Goal: Task Accomplishment & Management: Manage account settings

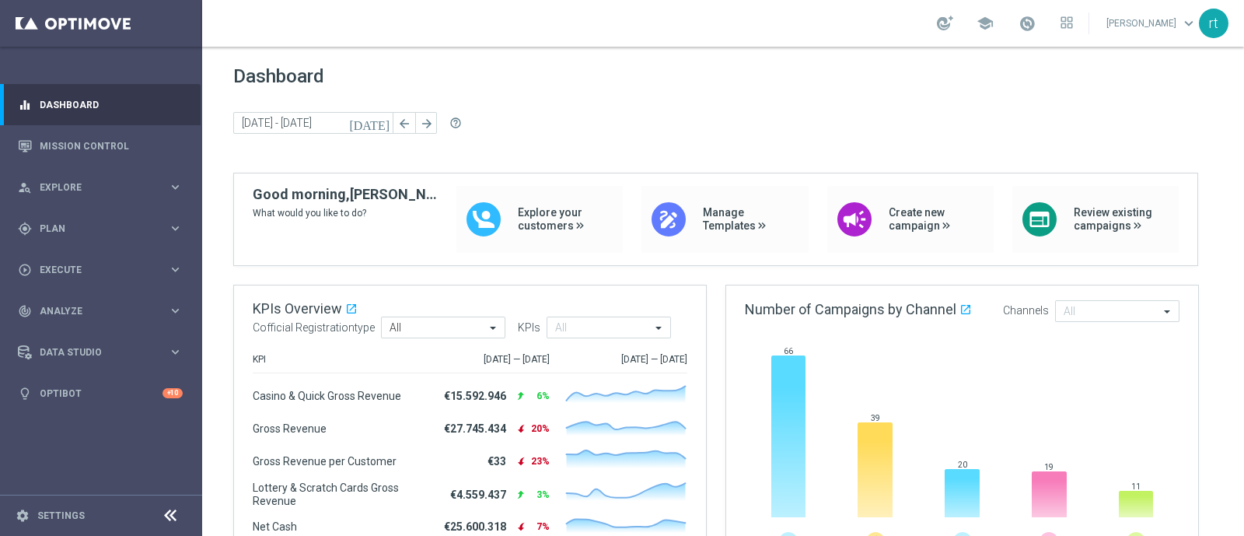
click at [1037, 12] on link at bounding box center [1027, 24] width 20 height 25
click at [770, 72] on span "Dashboard" at bounding box center [723, 76] width 980 height 22
click at [103, 145] on link "Mission Control" at bounding box center [111, 145] width 143 height 41
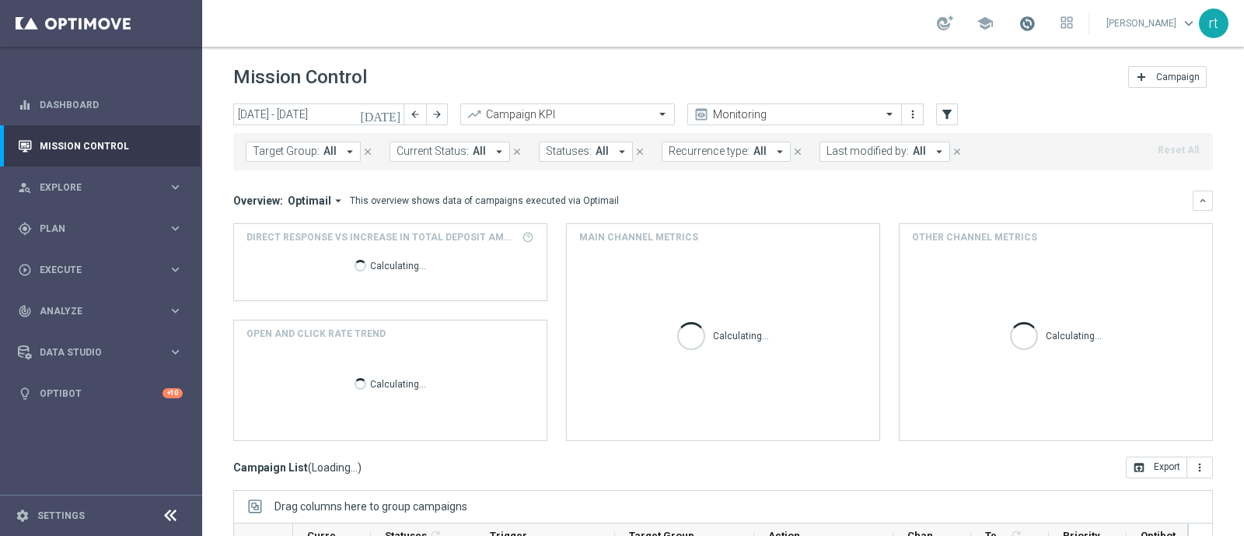
click at [1035, 19] on span at bounding box center [1026, 23] width 17 height 17
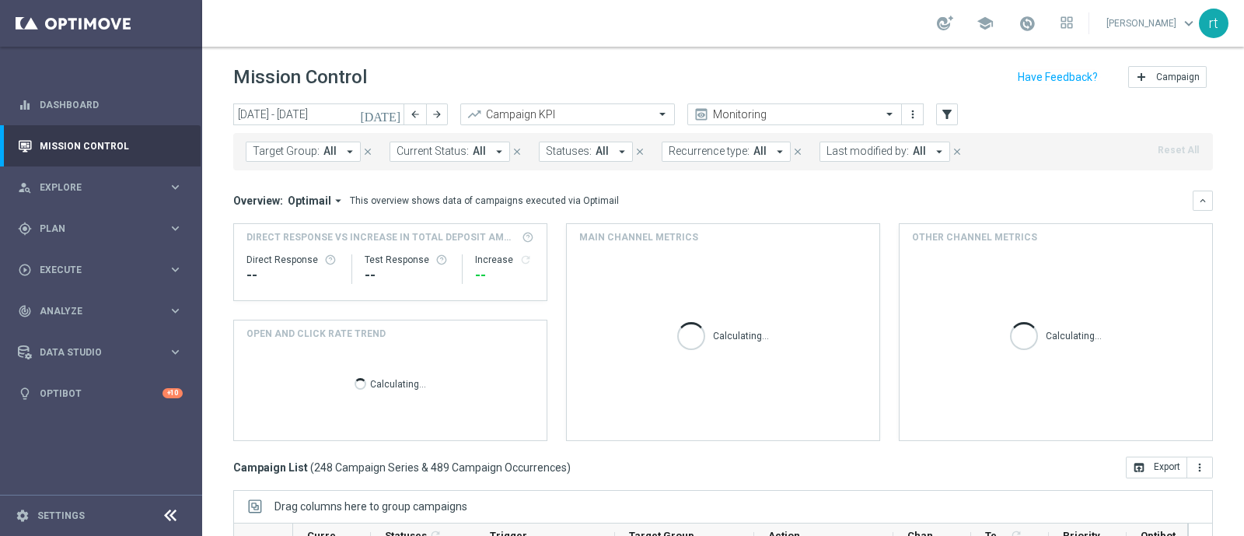
click at [857, 37] on div "school roberto tucci keyboard_arrow_down rt" at bounding box center [723, 23] width 1042 height 47
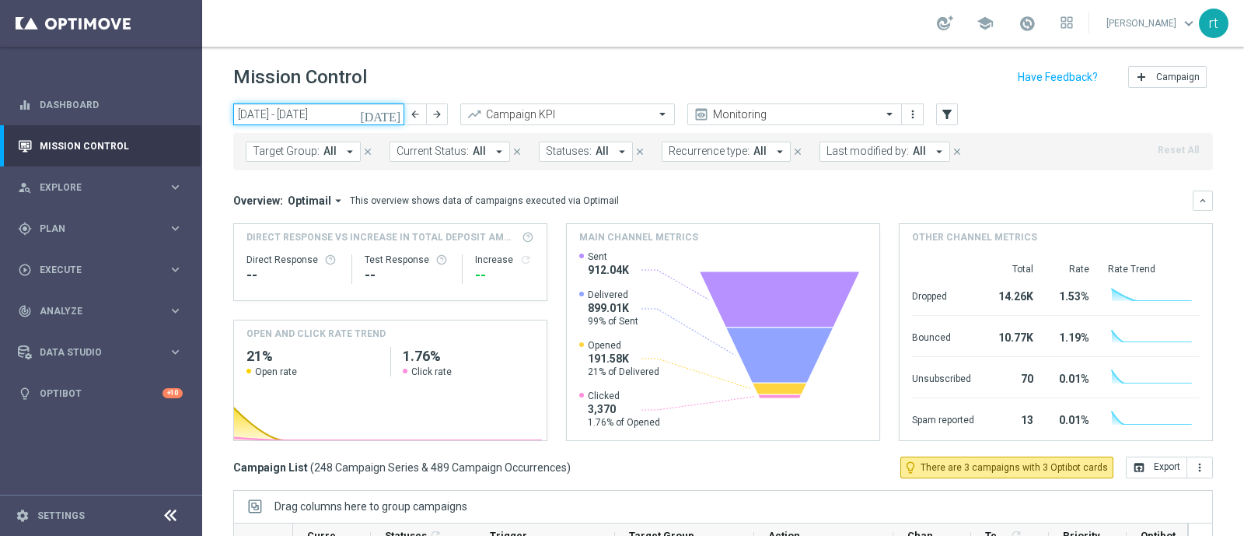
click at [318, 110] on input "22 Sep 2025 - 28 Sep 2025" at bounding box center [318, 114] width 171 height 22
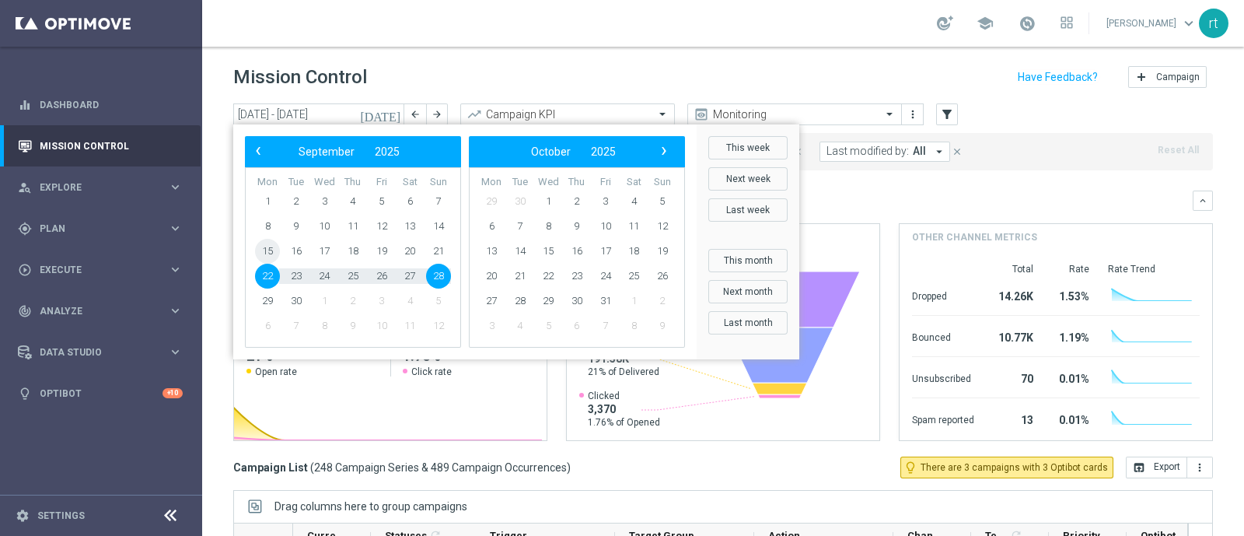
click at [267, 246] on span "15" at bounding box center [267, 251] width 25 height 25
type input "15 Sep 2025 - 15 Sep 2025"
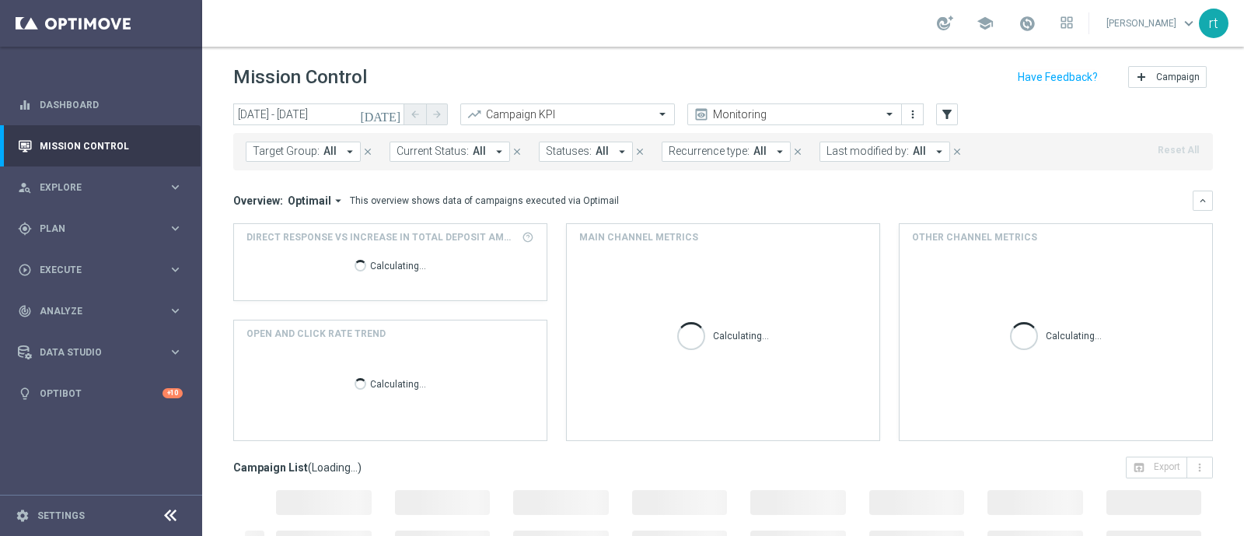
click at [862, 152] on span "Last modified by:" at bounding box center [867, 151] width 82 height 13
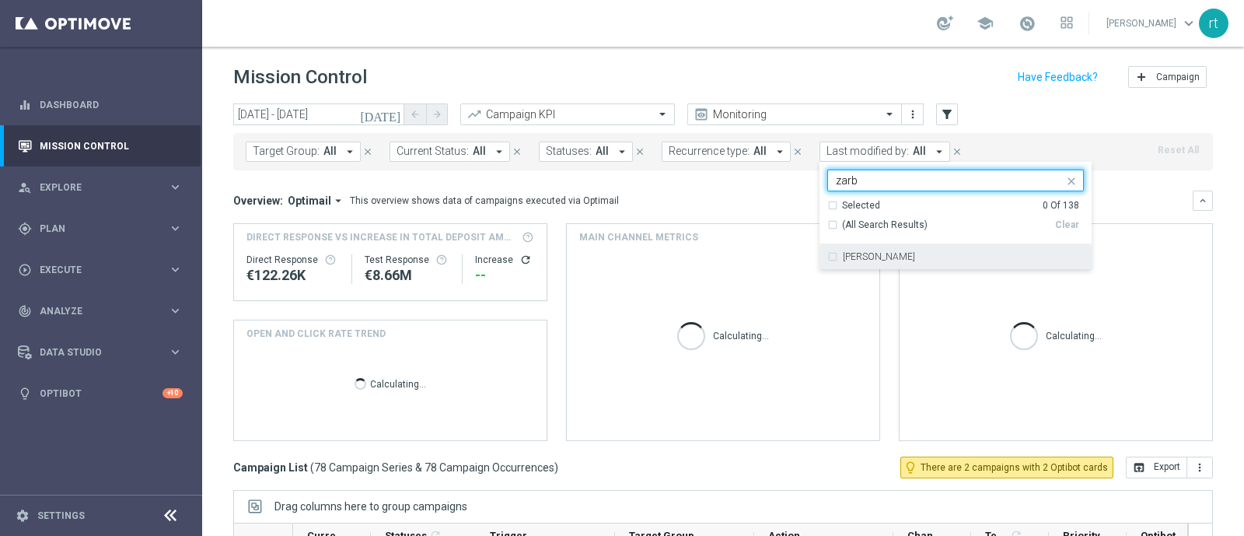
click at [854, 253] on label "Elena Zarbin" at bounding box center [879, 256] width 72 height 9
type input "zarb"
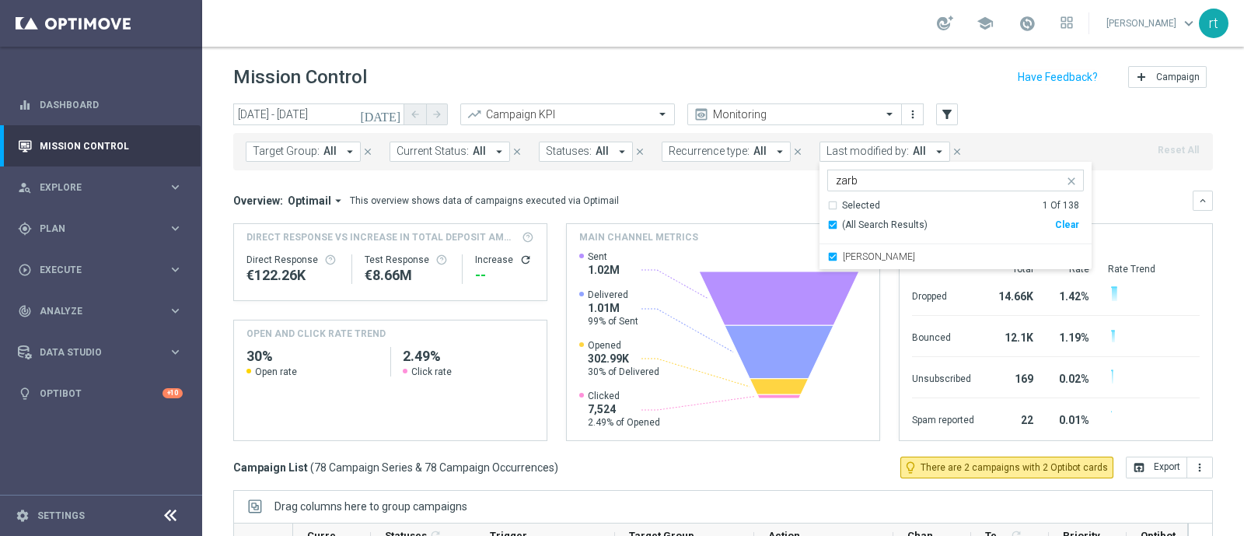
click at [728, 65] on div "Mission Control add Campaign" at bounding box center [723, 77] width 980 height 30
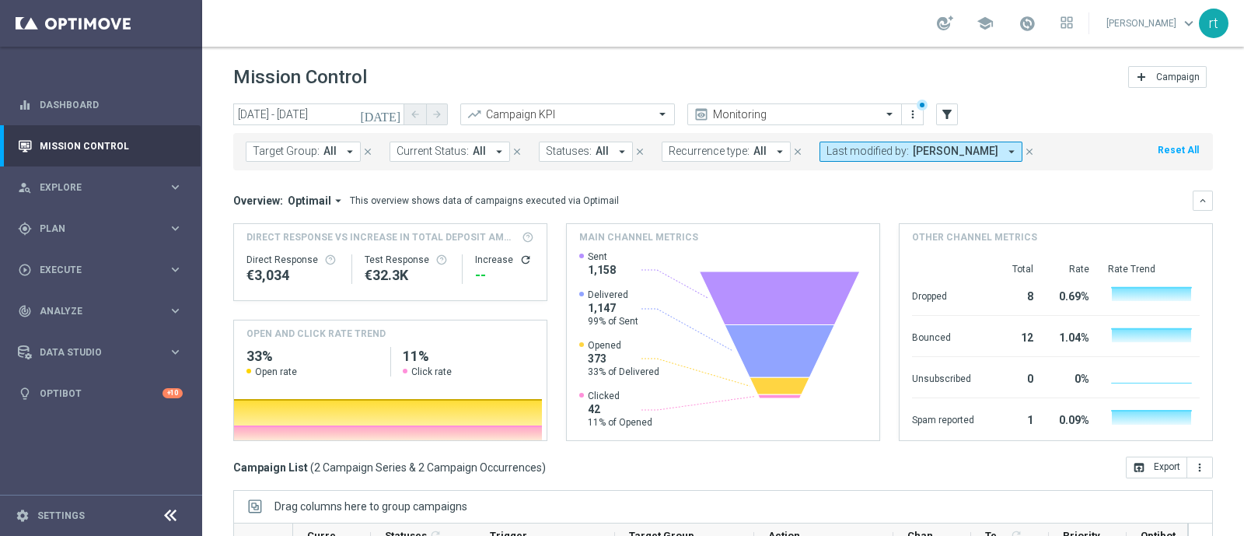
scroll to position [241, 0]
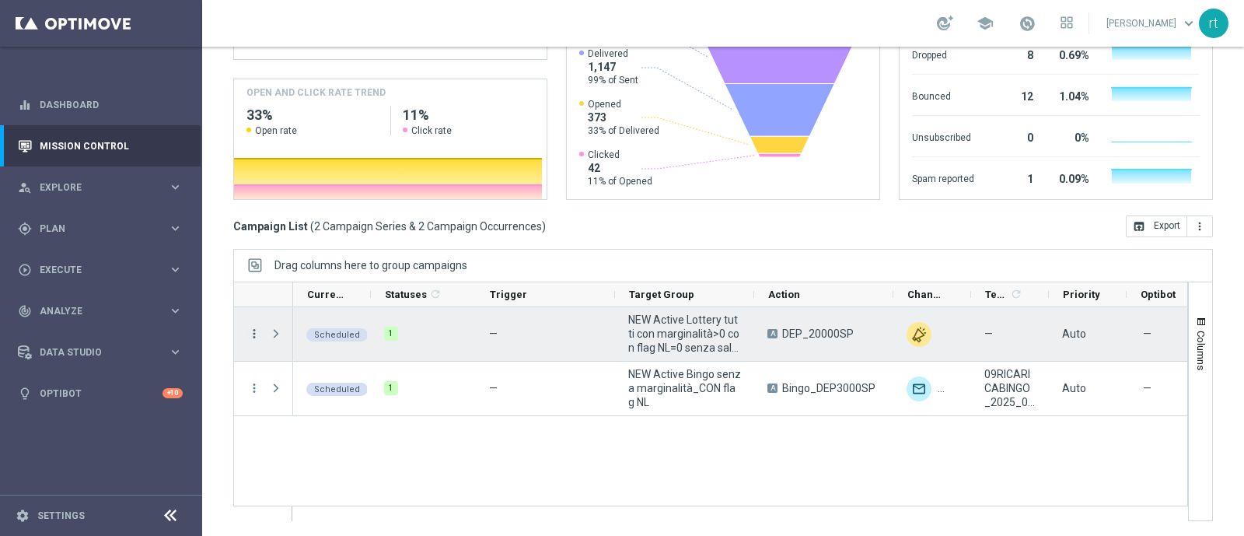
click at [260, 333] on icon "more_vert" at bounding box center [254, 334] width 14 height 14
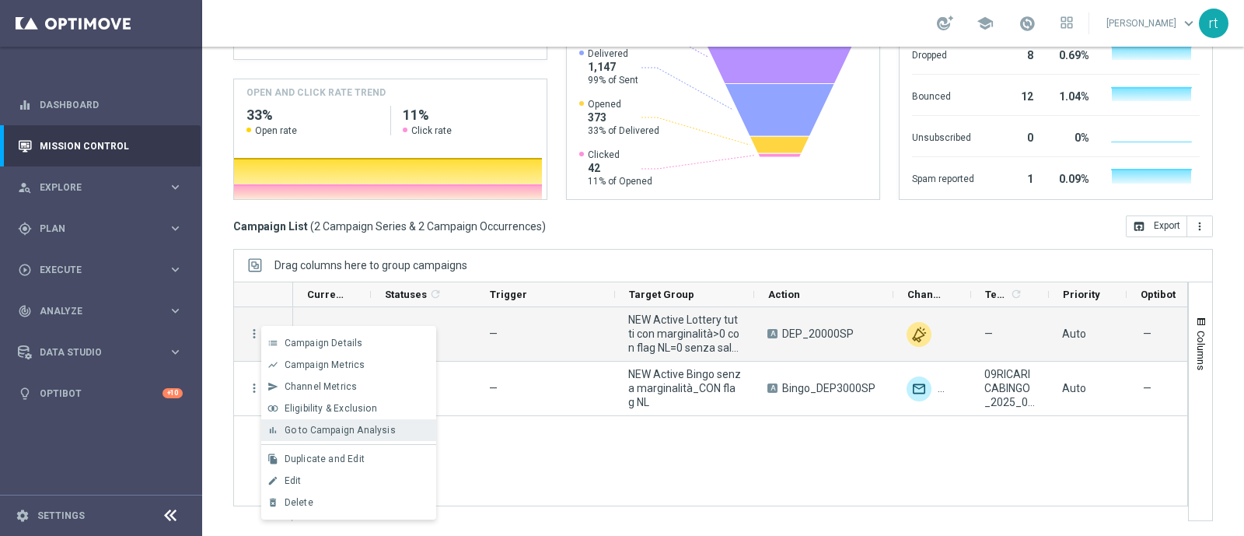
click at [305, 430] on span "Go to Campaign Analysis" at bounding box center [340, 429] width 111 height 11
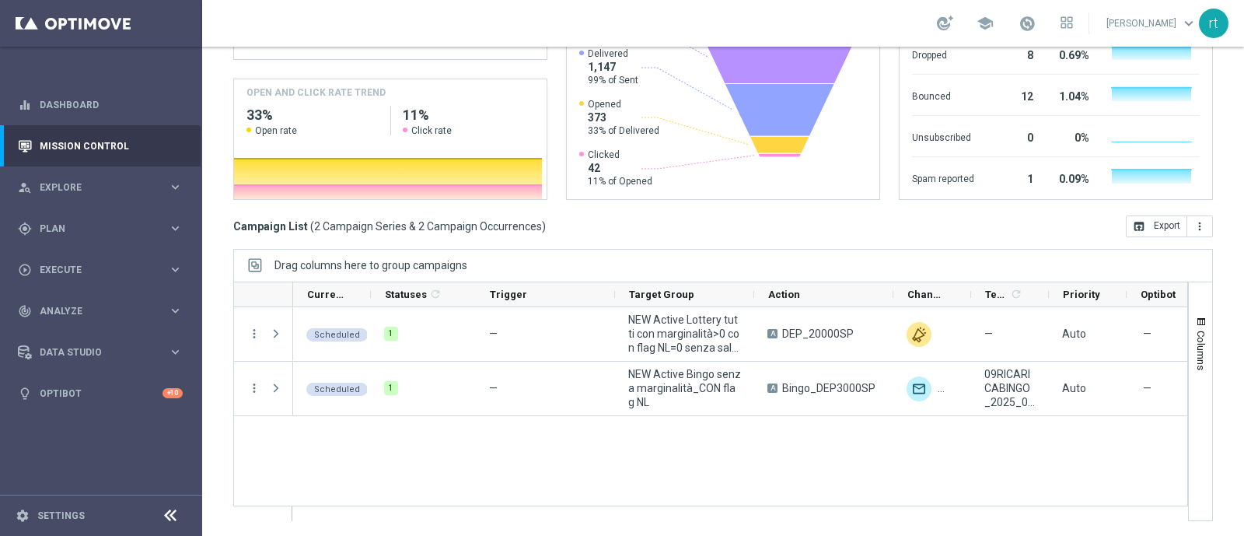
scroll to position [0, 0]
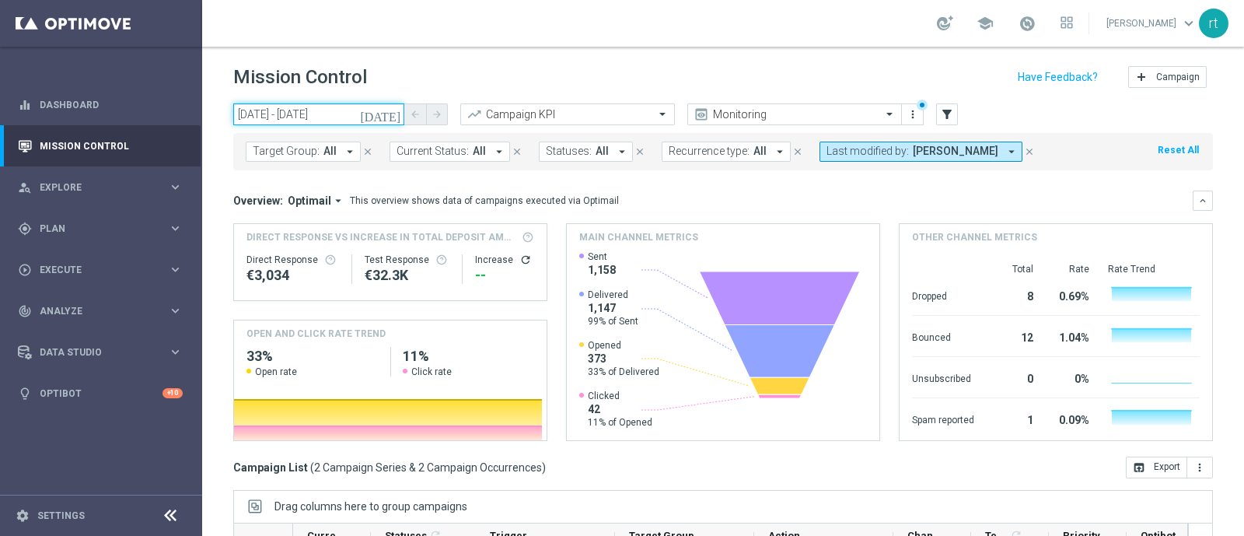
click at [337, 113] on input "15 Sep 2025 - 15 Sep 2025" at bounding box center [318, 114] width 171 height 22
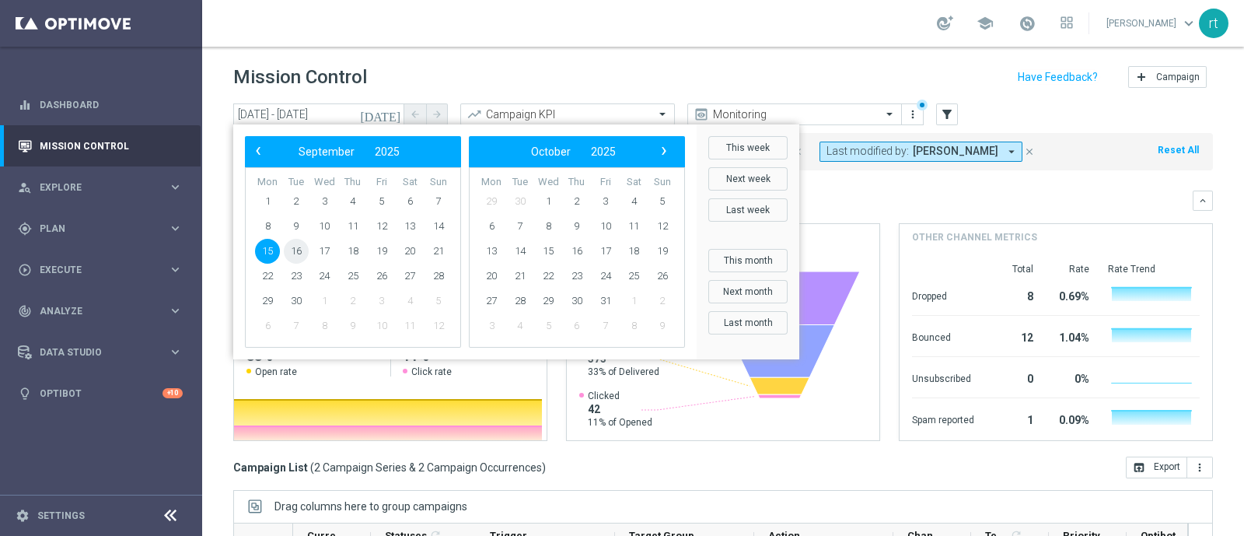
click at [294, 250] on span "16" at bounding box center [296, 251] width 25 height 25
type input "16 Sep 2025 - 16 Sep 2025"
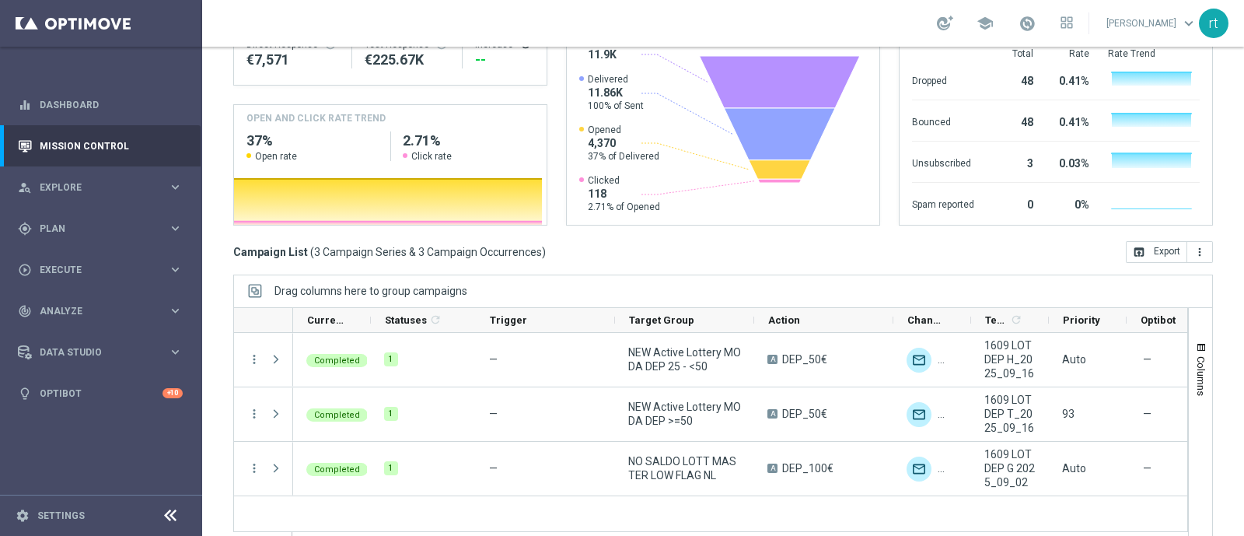
scroll to position [229, 0]
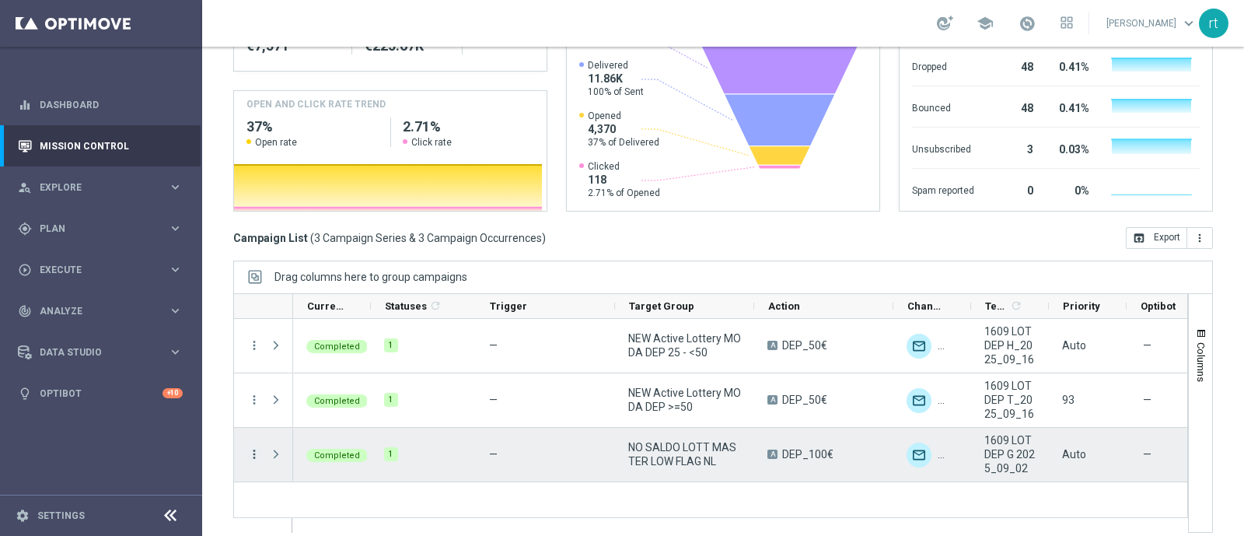
click at [253, 452] on icon "more_vert" at bounding box center [254, 454] width 14 height 14
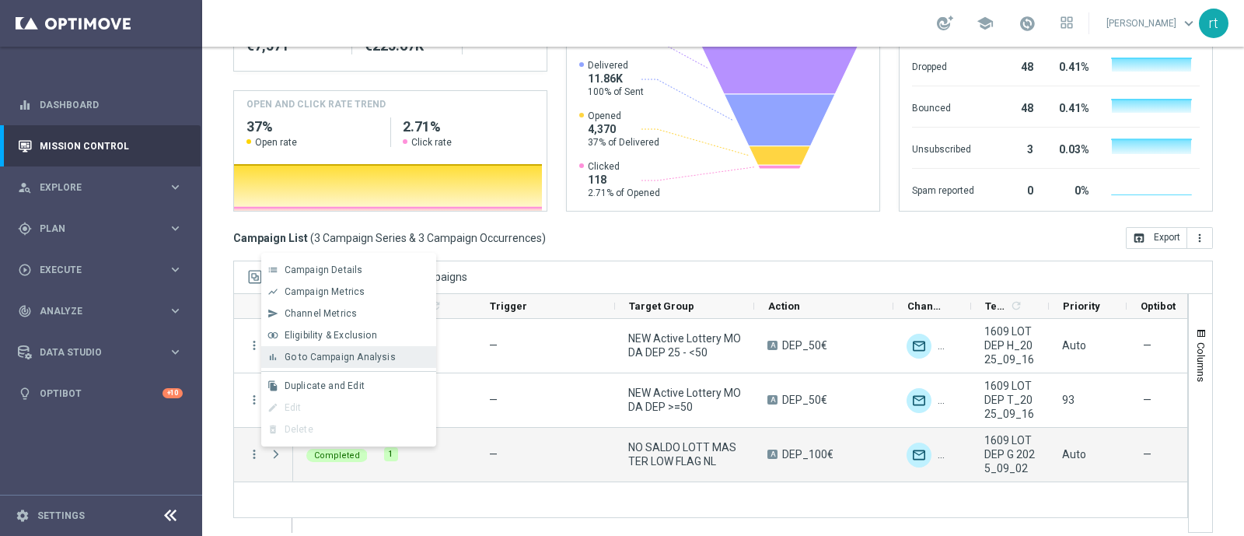
click at [338, 362] on span "Go to Campaign Analysis" at bounding box center [340, 356] width 111 height 11
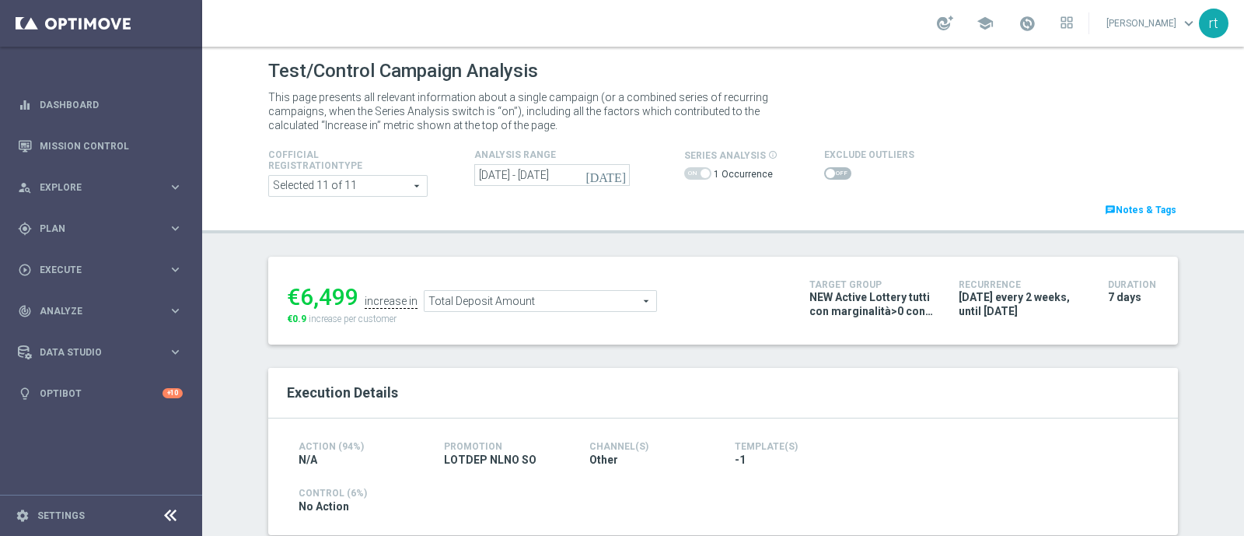
click at [613, 176] on icon "[DATE]" at bounding box center [606, 175] width 42 height 14
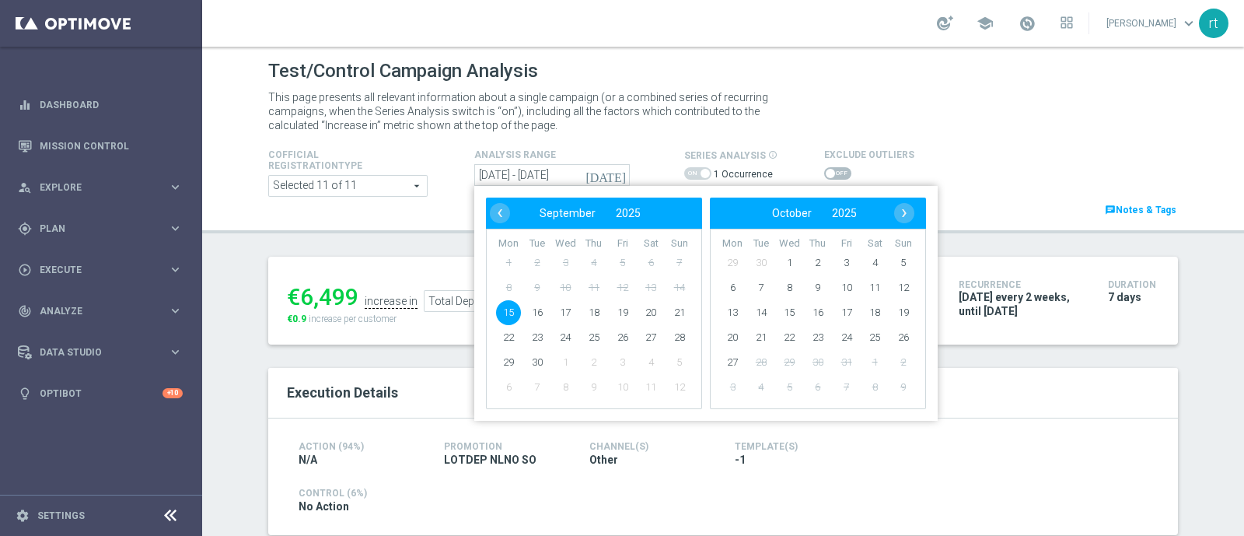
click at [503, 313] on span "15" at bounding box center [508, 312] width 25 height 25
click at [675, 316] on span "21" at bounding box center [679, 312] width 25 height 25
type input "15 Sep 2025 - 21 Sep 2025"
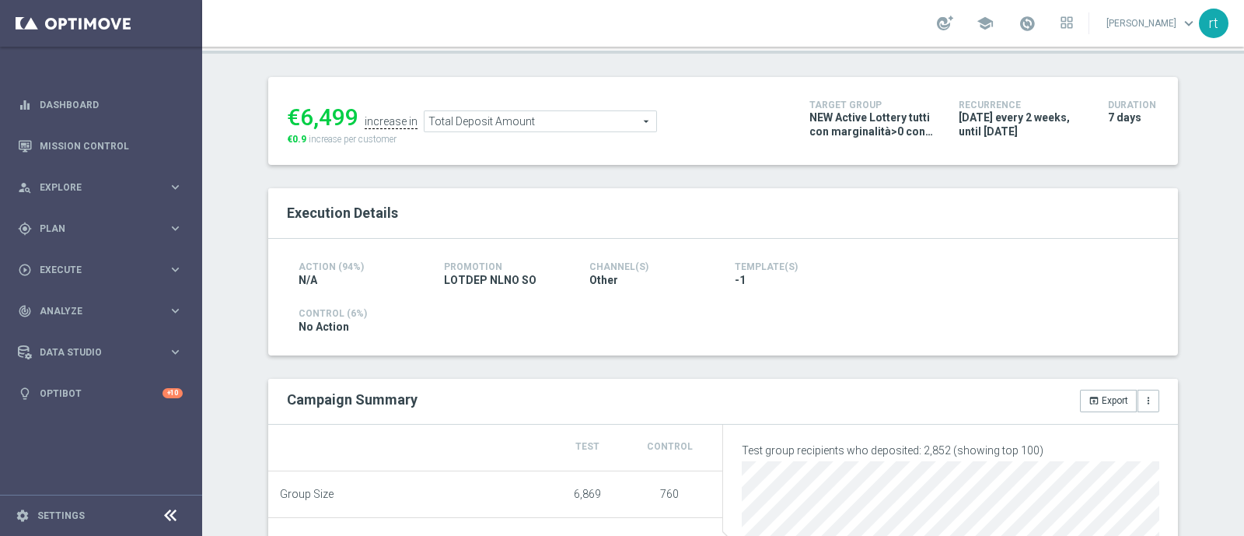
scroll to position [103, 0]
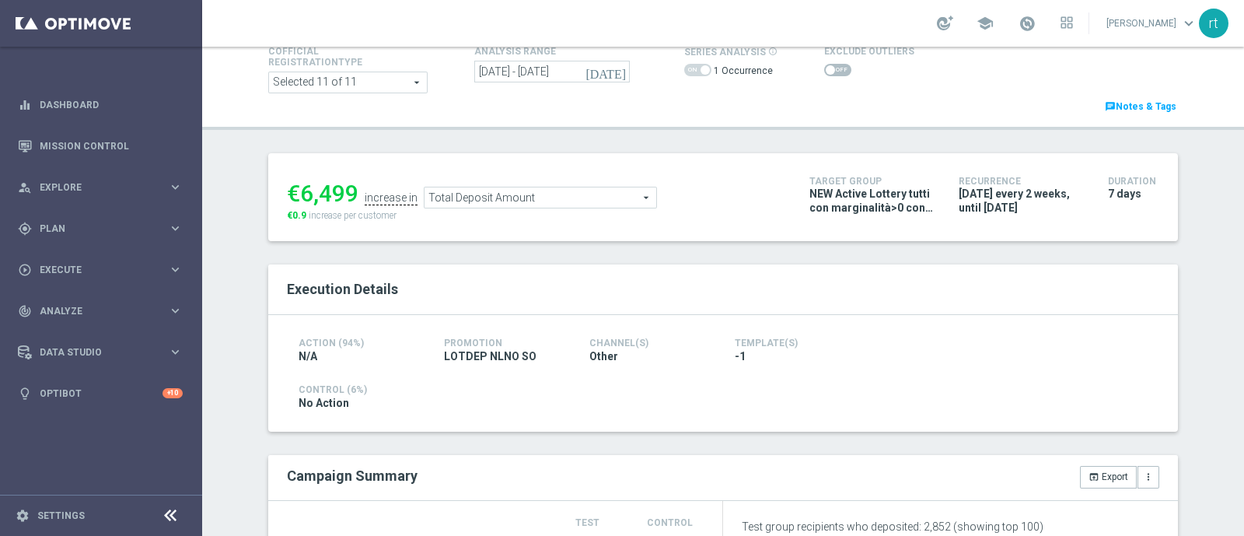
click at [824, 74] on span at bounding box center [837, 70] width 27 height 12
click at [824, 74] on input "checkbox" at bounding box center [837, 70] width 27 height 12
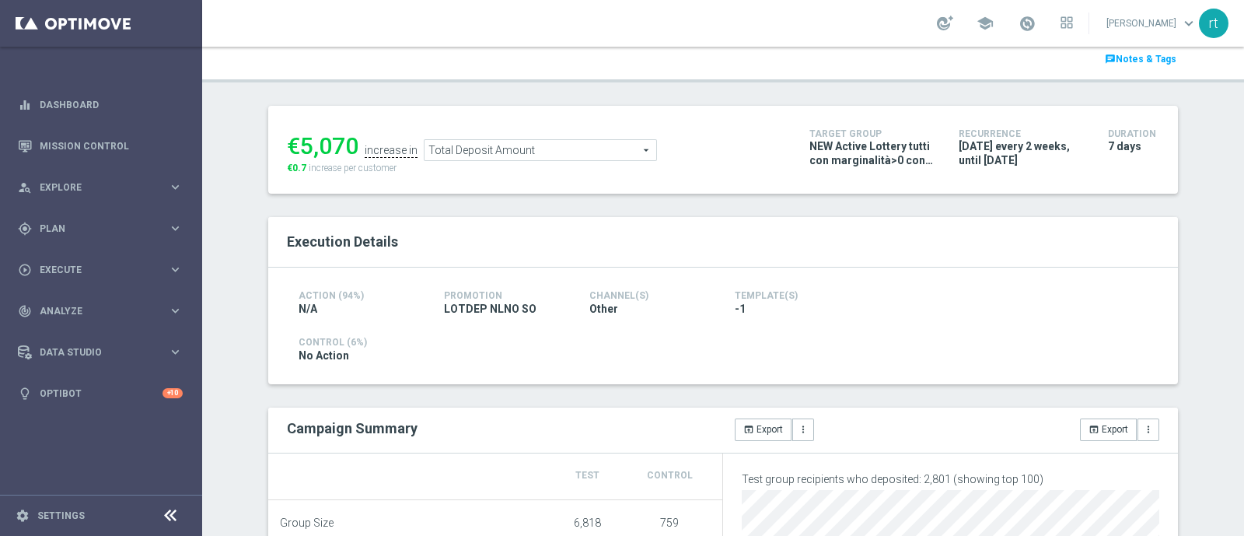
scroll to position [154, 0]
click at [509, 150] on span "Total Deposit Amount" at bounding box center [540, 151] width 232 height 20
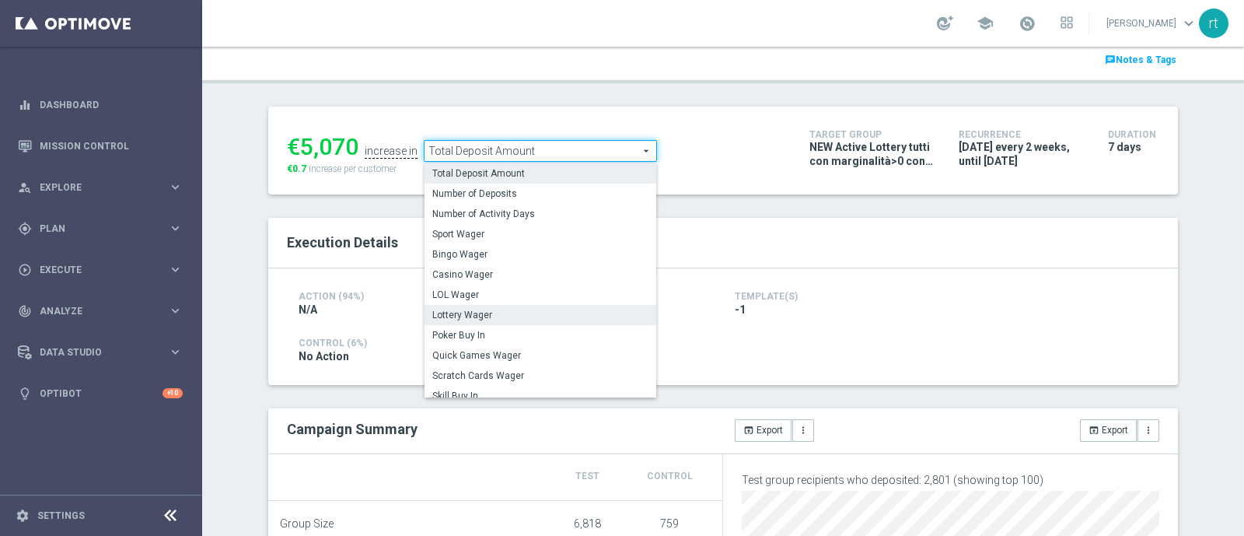
click at [482, 309] on span "Lottery Wager" at bounding box center [540, 315] width 216 height 12
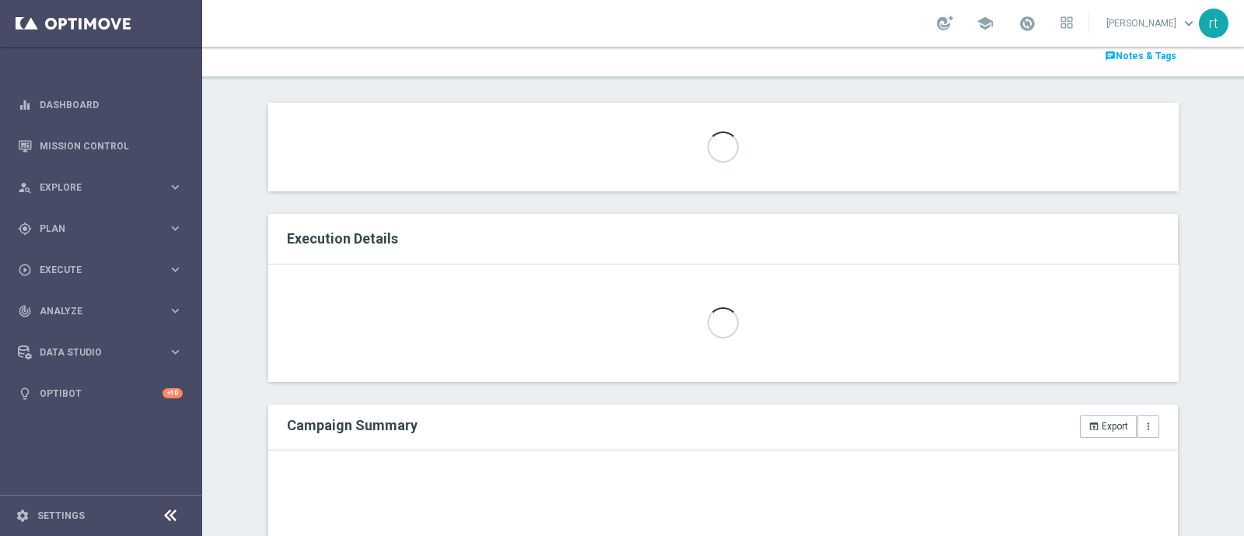
checkbox input "false"
type input "Lottery Wager"
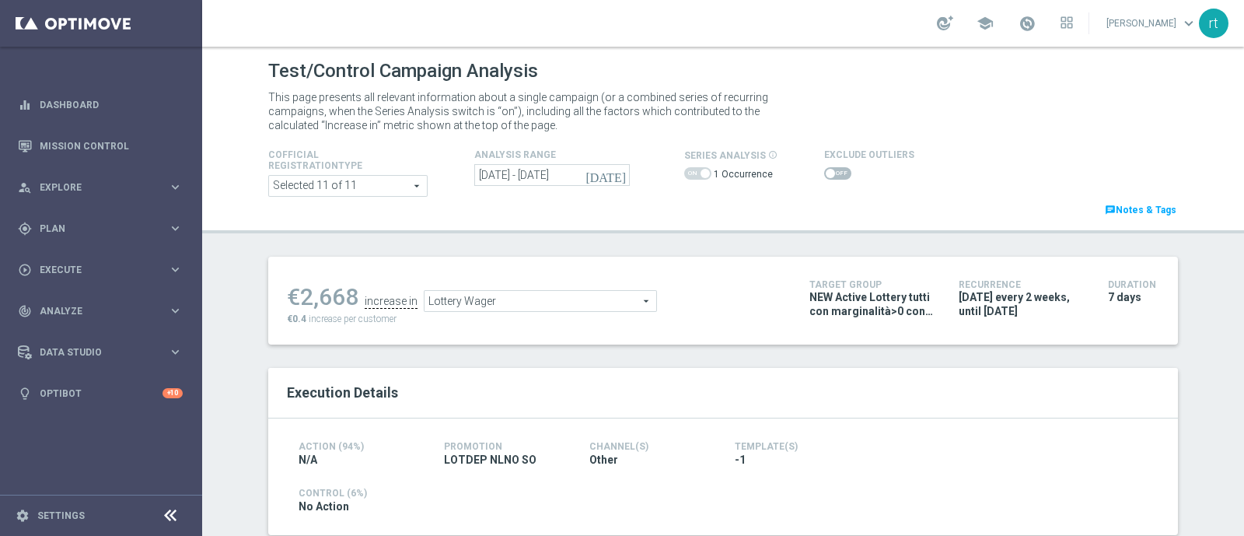
click at [826, 170] on span at bounding box center [830, 173] width 9 height 9
click at [824, 170] on input "checkbox" at bounding box center [837, 173] width 27 height 12
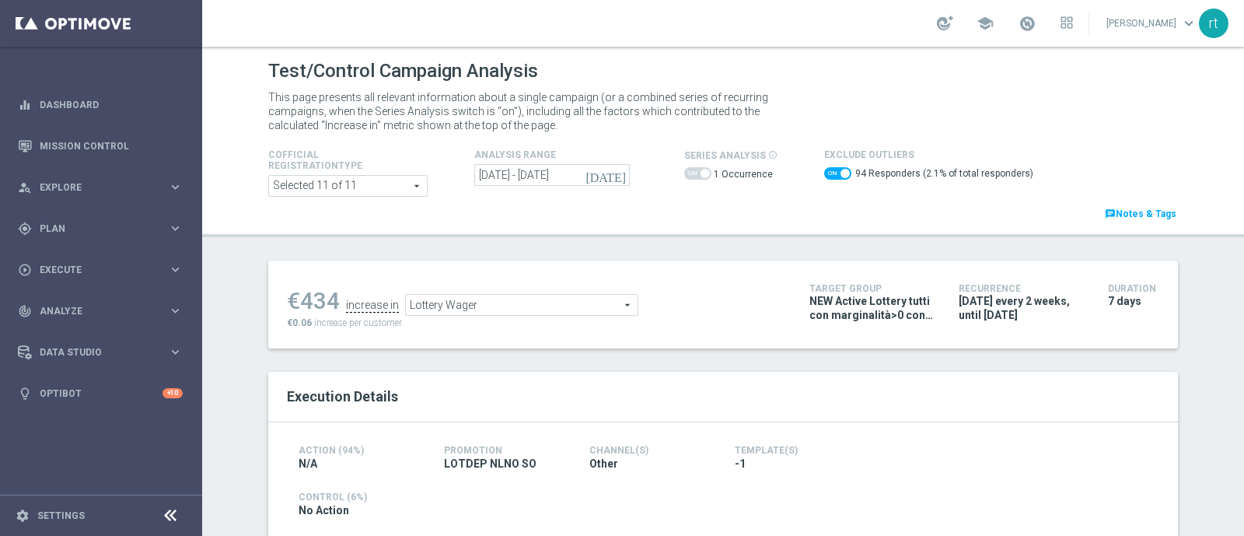
click at [538, 309] on span "Lottery Wager" at bounding box center [522, 305] width 232 height 20
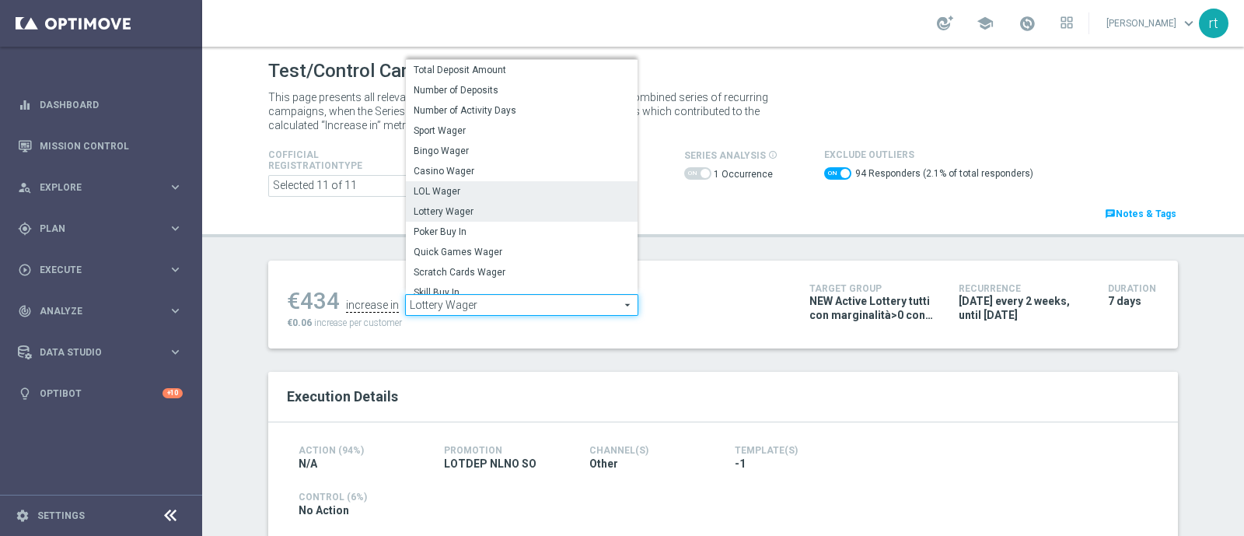
click at [479, 194] on span "LOL Wager" at bounding box center [522, 191] width 216 height 12
checkbox input "false"
type input "LOL Wager"
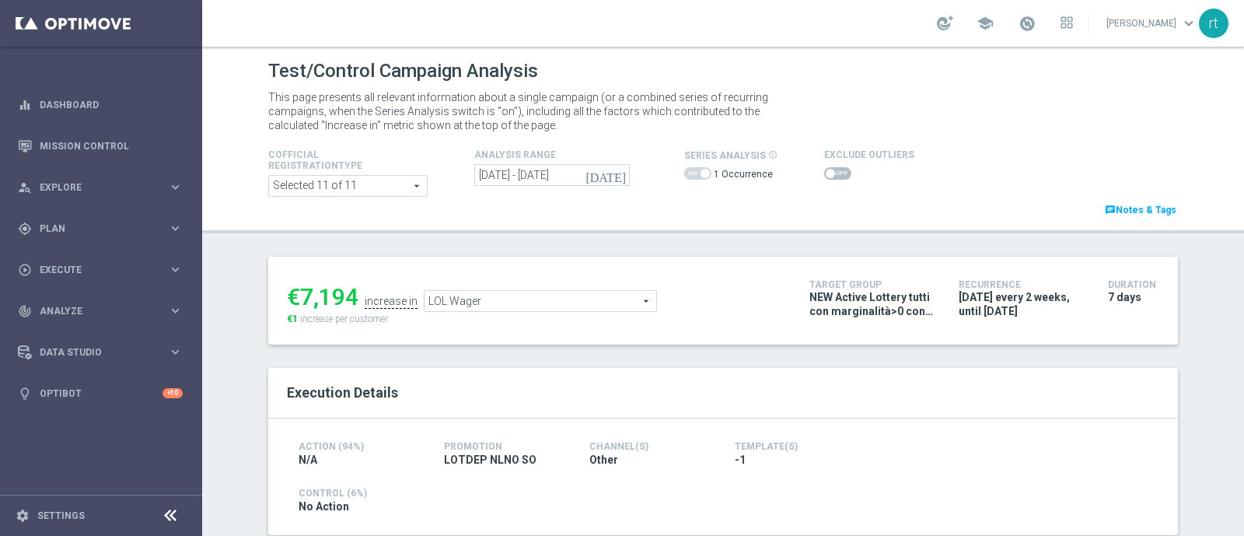
click at [826, 176] on span at bounding box center [837, 173] width 27 height 12
click at [826, 176] on input "checkbox" at bounding box center [837, 173] width 27 height 12
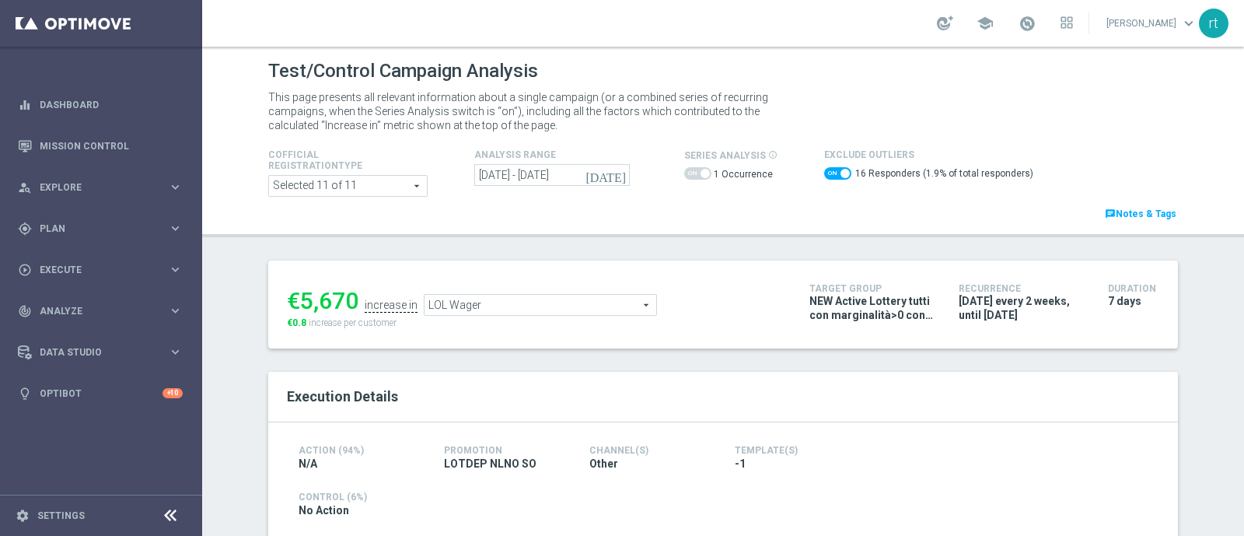
click at [530, 305] on span "LOL Wager" at bounding box center [540, 305] width 232 height 20
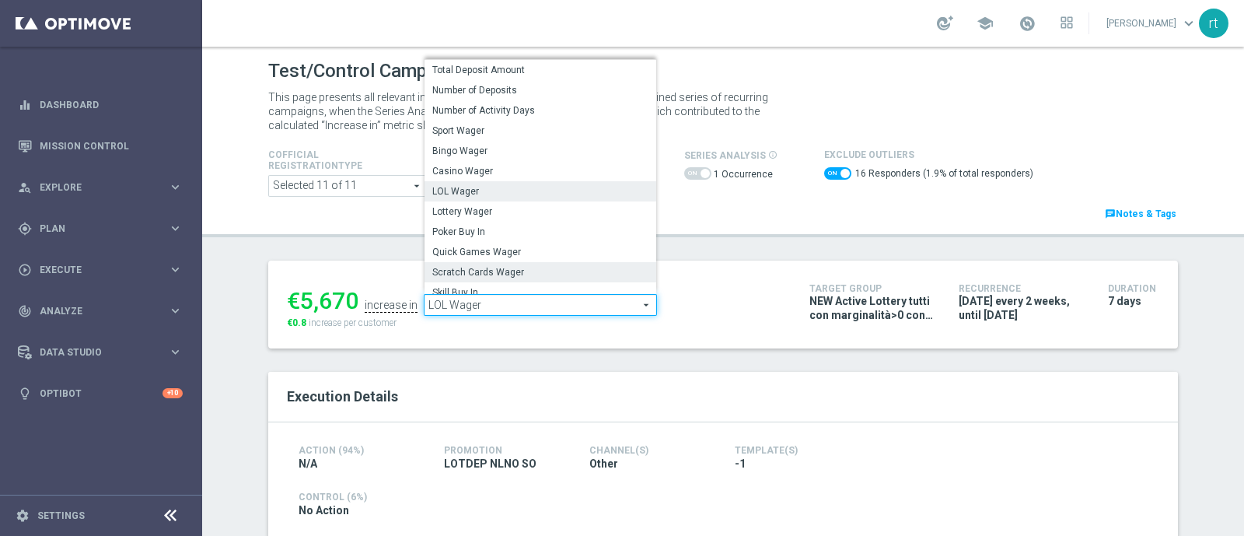
click at [494, 271] on span "Scratch Cards Wager" at bounding box center [540, 272] width 216 height 12
checkbox input "false"
type input "Scratch Cards Wager"
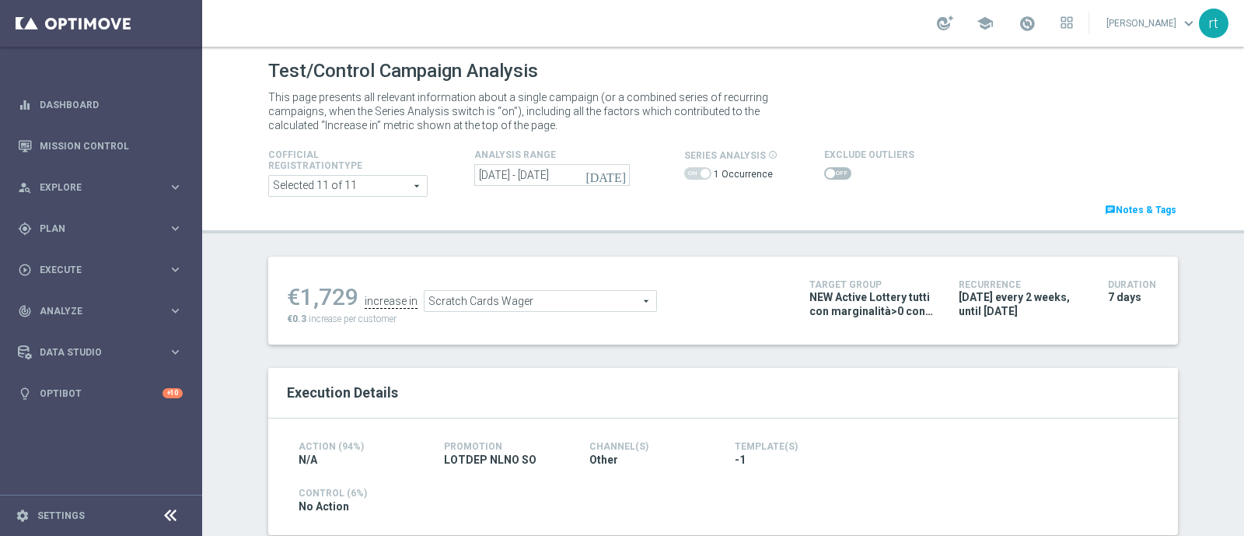
click at [826, 173] on span at bounding box center [830, 173] width 9 height 9
click at [824, 173] on input "checkbox" at bounding box center [837, 173] width 27 height 12
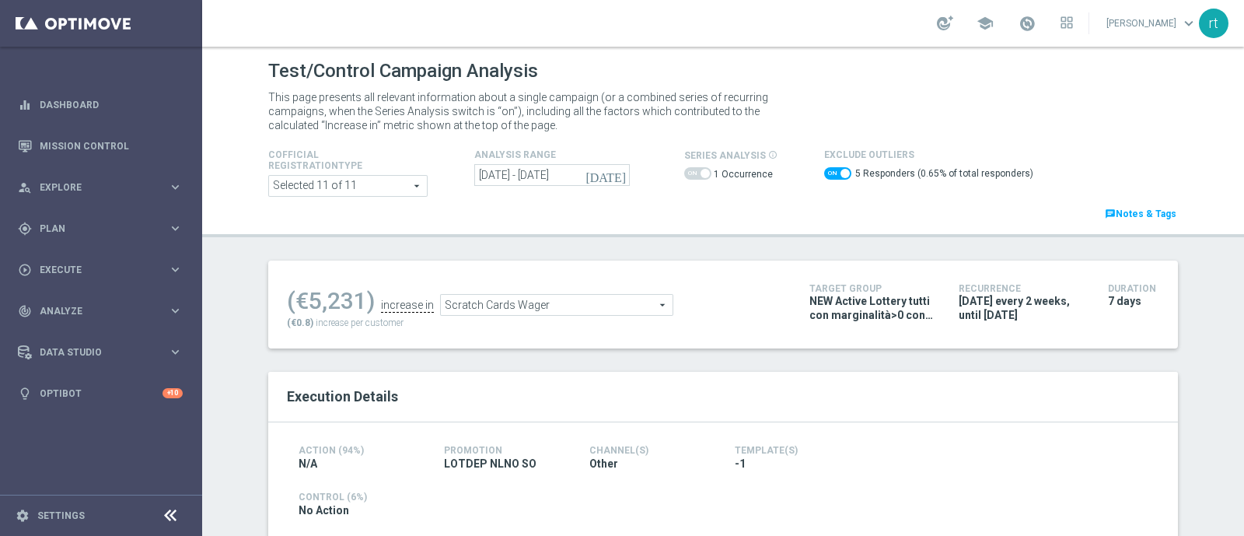
click at [824, 175] on span at bounding box center [837, 173] width 27 height 12
click at [824, 175] on input "checkbox" at bounding box center [837, 173] width 27 height 12
checkbox input "false"
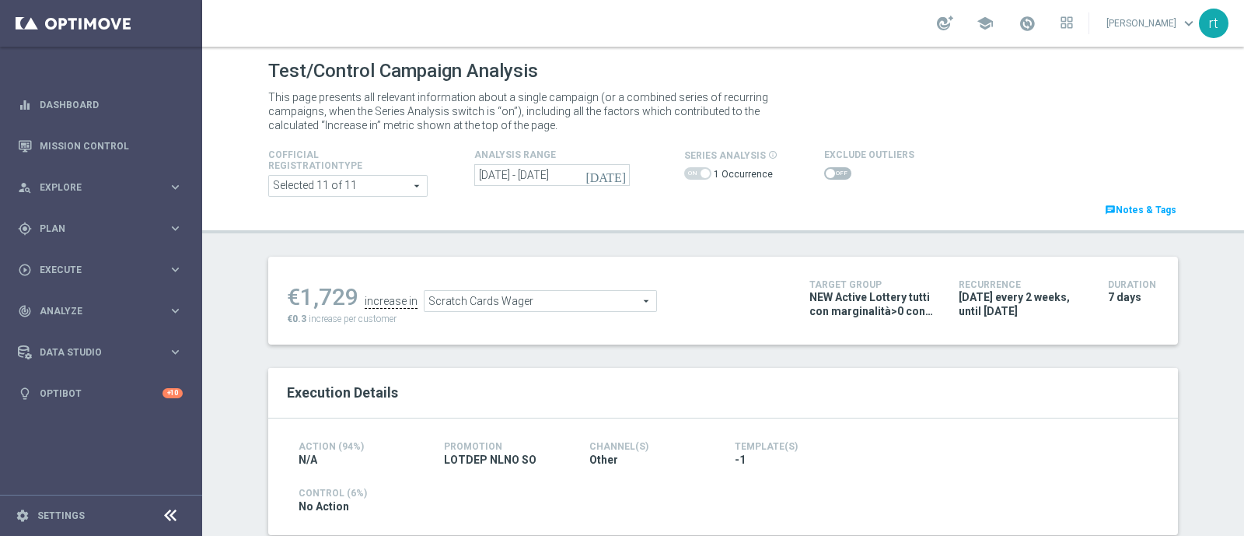
click at [519, 297] on span "Scratch Cards Wager" at bounding box center [540, 301] width 232 height 20
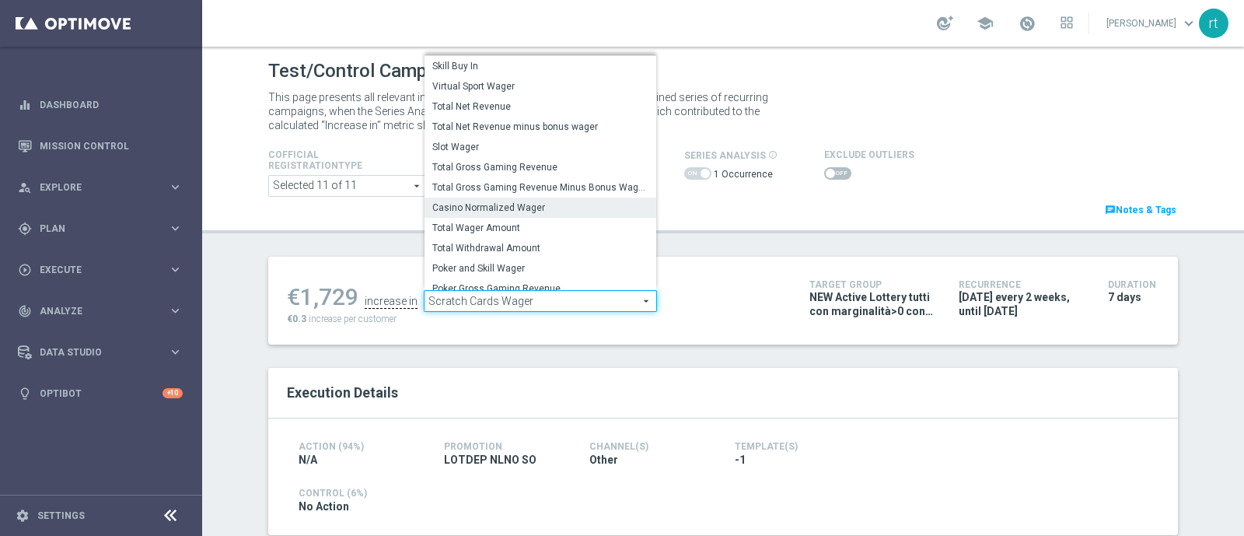
scroll to position [222, 0]
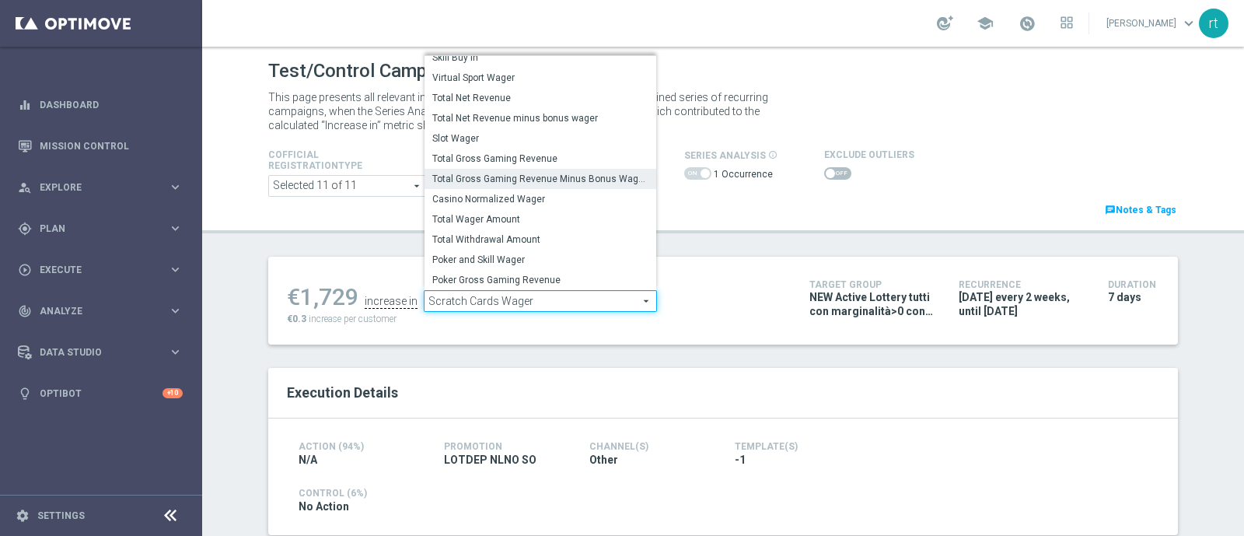
click at [519, 180] on span "Total Gross Gaming Revenue Minus Bonus Wagared" at bounding box center [540, 179] width 216 height 12
type input "Total Gross Gaming Revenue Minus Bonus Wagared"
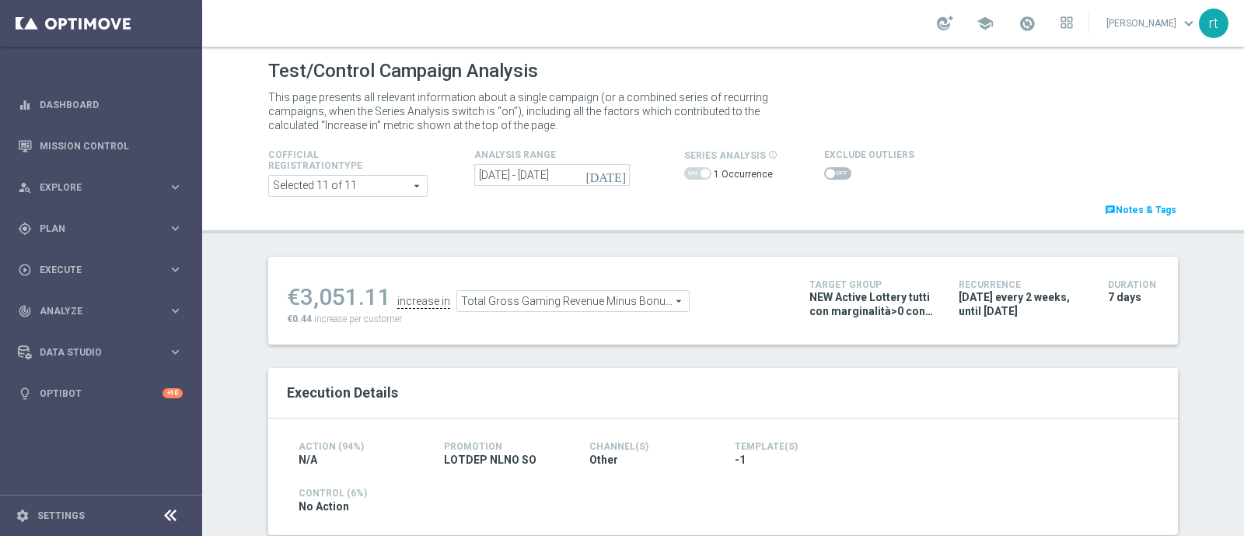
click at [825, 176] on span at bounding box center [837, 173] width 27 height 12
click at [825, 176] on input "checkbox" at bounding box center [837, 173] width 27 height 12
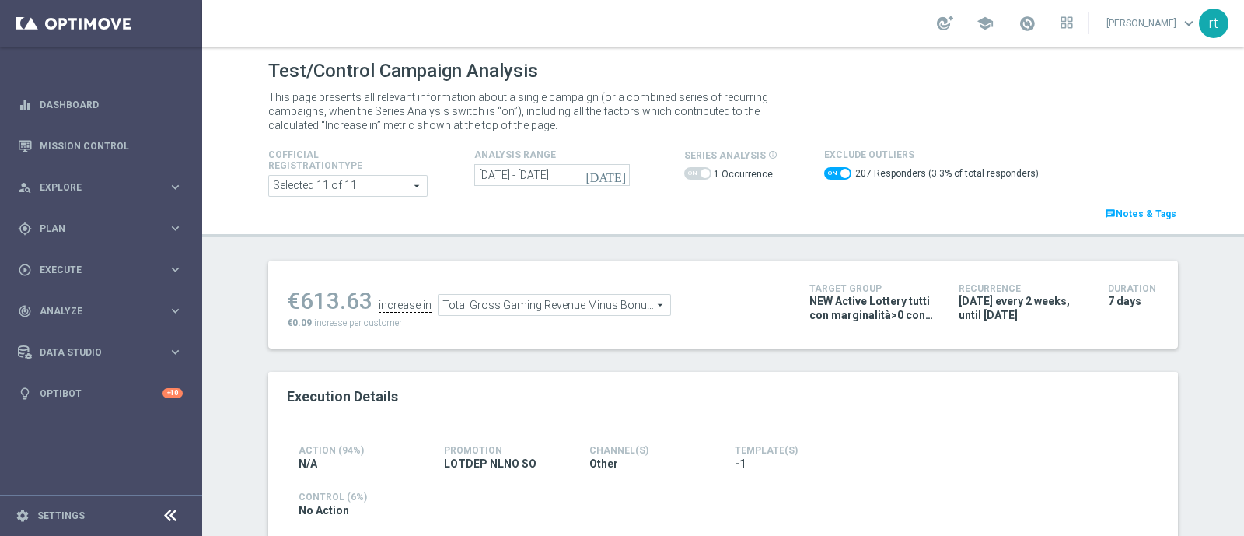
click at [824, 168] on span at bounding box center [837, 173] width 27 height 12
click at [824, 168] on input "checkbox" at bounding box center [837, 173] width 27 height 12
checkbox input "false"
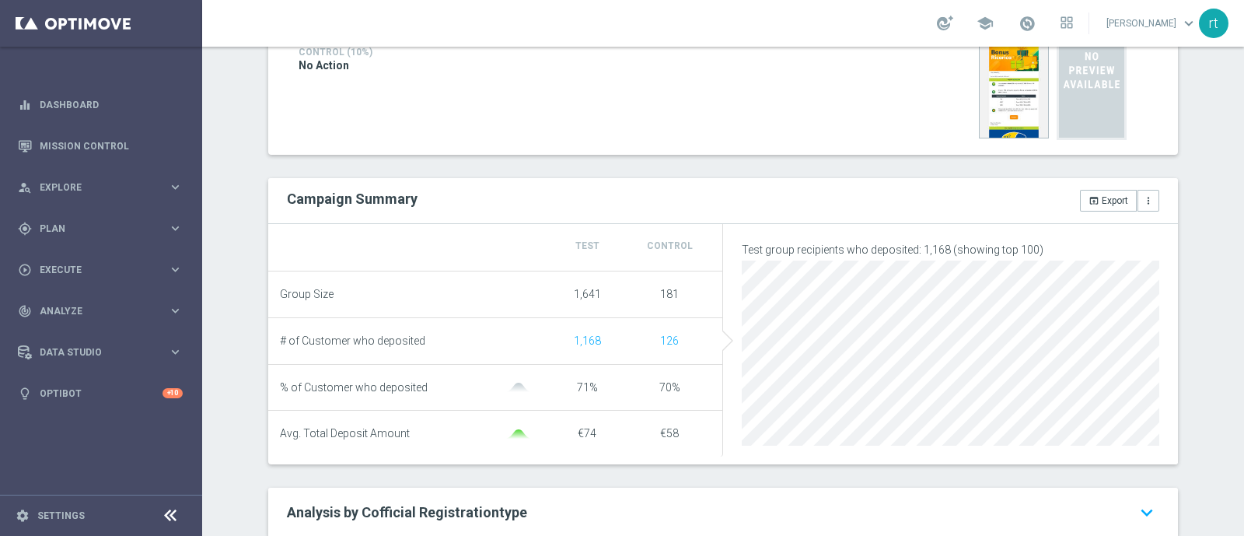
scroll to position [33, 0]
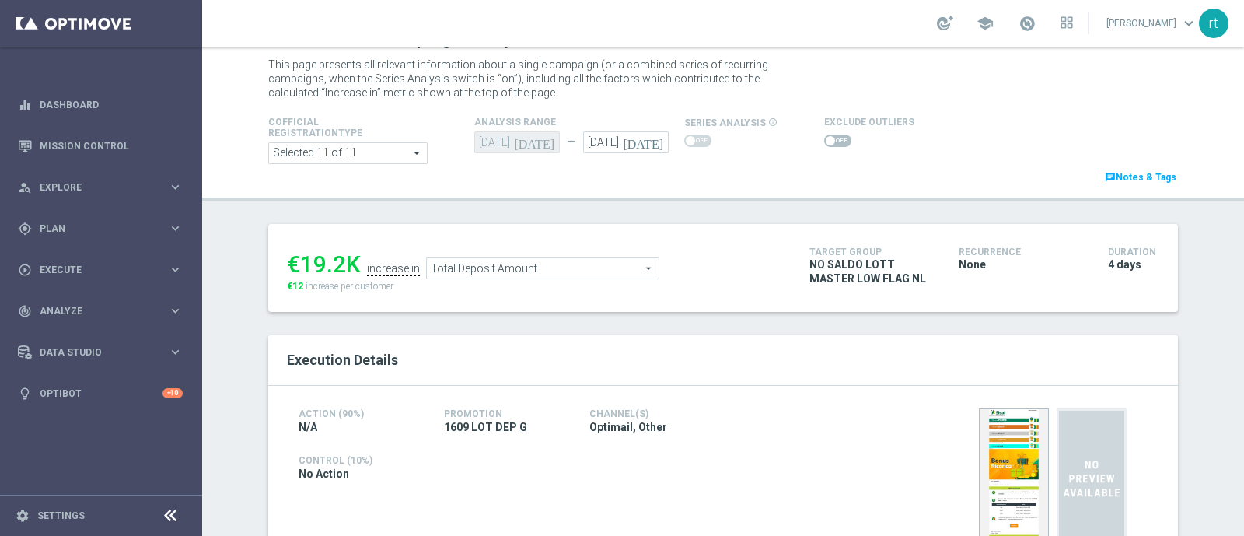
click at [826, 142] on span at bounding box center [830, 140] width 9 height 9
click at [824, 142] on input "checkbox" at bounding box center [837, 140] width 27 height 12
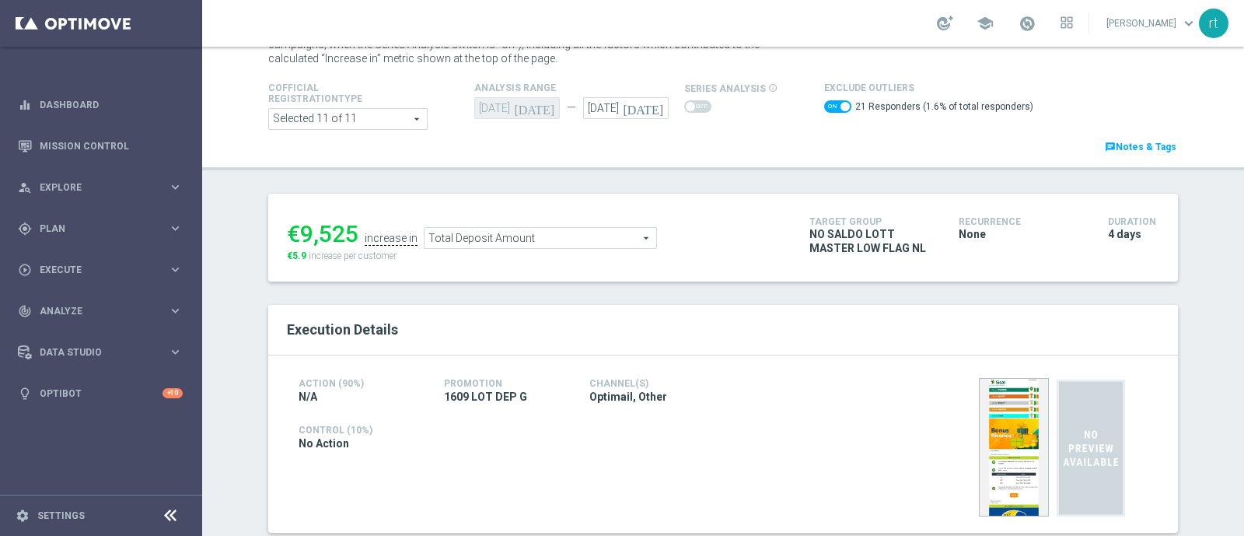
scroll to position [66, 0]
click at [532, 238] on span "Total Deposit Amount" at bounding box center [540, 239] width 232 height 20
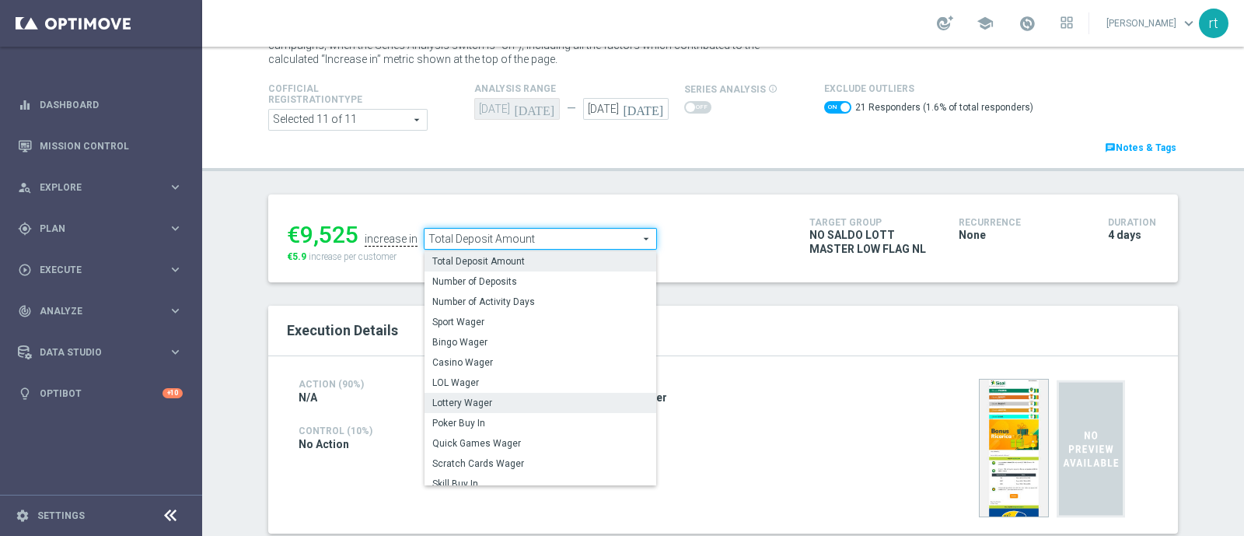
click at [477, 404] on span "Lottery Wager" at bounding box center [540, 402] width 216 height 12
checkbox input "false"
type input "Lottery Wager"
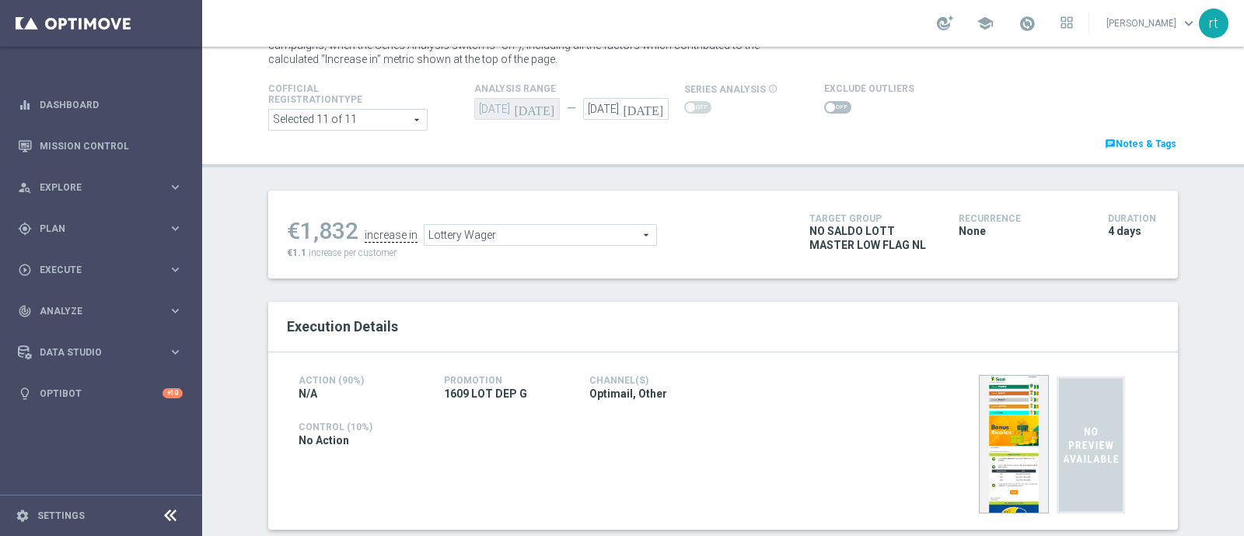
click at [826, 109] on span at bounding box center [830, 107] width 9 height 9
click at [824, 109] on input "checkbox" at bounding box center [837, 107] width 27 height 12
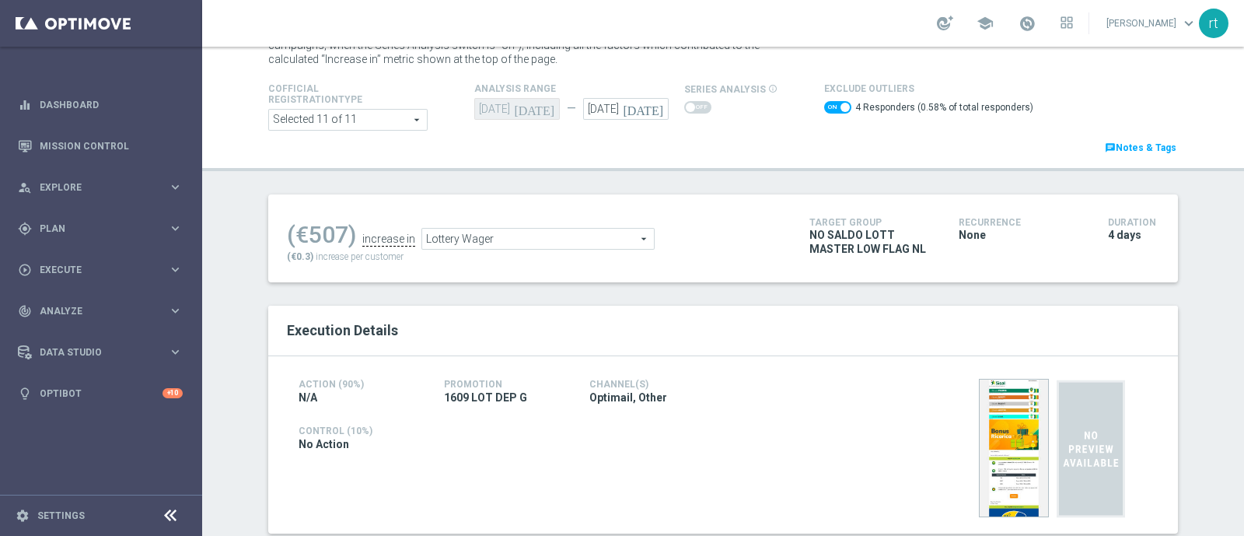
click at [502, 238] on span "Lottery Wager" at bounding box center [538, 239] width 232 height 20
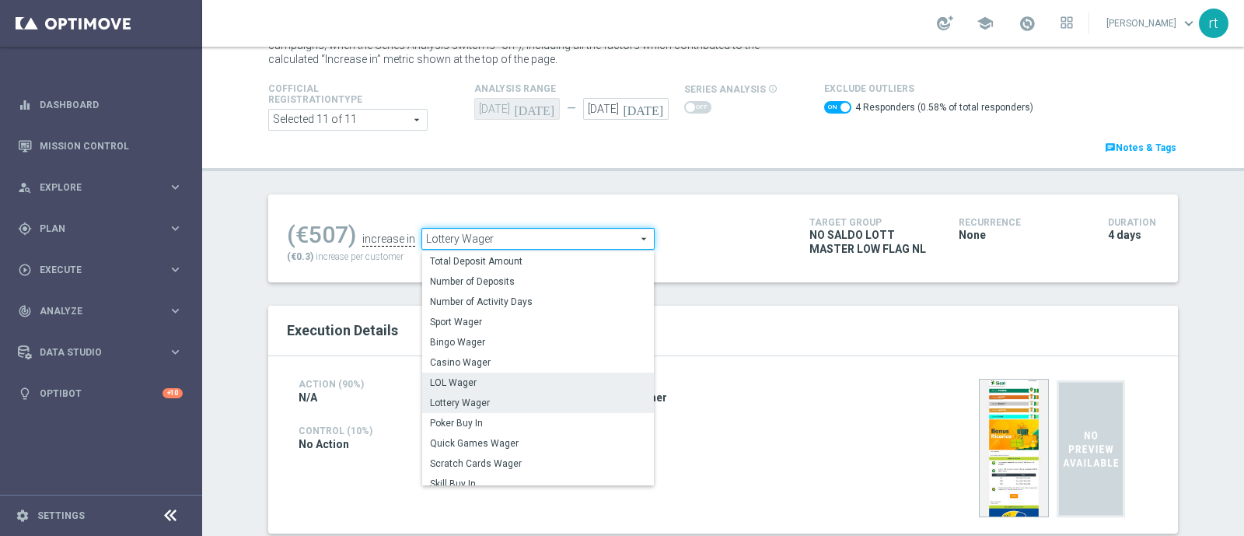
click at [475, 376] on span "LOL Wager" at bounding box center [538, 382] width 216 height 12
checkbox input "false"
type input "LOL Wager"
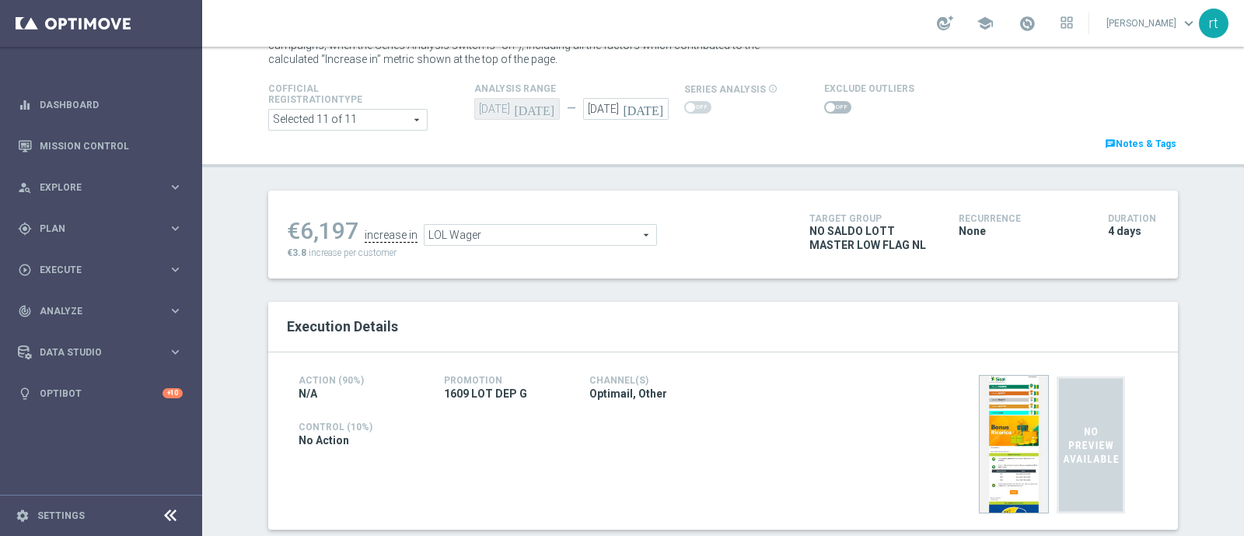
click at [825, 113] on switch at bounding box center [837, 107] width 27 height 13
click at [825, 110] on span at bounding box center [837, 107] width 27 height 12
click at [825, 110] on input "checkbox" at bounding box center [837, 107] width 27 height 12
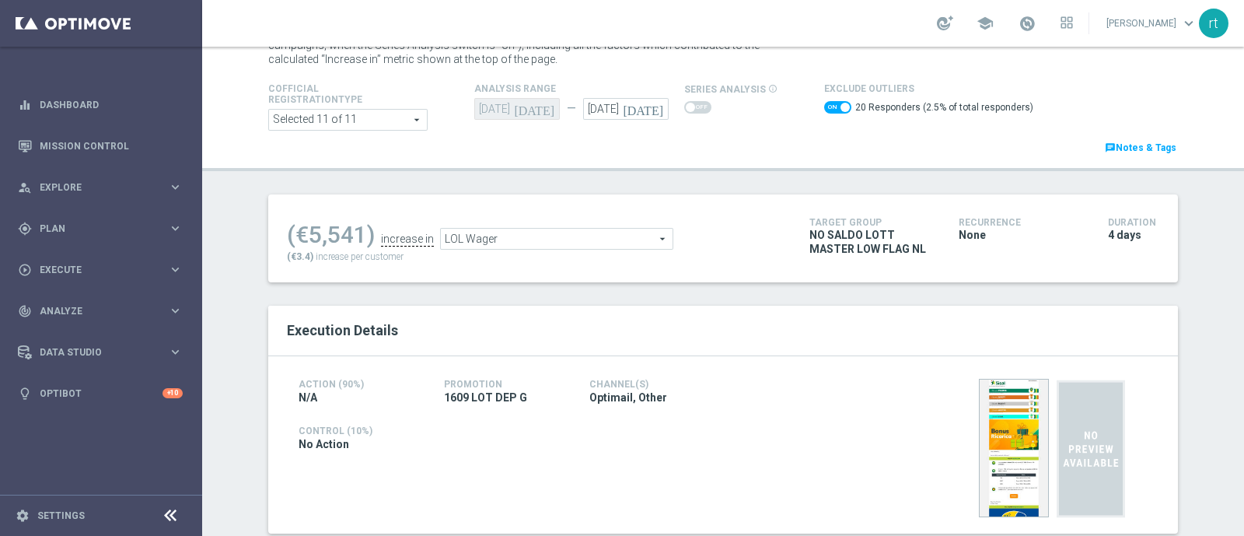
click at [445, 243] on span "LOL Wager" at bounding box center [557, 239] width 232 height 20
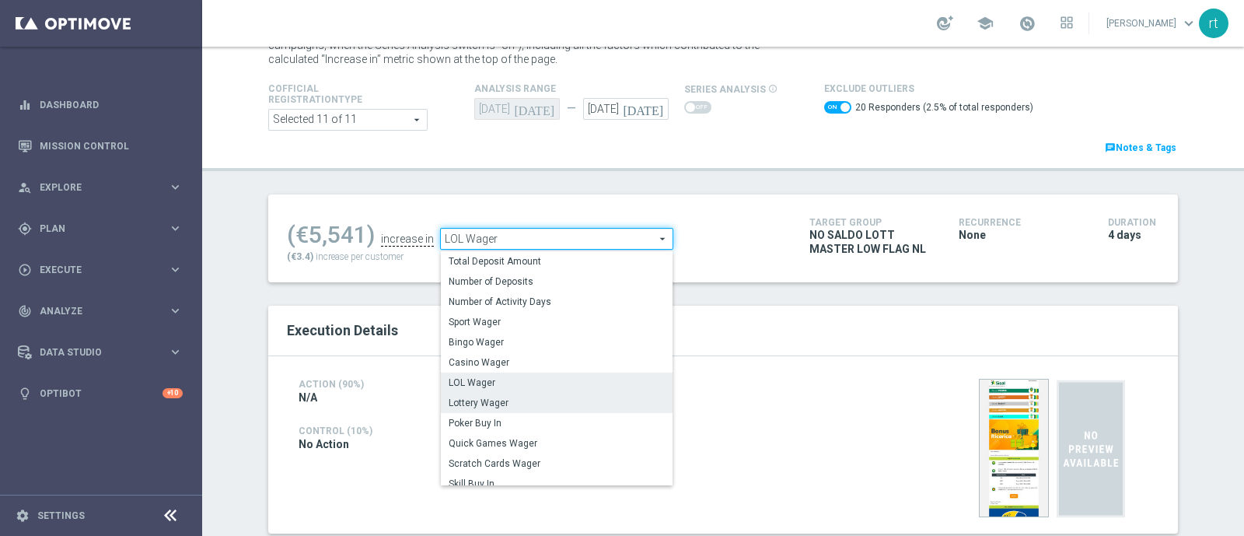
click at [483, 397] on span "Lottery Wager" at bounding box center [557, 402] width 216 height 12
checkbox input "false"
type input "Lottery Wager"
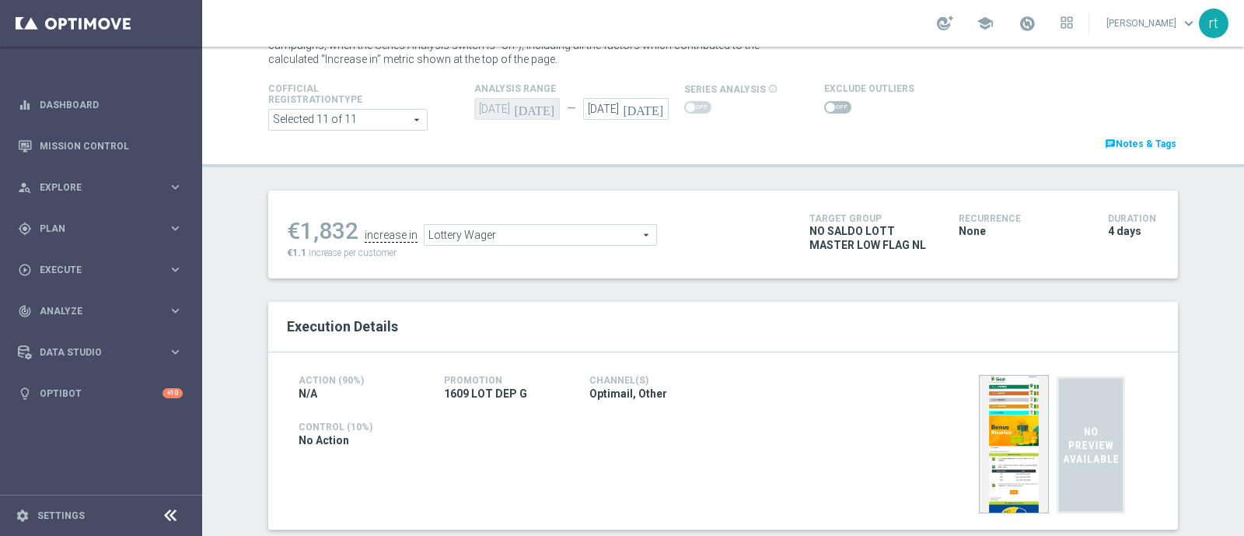
click at [826, 109] on span at bounding box center [830, 107] width 9 height 9
click at [824, 109] on input "checkbox" at bounding box center [837, 107] width 27 height 12
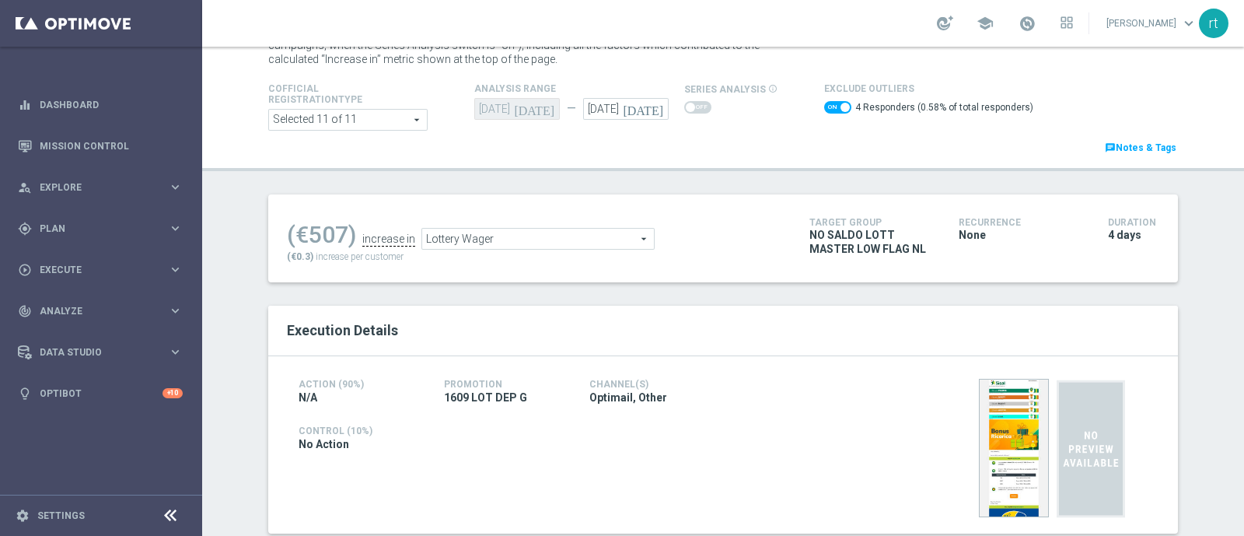
click at [475, 239] on span "Lottery Wager" at bounding box center [538, 239] width 232 height 20
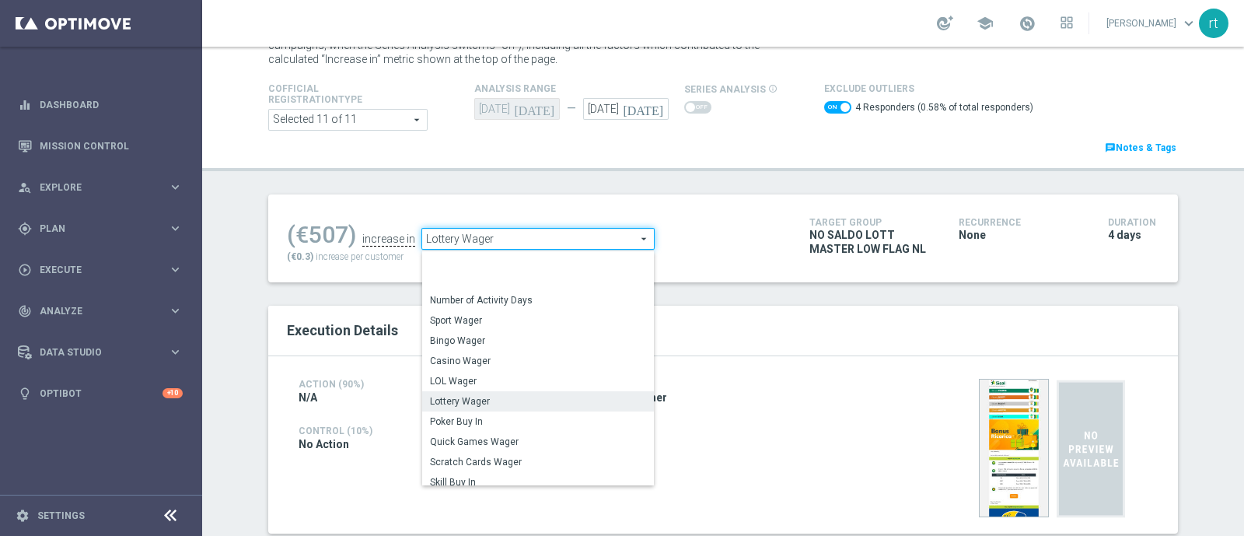
scroll to position [43, 0]
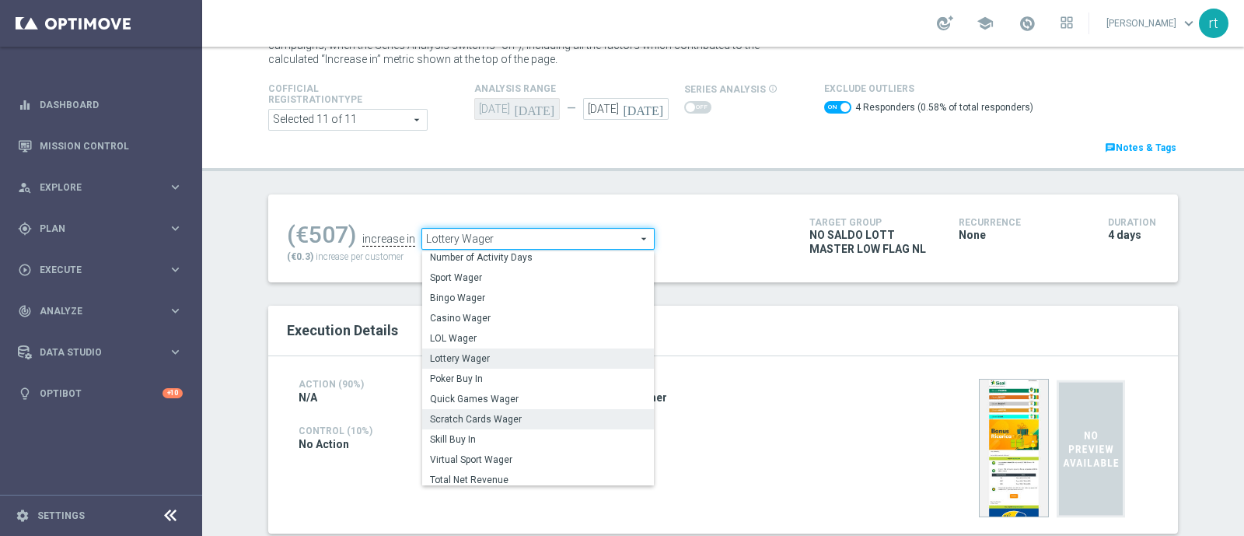
click at [452, 414] on span "Scratch Cards Wager" at bounding box center [538, 419] width 216 height 12
checkbox input "false"
type input "Scratch Cards Wager"
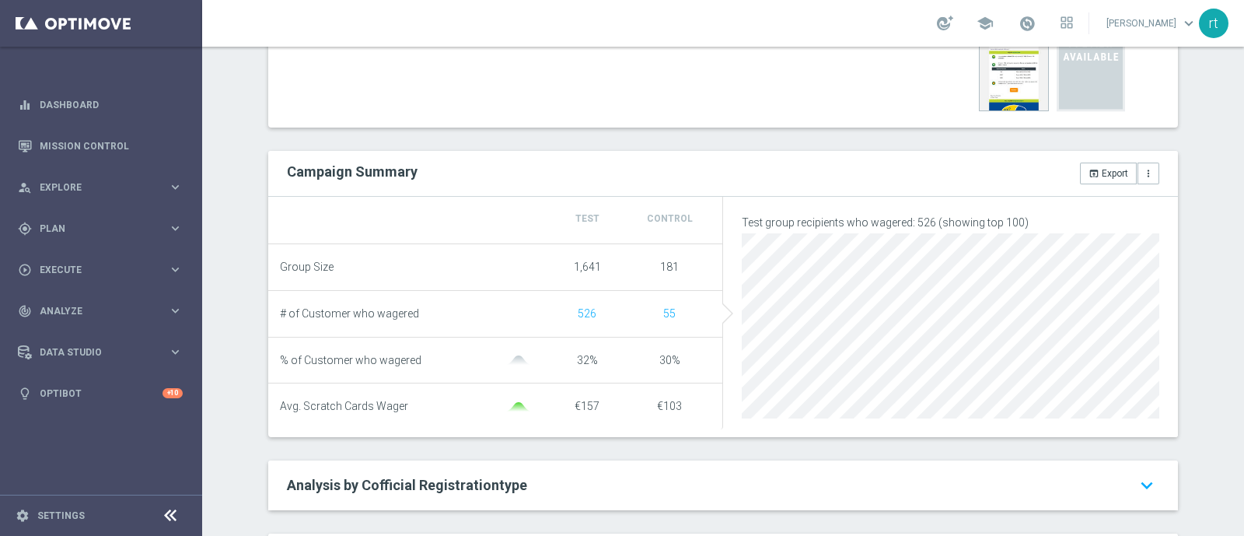
scroll to position [67, 0]
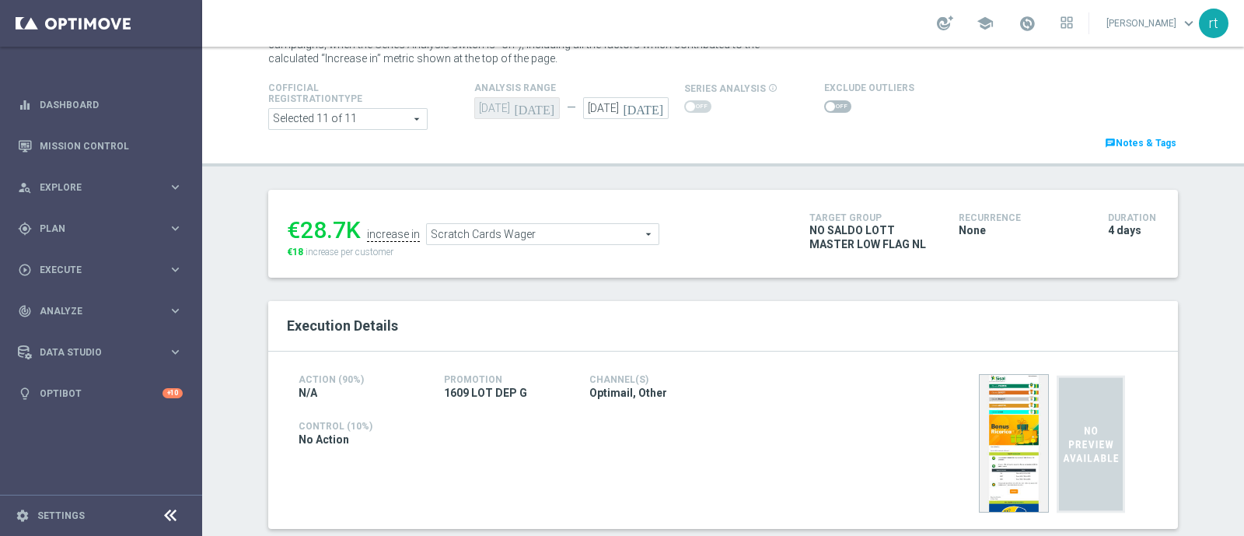
click at [826, 107] on span at bounding box center [837, 106] width 27 height 12
click at [826, 107] on input "checkbox" at bounding box center [837, 106] width 27 height 12
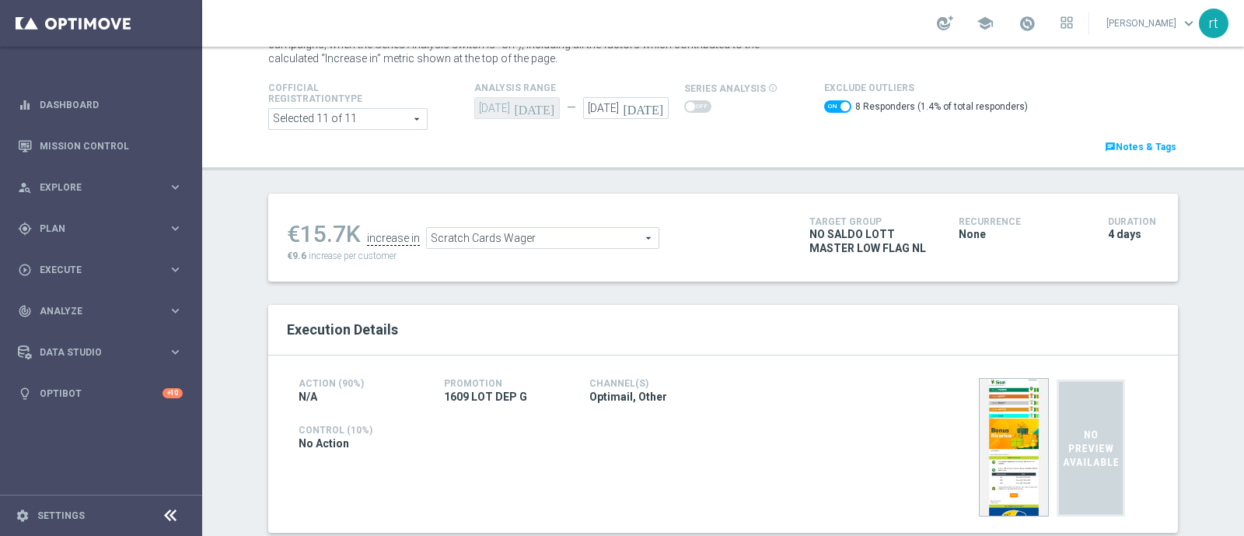
scroll to position [244, 0]
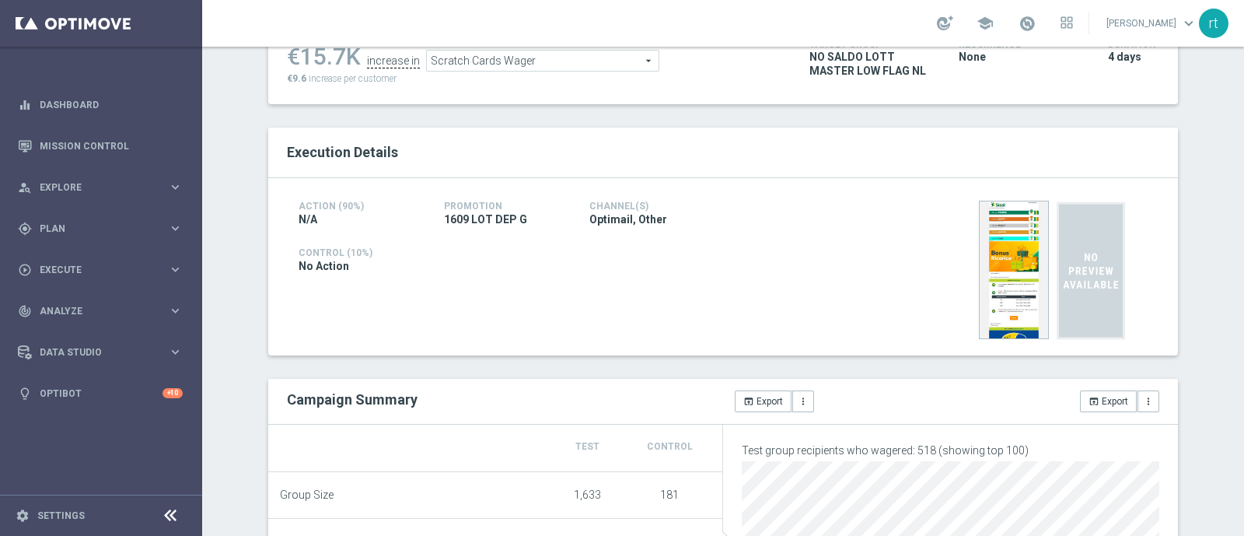
click at [543, 61] on span "Scratch Cards Wager" at bounding box center [543, 61] width 232 height 20
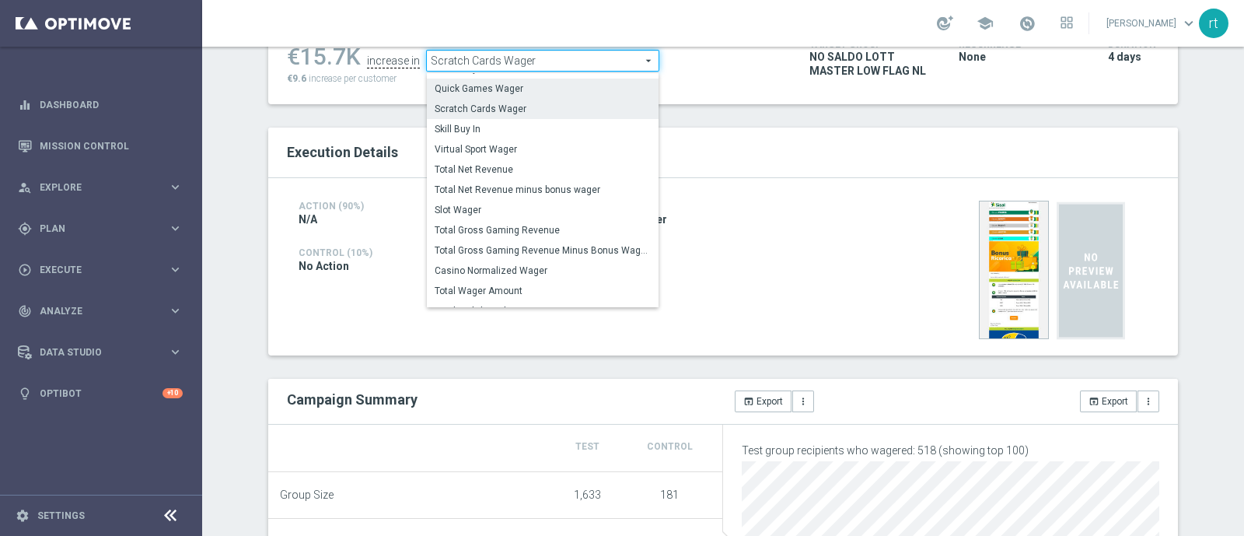
scroll to position [172, 0]
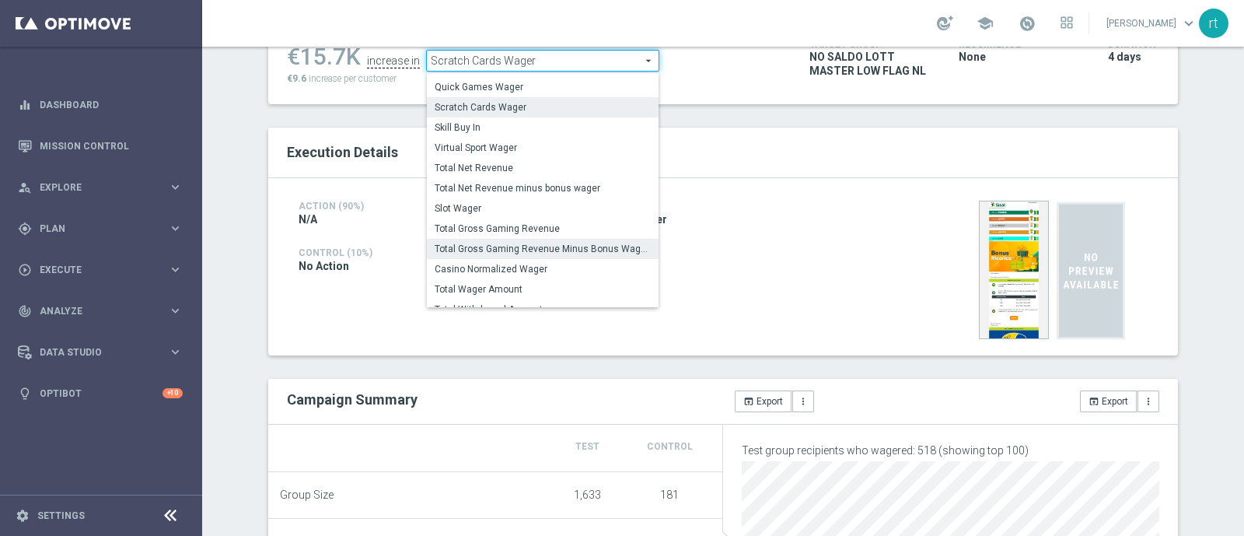
click at [496, 254] on label "Total Gross Gaming Revenue Minus Bonus Wagared" at bounding box center [543, 249] width 232 height 20
checkbox input "false"
type input "Total Gross Gaming Revenue Minus Bonus Wagared"
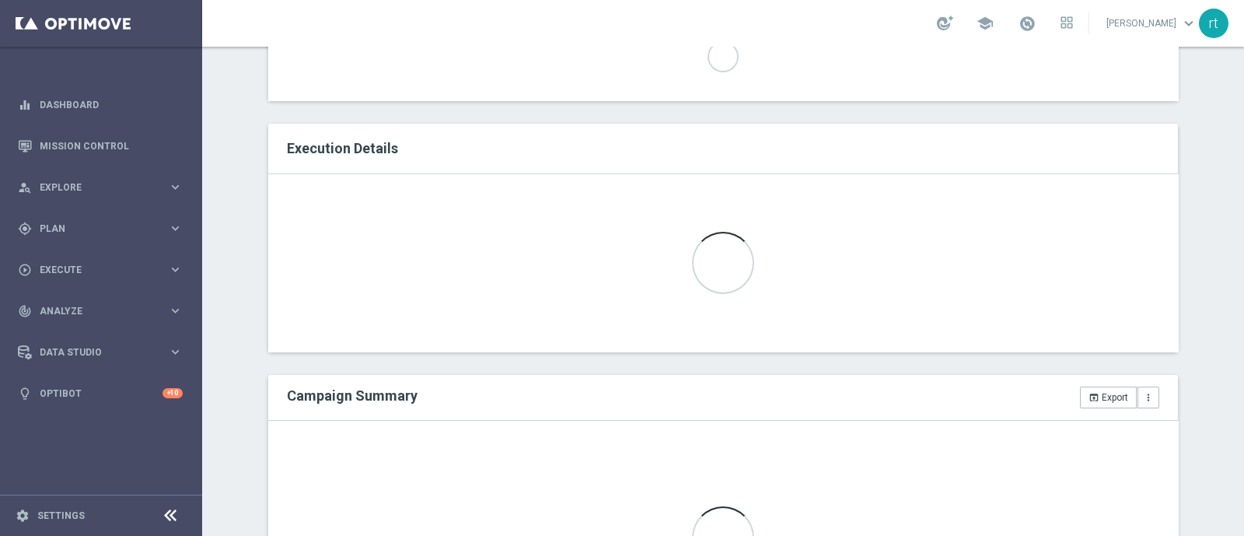
scroll to position [240, 0]
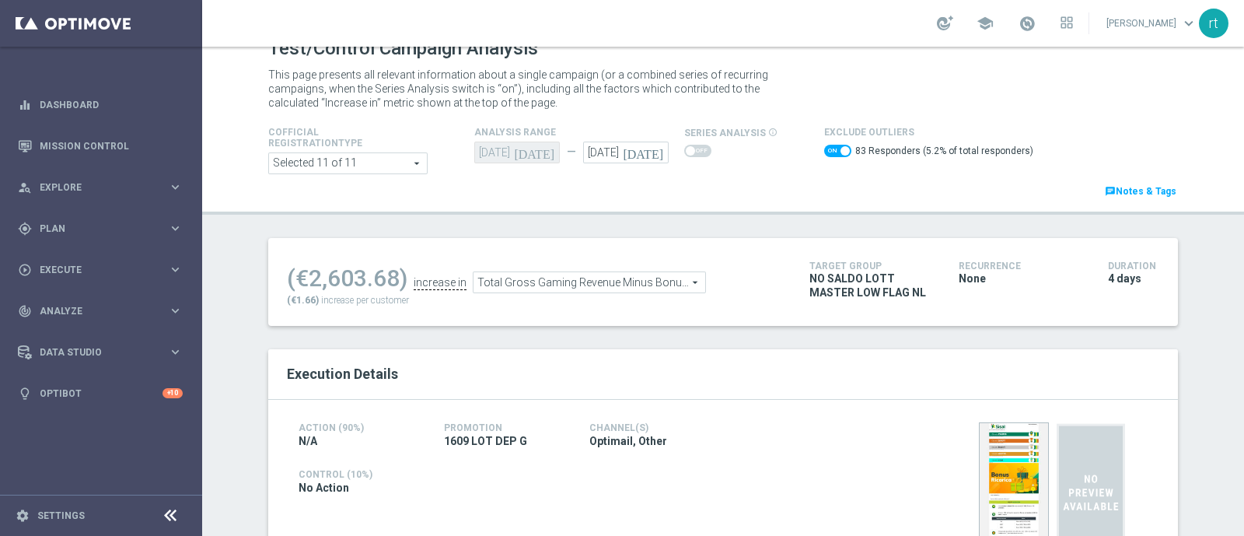
click at [827, 154] on span at bounding box center [837, 151] width 27 height 12
click at [827, 154] on input "checkbox" at bounding box center [837, 151] width 27 height 12
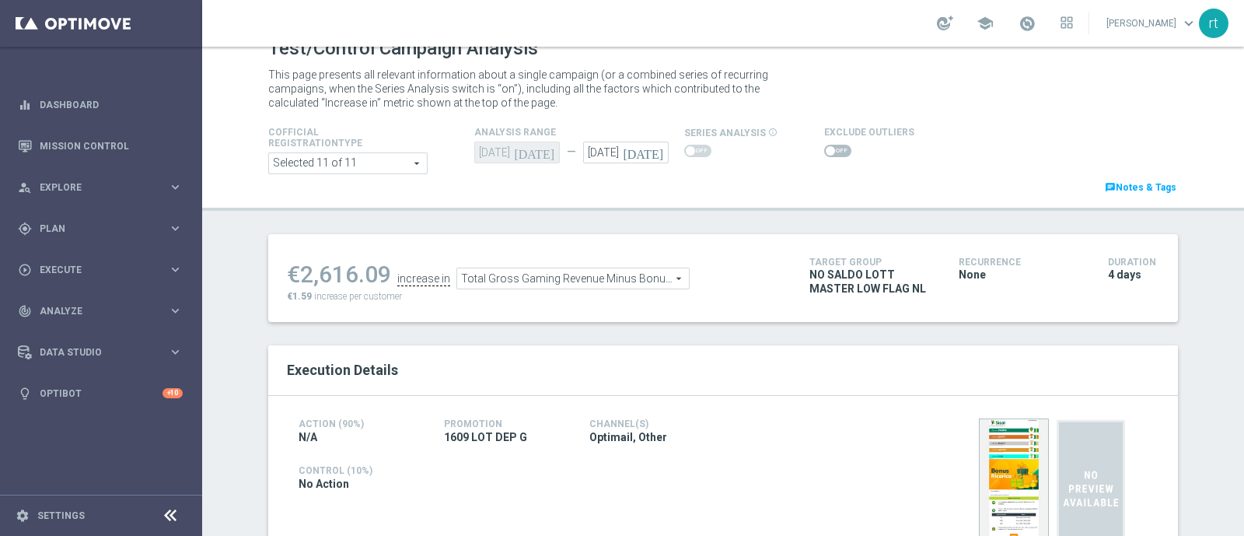
click at [829, 149] on span at bounding box center [837, 151] width 27 height 12
click at [829, 149] on input "checkbox" at bounding box center [837, 151] width 27 height 12
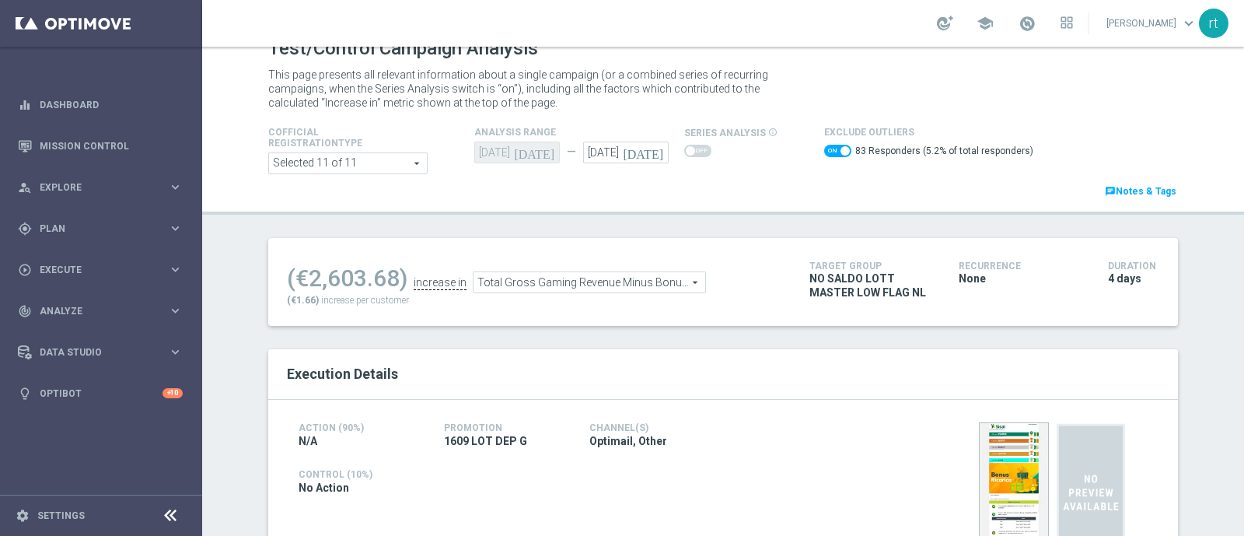
click at [824, 149] on span at bounding box center [837, 151] width 27 height 12
click at [824, 149] on input "checkbox" at bounding box center [837, 151] width 27 height 12
checkbox input "false"
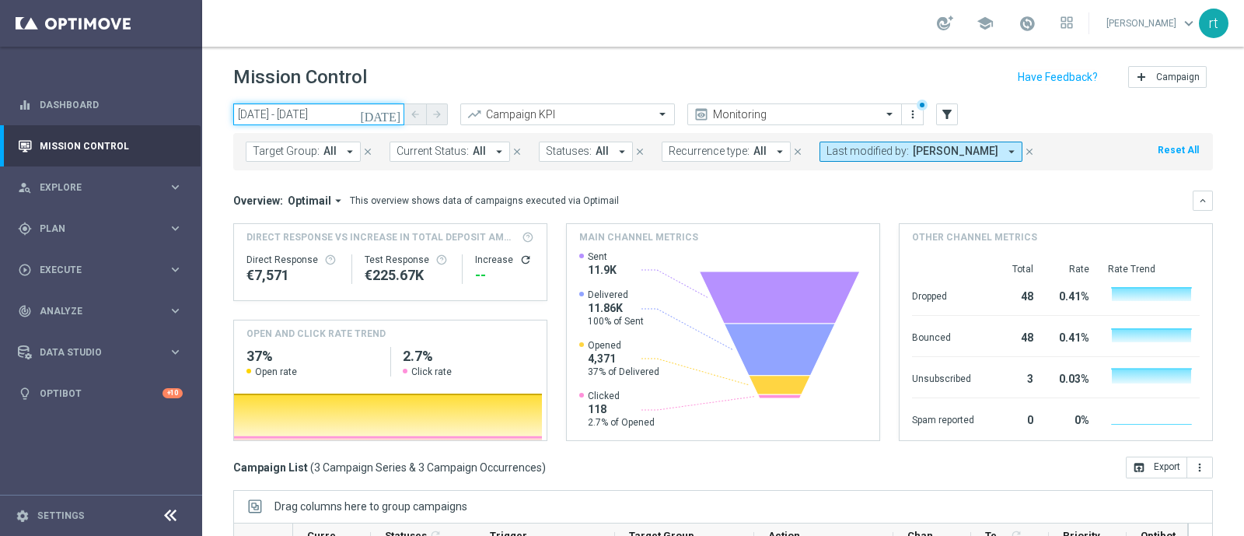
click at [302, 114] on input "[DATE] - [DATE]" at bounding box center [318, 114] width 171 height 22
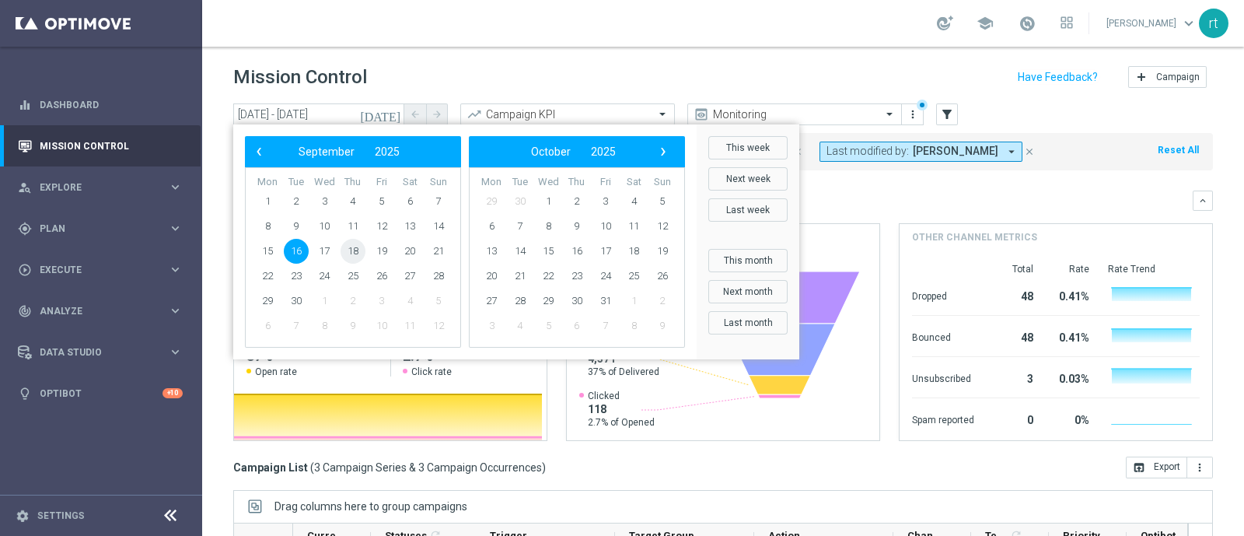
click at [347, 249] on span "18" at bounding box center [352, 251] width 25 height 25
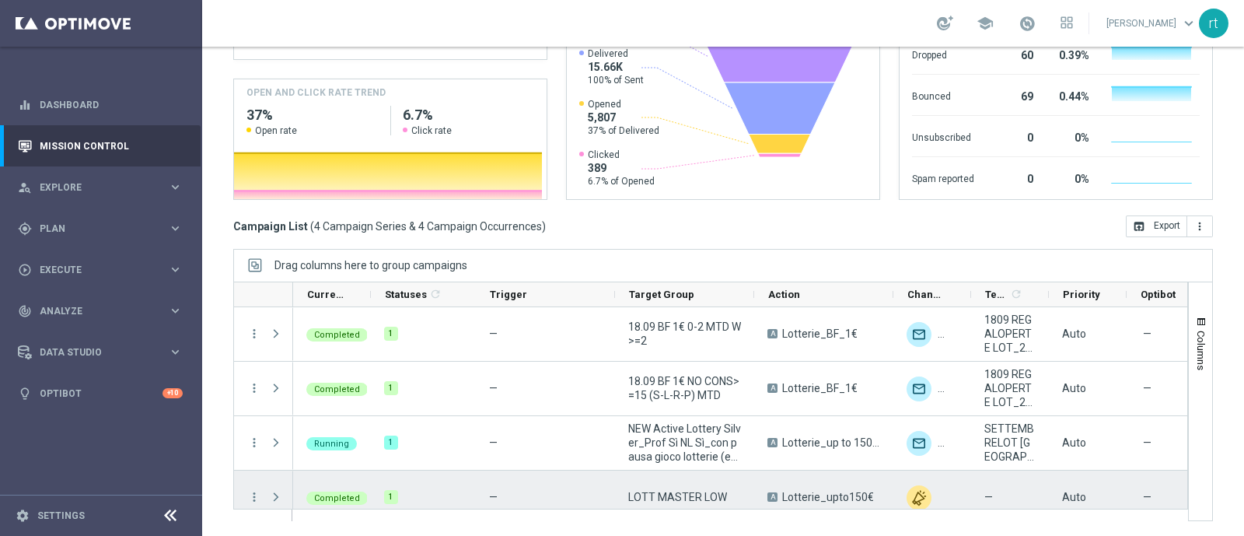
scroll to position [16, 0]
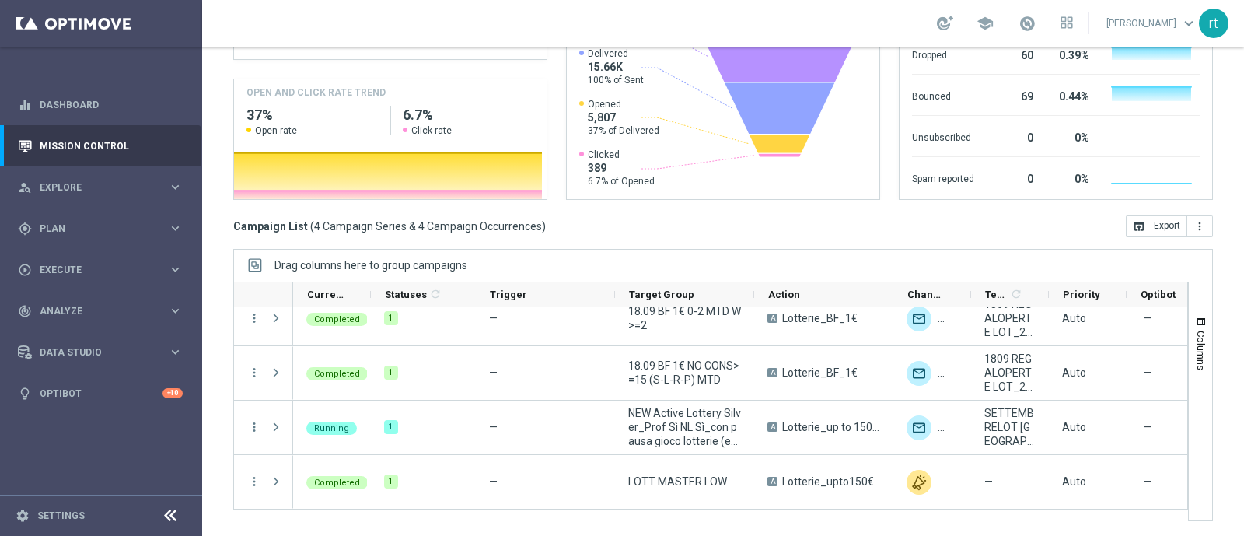
click at [213, 428] on div "Mission Control add Campaign [DATE] [DATE] - [DATE] arrow_back arrow_forward Ca…" at bounding box center [723, 291] width 1042 height 489
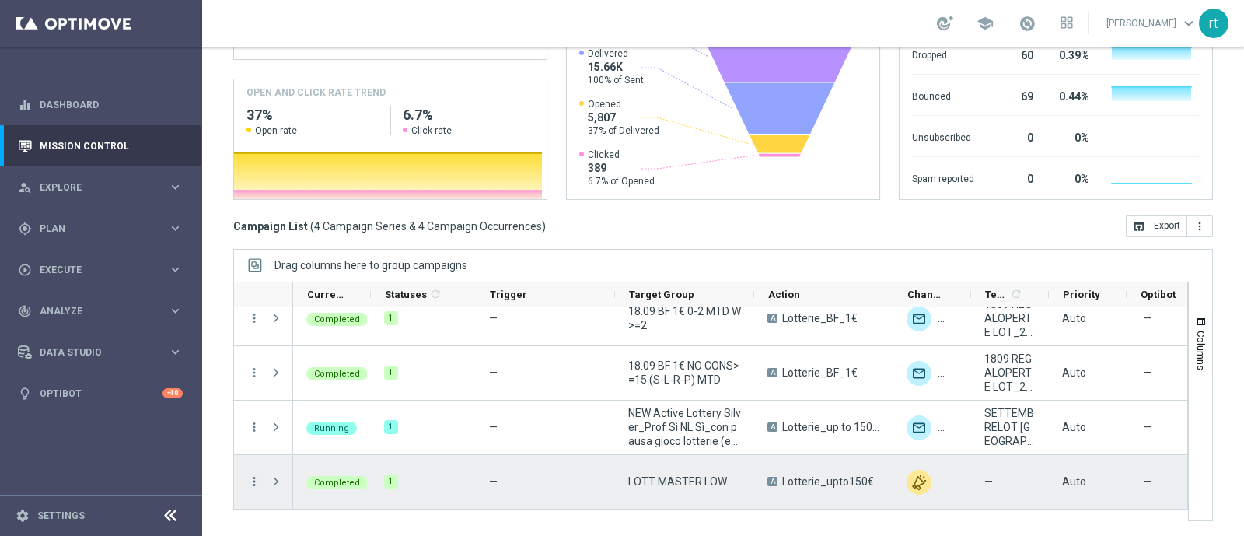
click at [254, 428] on icon "more_vert" at bounding box center [254, 481] width 14 height 14
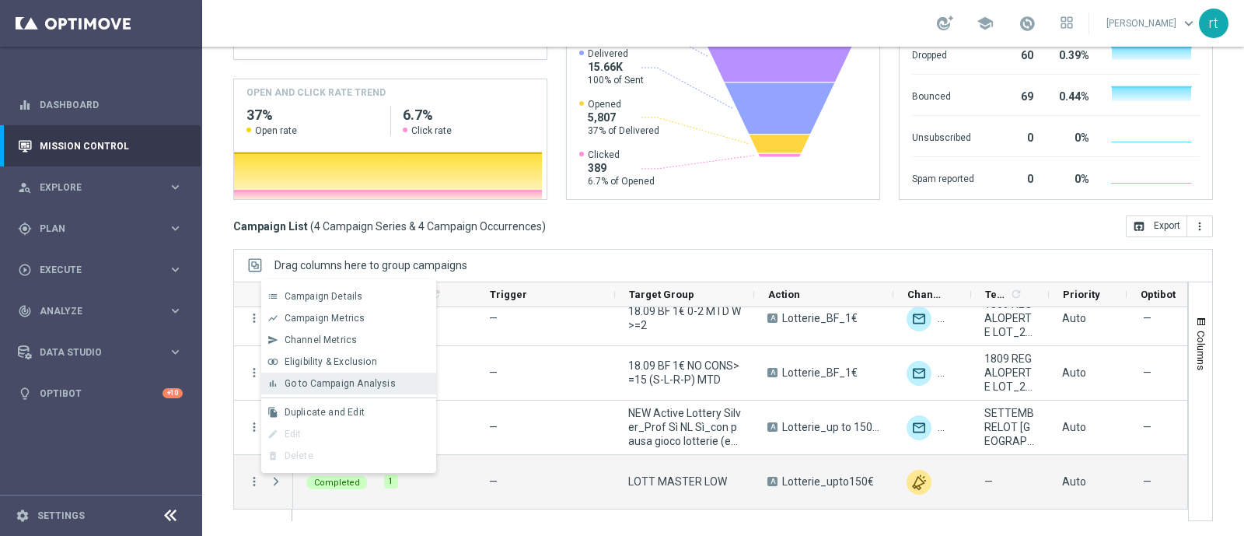
click at [362, 383] on span "Go to Campaign Analysis" at bounding box center [340, 383] width 111 height 11
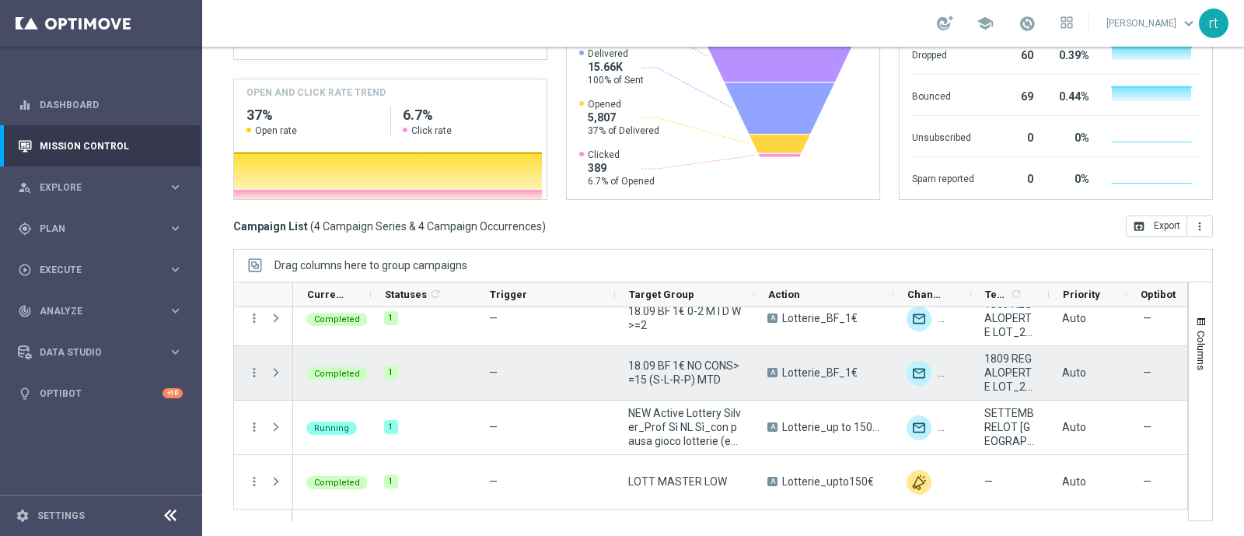
scroll to position [0, 0]
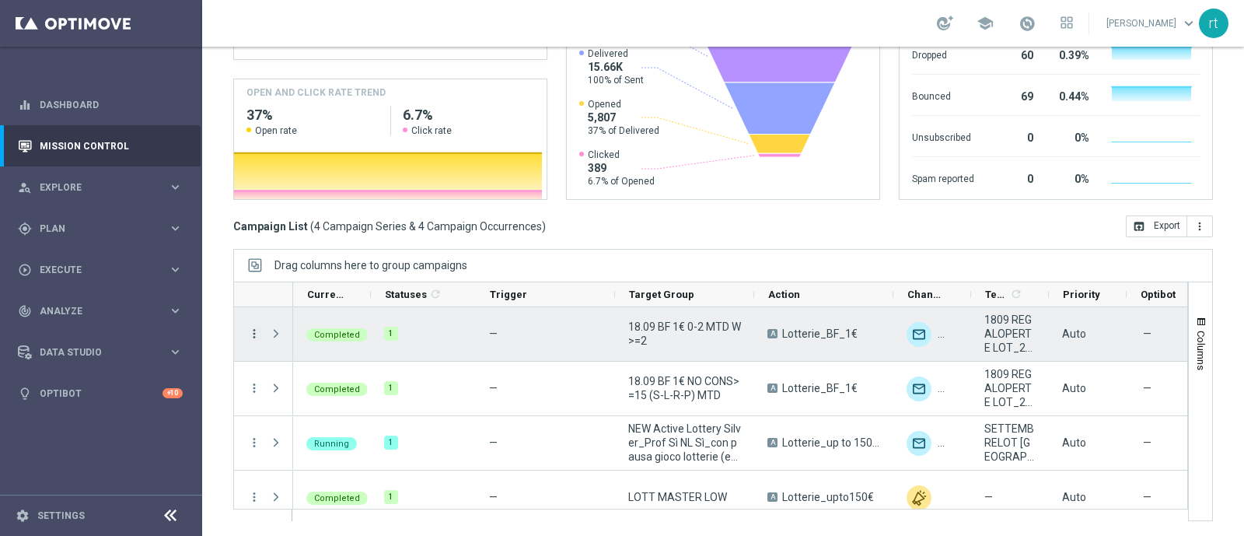
click at [257, 332] on icon "more_vert" at bounding box center [254, 334] width 14 height 14
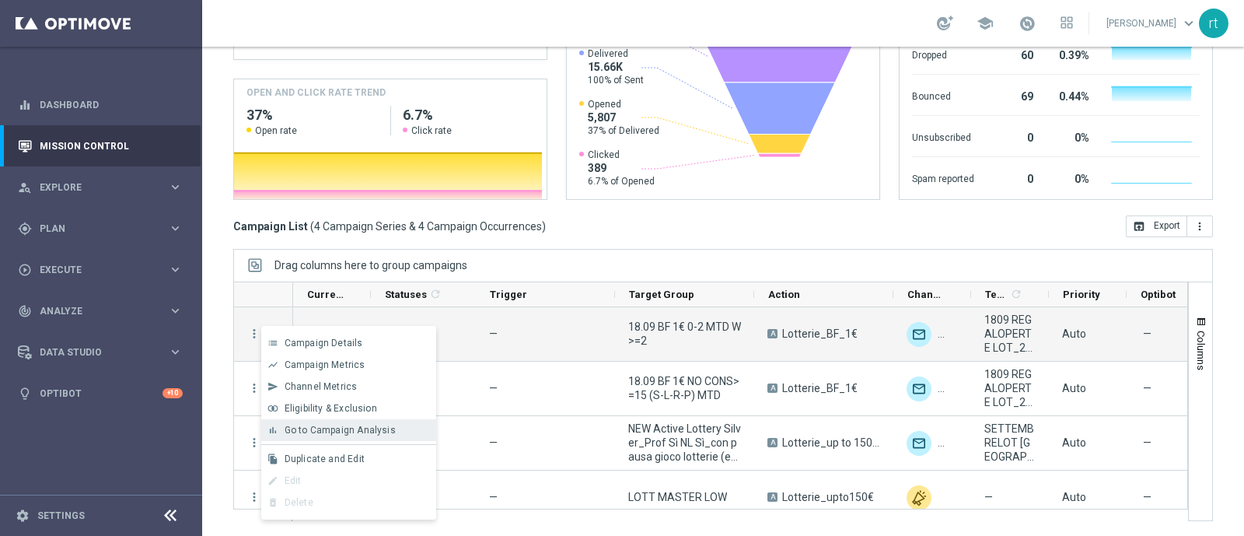
click at [313, 421] on div "bar_chart Go to Campaign Analysis" at bounding box center [348, 430] width 175 height 22
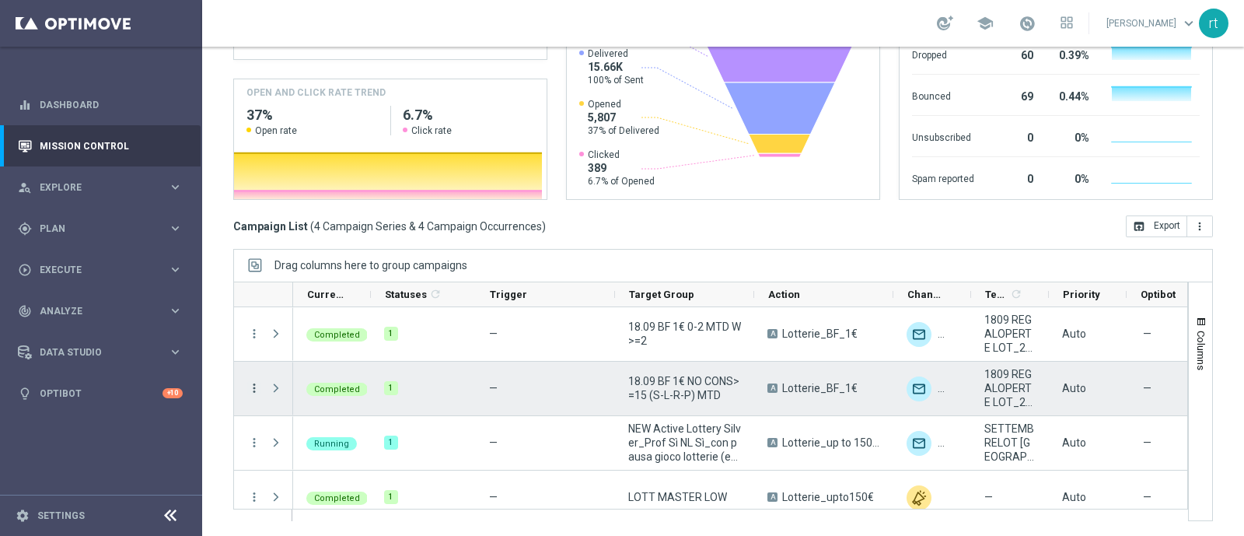
click at [249, 385] on icon "more_vert" at bounding box center [254, 388] width 14 height 14
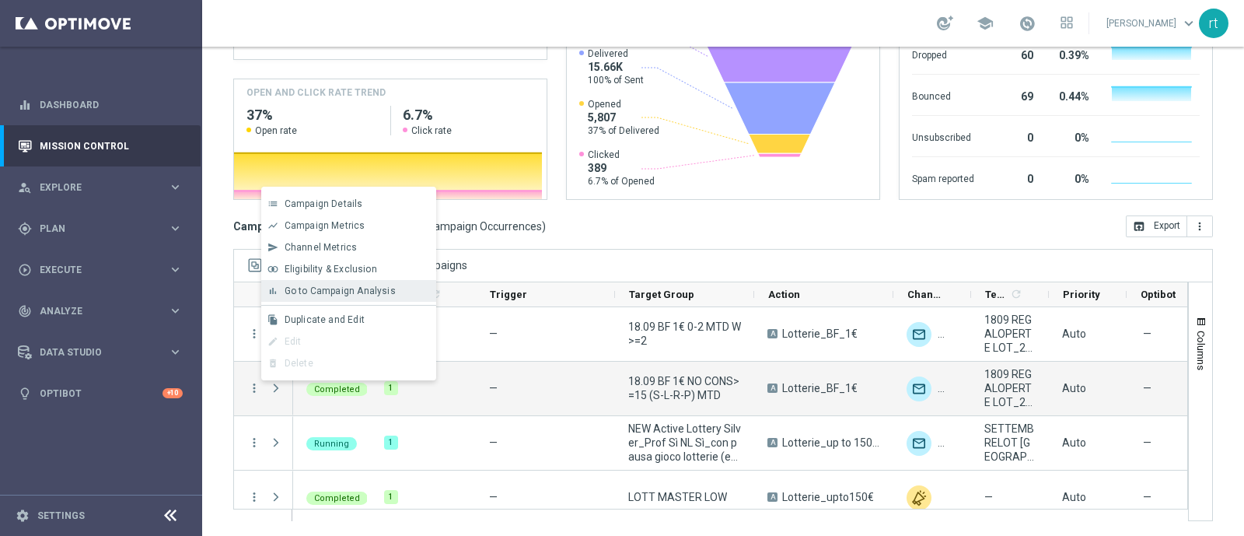
click at [372, 289] on span "Go to Campaign Analysis" at bounding box center [340, 290] width 111 height 11
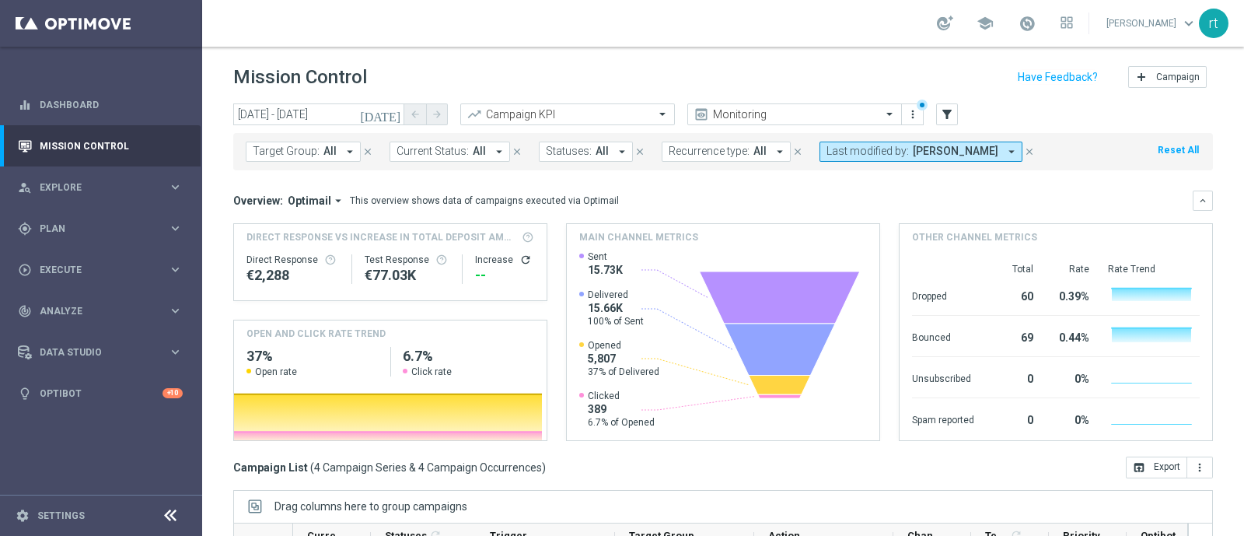
click at [283, 102] on header "Mission Control add Campaign" at bounding box center [723, 75] width 1042 height 57
click at [283, 113] on input "[DATE] - [DATE]" at bounding box center [318, 114] width 171 height 22
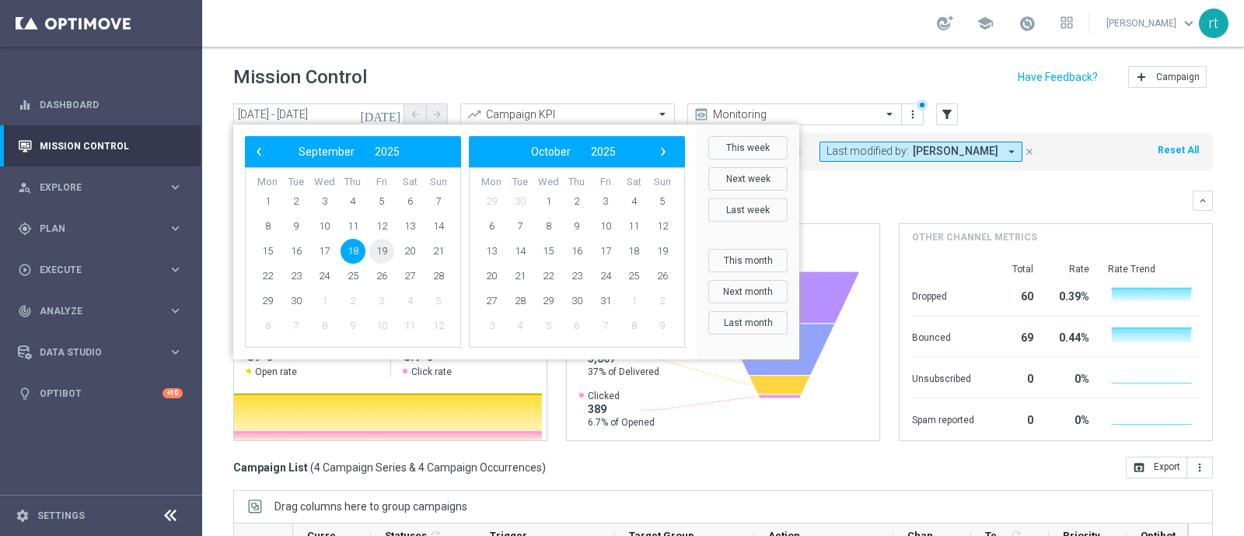
click at [379, 250] on span "19" at bounding box center [381, 251] width 25 height 25
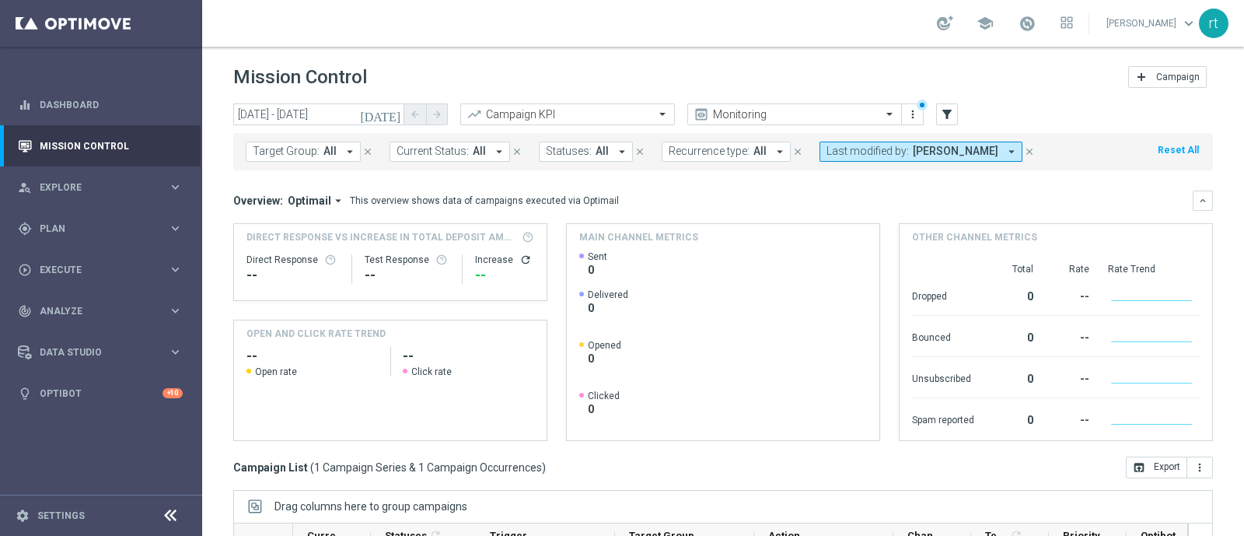
scroll to position [241, 0]
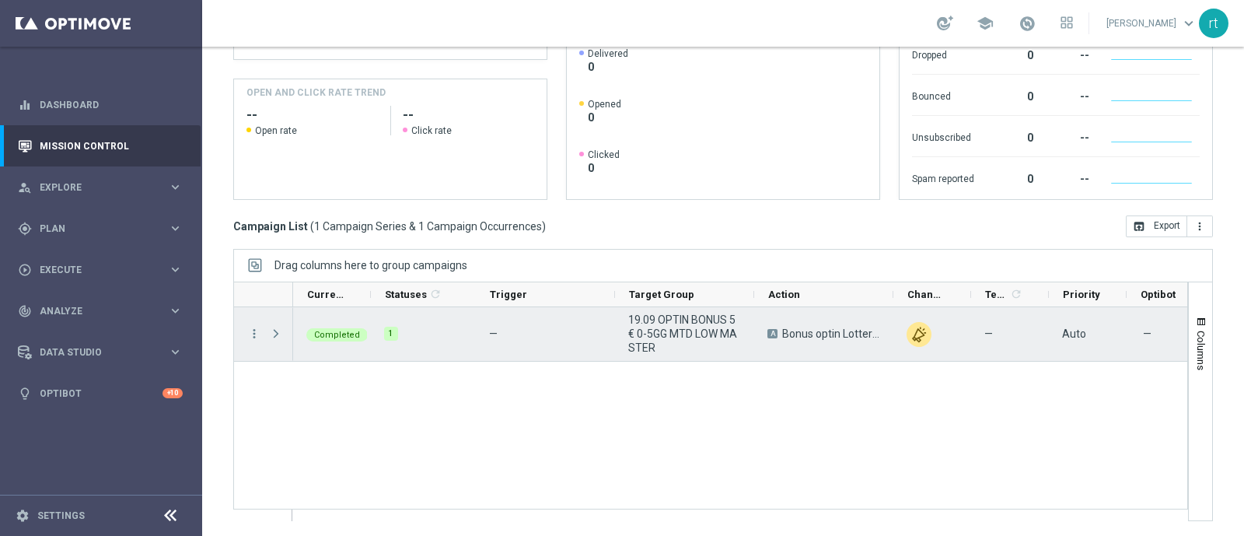
click at [253, 339] on icon "more_vert" at bounding box center [254, 334] width 14 height 14
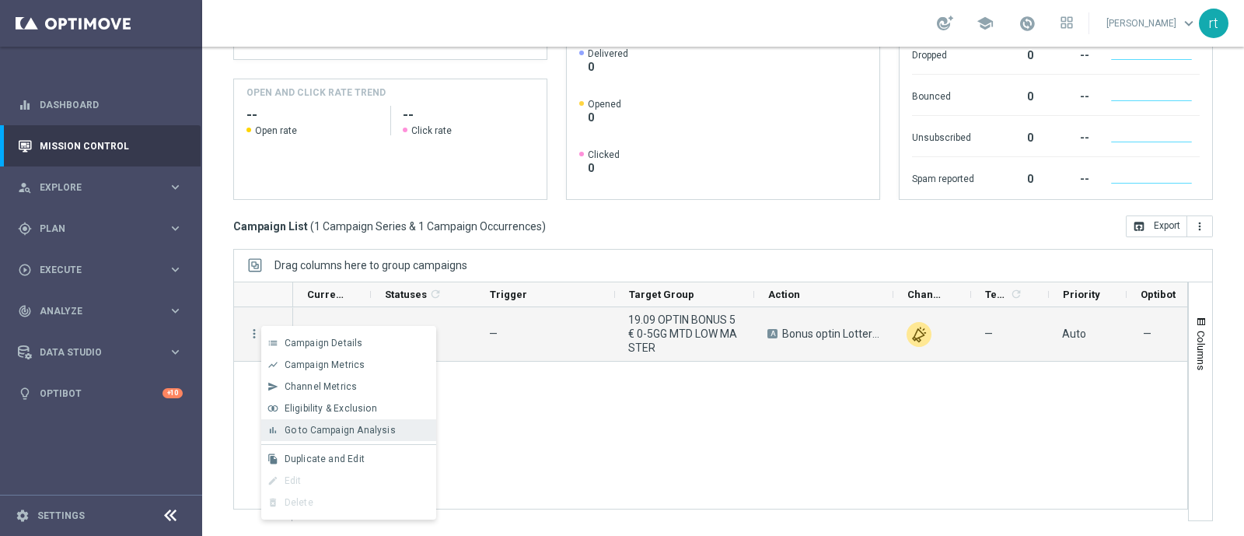
click at [295, 425] on span "Go to Campaign Analysis" at bounding box center [340, 429] width 111 height 11
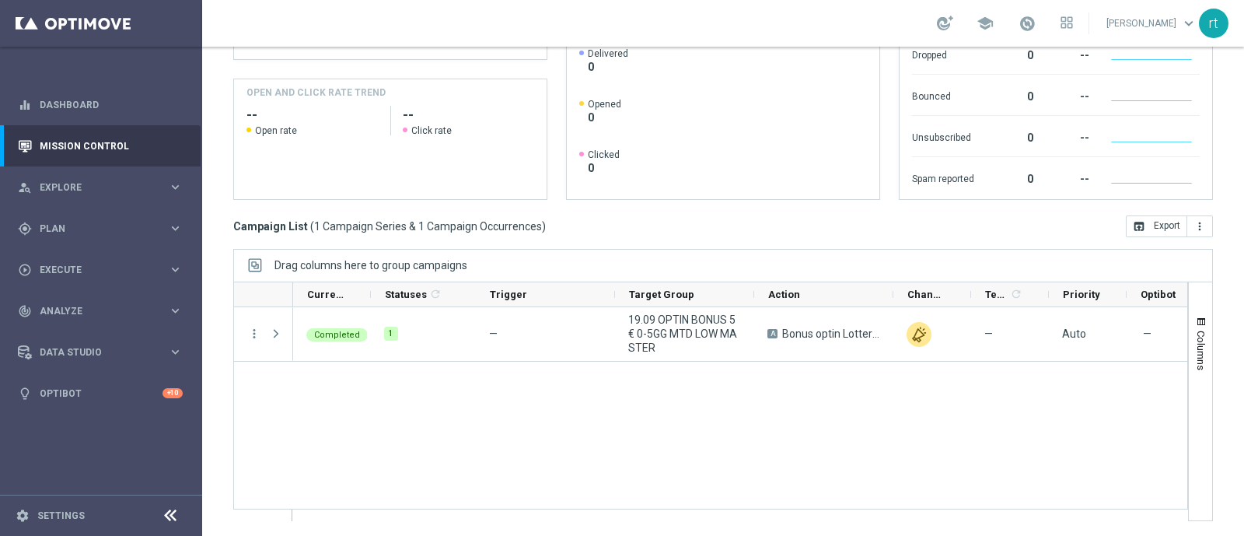
scroll to position [0, 0]
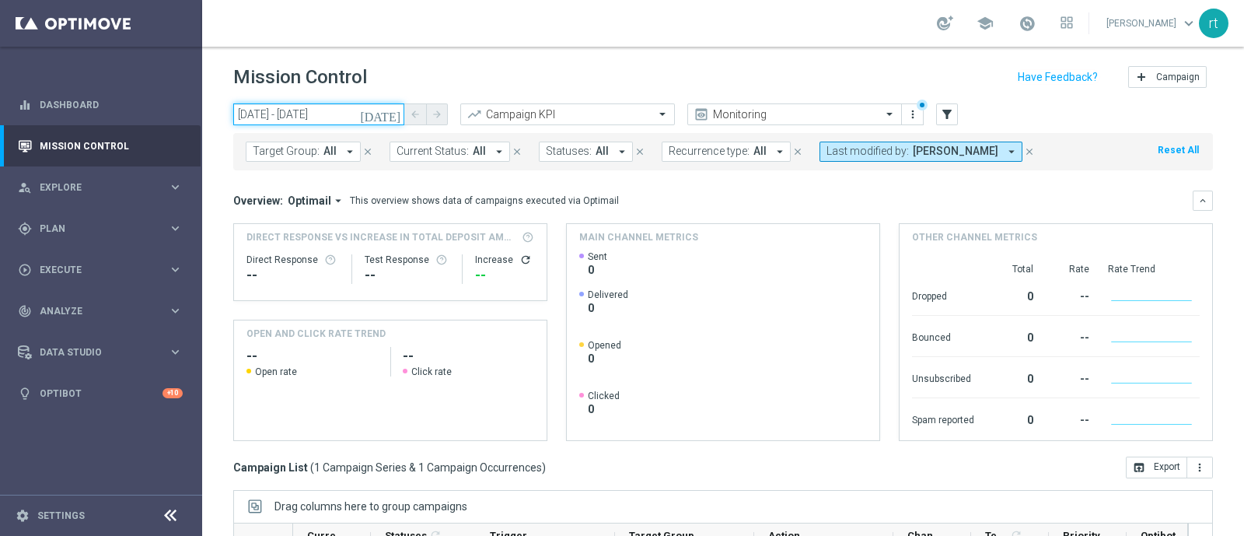
click at [311, 110] on input "19 Sep 2025 - 19 Sep 2025" at bounding box center [318, 114] width 171 height 22
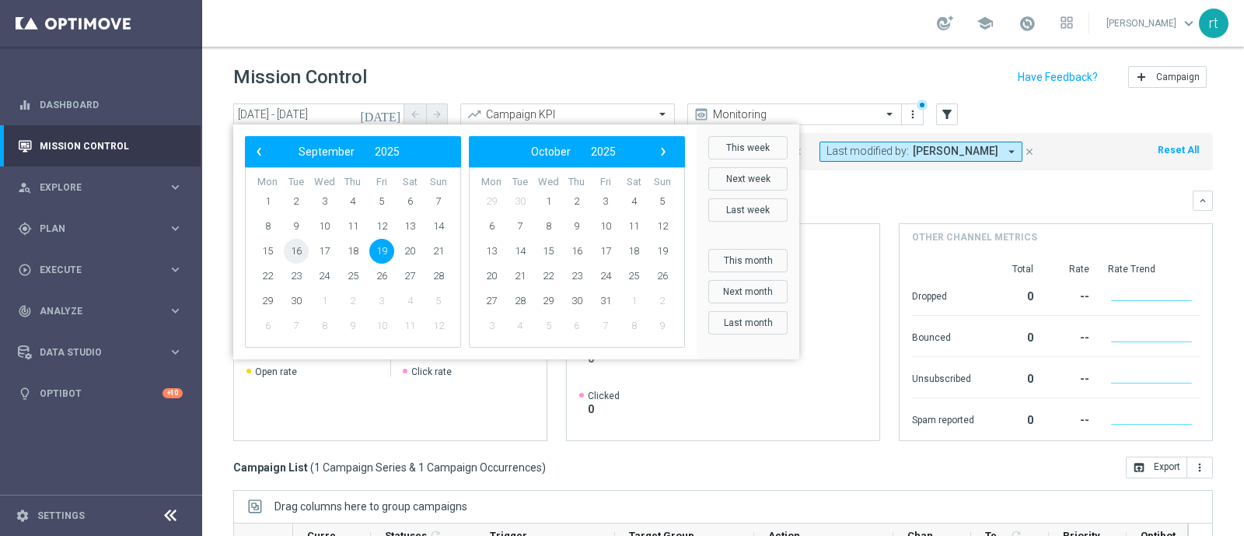
click at [293, 249] on span "16" at bounding box center [296, 251] width 25 height 25
type input "16 Sep 2025 - 16 Sep 2025"
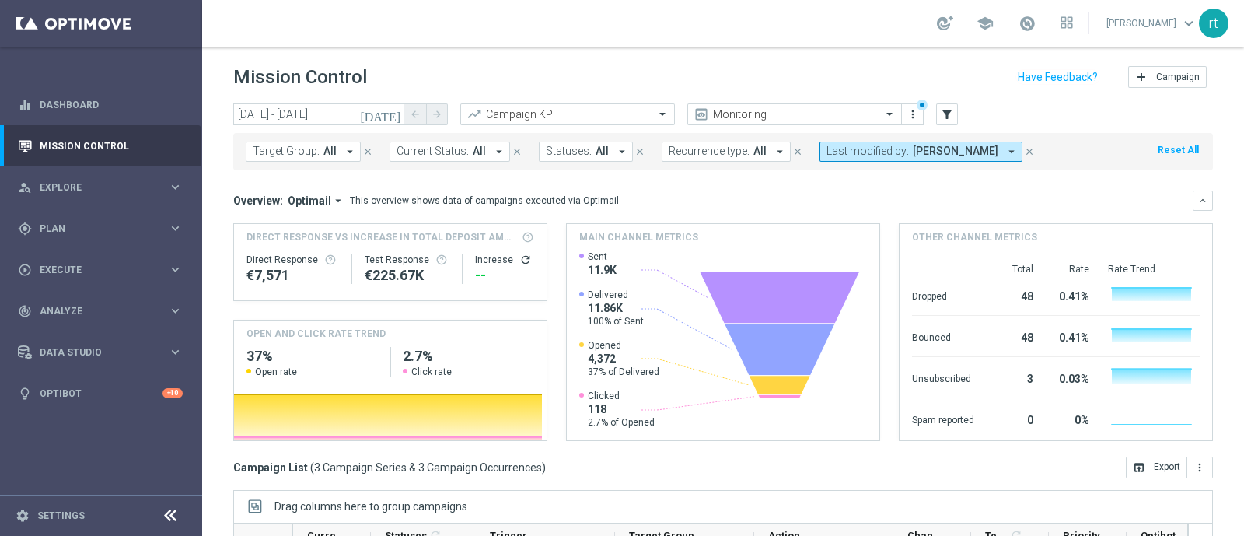
click at [627, 192] on div "Overview: Optimail arrow_drop_down This overview shows data of campaigns execut…" at bounding box center [723, 200] width 980 height 20
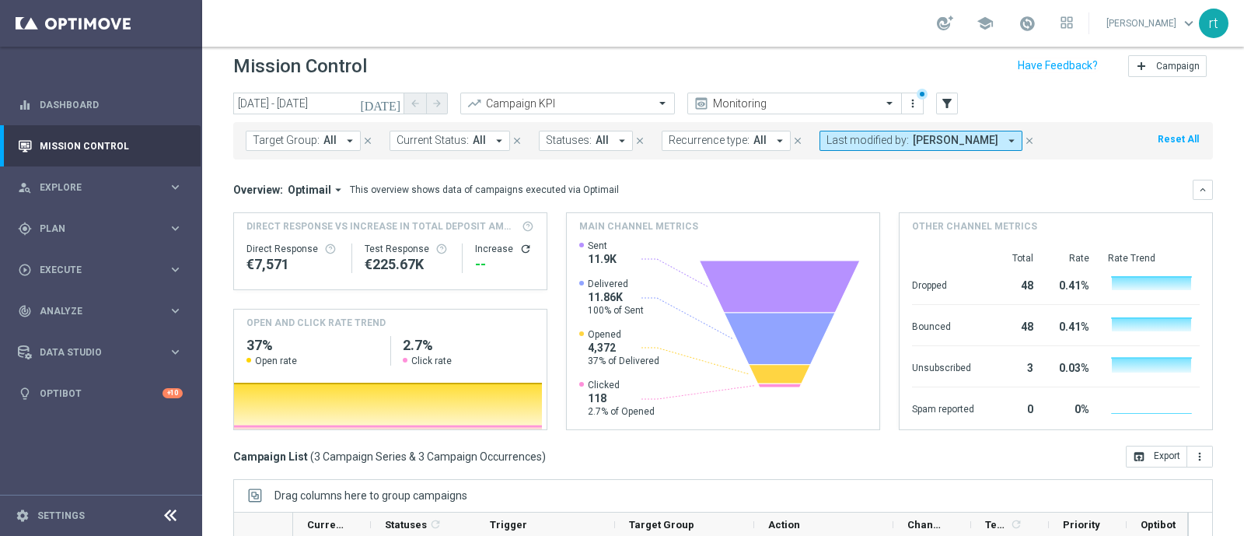
scroll to position [241, 0]
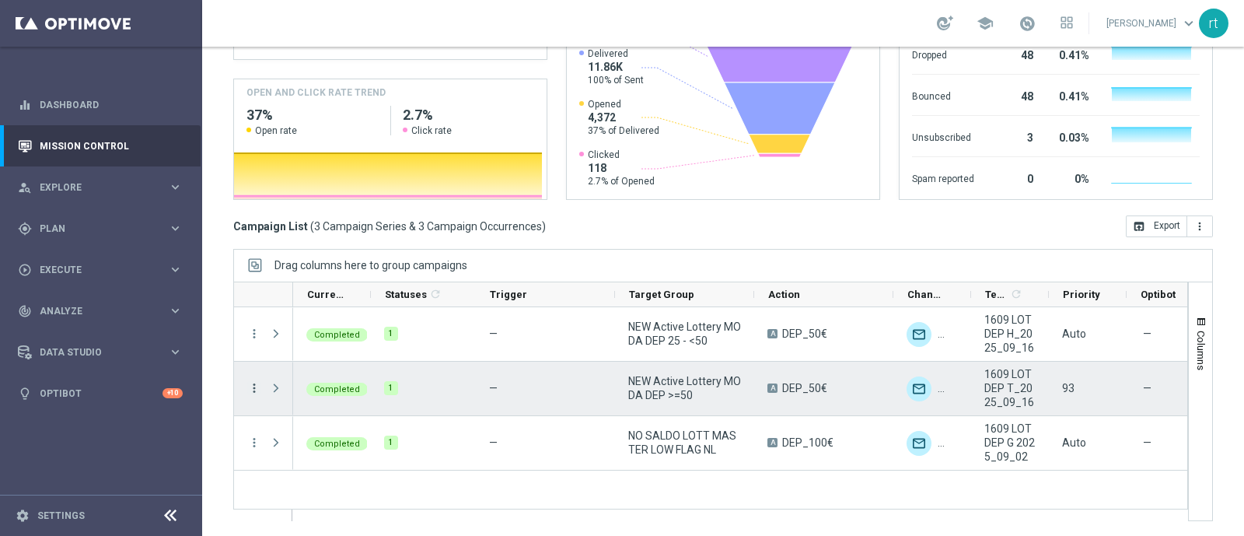
click at [257, 386] on icon "more_vert" at bounding box center [254, 388] width 14 height 14
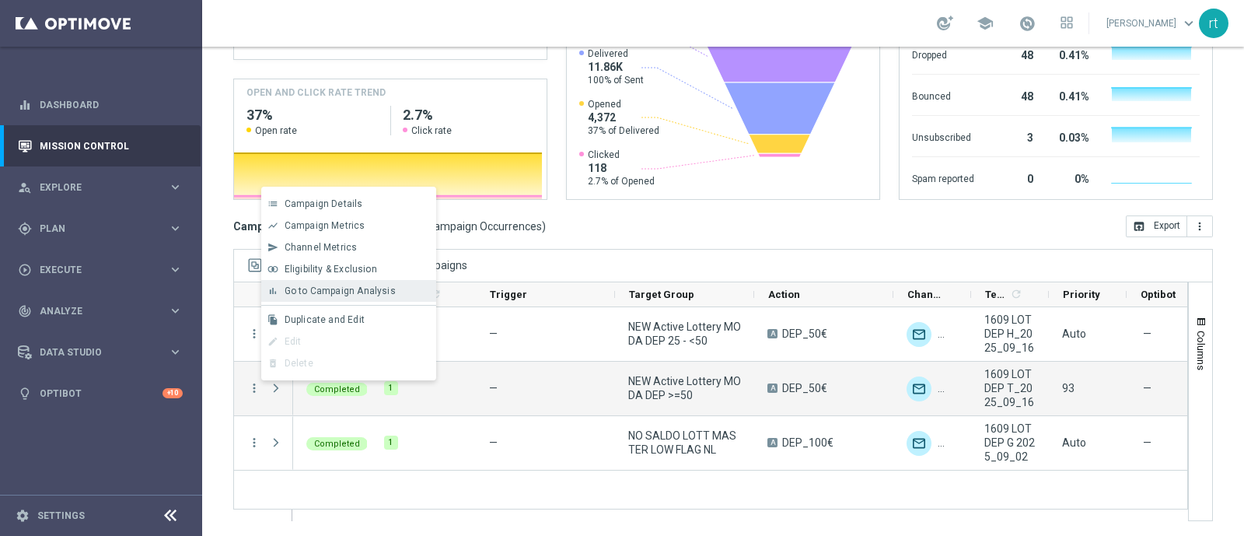
click at [375, 297] on div "bar_chart Go to Campaign Analysis" at bounding box center [348, 291] width 175 height 22
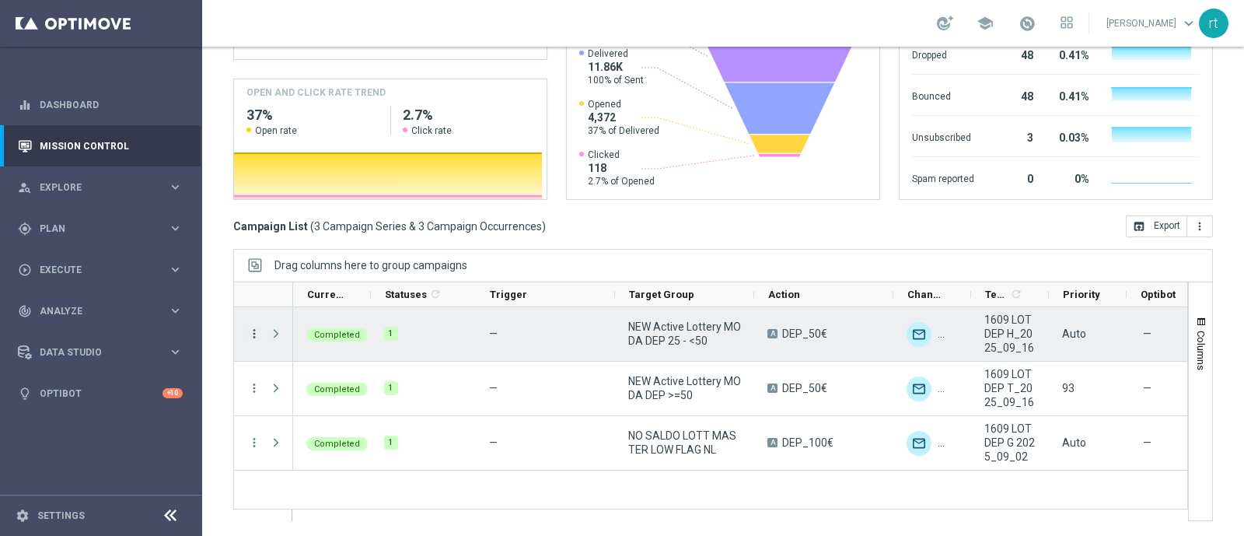
click at [253, 333] on icon "more_vert" at bounding box center [254, 334] width 14 height 14
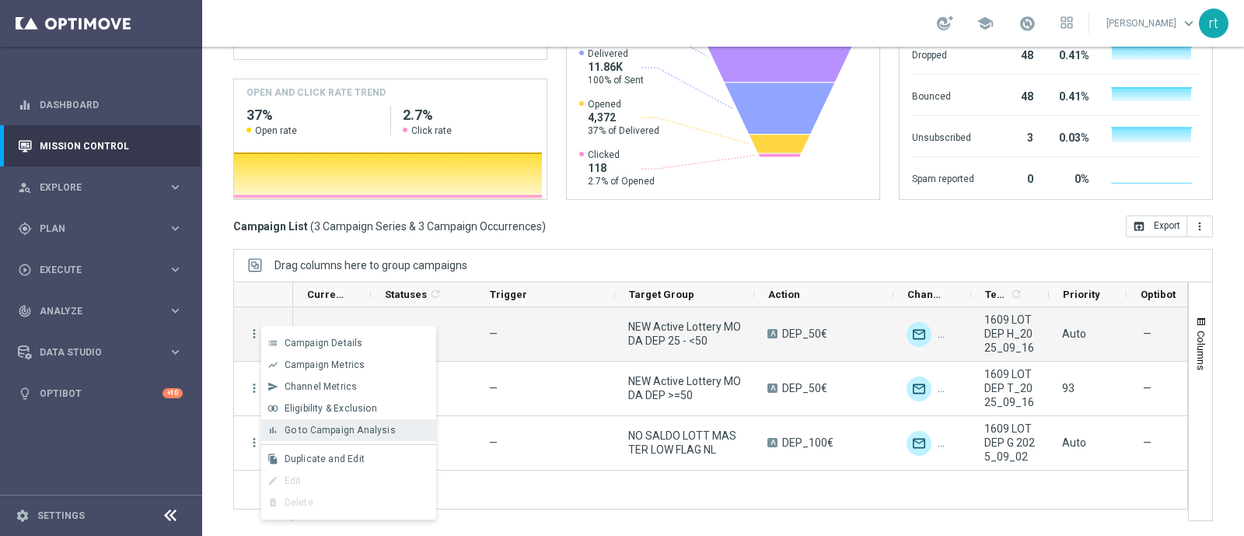
click at [315, 421] on div "bar_chart Go to Campaign Analysis" at bounding box center [348, 430] width 175 height 22
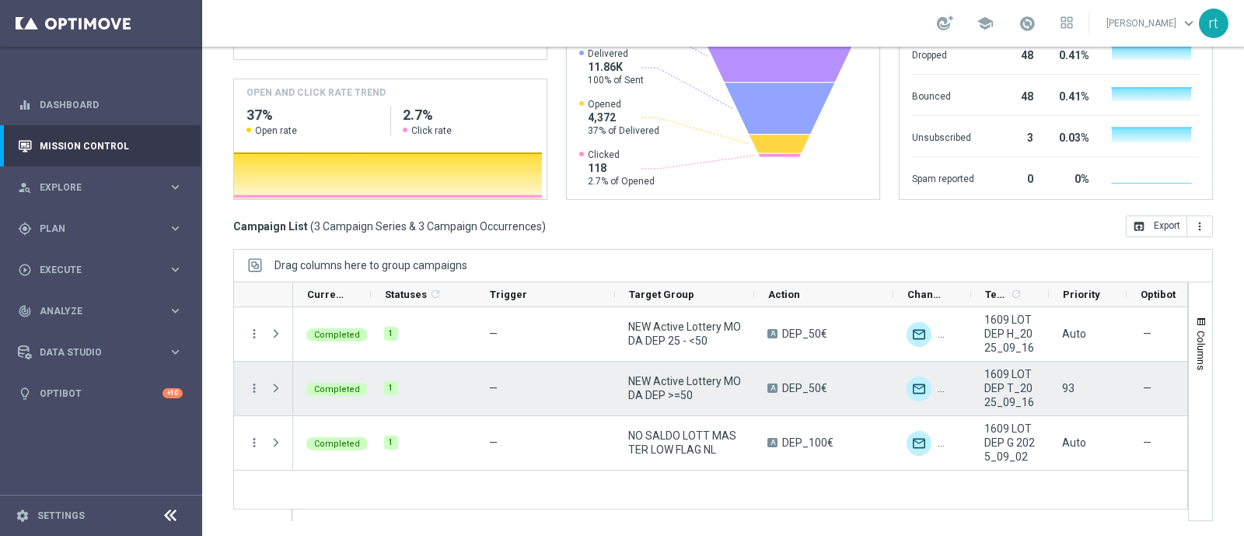
scroll to position [0, 0]
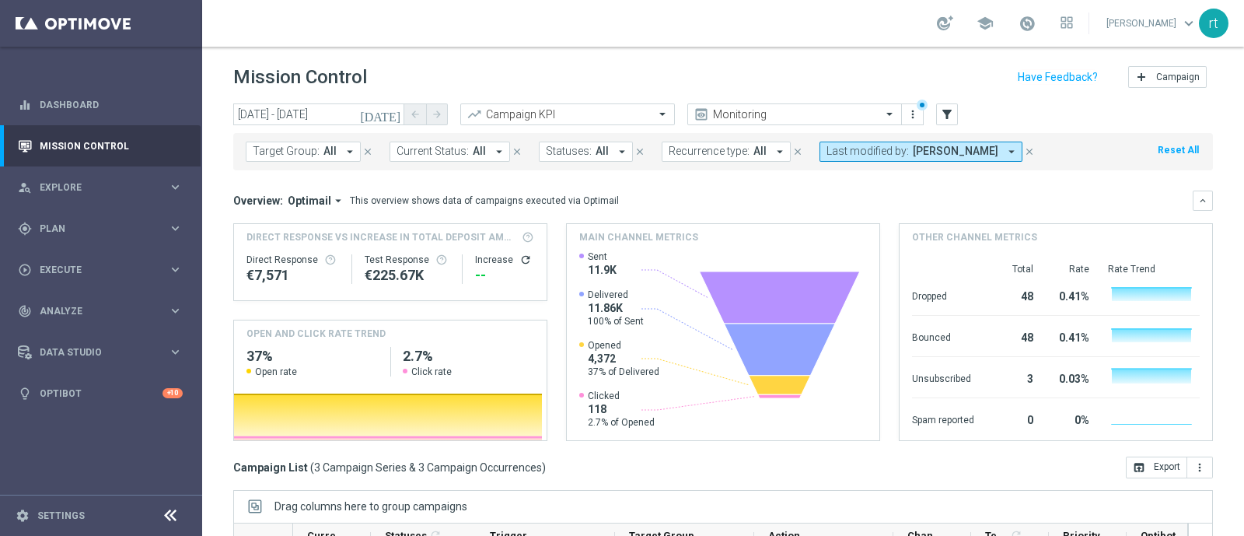
click at [850, 150] on span "Last modified by:" at bounding box center [867, 151] width 82 height 13
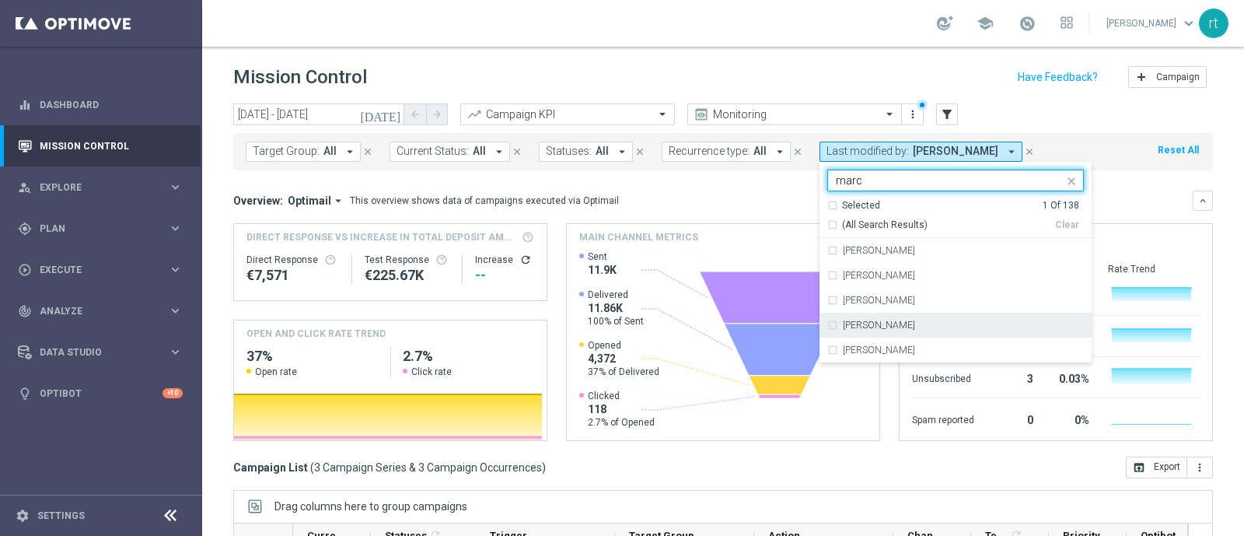
click at [854, 323] on label "marco Maccarrone" at bounding box center [879, 324] width 72 height 9
type input "marc"
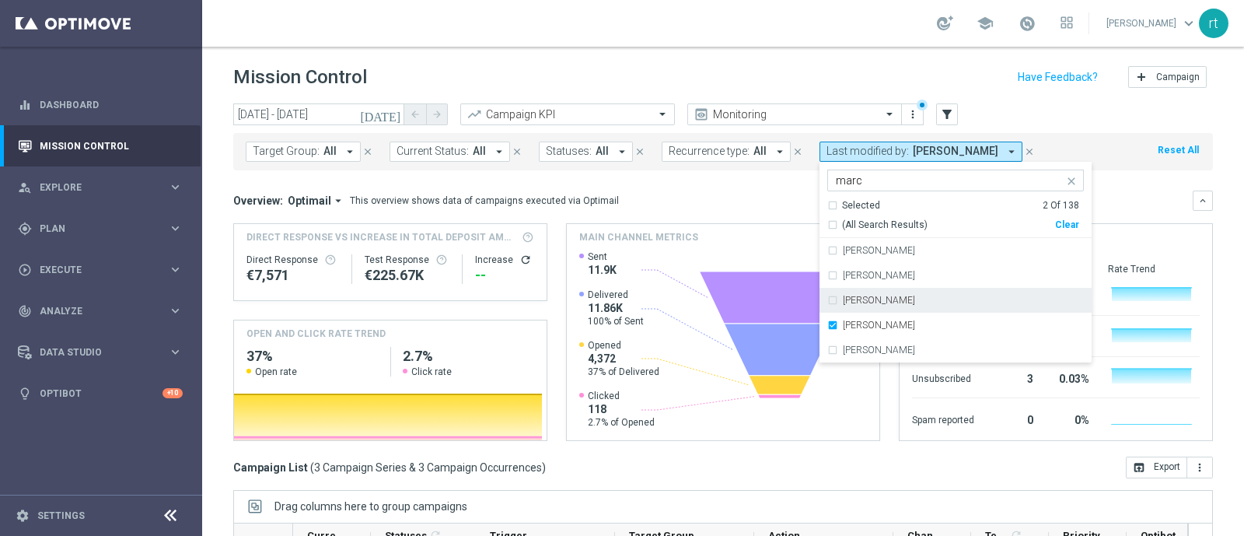
click at [622, 81] on div "Mission Control add Campaign" at bounding box center [723, 77] width 980 height 30
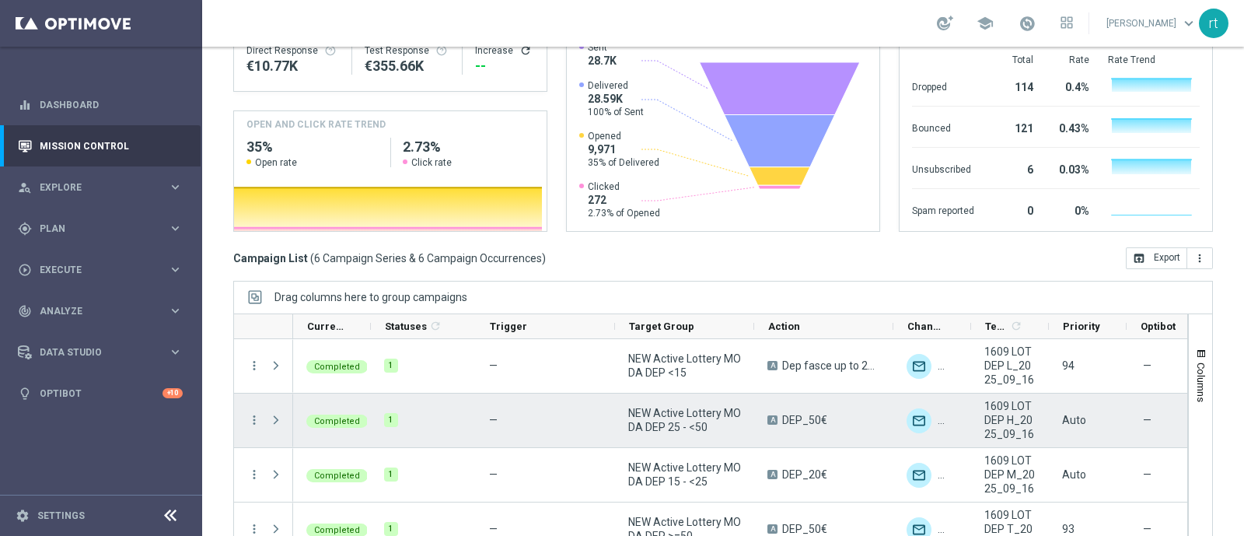
scroll to position [64, 0]
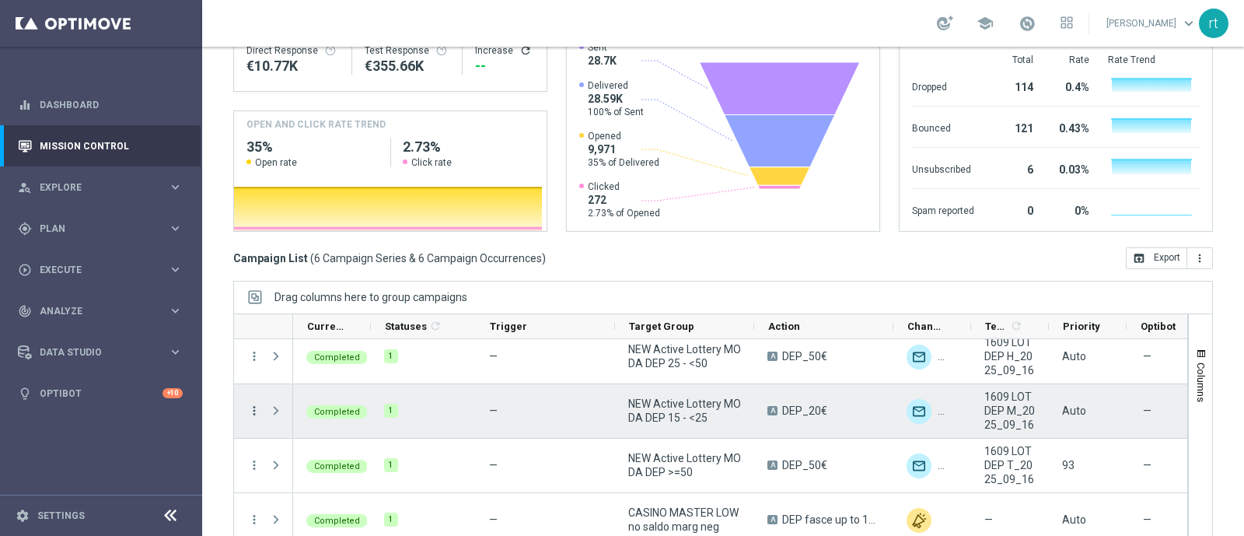
click at [251, 403] on icon "more_vert" at bounding box center [254, 410] width 14 height 14
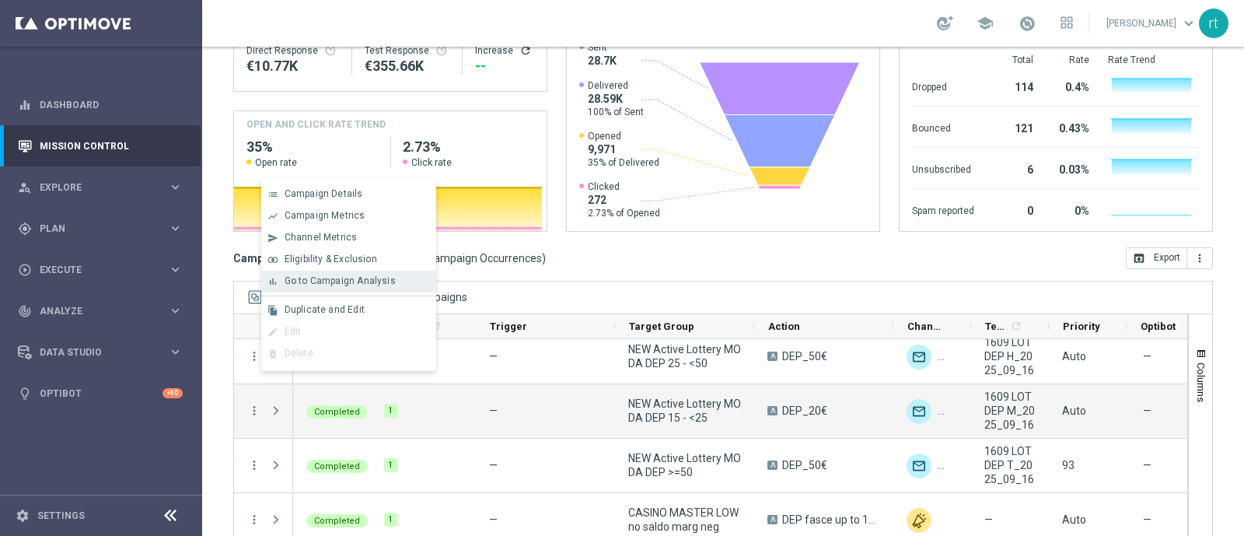
click at [356, 286] on span "Go to Campaign Analysis" at bounding box center [340, 280] width 111 height 11
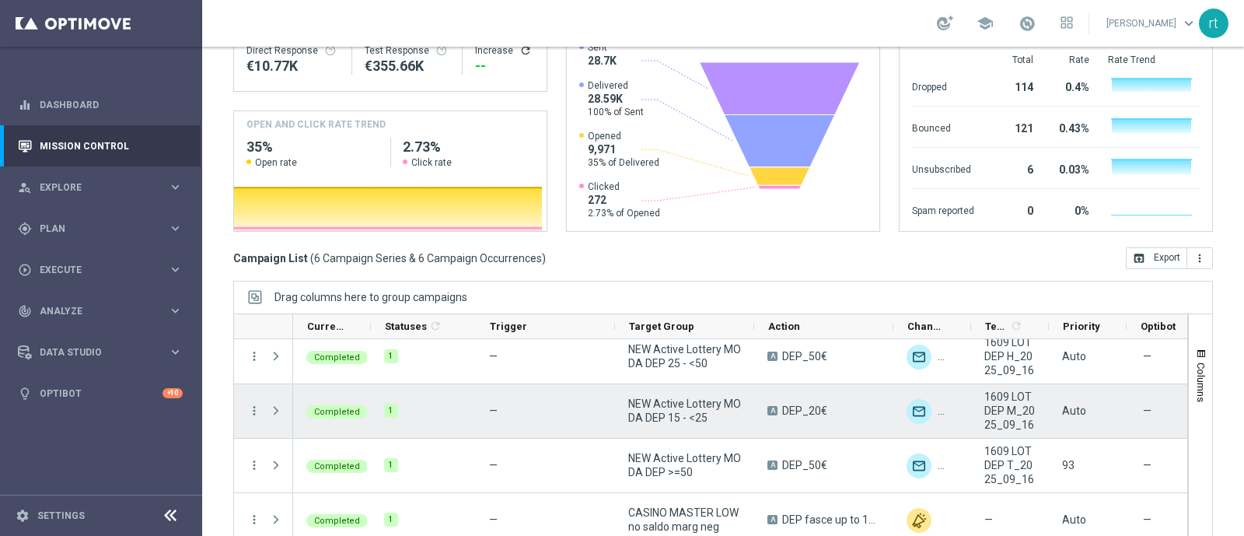
scroll to position [0, 0]
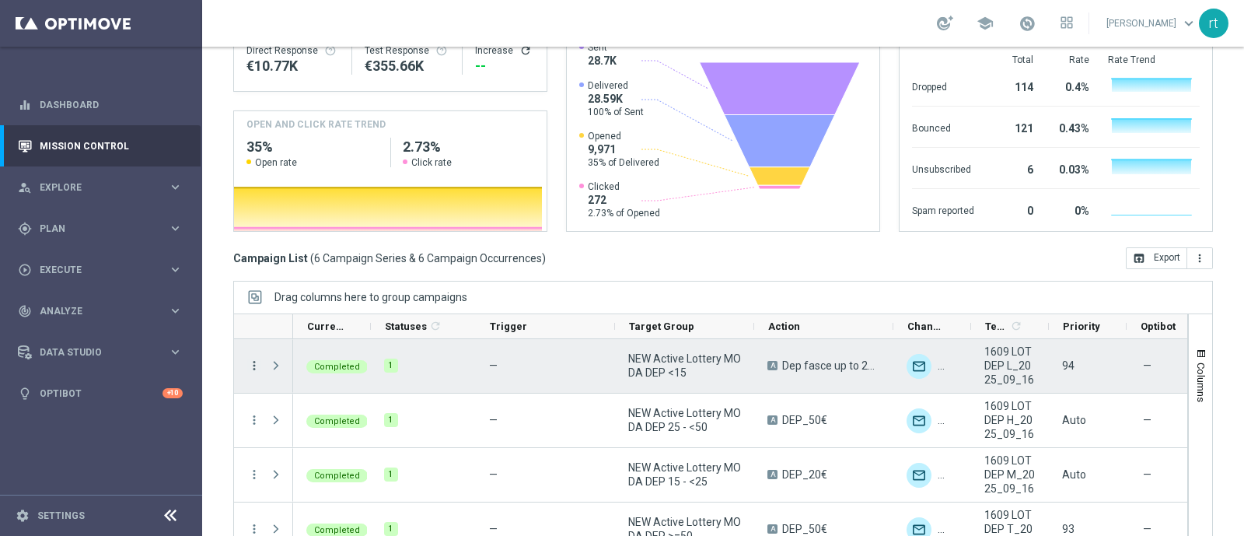
click at [252, 358] on icon "more_vert" at bounding box center [254, 365] width 14 height 14
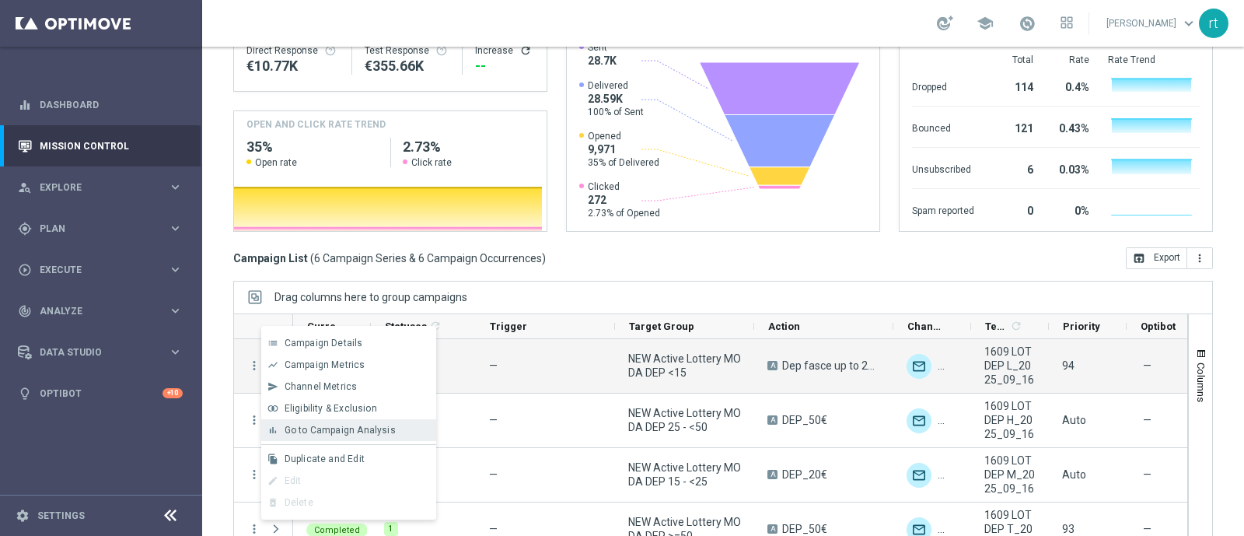
click at [296, 422] on div "bar_chart Go to Campaign Analysis" at bounding box center [348, 430] width 175 height 22
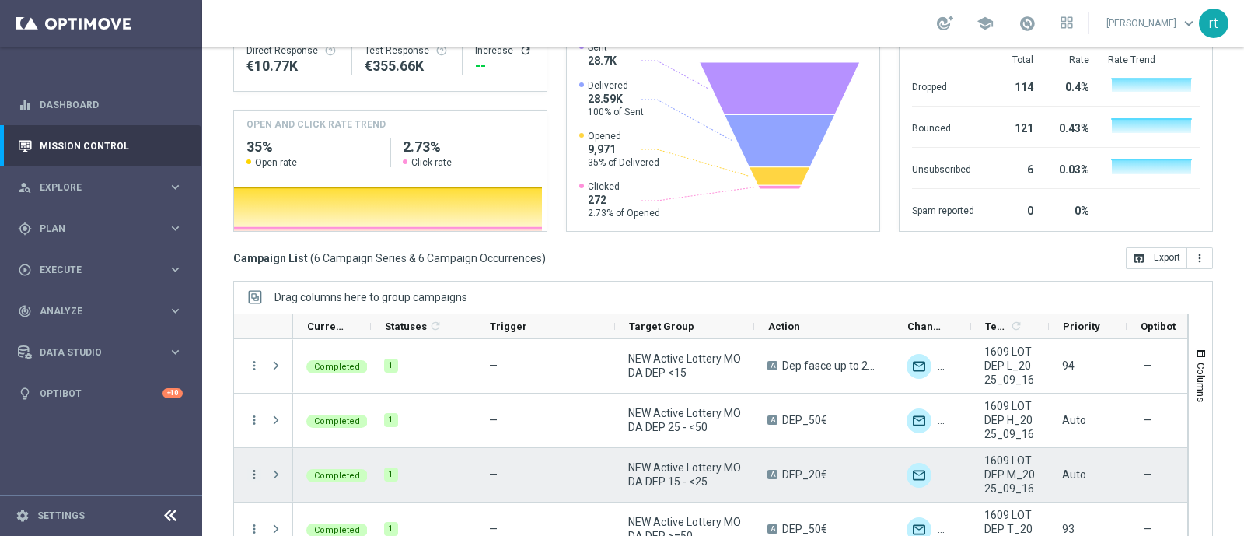
click at [256, 428] on icon "more_vert" at bounding box center [254, 474] width 14 height 14
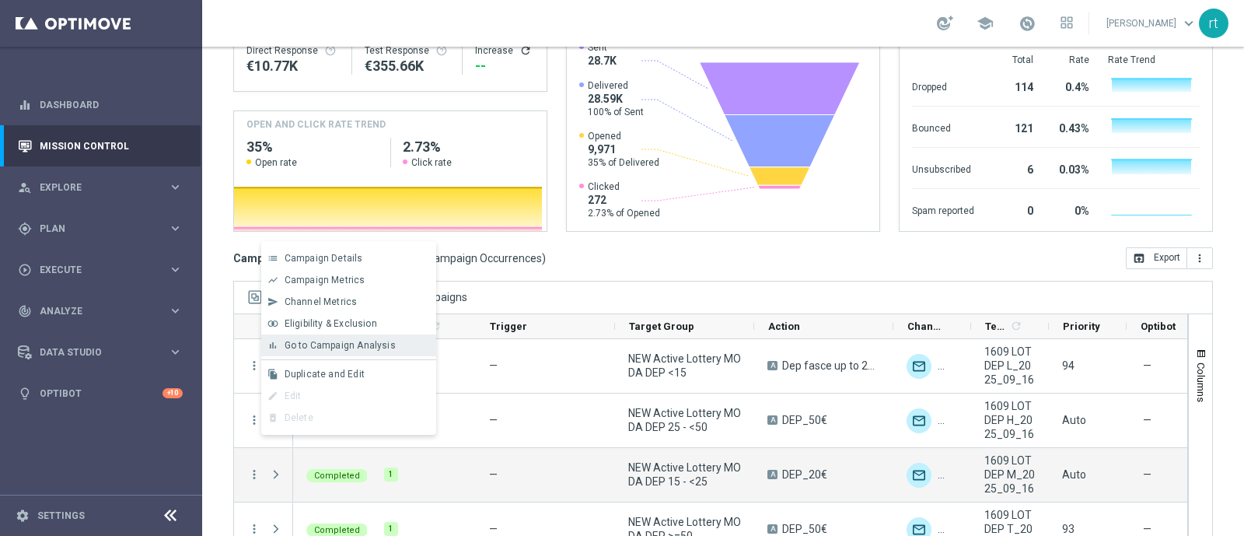
click at [362, 352] on div "bar_chart Go to Campaign Analysis" at bounding box center [348, 345] width 175 height 22
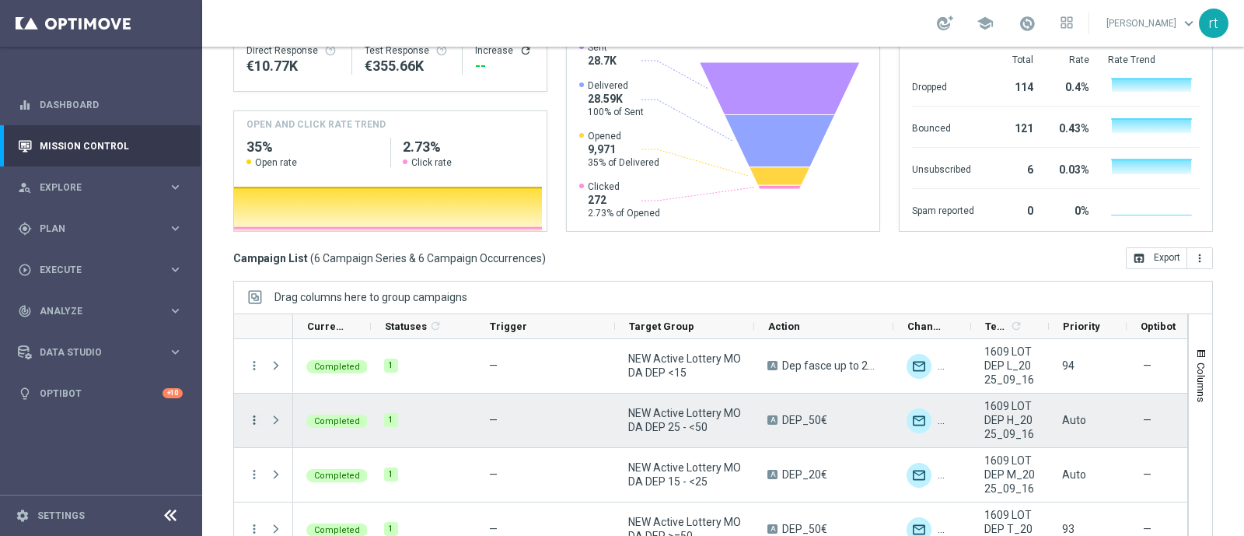
click at [253, 413] on icon "more_vert" at bounding box center [254, 420] width 14 height 14
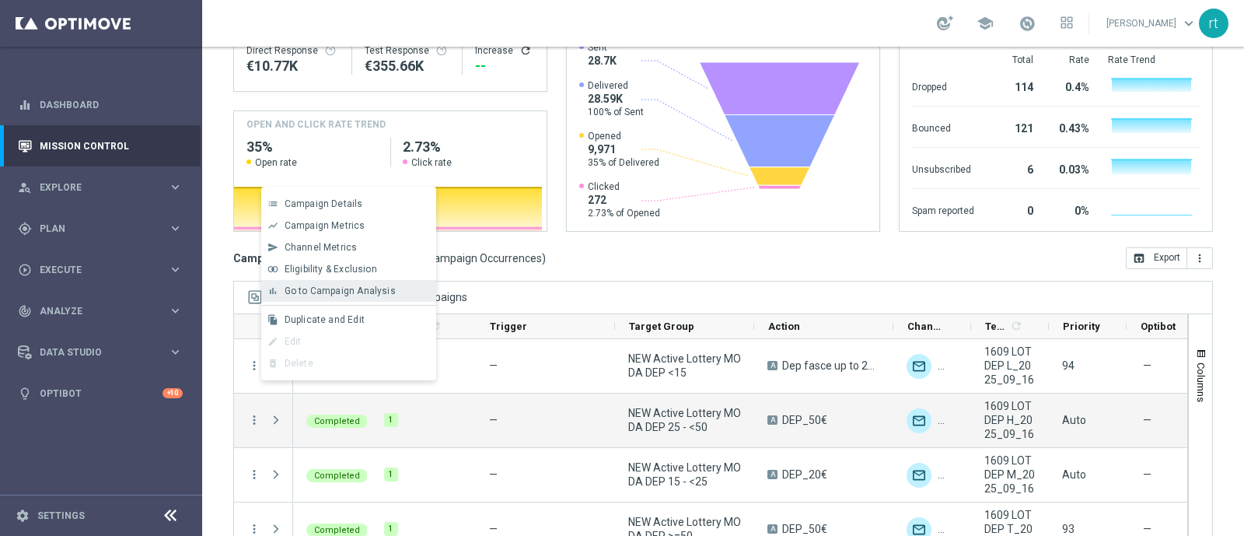
click at [386, 295] on span "Go to Campaign Analysis" at bounding box center [340, 290] width 111 height 11
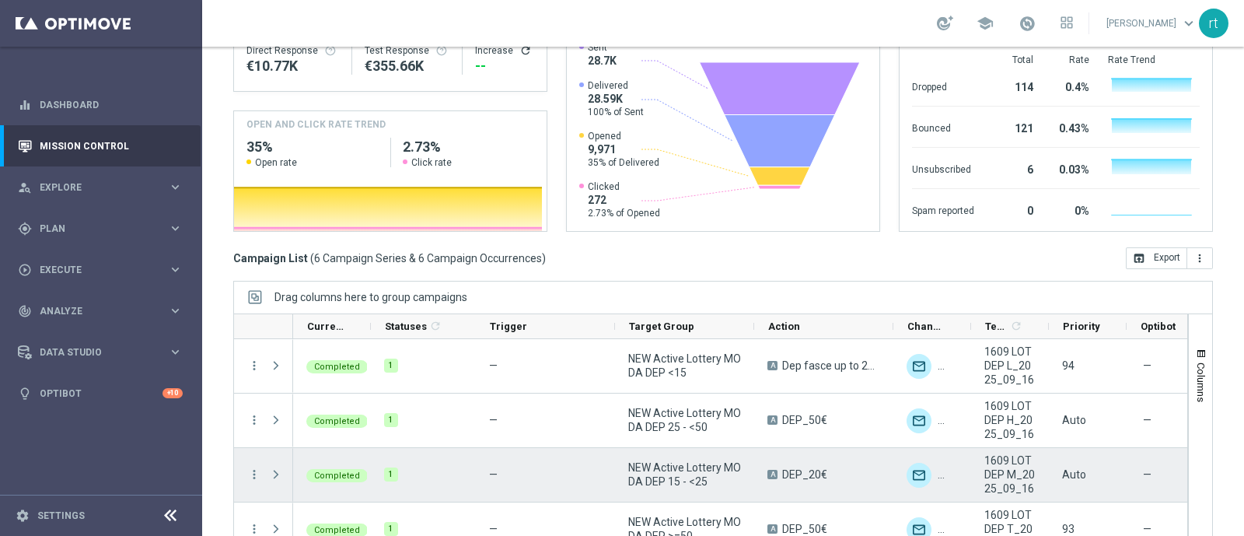
scroll to position [124, 0]
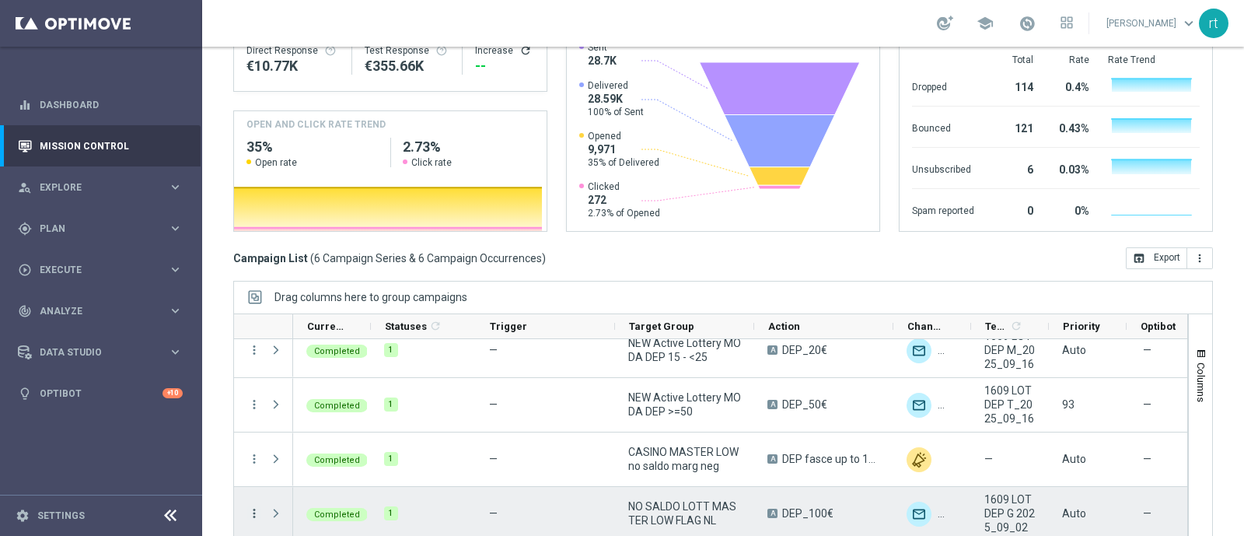
click at [259, 428] on icon "more_vert" at bounding box center [254, 513] width 14 height 14
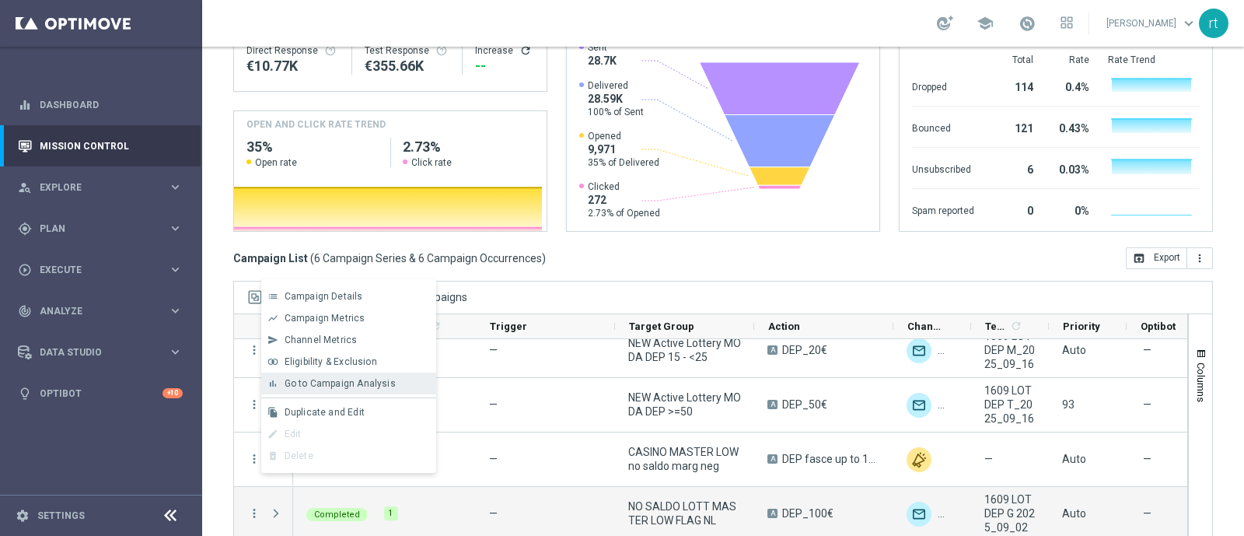
click at [375, 389] on div "bar_chart Go to Campaign Analysis" at bounding box center [348, 383] width 175 height 22
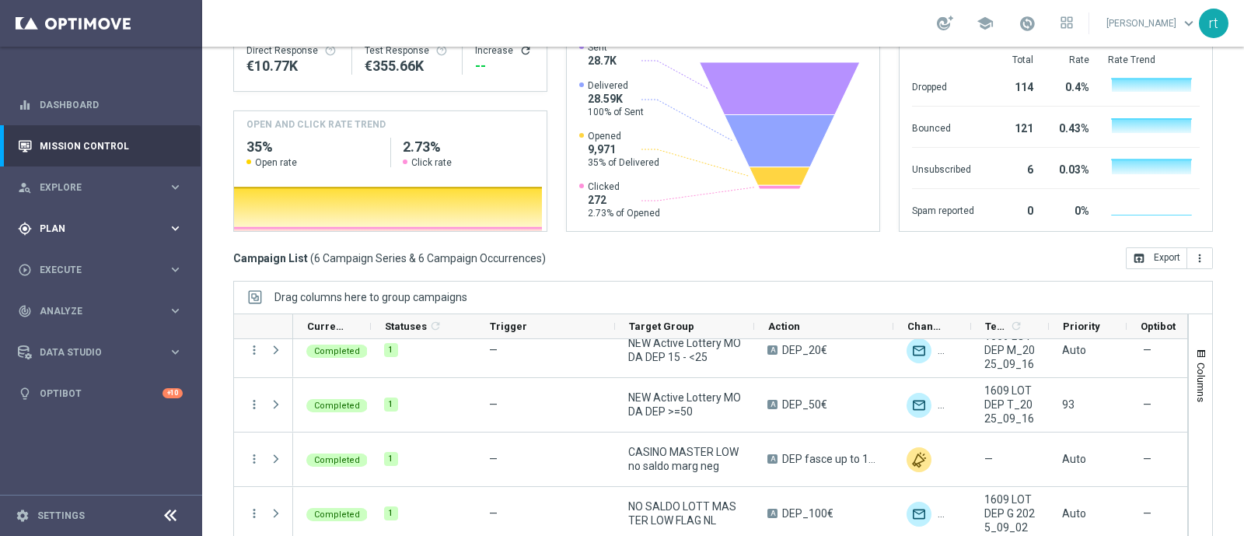
click at [54, 224] on span "Plan" at bounding box center [104, 228] width 128 height 9
click at [65, 258] on link "Target Groups" at bounding box center [100, 260] width 121 height 12
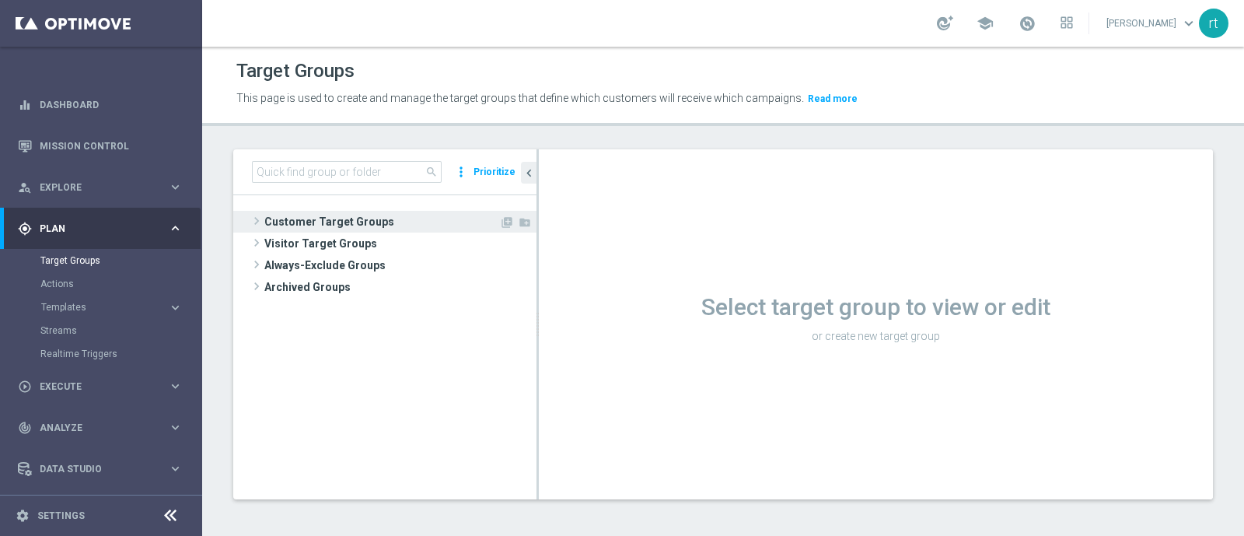
click at [333, 222] on span "Customer Target Groups" at bounding box center [381, 222] width 235 height 22
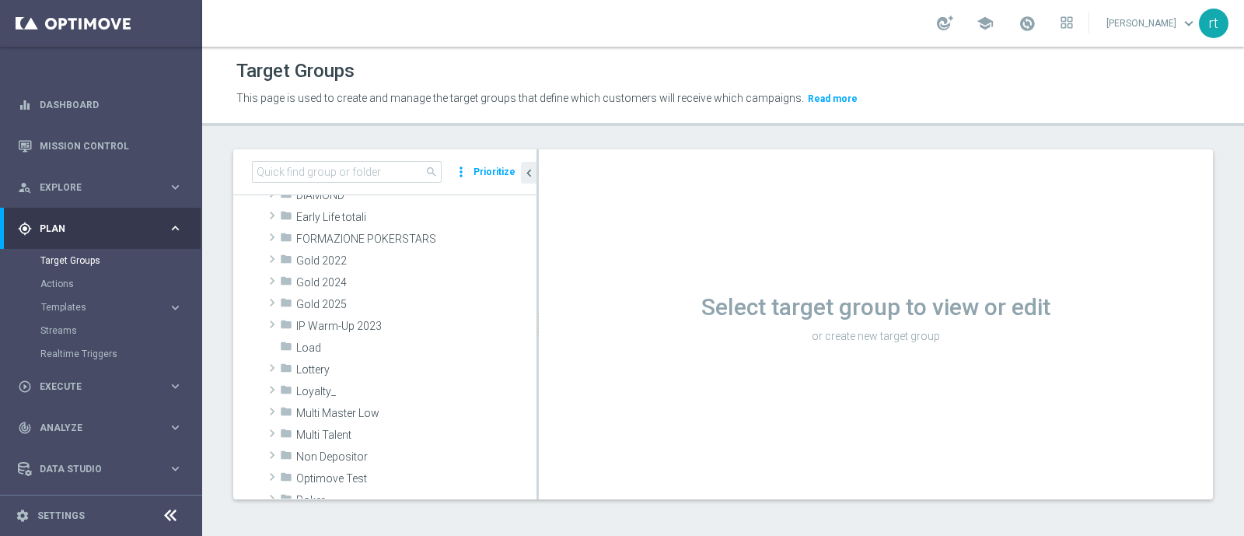
scroll to position [246, 0]
click at [327, 363] on span "Lottery" at bounding box center [379, 368] width 167 height 13
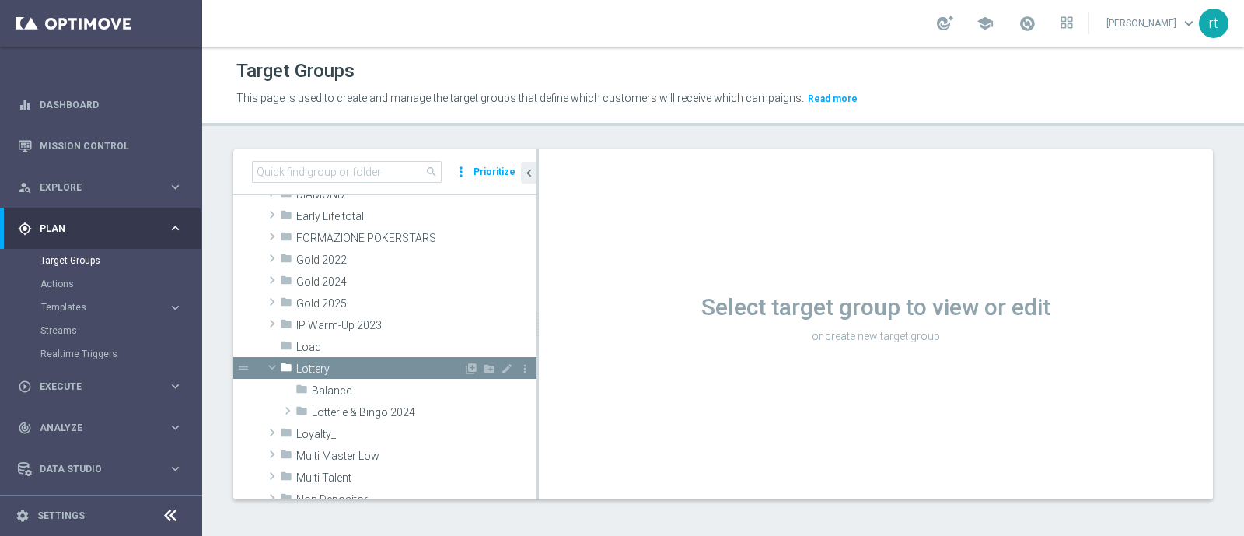
scroll to position [359, 0]
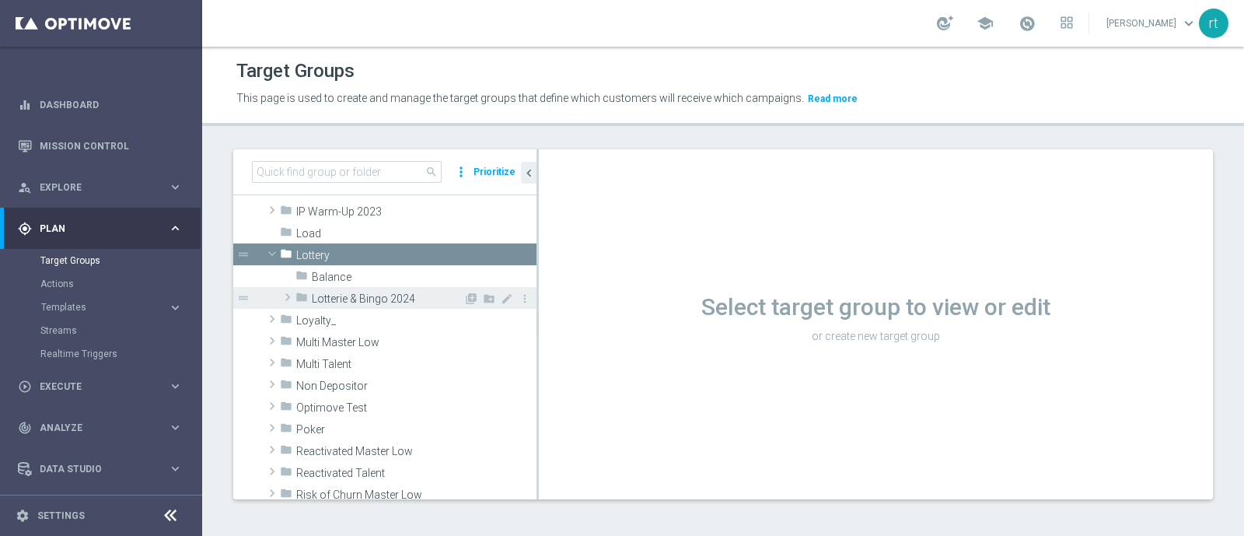
click at [369, 299] on span "Lotterie & Bingo 2024" at bounding box center [388, 298] width 152 height 13
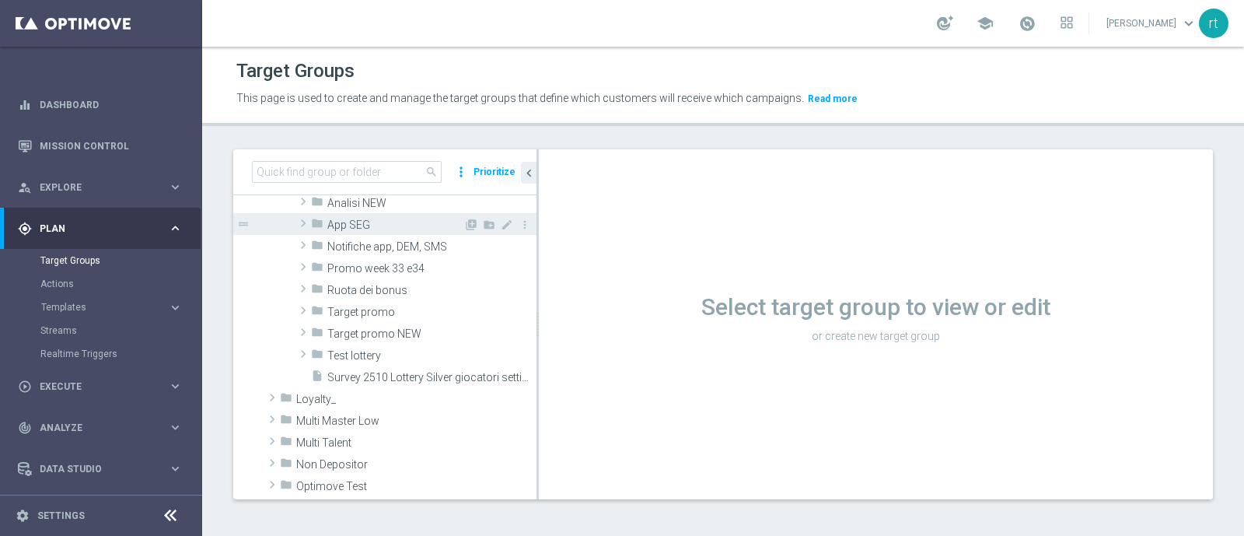
scroll to position [394, 0]
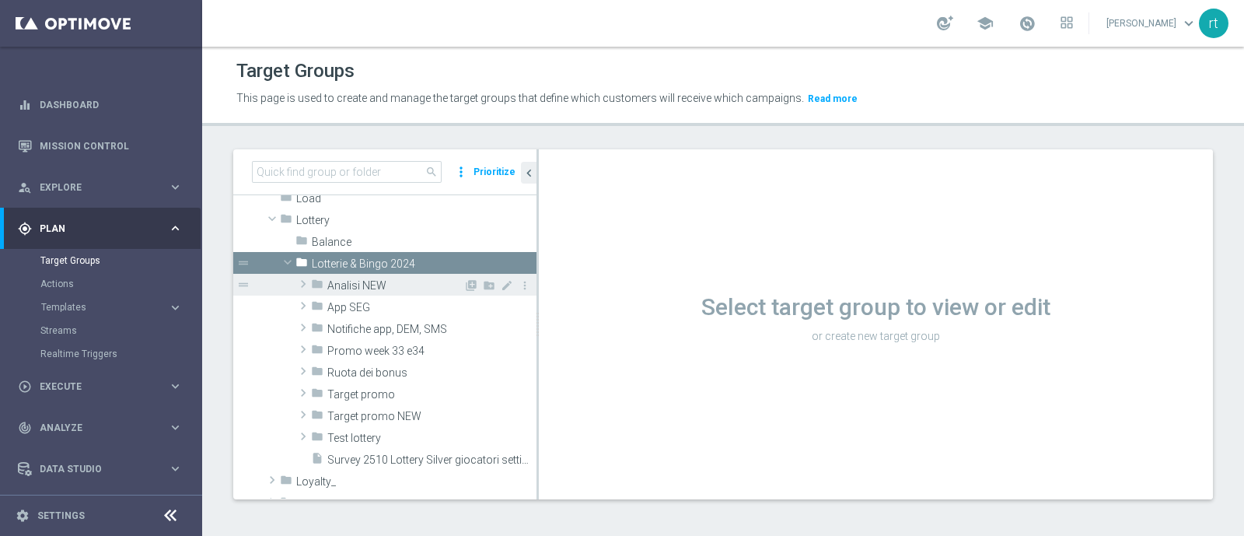
click at [372, 274] on div "folder Analisi NEW" at bounding box center [387, 285] width 152 height 22
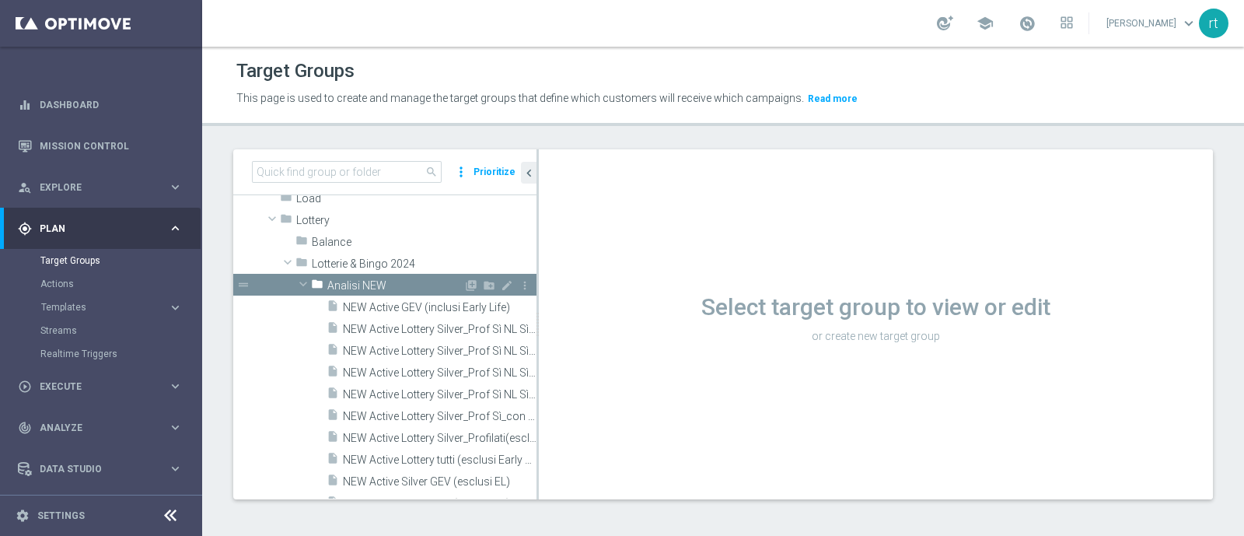
click at [370, 280] on span "Analisi NEW" at bounding box center [395, 285] width 136 height 13
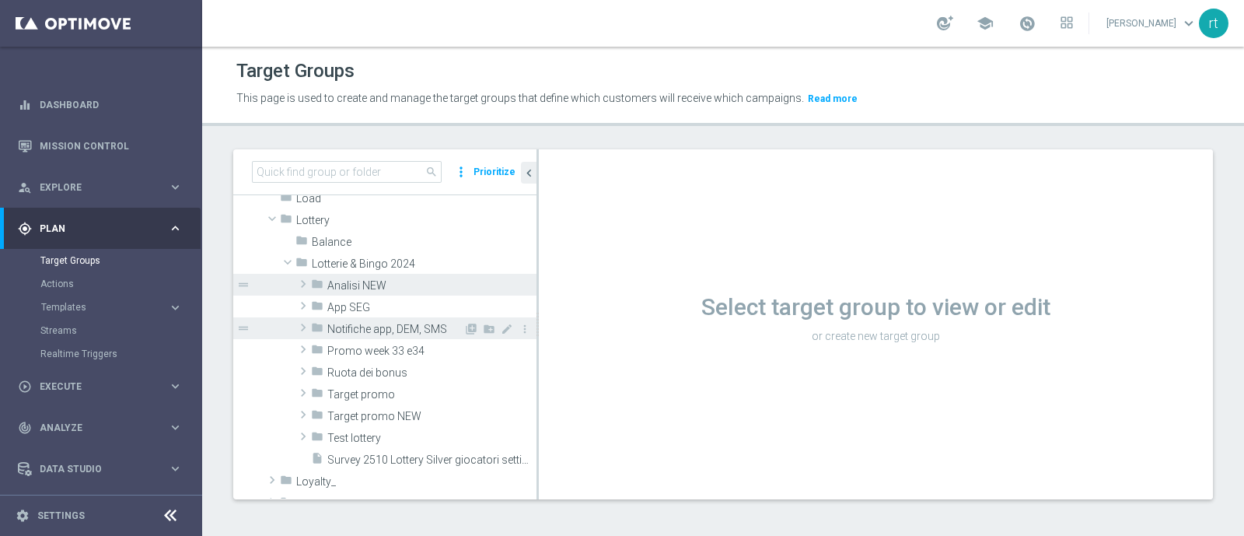
scroll to position [463, 0]
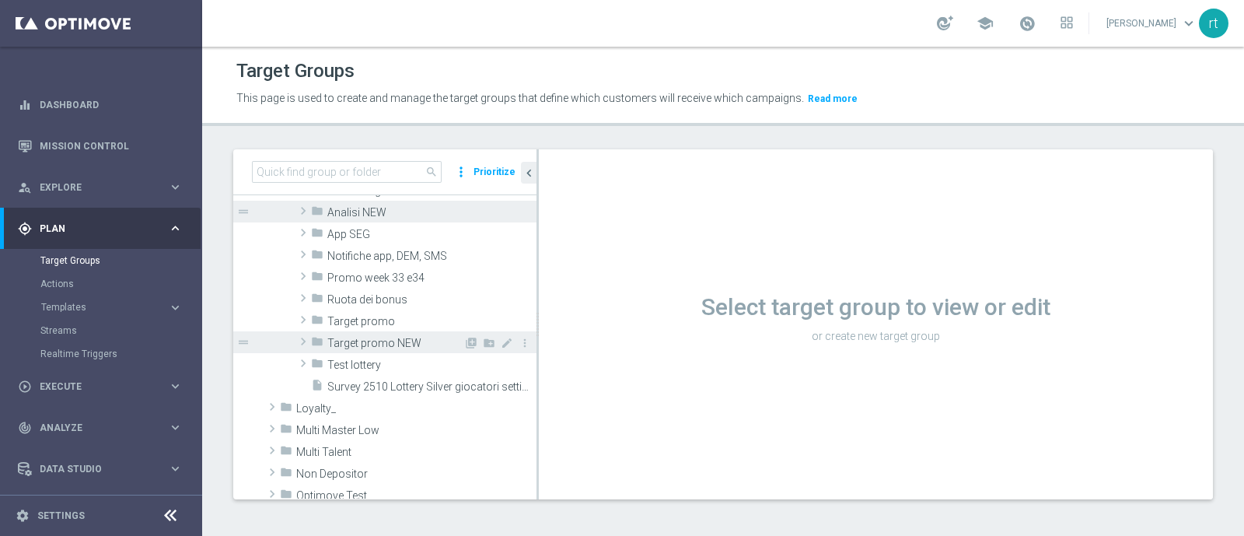
click at [357, 333] on div "folder Target promo NEW" at bounding box center [387, 342] width 152 height 22
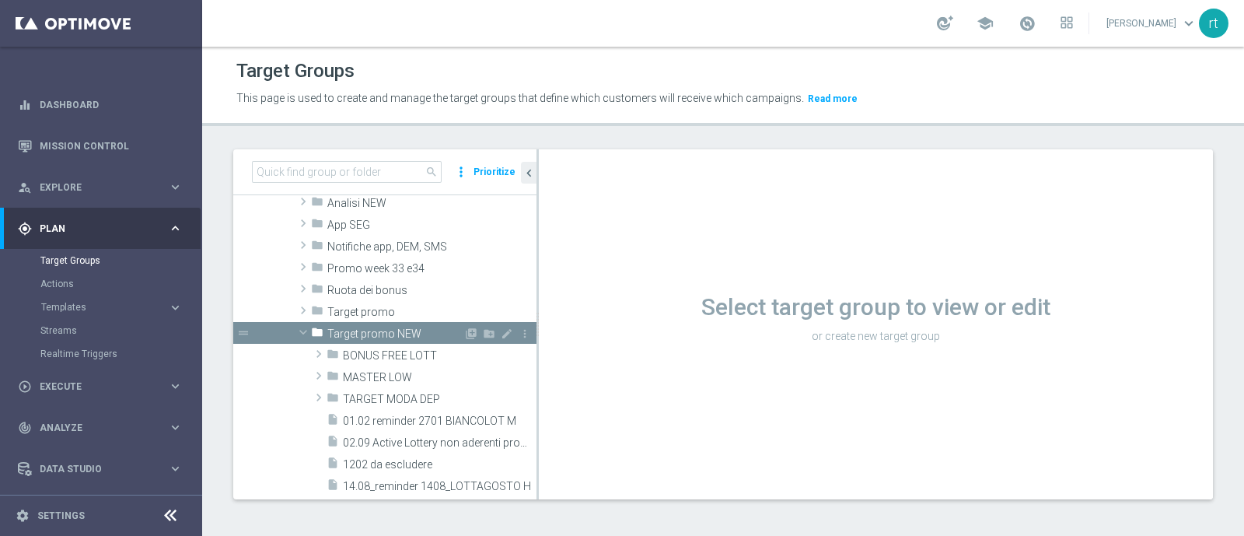
scroll to position [540, 0]
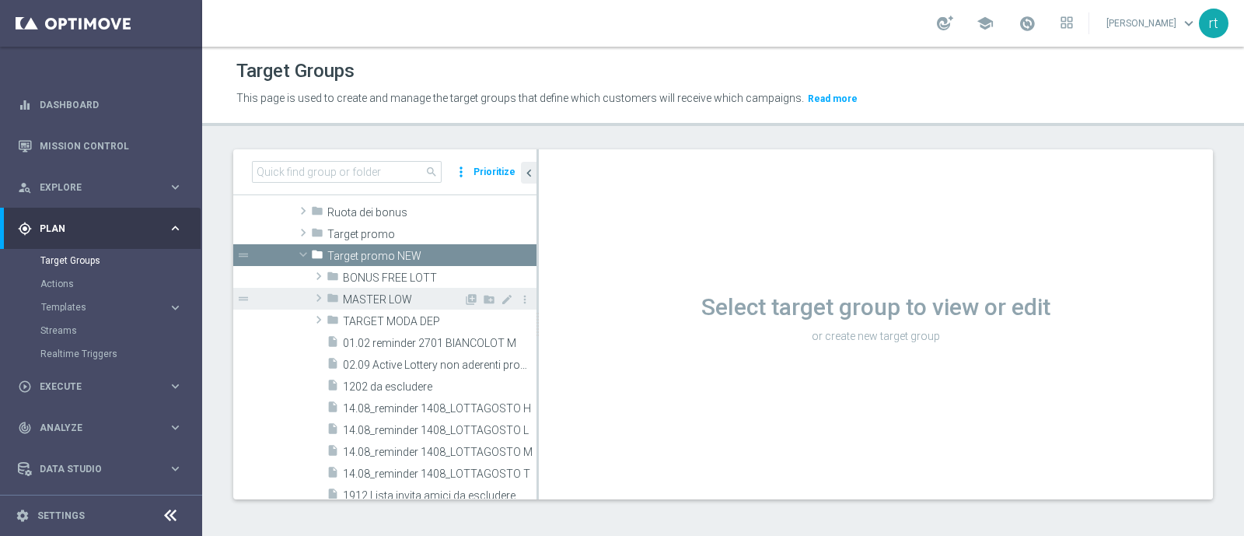
click at [375, 306] on div "folder MASTER LOW" at bounding box center [395, 299] width 137 height 22
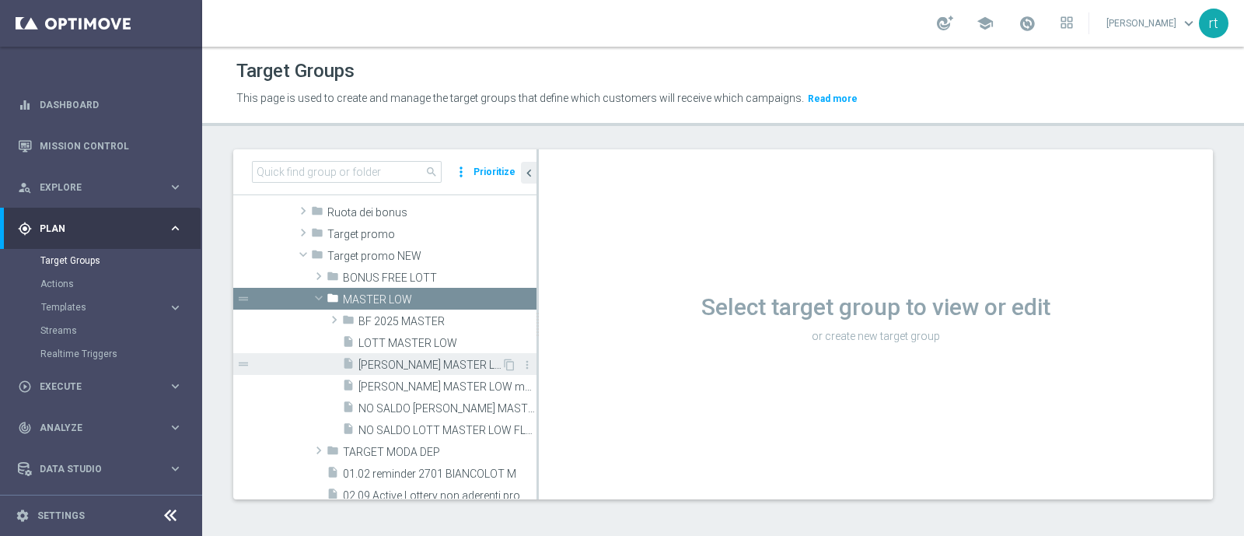
click at [418, 362] on span "LOTT MASTER LOW FLAG NL" at bounding box center [429, 364] width 143 height 13
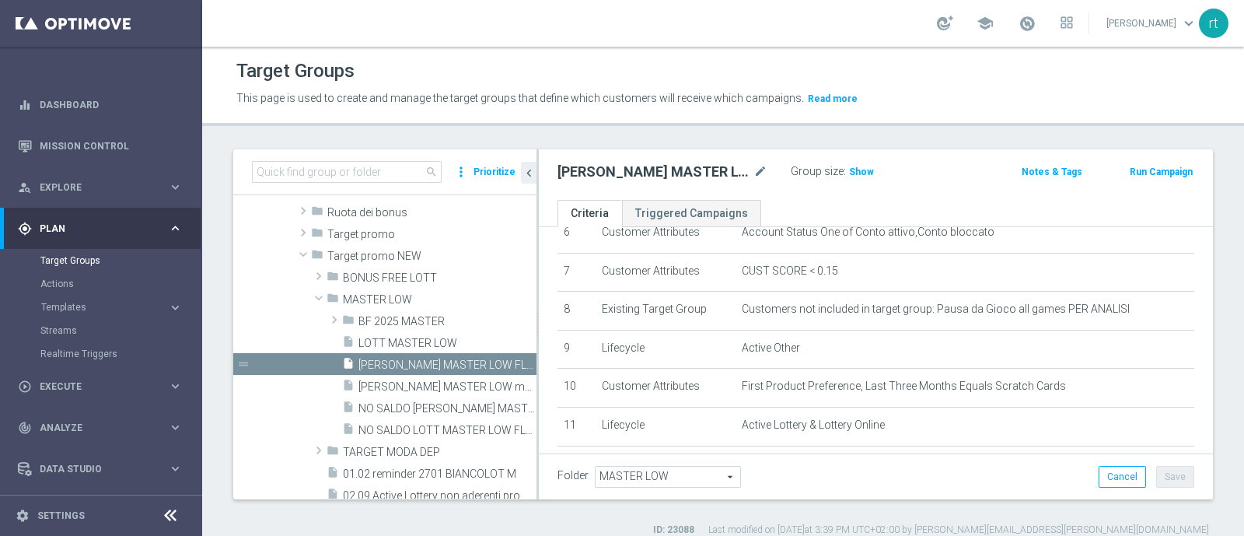
scroll to position [260, 0]
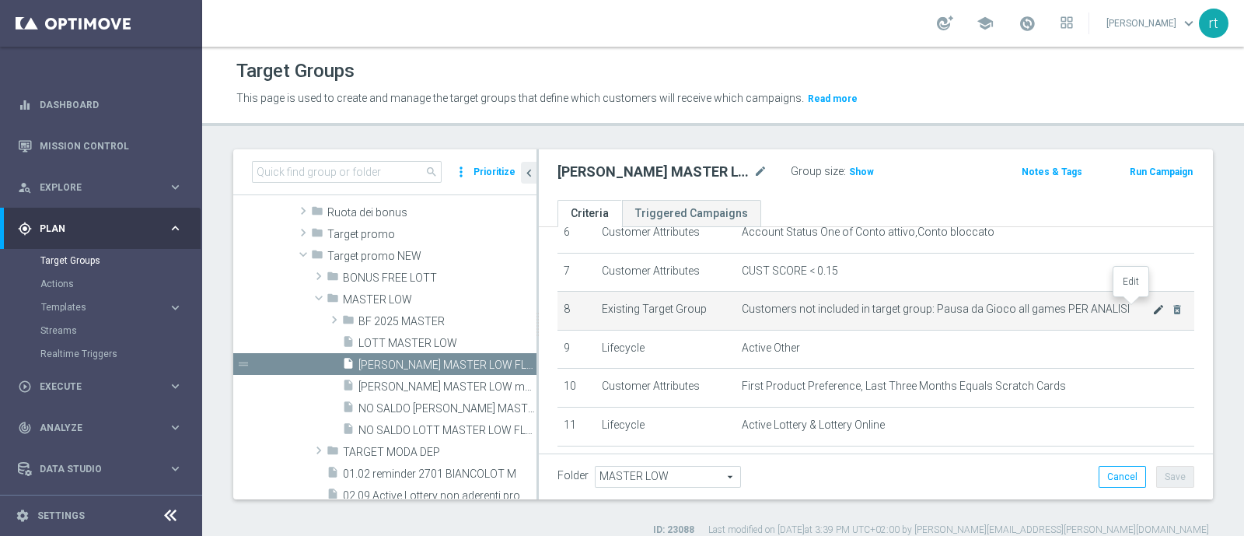
click at [994, 311] on icon "mode_edit" at bounding box center [1158, 309] width 12 height 12
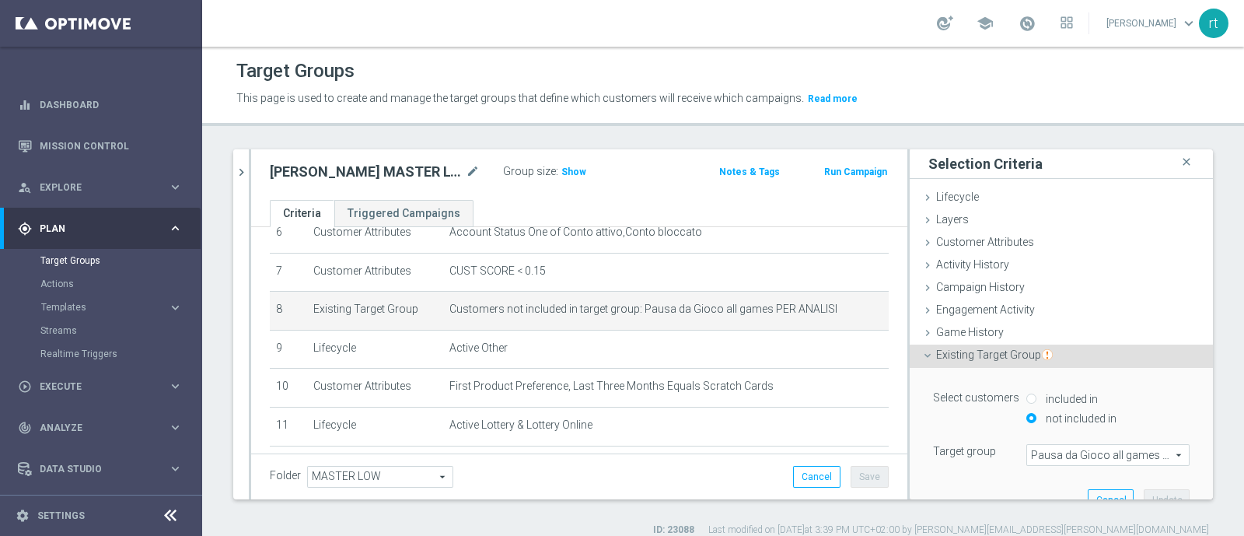
click at [994, 428] on span "Pausa da Gioco all games PER ANALISI" at bounding box center [1108, 455] width 162 height 20
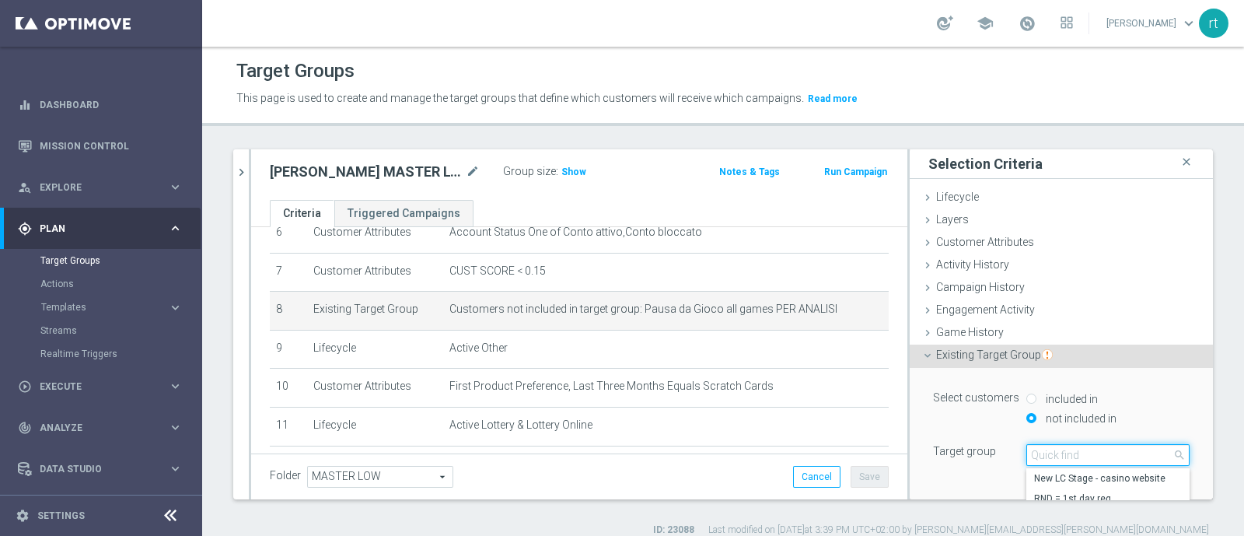
click at [994, 428] on input "search" at bounding box center [1107, 455] width 163 height 22
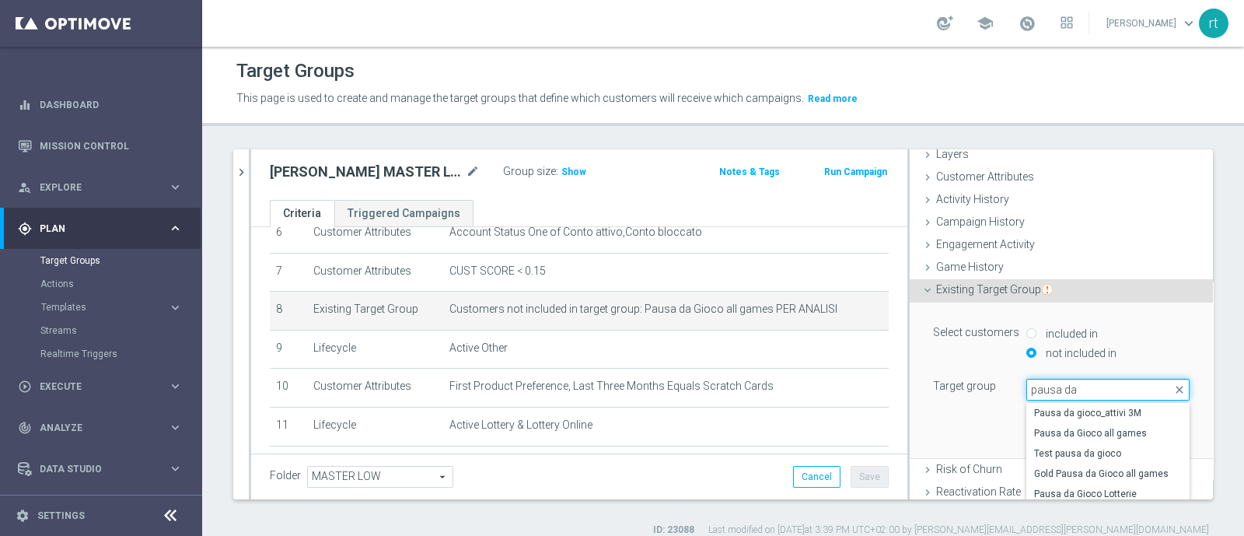
scroll to position [66, 0]
type input "pausa da"
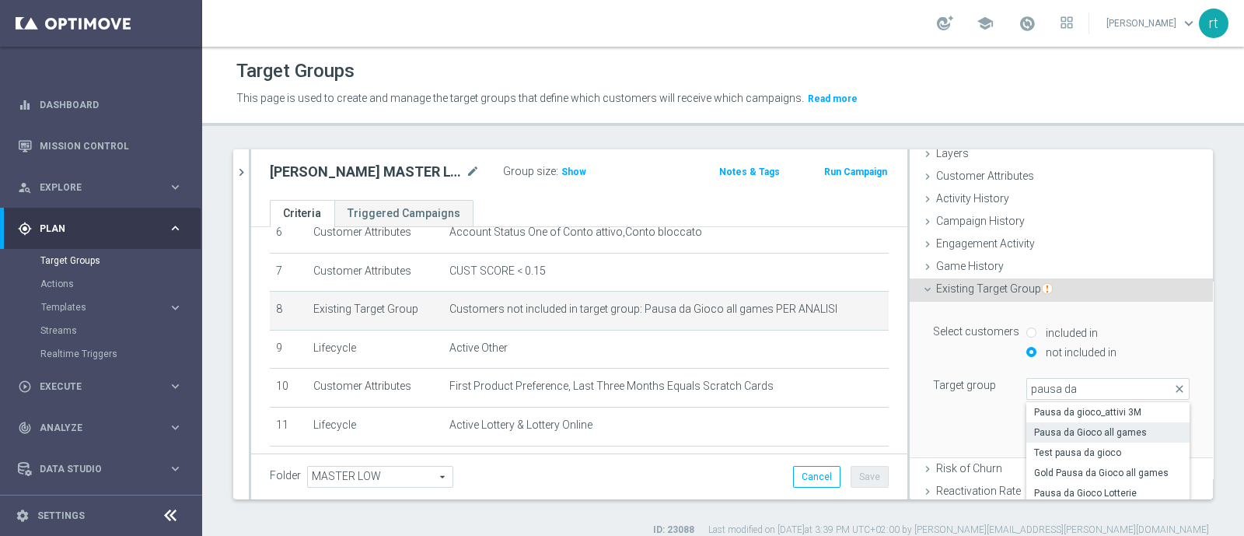
click at [994, 428] on label "Pausa da Gioco all games" at bounding box center [1107, 432] width 163 height 20
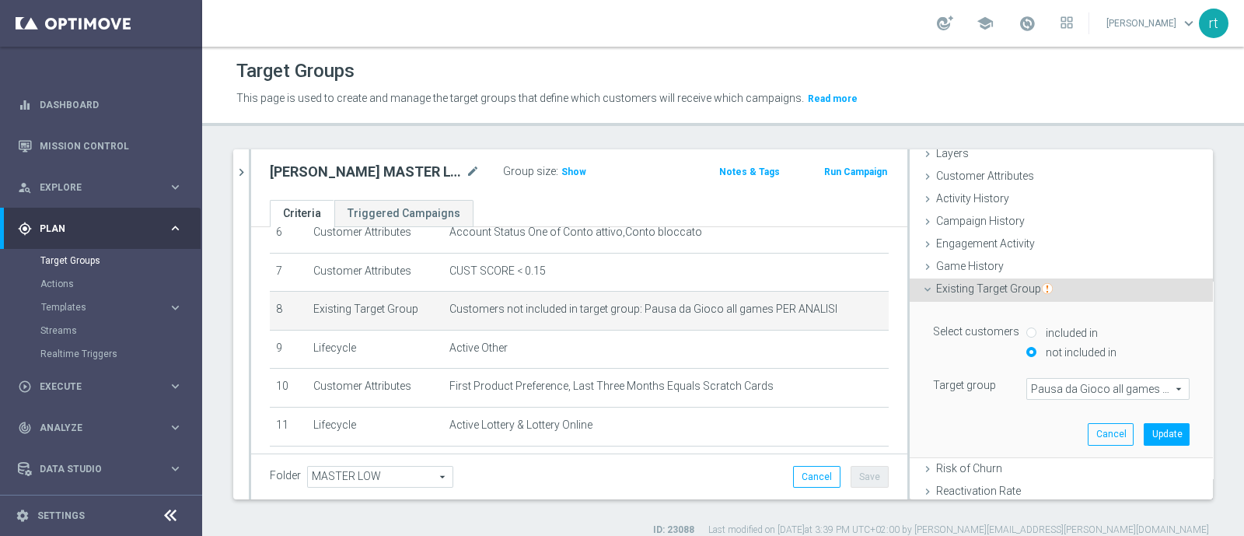
type input "Pausa da Gioco all games"
click at [994, 428] on button "Update" at bounding box center [1167, 434] width 46 height 22
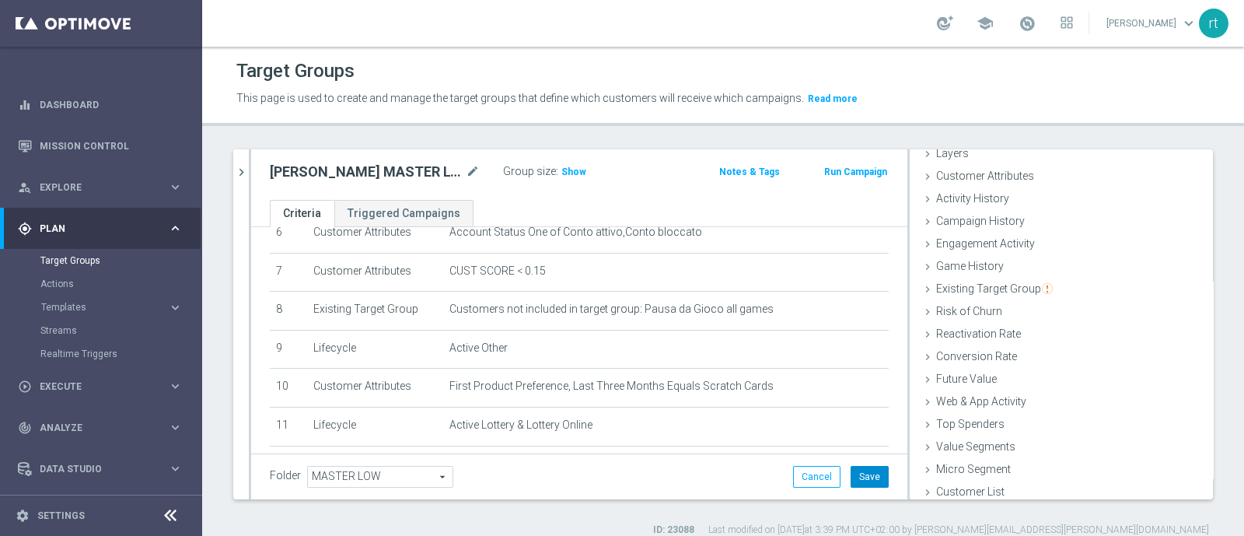
click at [864, 428] on button "Save" at bounding box center [869, 477] width 38 height 22
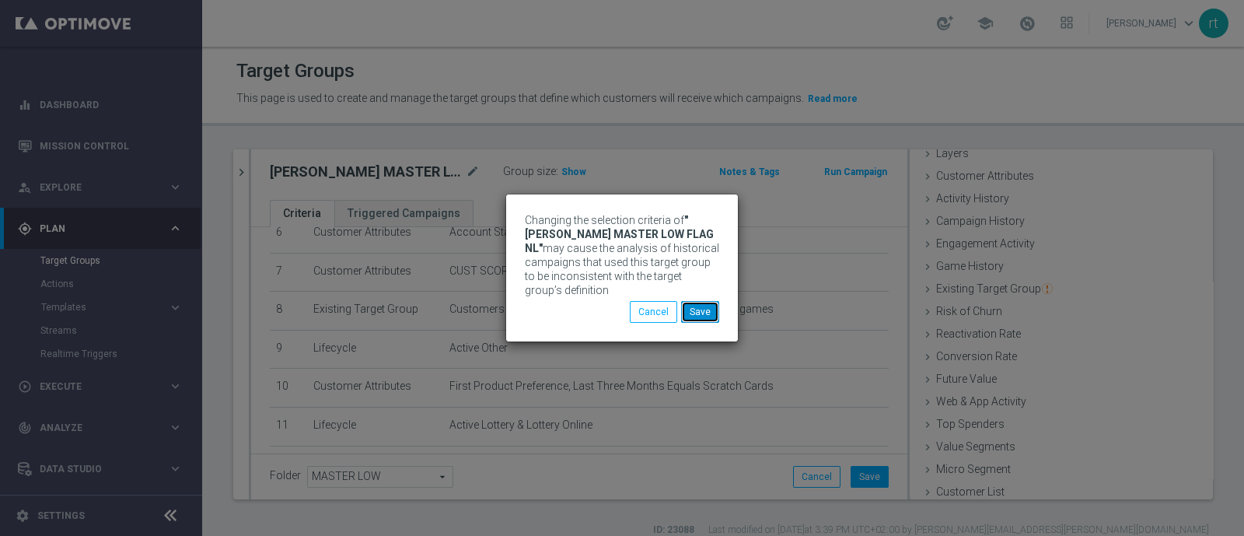
click at [708, 302] on button "Save" at bounding box center [700, 312] width 38 height 22
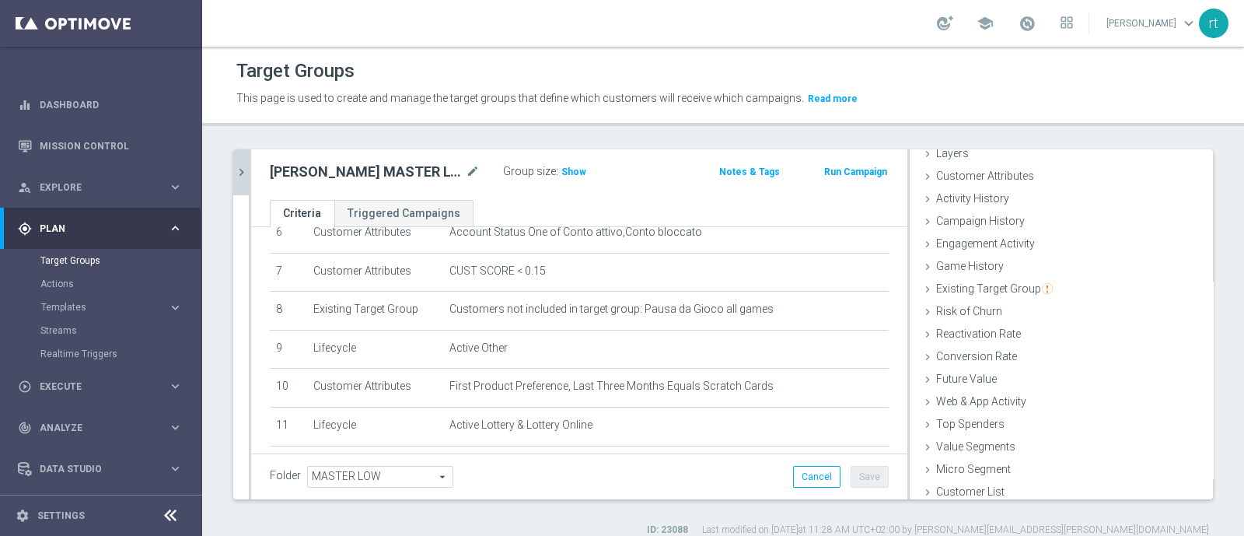
click at [243, 175] on icon "chevron_right" at bounding box center [241, 172] width 15 height 15
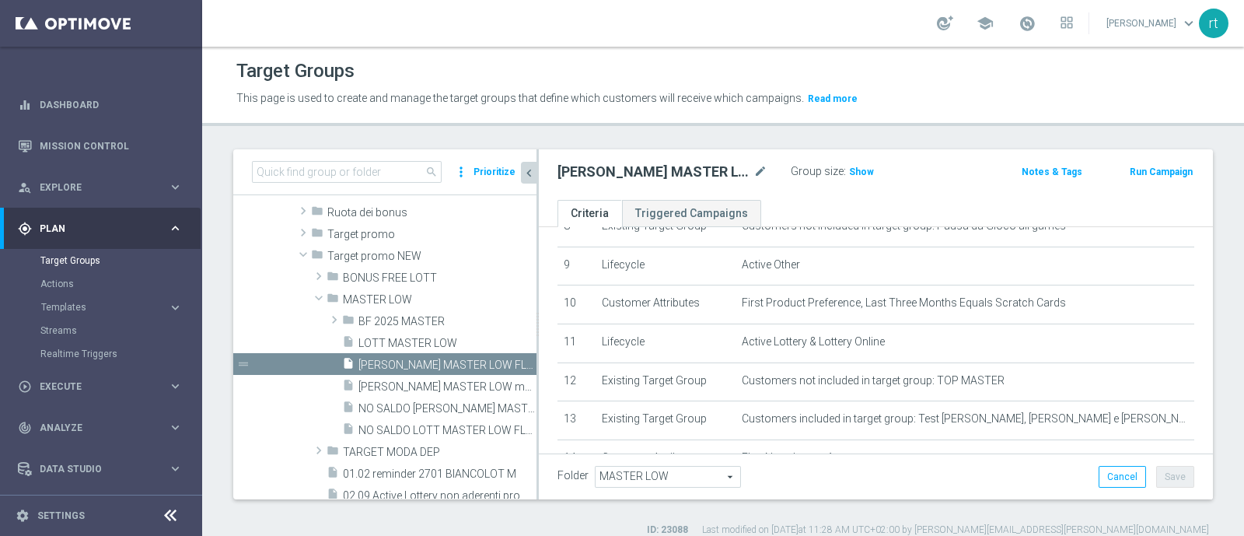
scroll to position [250, 0]
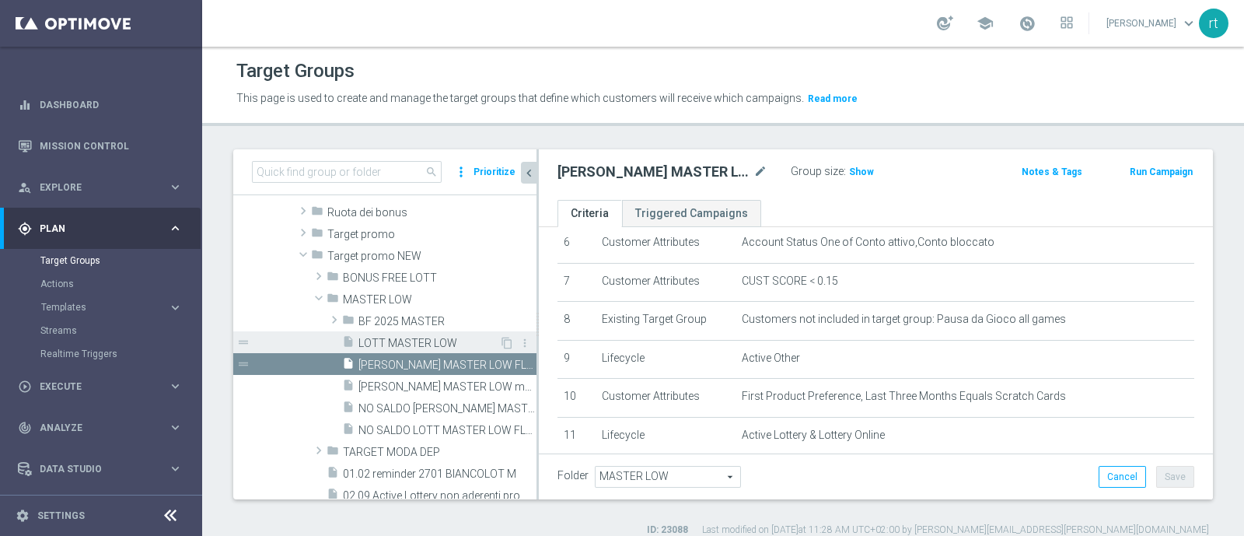
click at [426, 344] on span "LOTT MASTER LOW" at bounding box center [428, 343] width 141 height 13
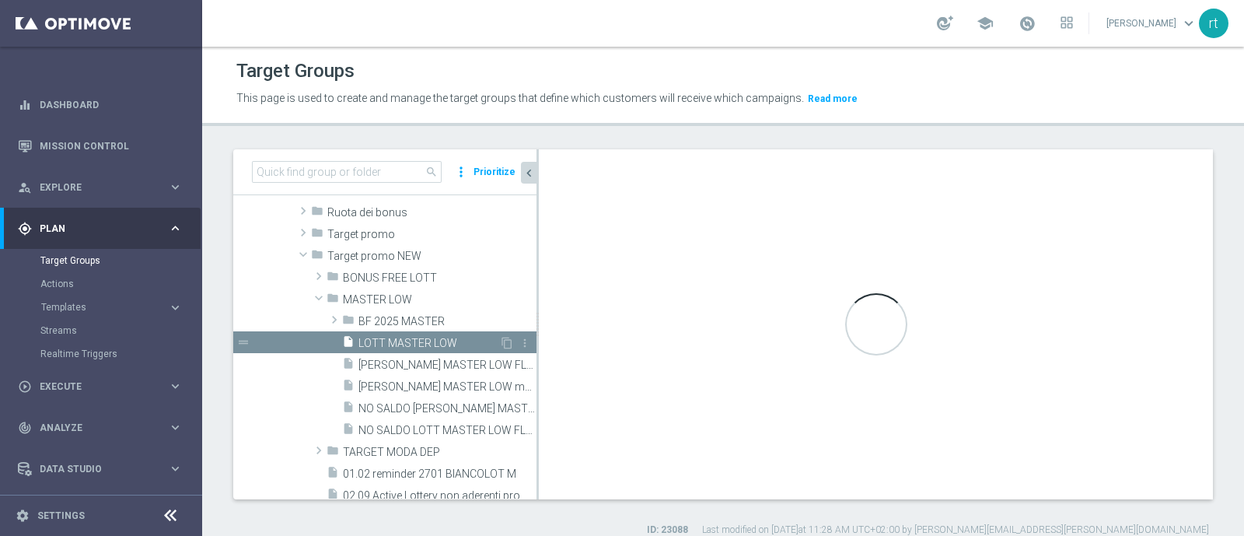
type textarea "(1 and 2 and 3 and 4 and 5 and 6 and 7 and 8 and 12 and 14 and (11 or (9 and 10…"
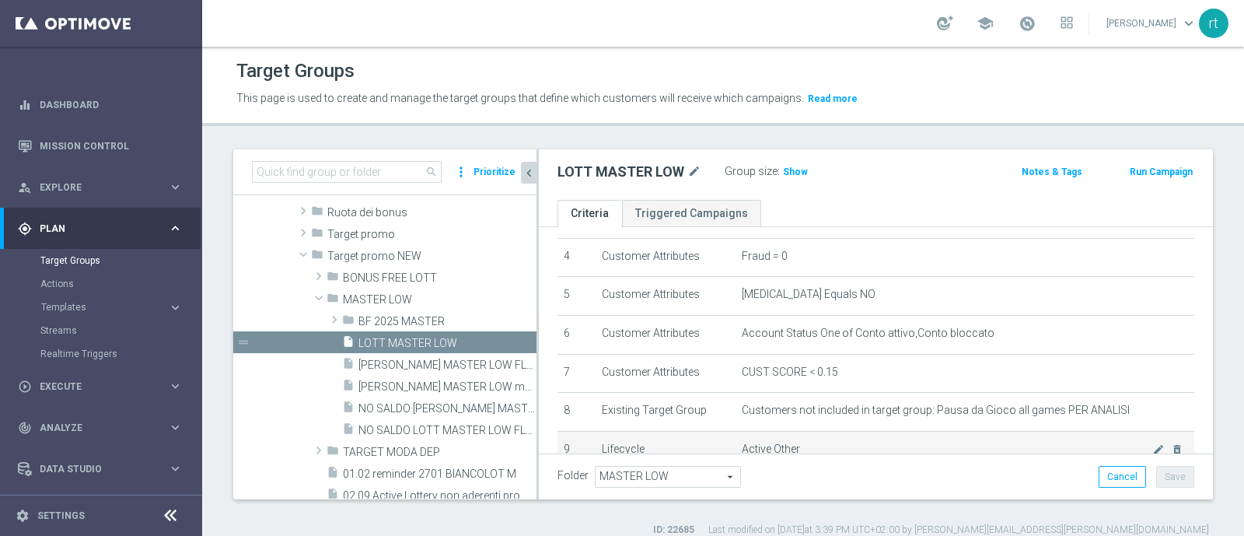
scroll to position [193, 0]
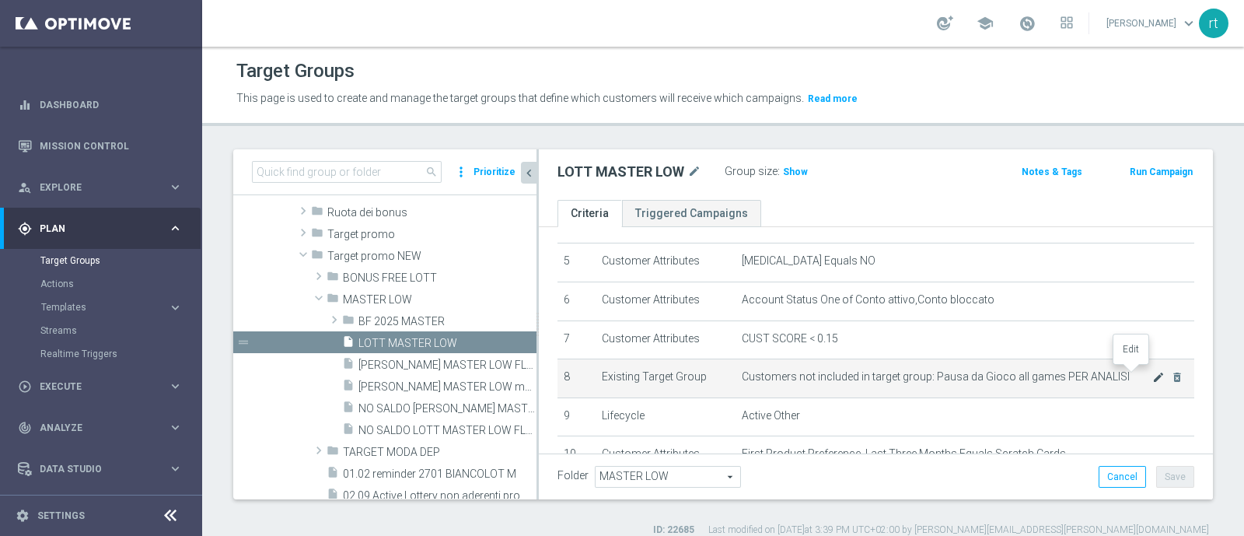
click at [994, 375] on icon "mode_edit" at bounding box center [1158, 377] width 12 height 12
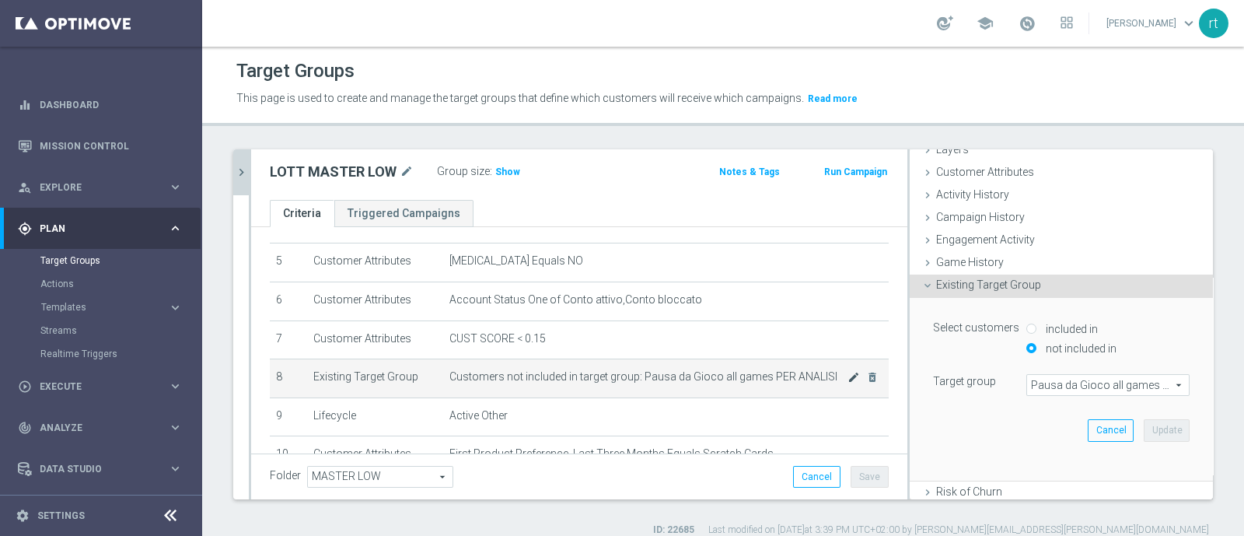
scroll to position [66, 0]
click at [994, 392] on span "Pausa da Gioco all games PER ANALISI" at bounding box center [1108, 389] width 162 height 20
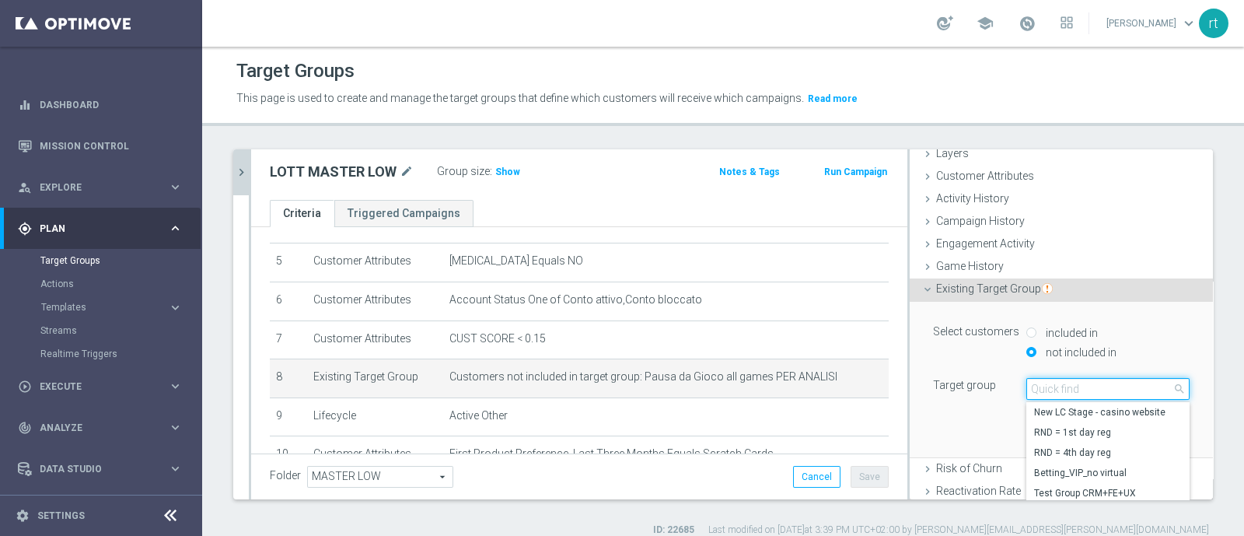
click at [994, 392] on input "search" at bounding box center [1107, 389] width 163 height 22
type input "pausa da gi"
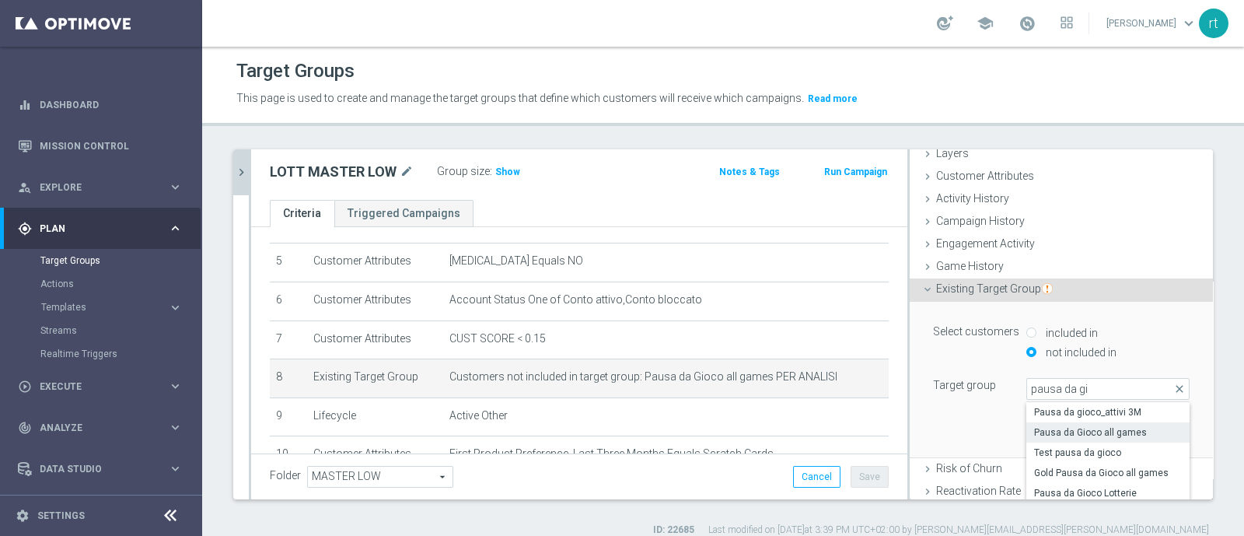
click at [994, 426] on span "Pausa da Gioco all games" at bounding box center [1108, 432] width 148 height 12
type input "Pausa da Gioco all games"
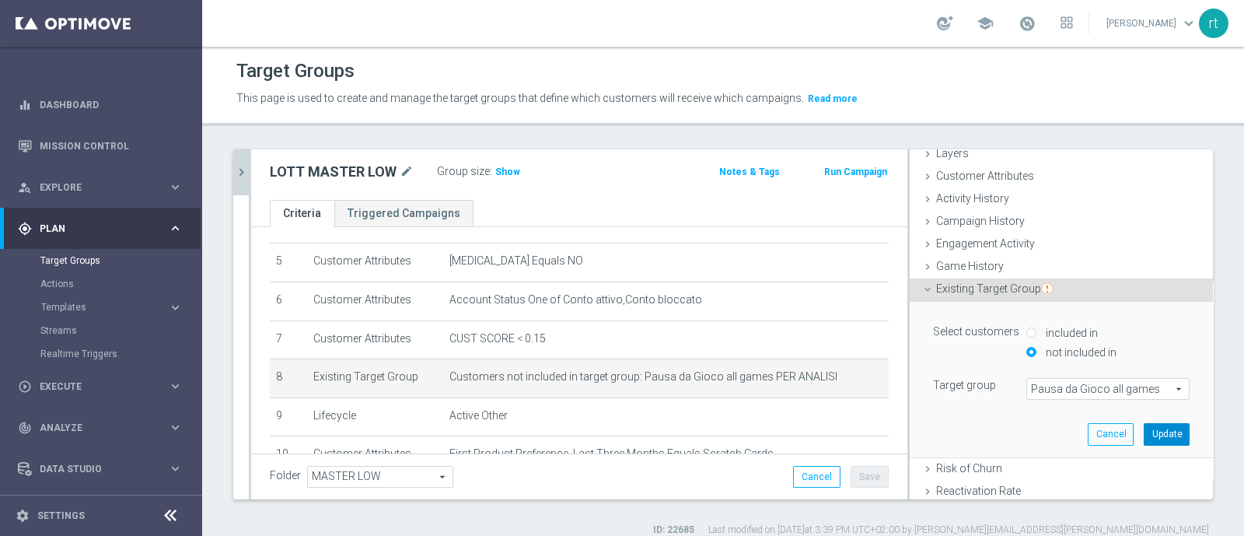
click at [994, 424] on button "Update" at bounding box center [1167, 434] width 46 height 22
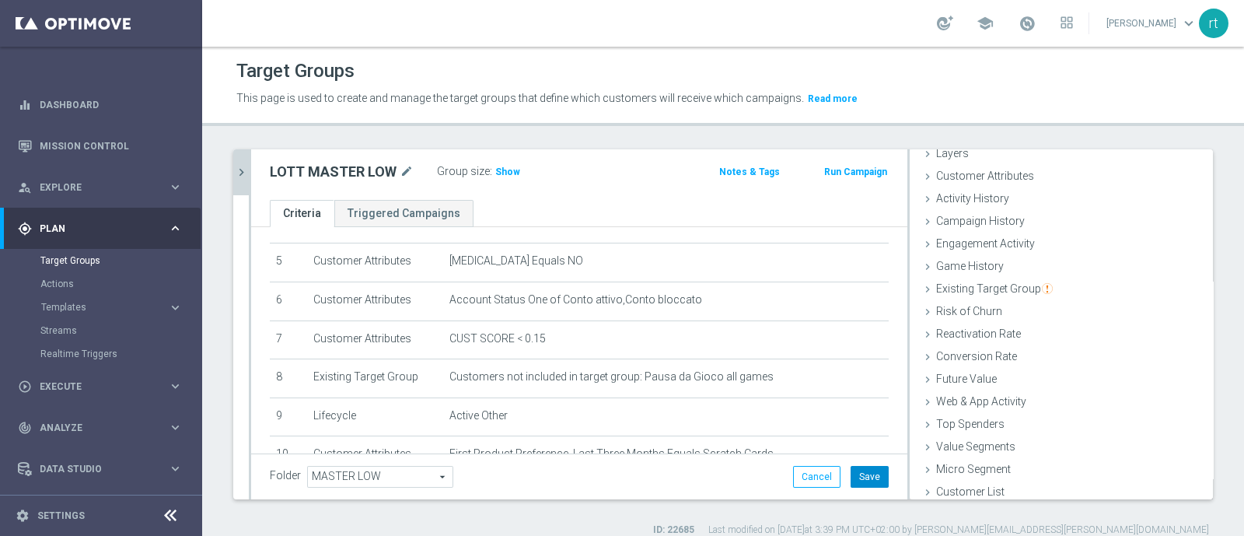
click at [856, 428] on button "Save" at bounding box center [869, 477] width 38 height 22
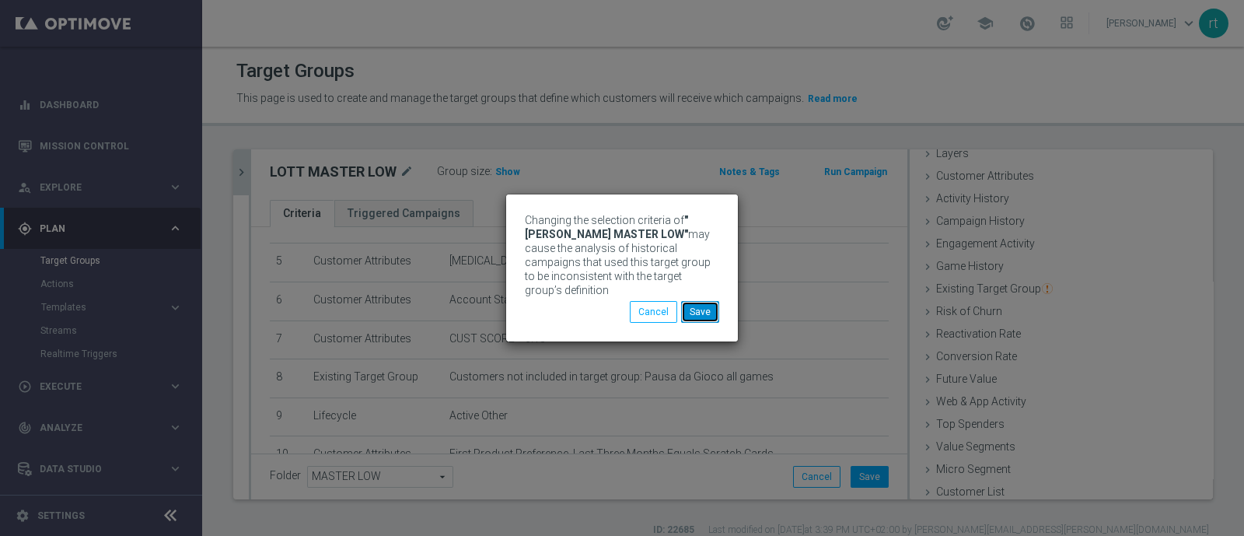
click at [705, 314] on button "Save" at bounding box center [700, 312] width 38 height 22
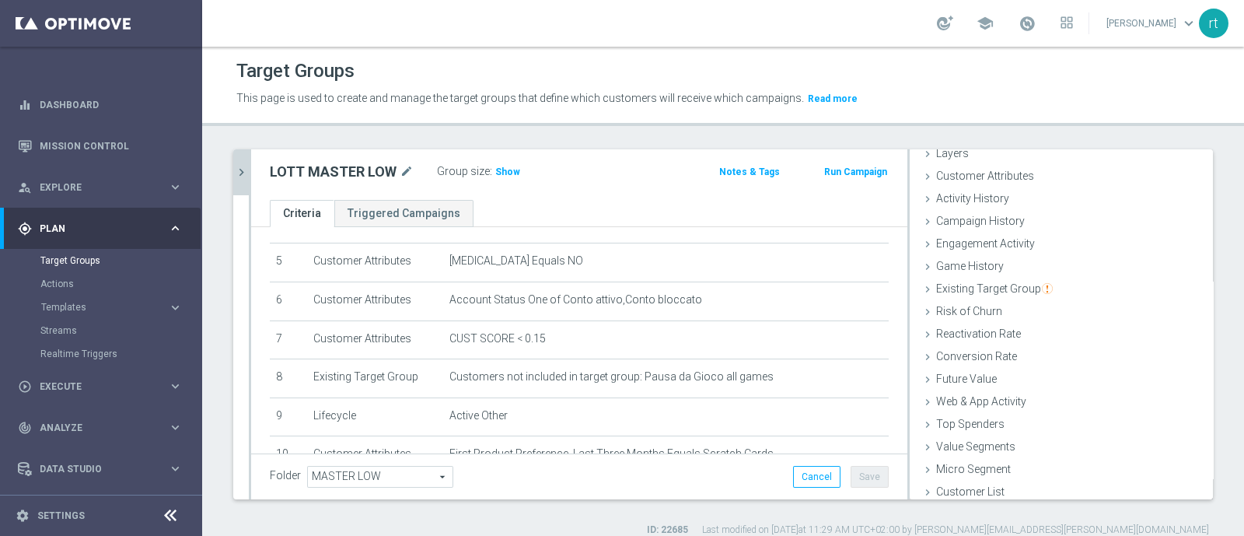
click at [236, 180] on button "chevron_right" at bounding box center [241, 172] width 16 height 46
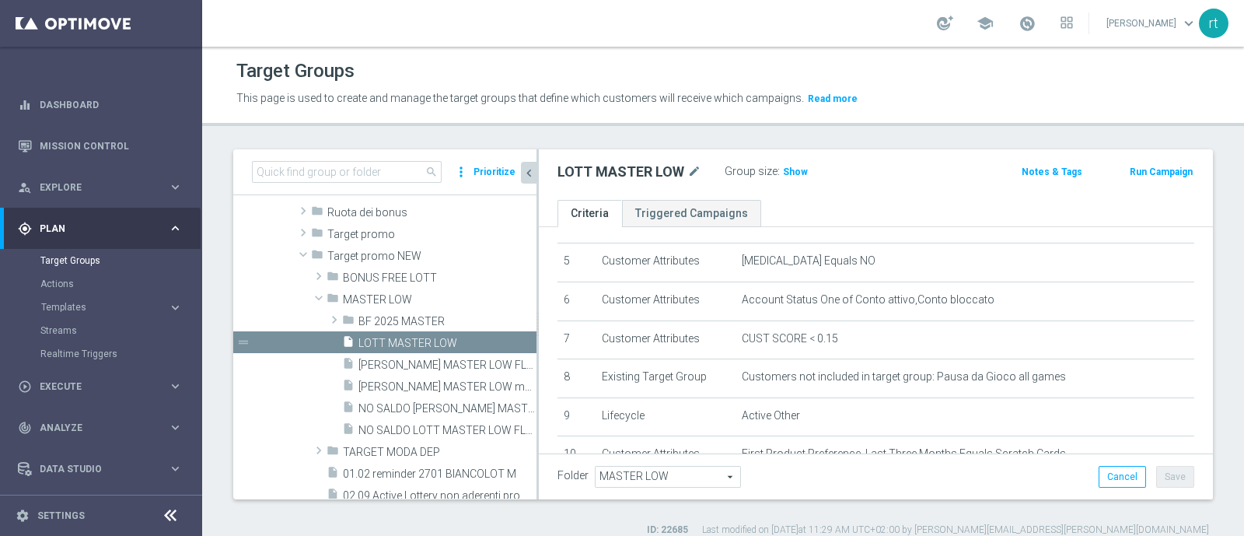
scroll to position [70, 0]
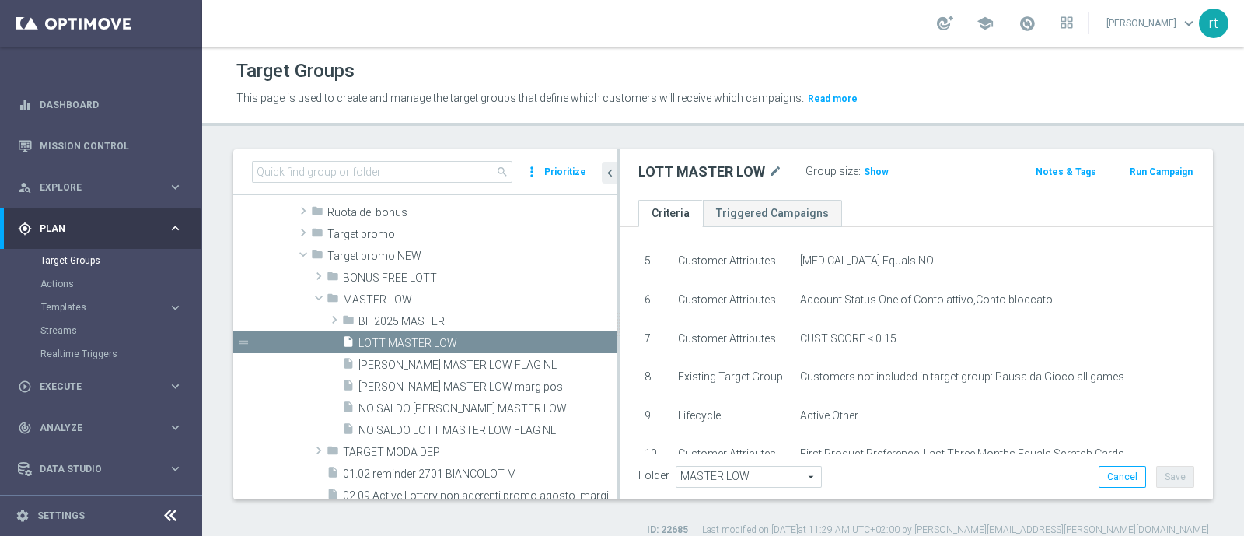
drag, startPoint x: 536, startPoint y: 400, endPoint x: 620, endPoint y: 413, distance: 84.1
click at [620, 413] on div at bounding box center [618, 324] width 2 height 350
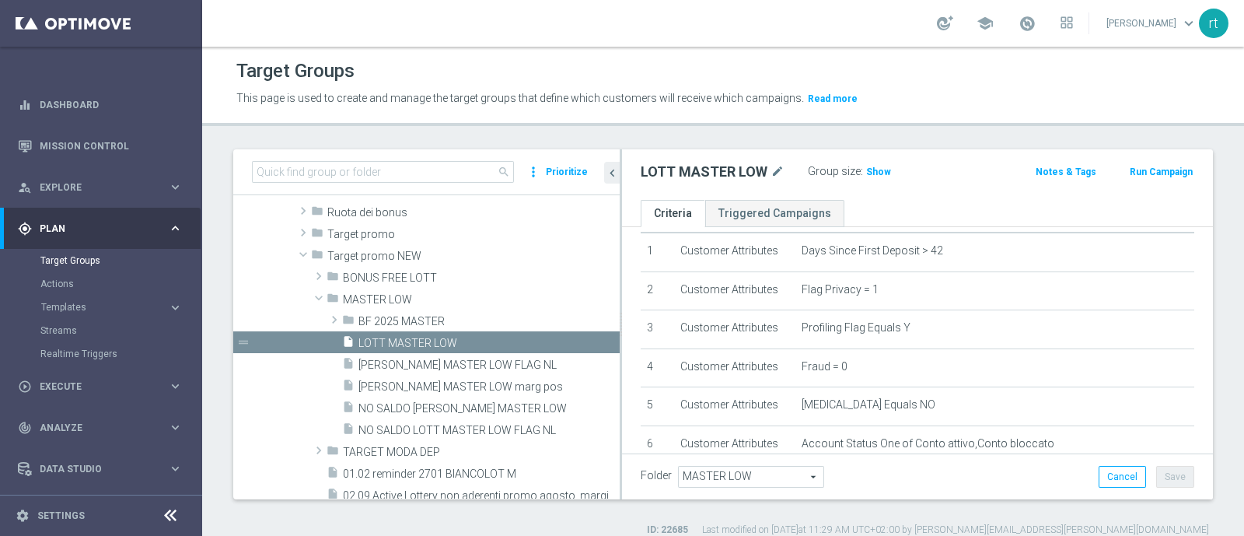
scroll to position [37, 0]
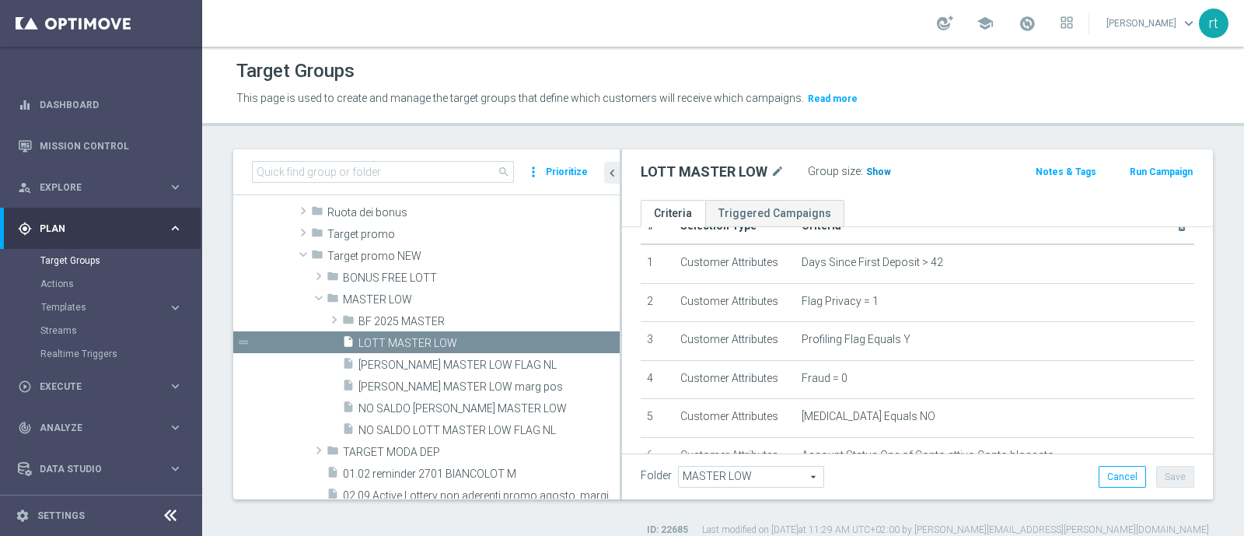
click at [875, 170] on span "Show" at bounding box center [878, 171] width 25 height 11
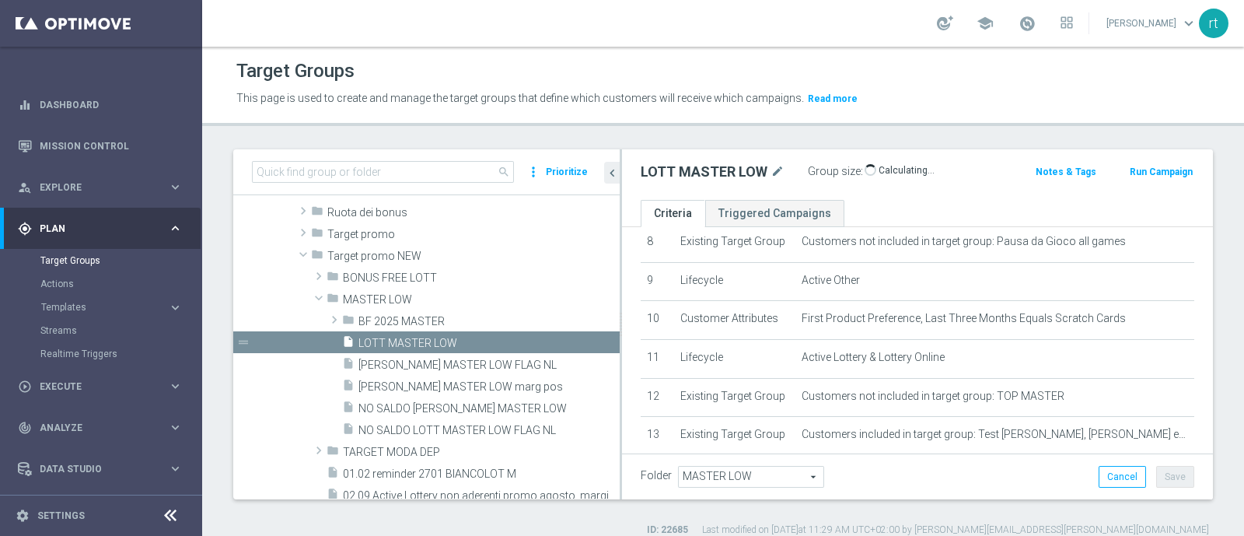
scroll to position [329, 0]
click at [929, 89] on div "This page is used to create and manage the target groups that define which cust…" at bounding box center [599, 98] width 748 height 25
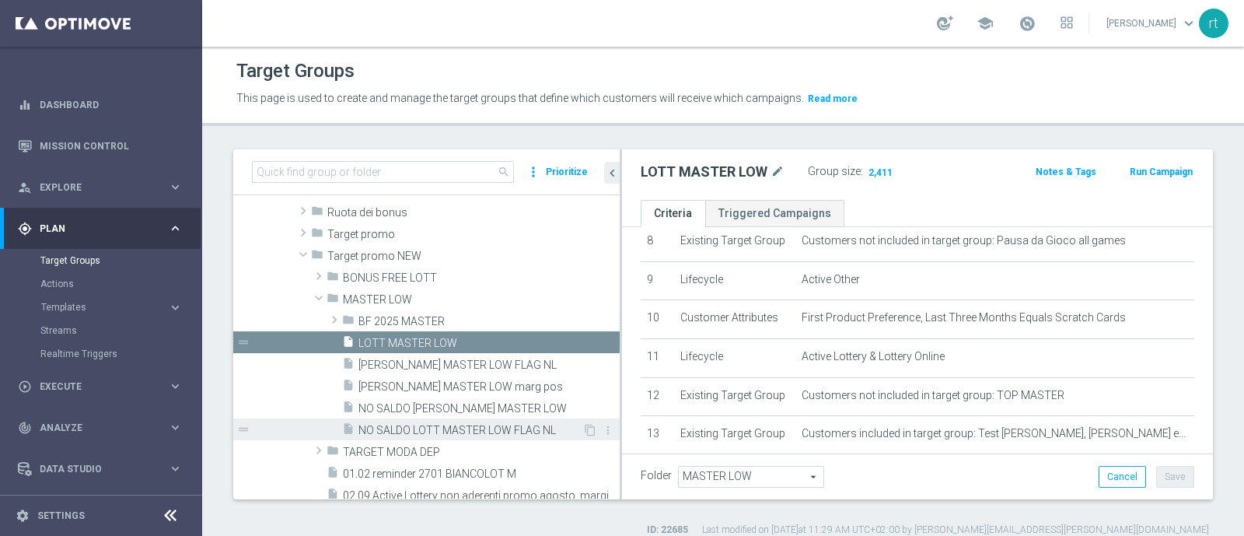
click at [417, 424] on span "NO SALDO LOTT MASTER LOW FLAG NL" at bounding box center [470, 430] width 224 height 13
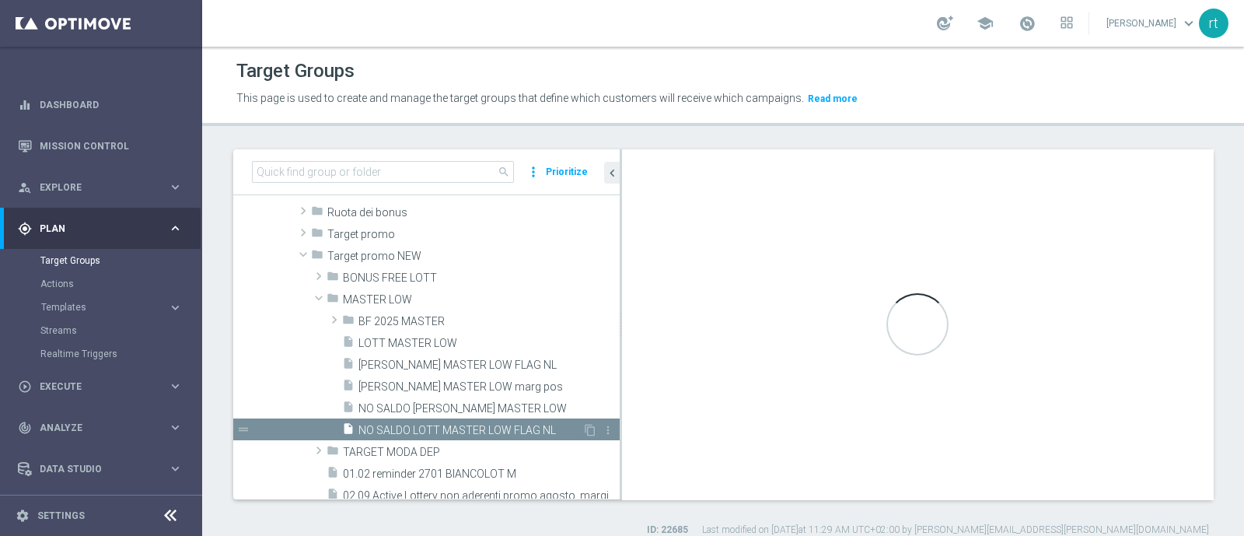
type textarea "(1 and 2 and 3 and 4 and 5 and 6 and 7 and 8 and 12 and 14 and 15 and 16 and 17…"
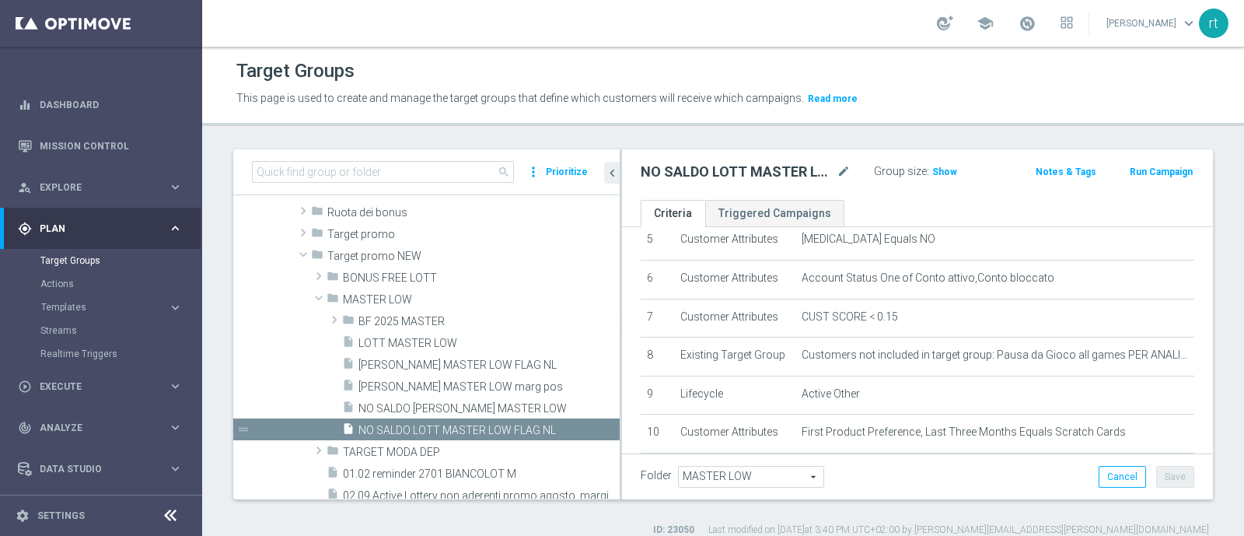
scroll to position [214, 0]
click at [994, 351] on div at bounding box center [1136, 348] width 16 height 8
click at [994, 353] on icon "mode_edit" at bounding box center [1163, 356] width 12 height 12
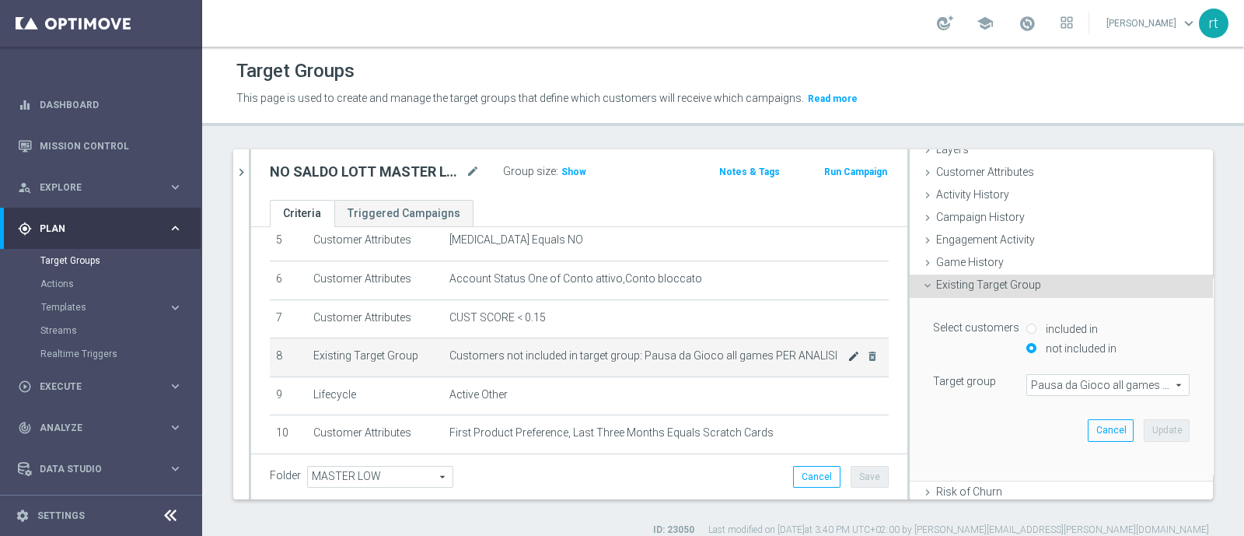
scroll to position [66, 0]
click at [994, 382] on span "Pausa da Gioco all games PER ANALISI" at bounding box center [1108, 389] width 162 height 20
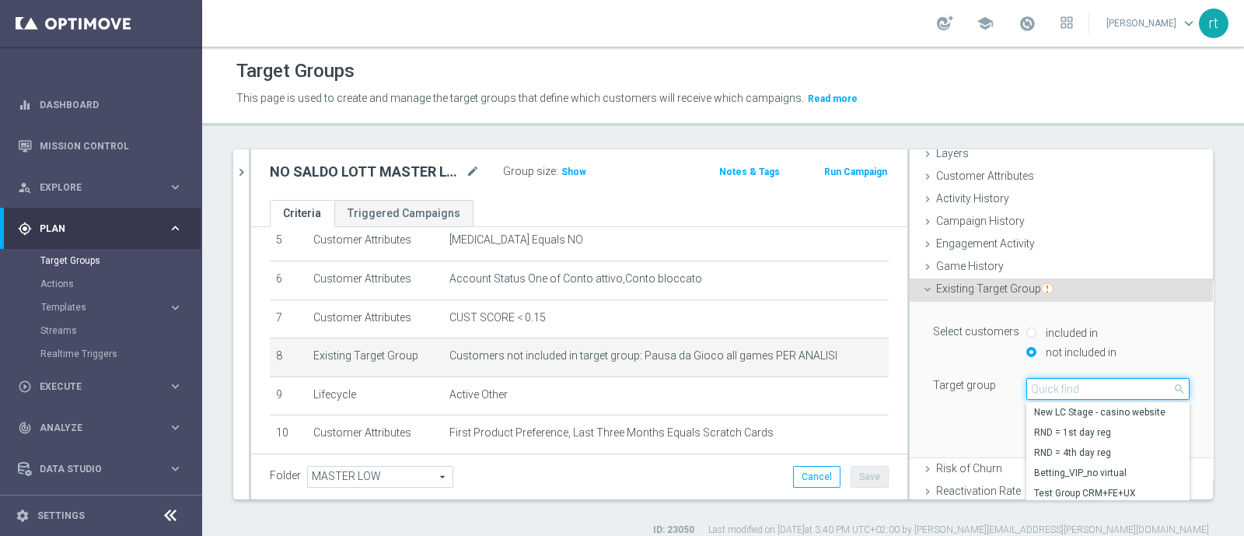
click at [994, 382] on input "search" at bounding box center [1107, 389] width 163 height 22
type input "pausa d"
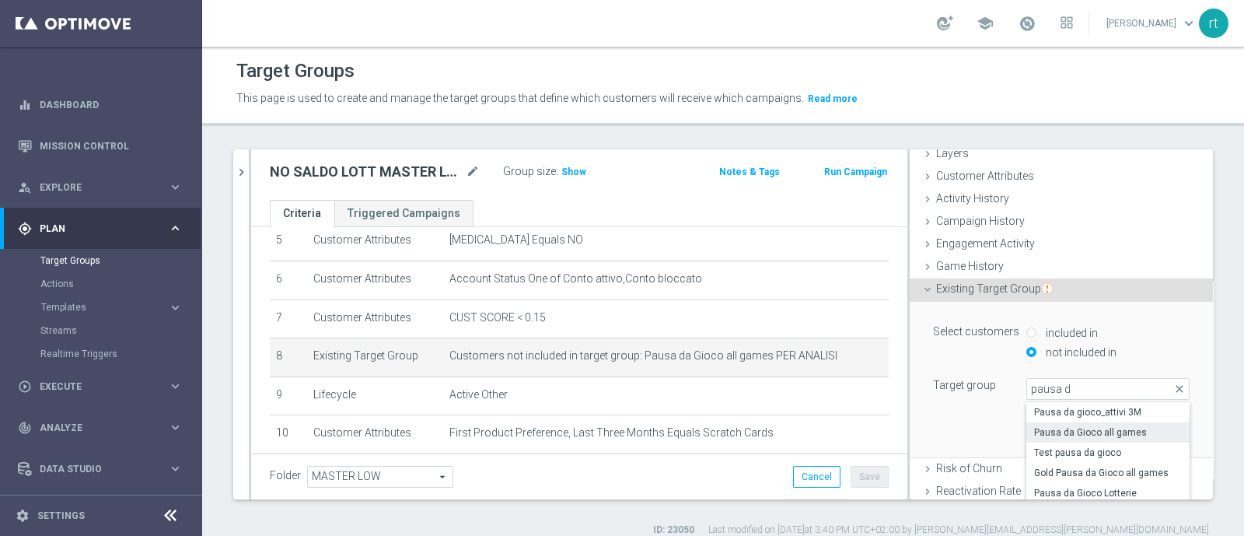
click at [994, 428] on span "Pausa da Gioco all games" at bounding box center [1108, 432] width 148 height 12
type input "Pausa da Gioco all games"
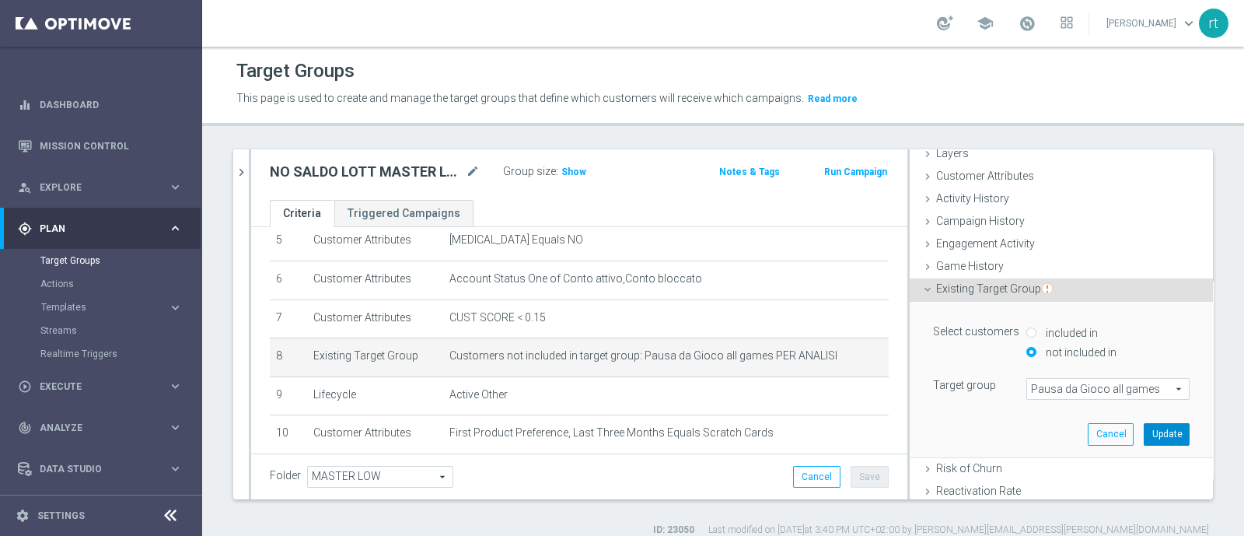
click at [994, 424] on button "Update" at bounding box center [1167, 434] width 46 height 22
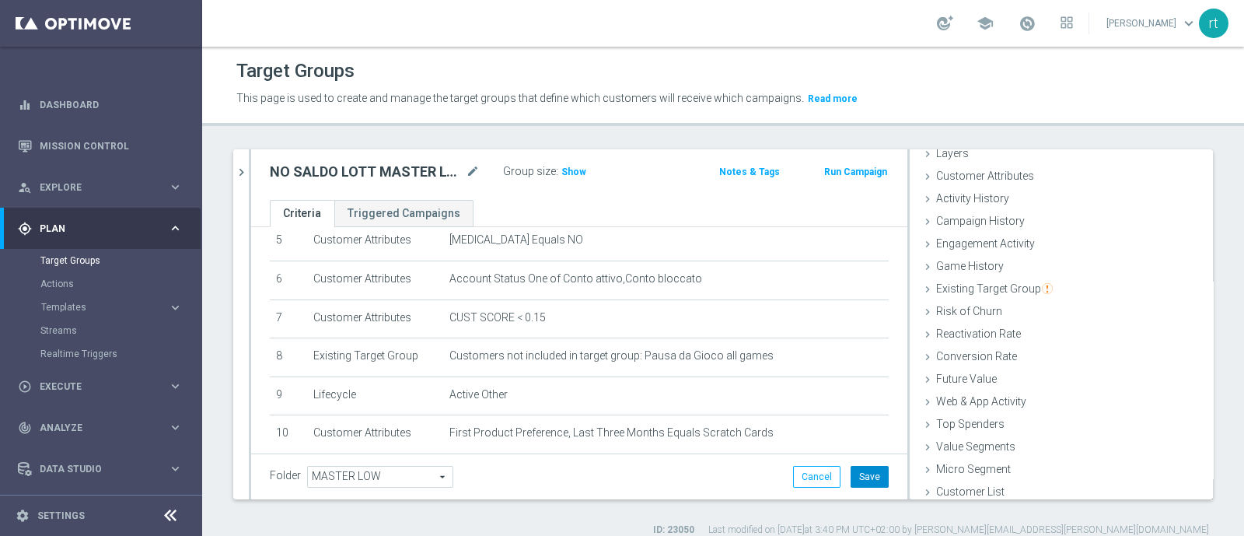
click at [850, 428] on button "Save" at bounding box center [869, 477] width 38 height 22
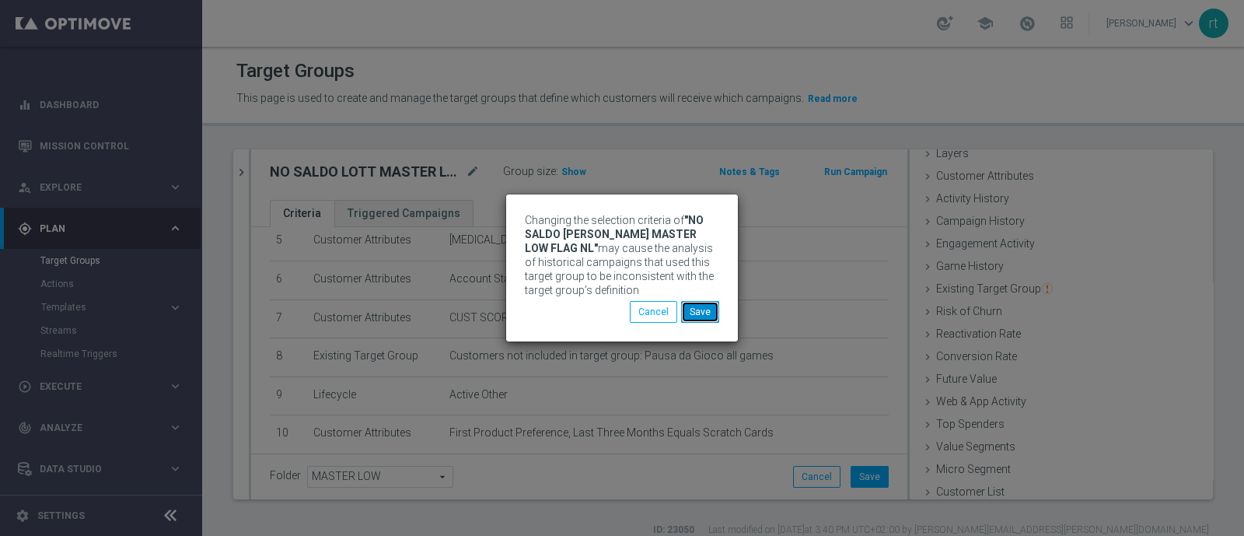
click at [707, 317] on button "Save" at bounding box center [700, 312] width 38 height 22
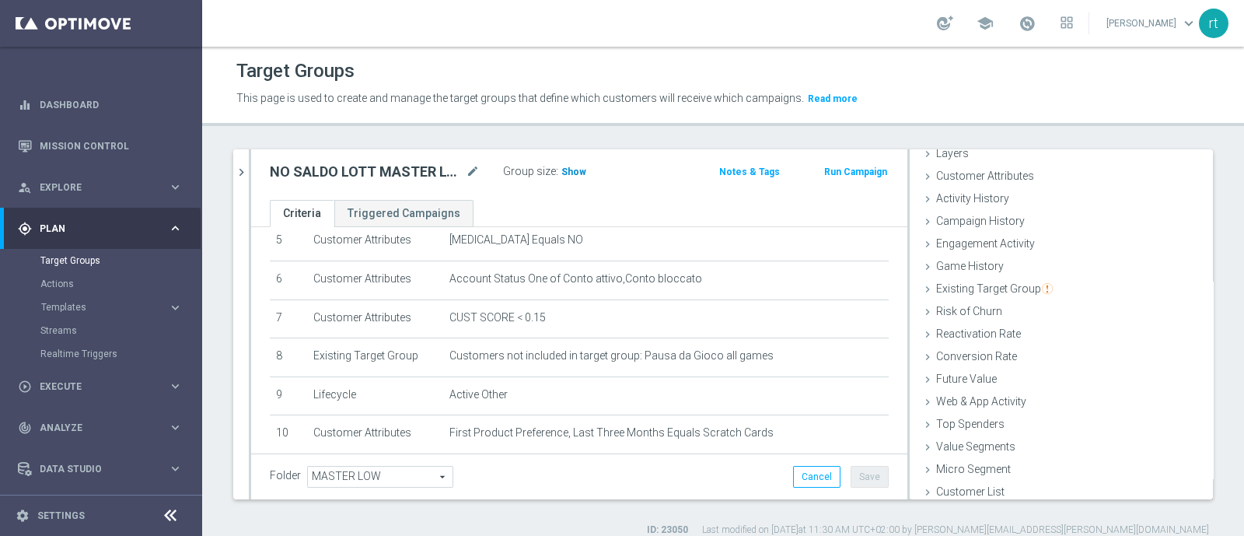
click at [575, 176] on h3 "Show" at bounding box center [574, 171] width 28 height 17
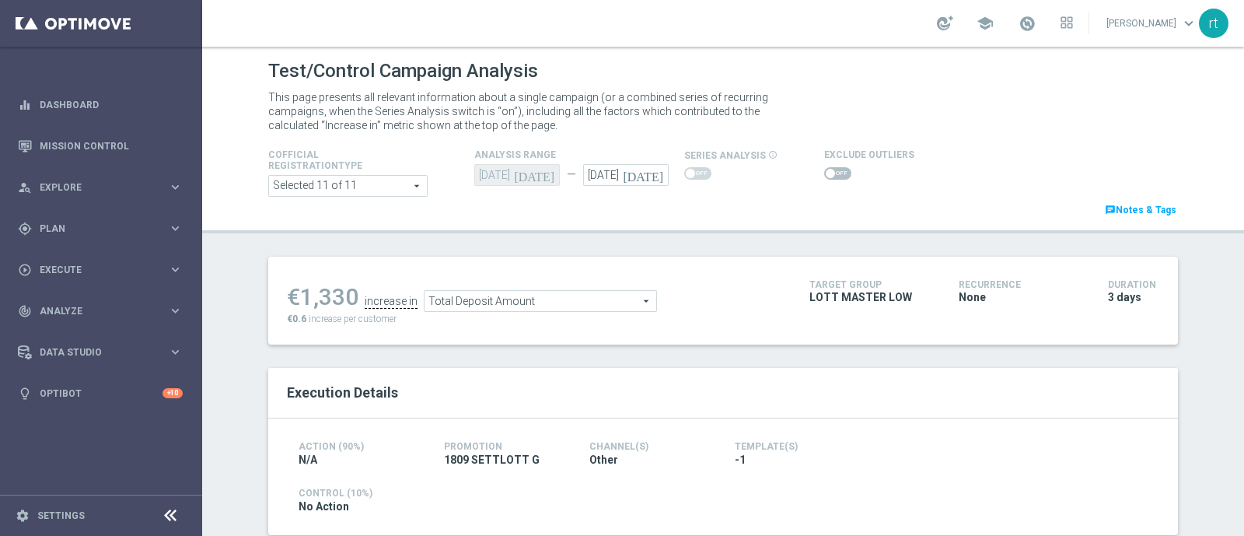
click at [825, 168] on span at bounding box center [837, 173] width 27 height 12
click at [825, 168] on input "checkbox" at bounding box center [837, 173] width 27 height 12
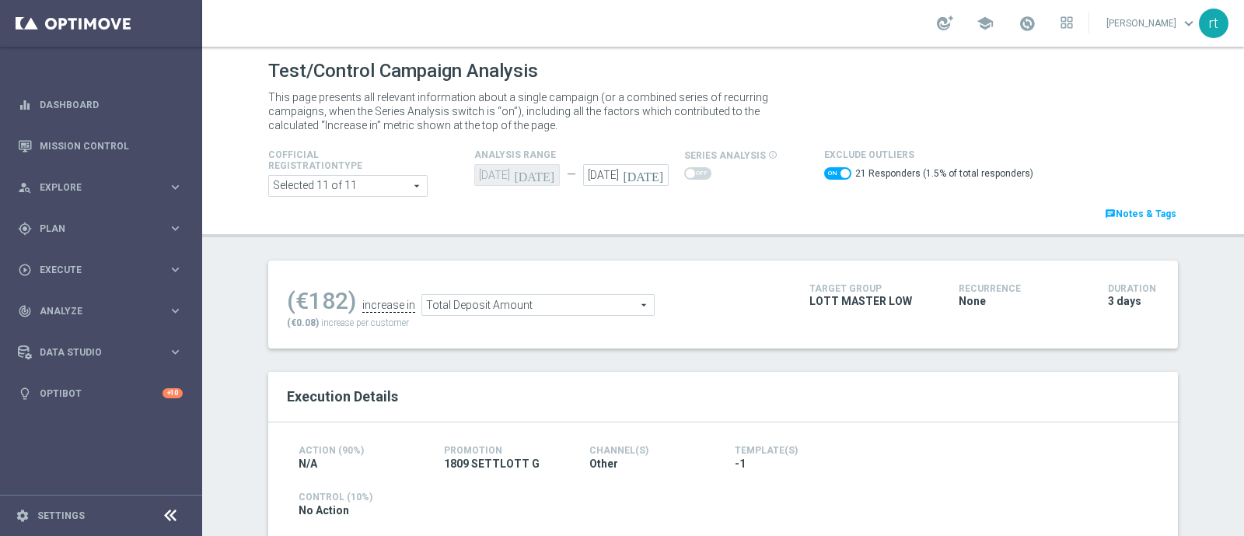
click at [595, 305] on span "Total Deposit Amount" at bounding box center [538, 305] width 232 height 20
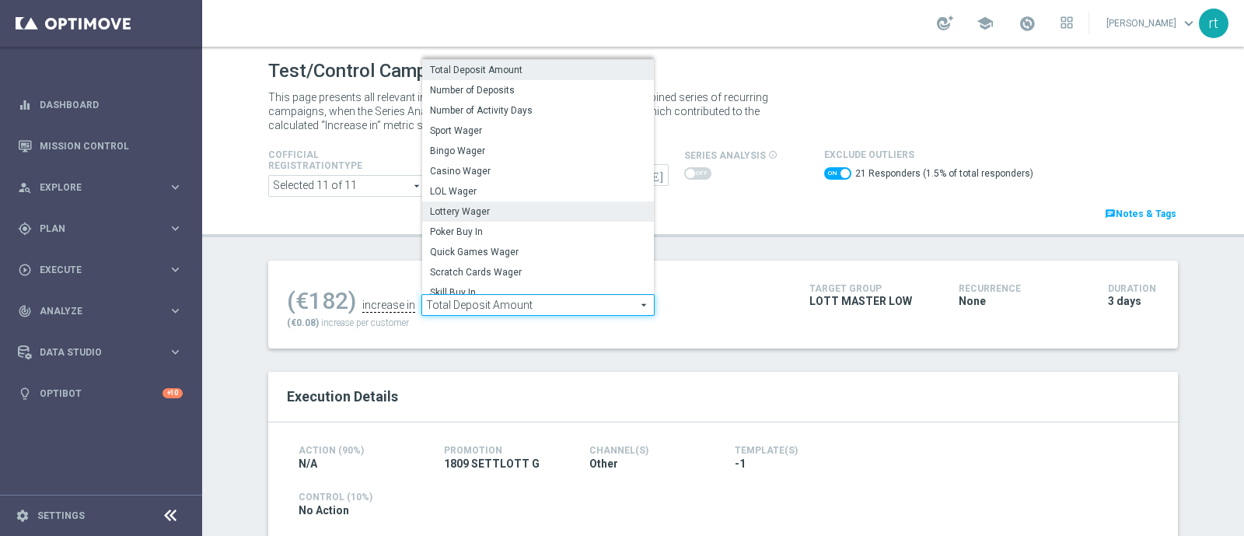
click at [469, 211] on span "Lottery Wager" at bounding box center [538, 211] width 216 height 12
checkbox input "false"
type input "Lottery Wager"
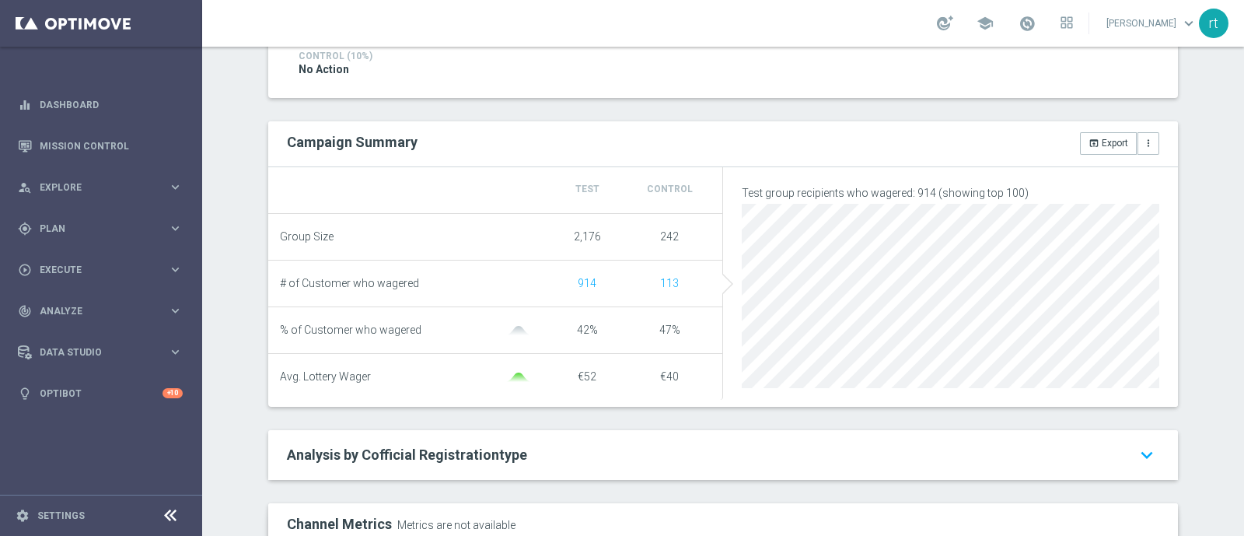
scroll to position [11, 0]
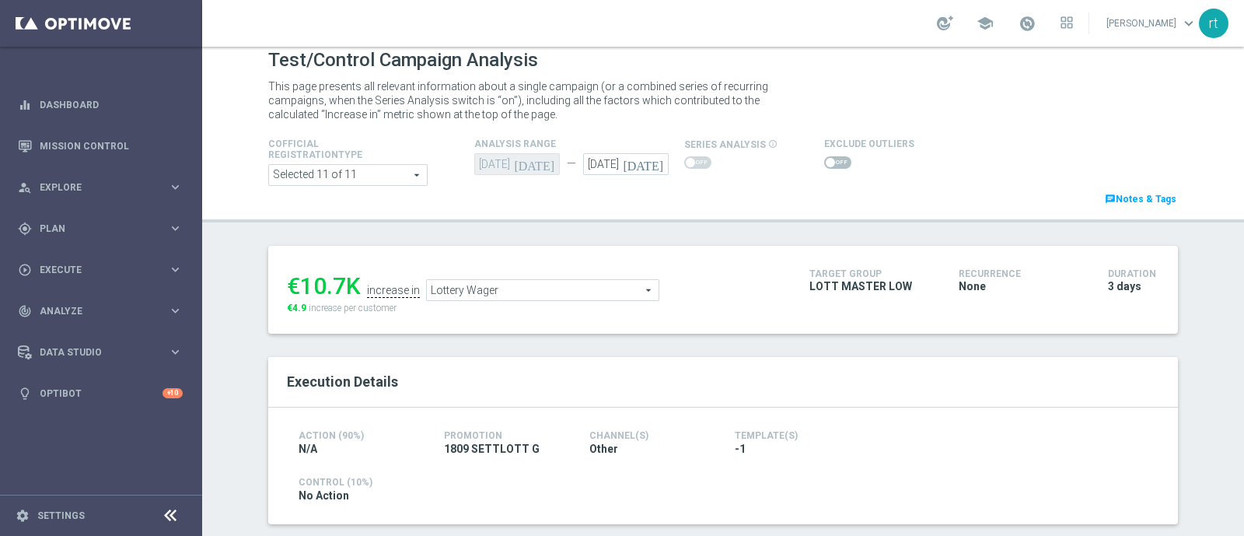
click at [828, 162] on span at bounding box center [837, 162] width 27 height 12
click at [828, 162] on input "checkbox" at bounding box center [837, 162] width 27 height 12
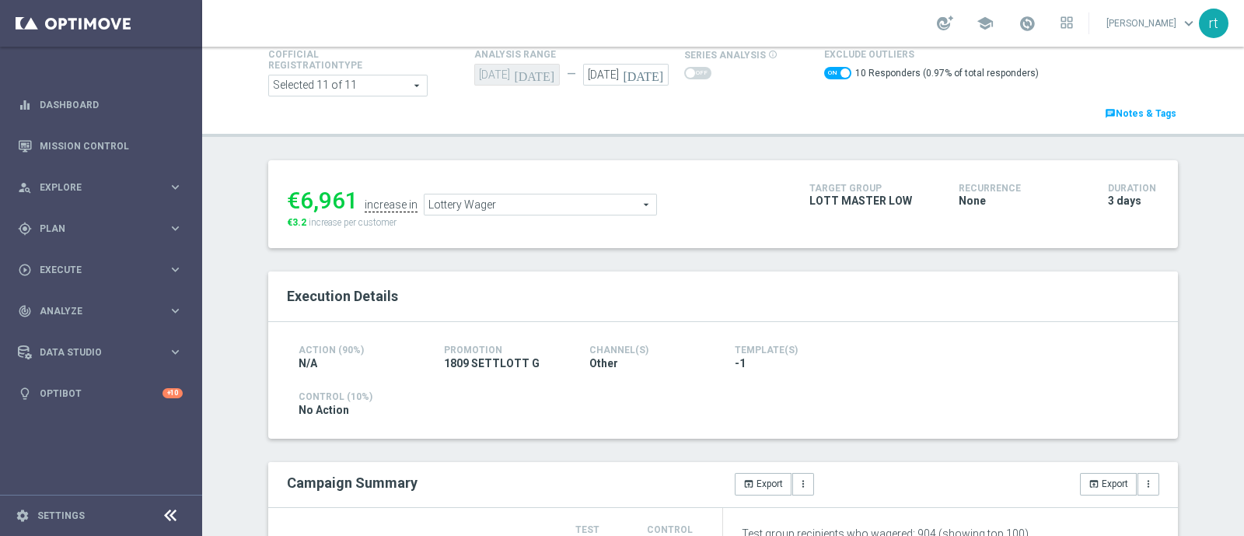
scroll to position [98, 0]
click at [507, 197] on span "Lottery Wager" at bounding box center [540, 207] width 232 height 20
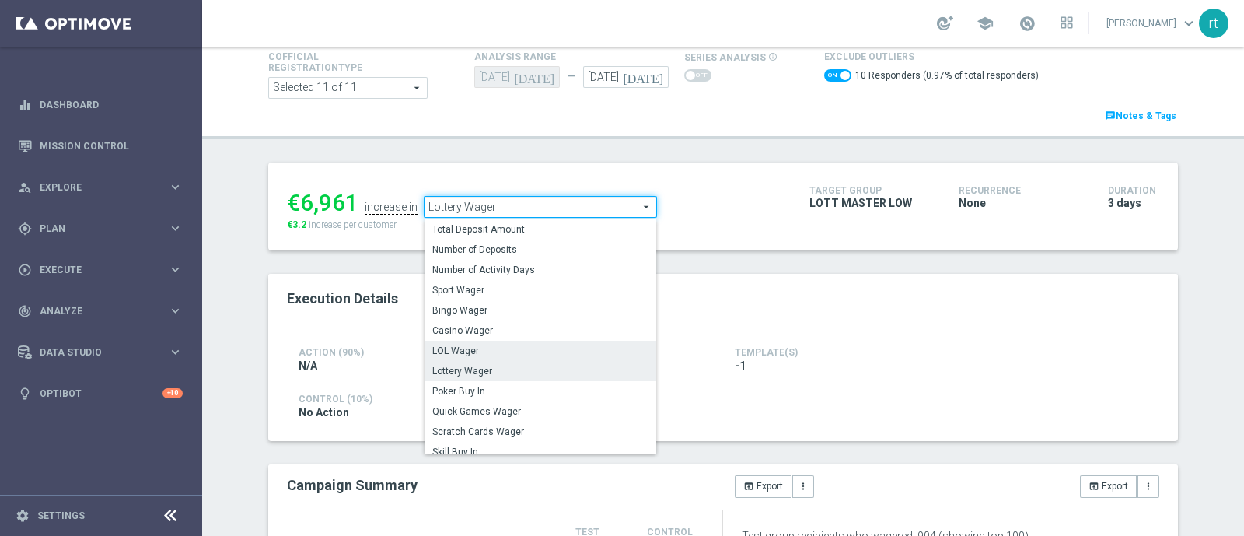
click at [485, 351] on span "LOL Wager" at bounding box center [540, 350] width 216 height 12
checkbox input "false"
type input "LOL Wager"
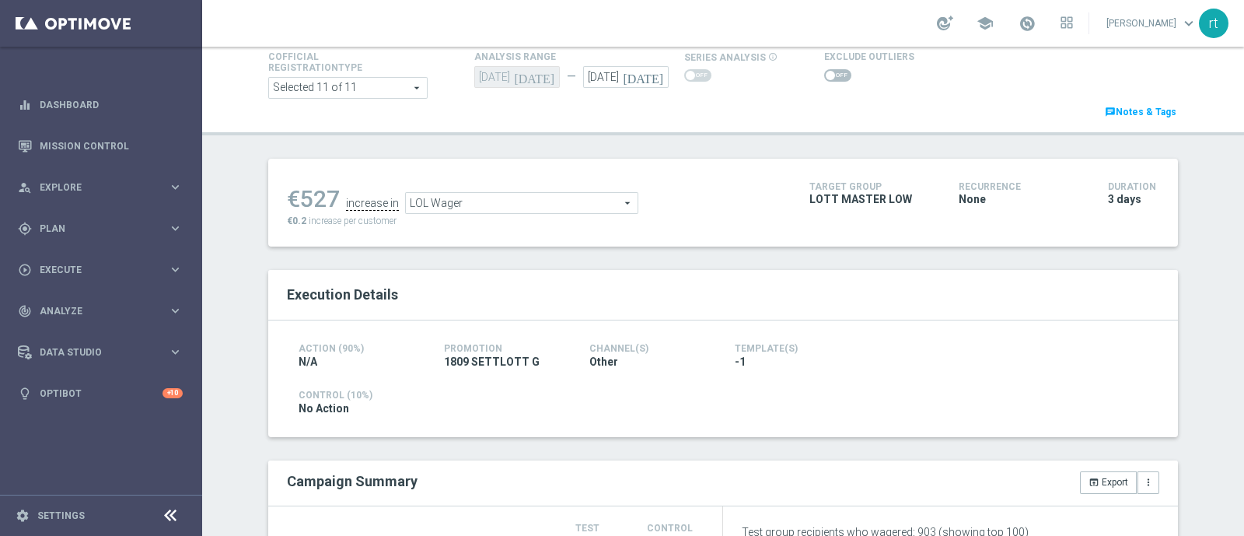
click at [824, 72] on span at bounding box center [837, 75] width 27 height 12
click at [824, 72] on input "checkbox" at bounding box center [837, 75] width 27 height 12
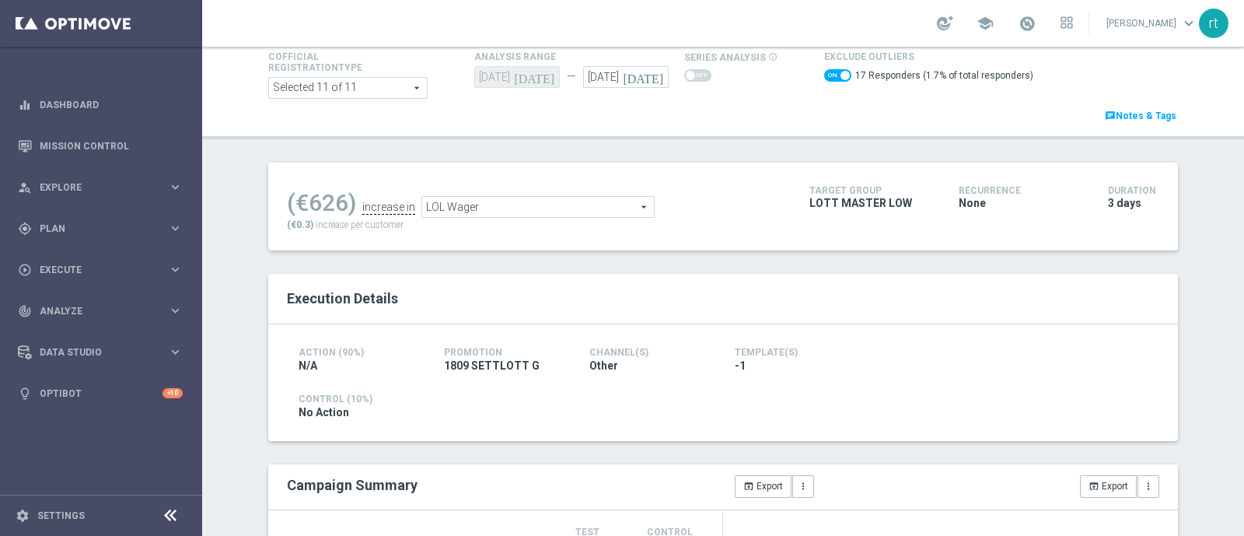
click at [521, 200] on span "LOL Wager" at bounding box center [538, 207] width 232 height 20
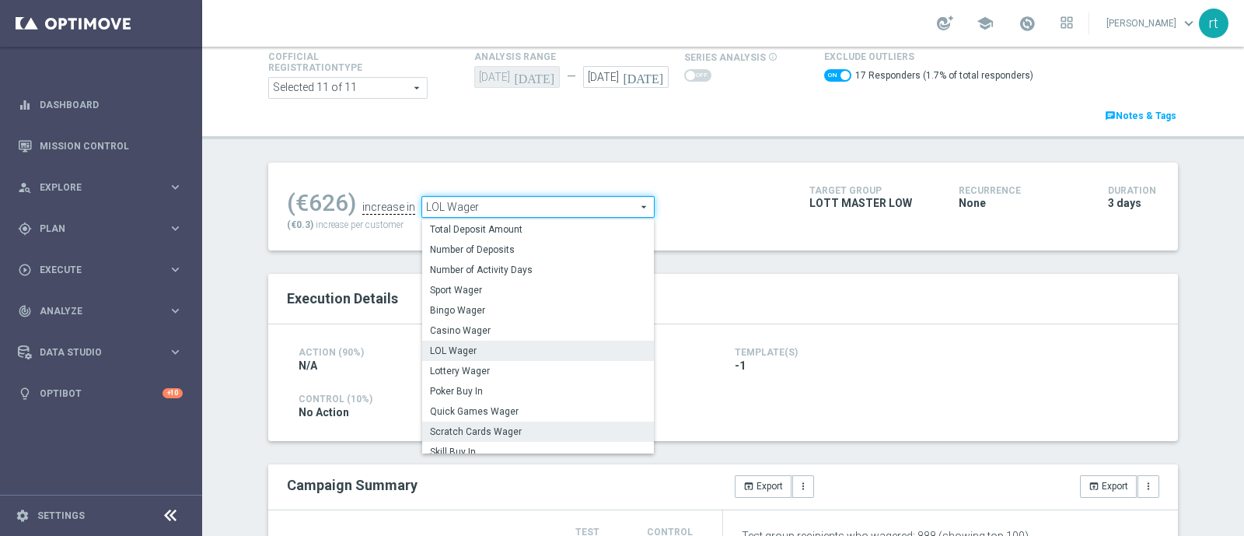
click at [490, 435] on span "Scratch Cards Wager" at bounding box center [538, 431] width 216 height 12
checkbox input "false"
type input "Scratch Cards Wager"
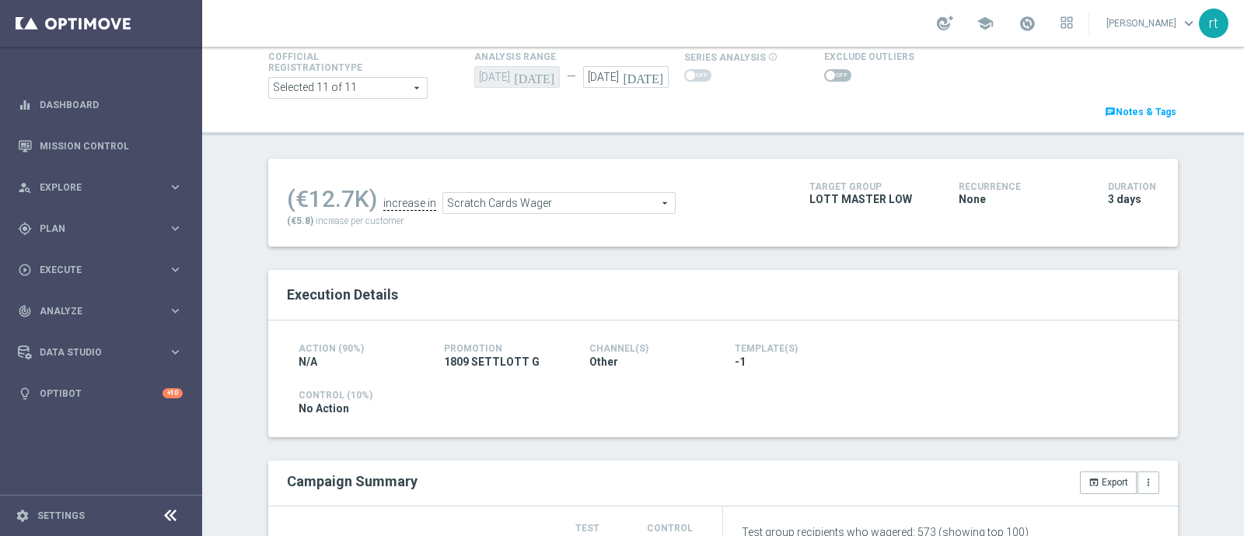
click at [826, 76] on span at bounding box center [837, 75] width 27 height 12
click at [826, 76] on input "checkbox" at bounding box center [837, 75] width 27 height 12
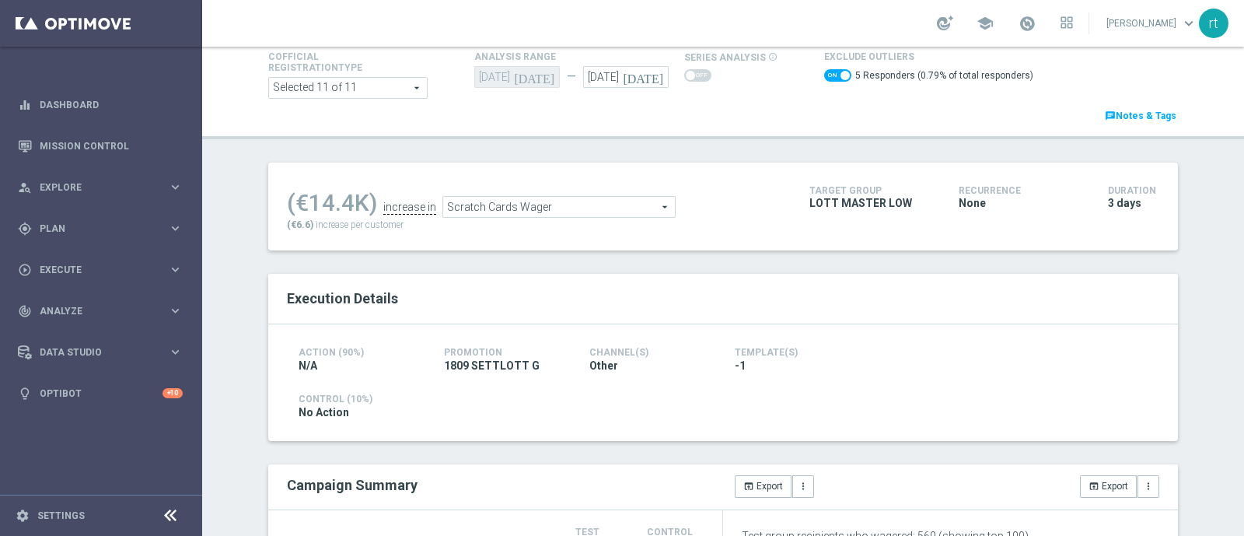
click at [606, 190] on ul "(€14.4K) increase in Scratch Cards Wager Scratch Cards Wager arrow_drop_down se…" at bounding box center [536, 199] width 507 height 37
click at [581, 208] on span "Scratch Cards Wager" at bounding box center [559, 207] width 232 height 20
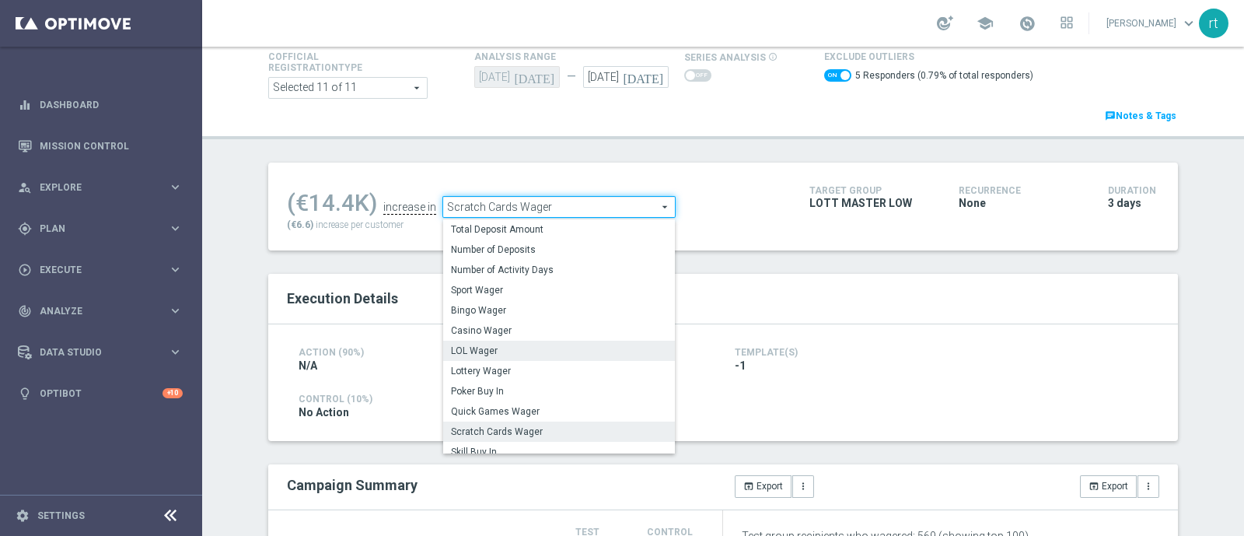
click at [503, 347] on span "LOL Wager" at bounding box center [559, 350] width 216 height 12
checkbox input "false"
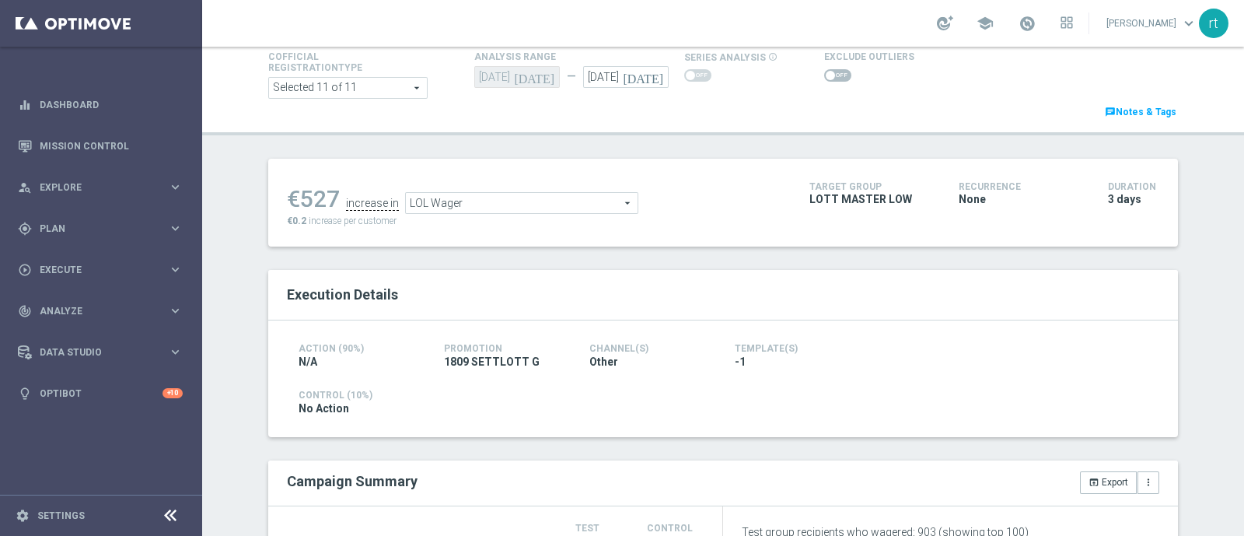
click at [550, 200] on span "LOL Wager" at bounding box center [522, 203] width 232 height 20
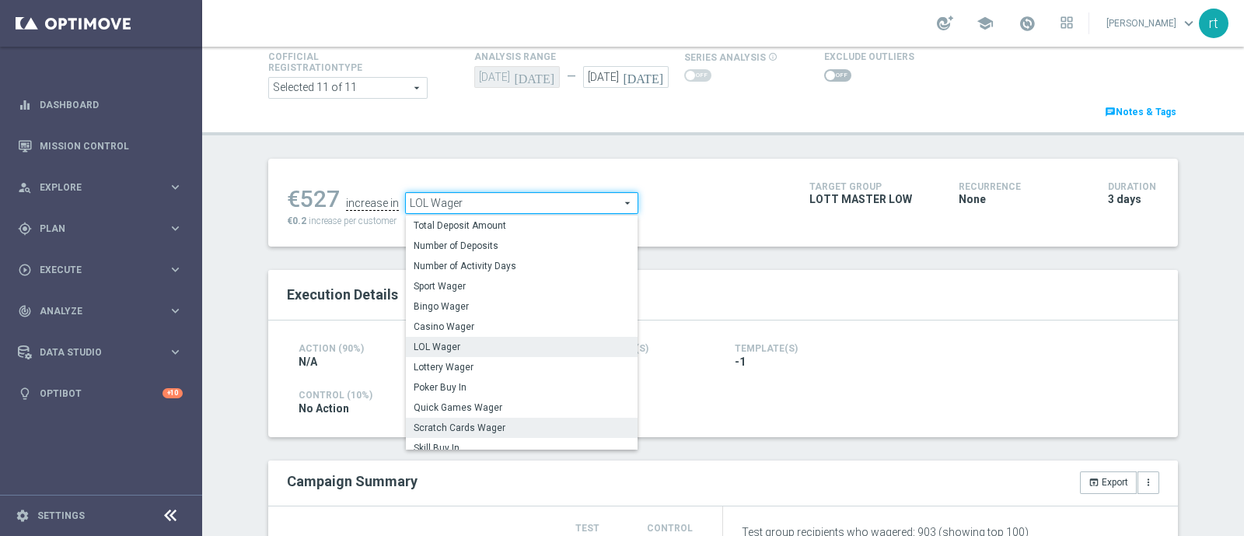
click at [498, 428] on span "Scratch Cards Wager" at bounding box center [522, 427] width 216 height 12
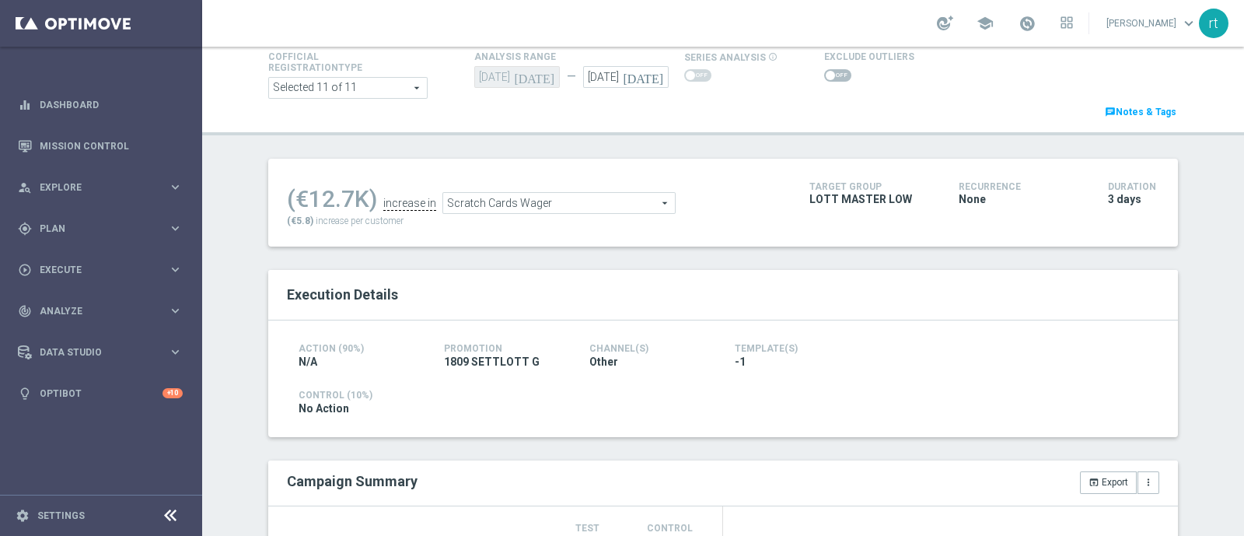
click at [627, 193] on span "Scratch Cards Wager" at bounding box center [559, 203] width 232 height 20
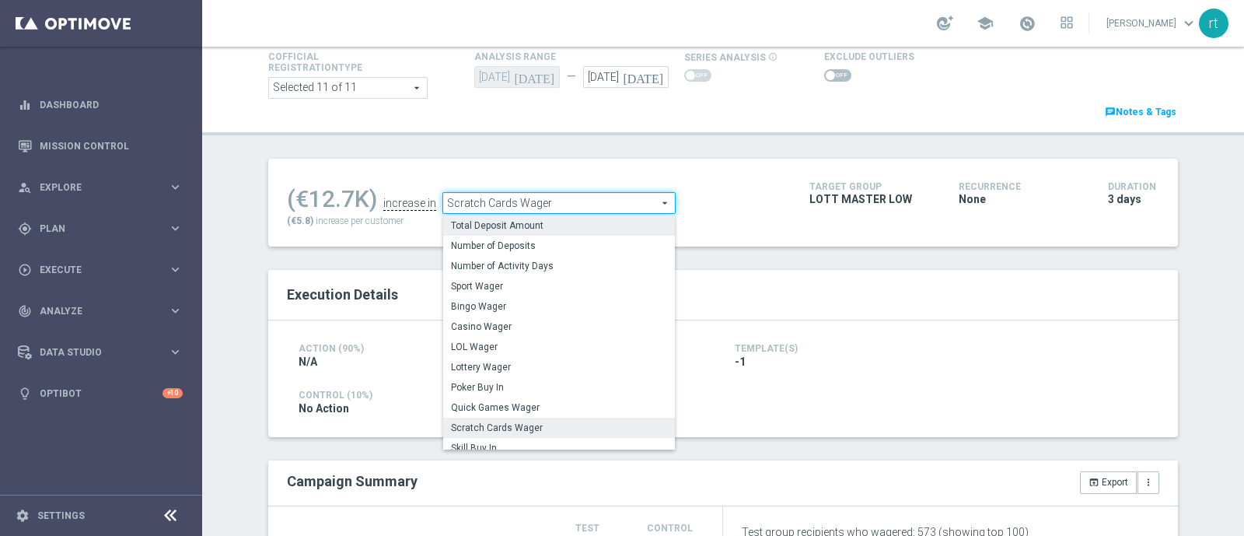
click at [529, 227] on span "Total Deposit Amount" at bounding box center [559, 225] width 216 height 12
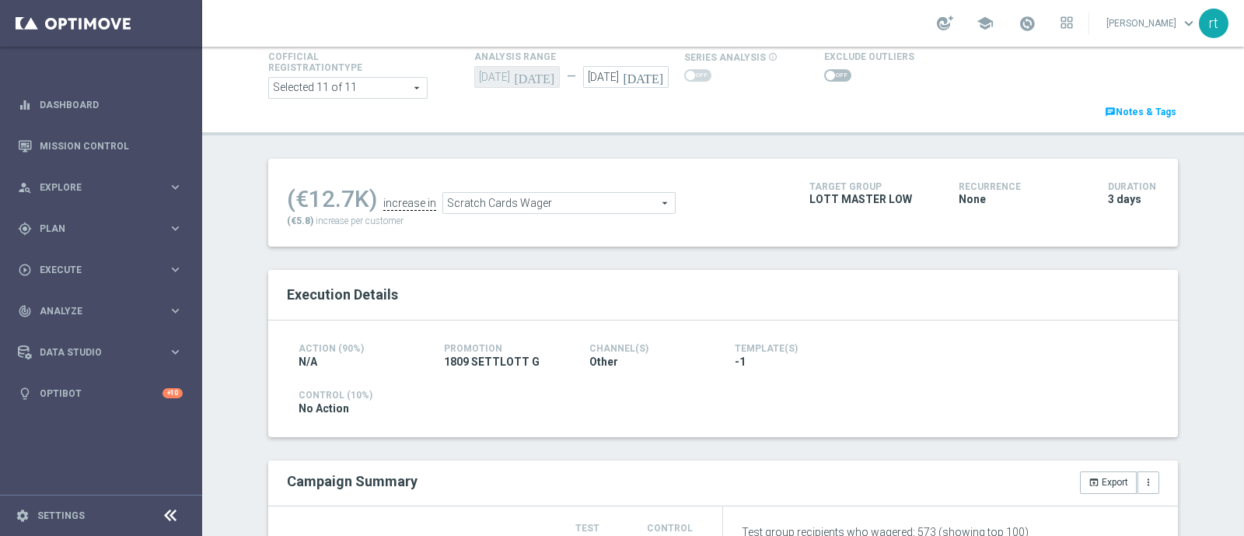
type input "Total Deposit Amount"
click at [824, 80] on span at bounding box center [837, 75] width 27 height 12
click at [824, 80] on input "checkbox" at bounding box center [837, 75] width 27 height 12
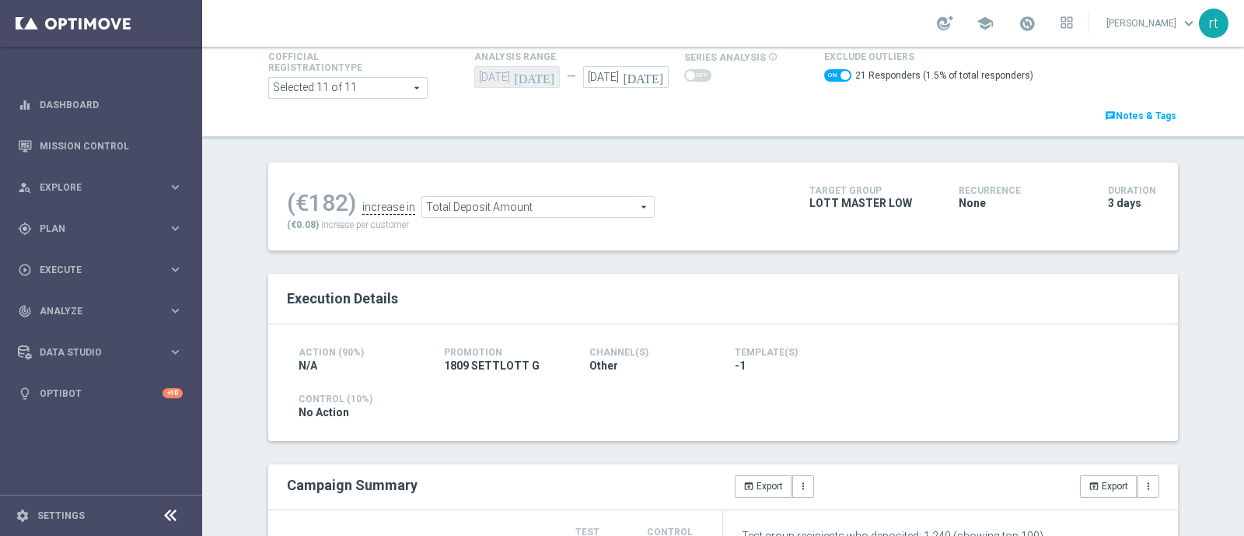
click at [549, 211] on span "Total Deposit Amount" at bounding box center [538, 207] width 232 height 20
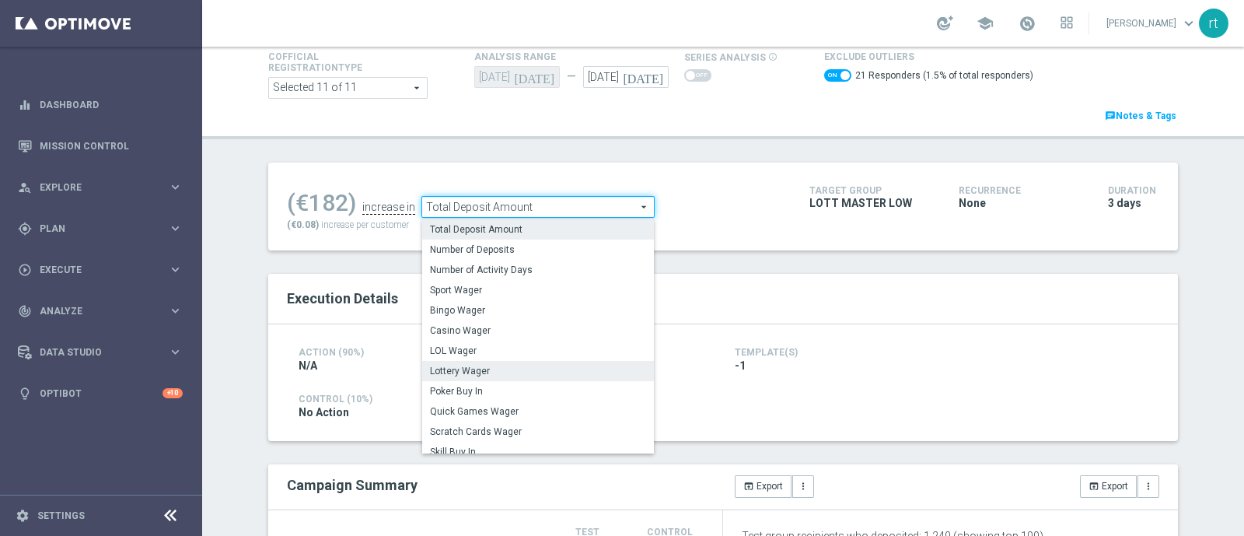
click at [503, 371] on span "Lottery Wager" at bounding box center [538, 371] width 216 height 12
checkbox input "false"
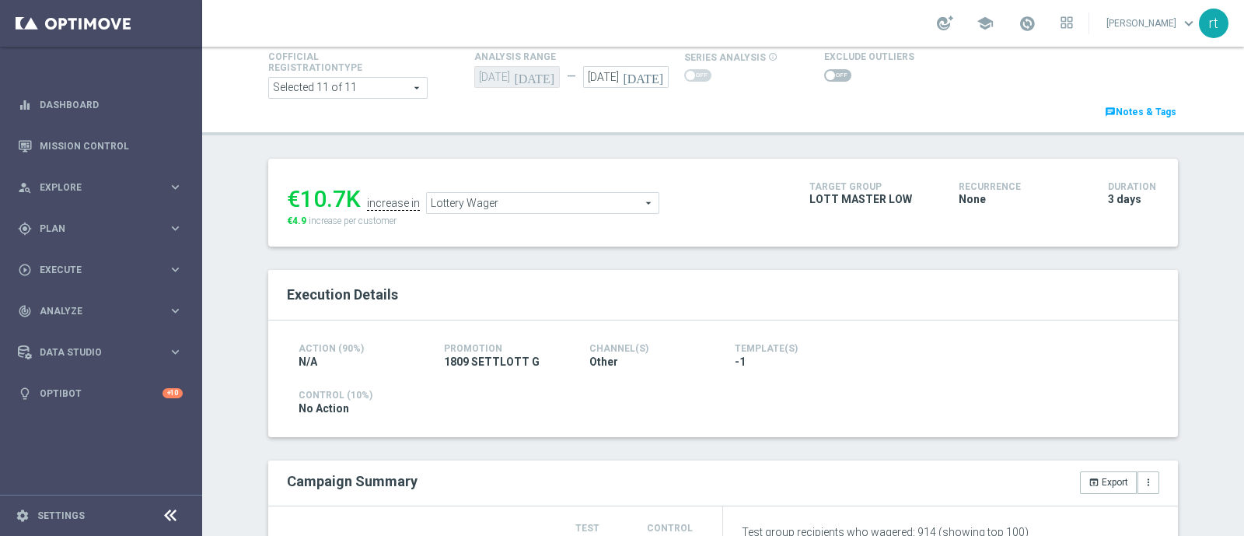
click at [539, 187] on ul "€10.7K increase in Lottery Wager Lottery Wager arrow_drop_down search" at bounding box center [536, 195] width 507 height 37
click at [526, 193] on span "Lottery Wager" at bounding box center [543, 203] width 232 height 20
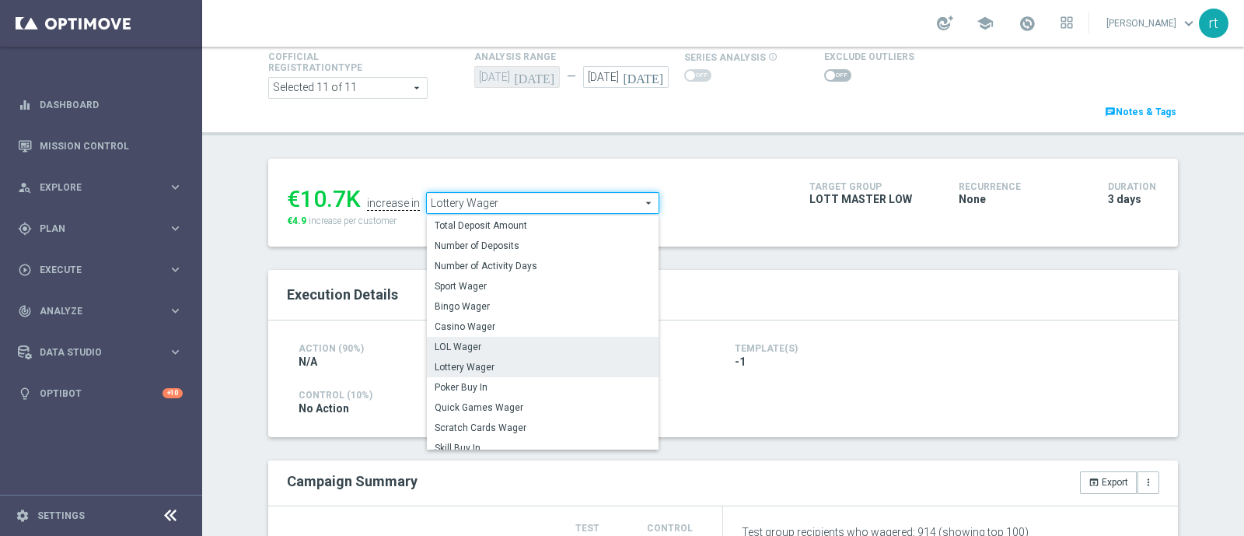
click at [489, 347] on span "LOL Wager" at bounding box center [543, 346] width 216 height 12
type input "LOL Wager"
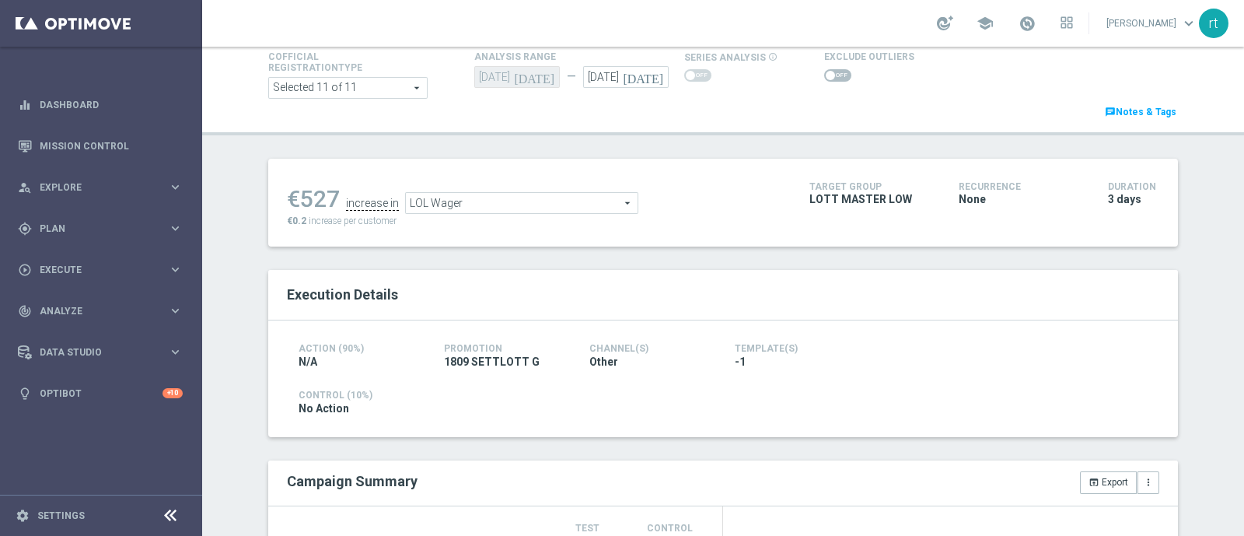
click at [824, 80] on span at bounding box center [837, 75] width 27 height 12
click at [824, 80] on input "checkbox" at bounding box center [837, 75] width 27 height 12
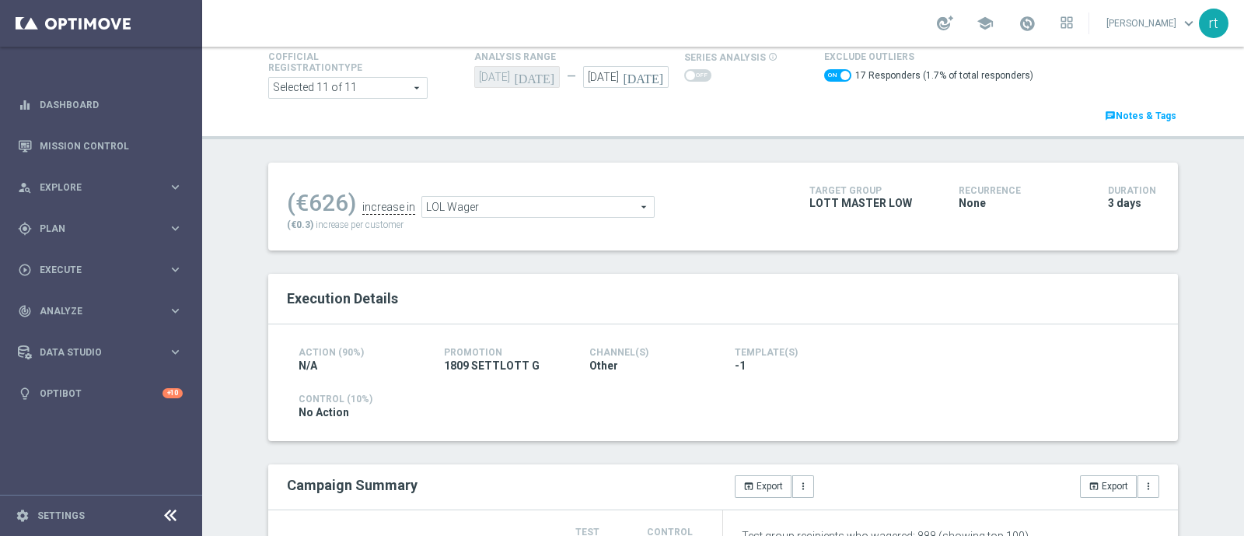
click at [512, 204] on span "LOL Wager" at bounding box center [538, 207] width 232 height 20
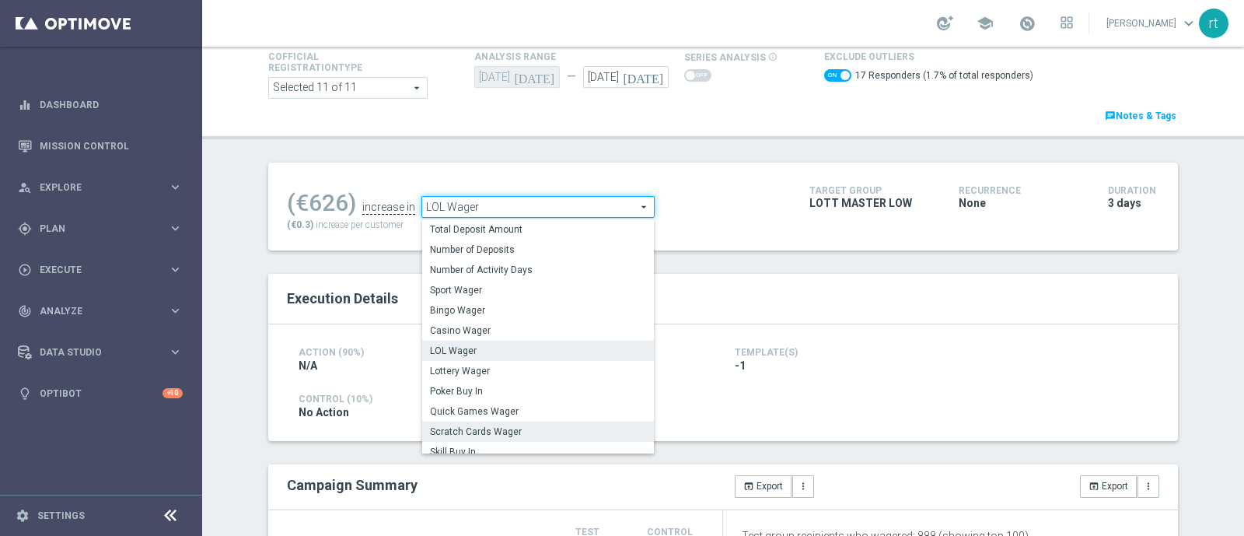
click at [482, 427] on span "Scratch Cards Wager" at bounding box center [538, 431] width 216 height 12
checkbox input "false"
type input "Scratch Cards Wager"
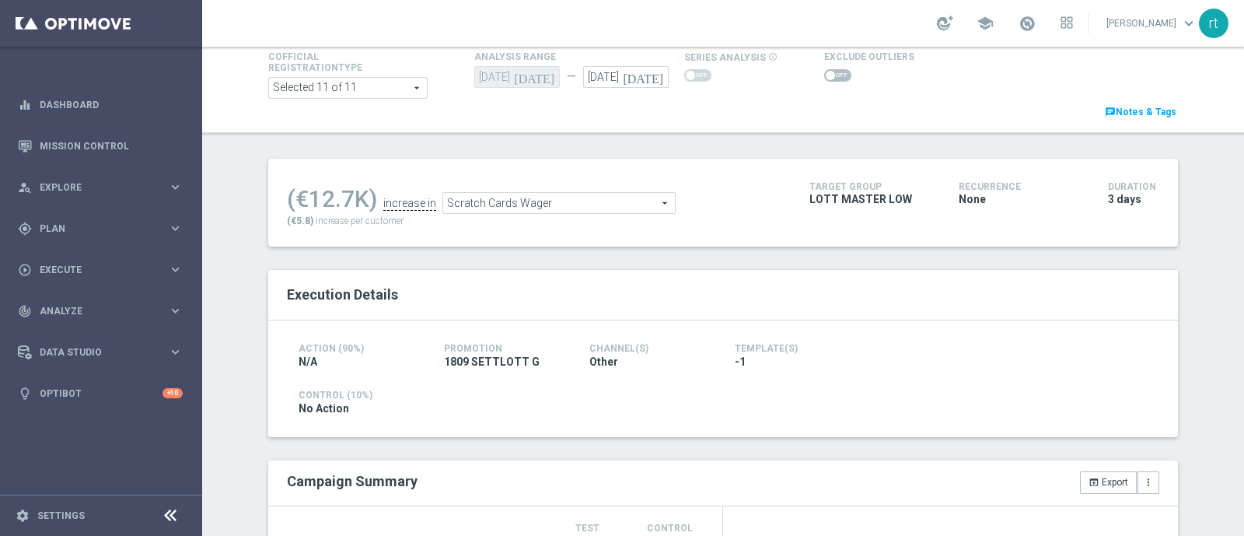
click at [828, 73] on span at bounding box center [837, 75] width 27 height 12
click at [828, 73] on input "checkbox" at bounding box center [837, 75] width 27 height 12
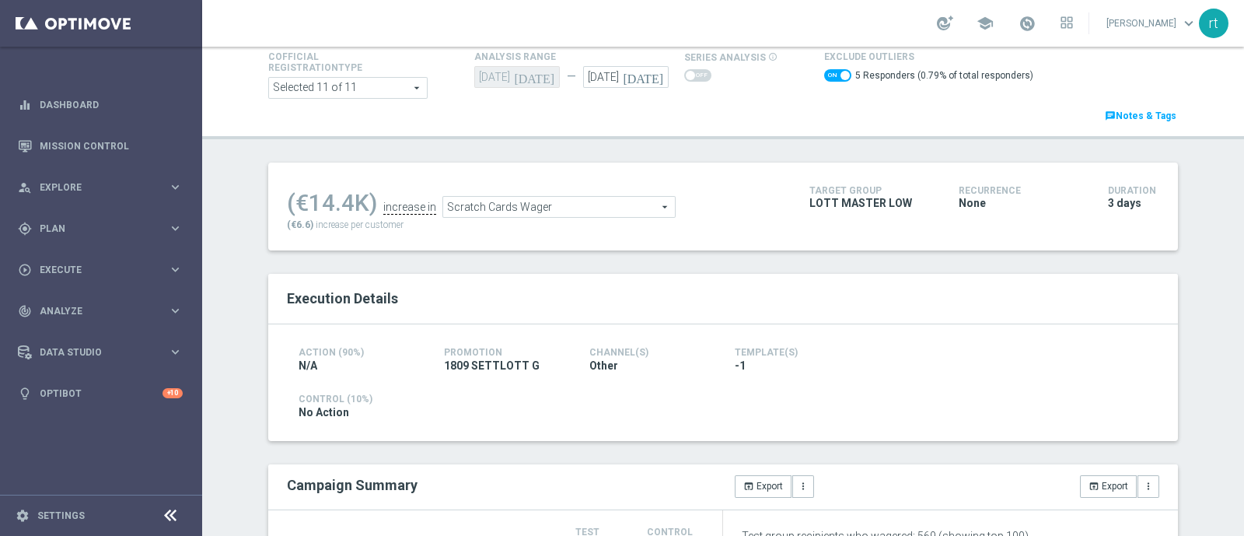
click at [544, 198] on span "Scratch Cards Wager" at bounding box center [559, 207] width 232 height 20
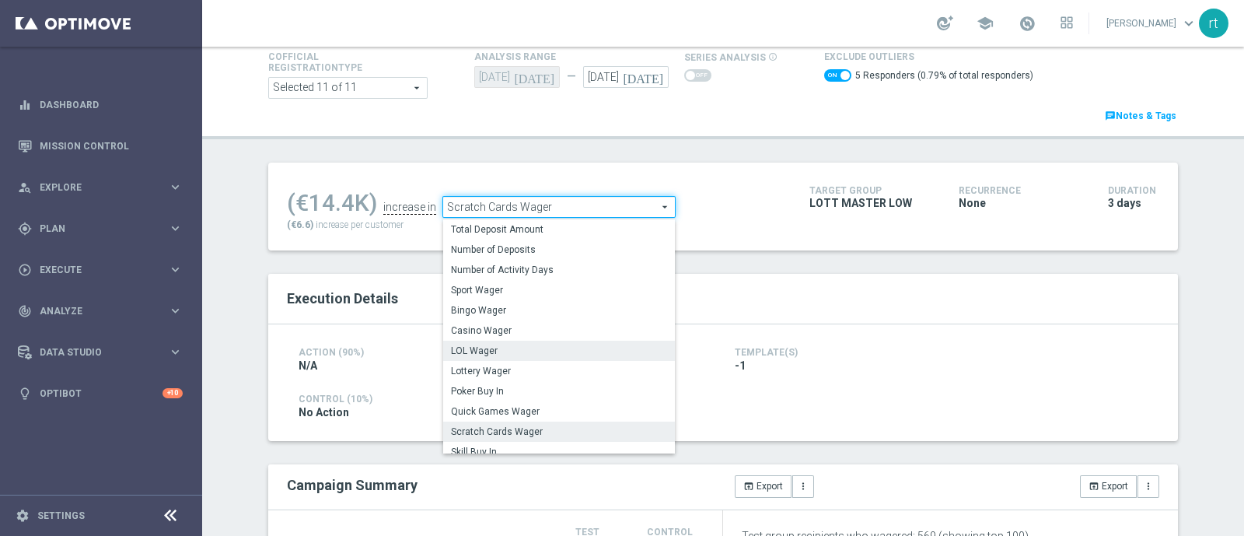
scroll to position [222, 0]
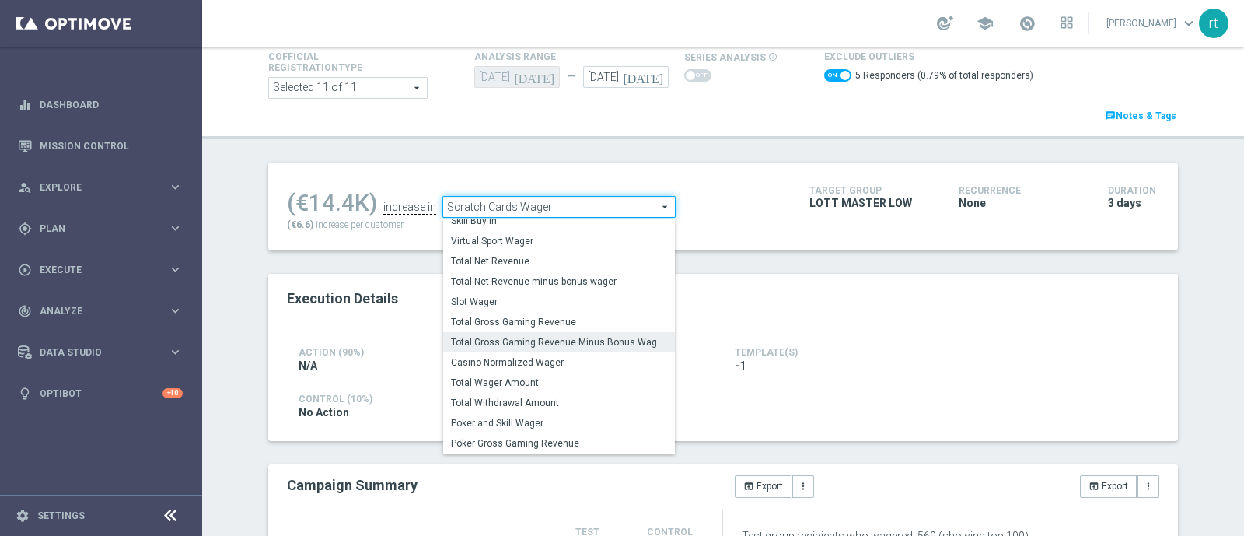
click at [533, 336] on span "Total Gross Gaming Revenue Minus Bonus Wagared" at bounding box center [559, 342] width 216 height 12
checkbox input "false"
type input "Total Gross Gaming Revenue Minus Bonus Wagared"
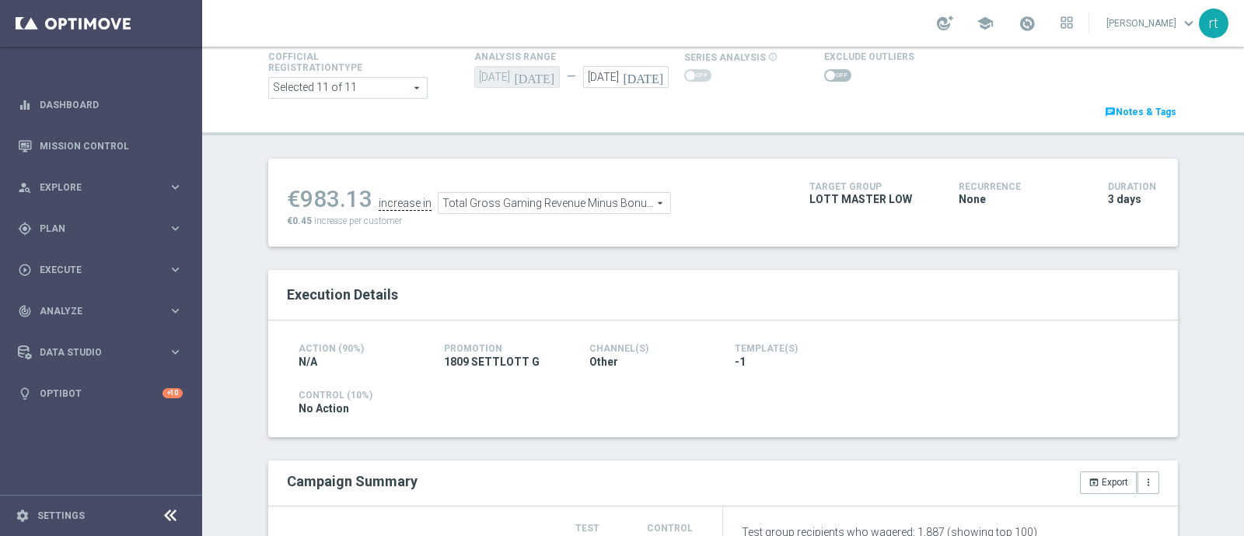
click at [824, 79] on span at bounding box center [837, 75] width 27 height 12
click at [824, 79] on input "checkbox" at bounding box center [837, 75] width 27 height 12
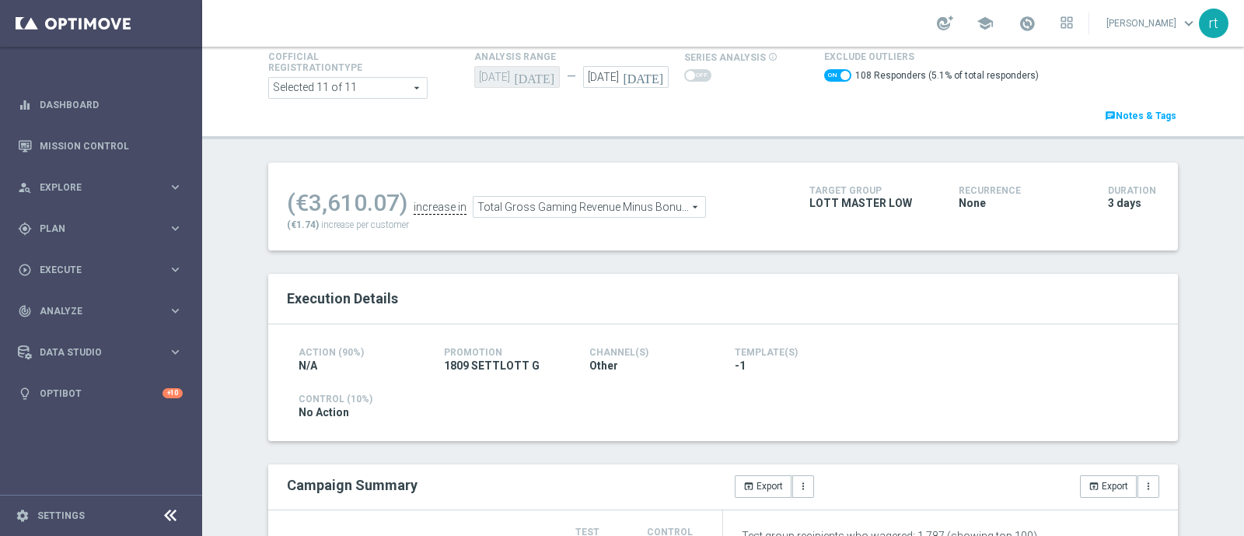
click at [824, 72] on span at bounding box center [837, 75] width 27 height 12
click at [824, 72] on input "checkbox" at bounding box center [837, 75] width 27 height 12
checkbox input "false"
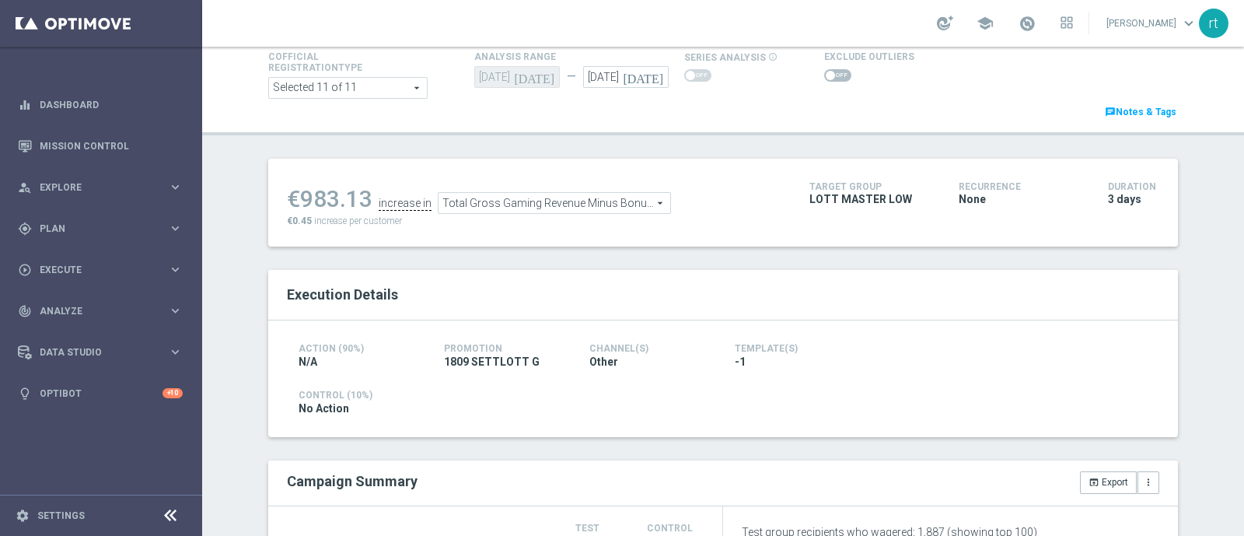
click at [566, 204] on span "Total Gross Gaming Revenue Minus Bonus Wagared" at bounding box center [554, 203] width 232 height 20
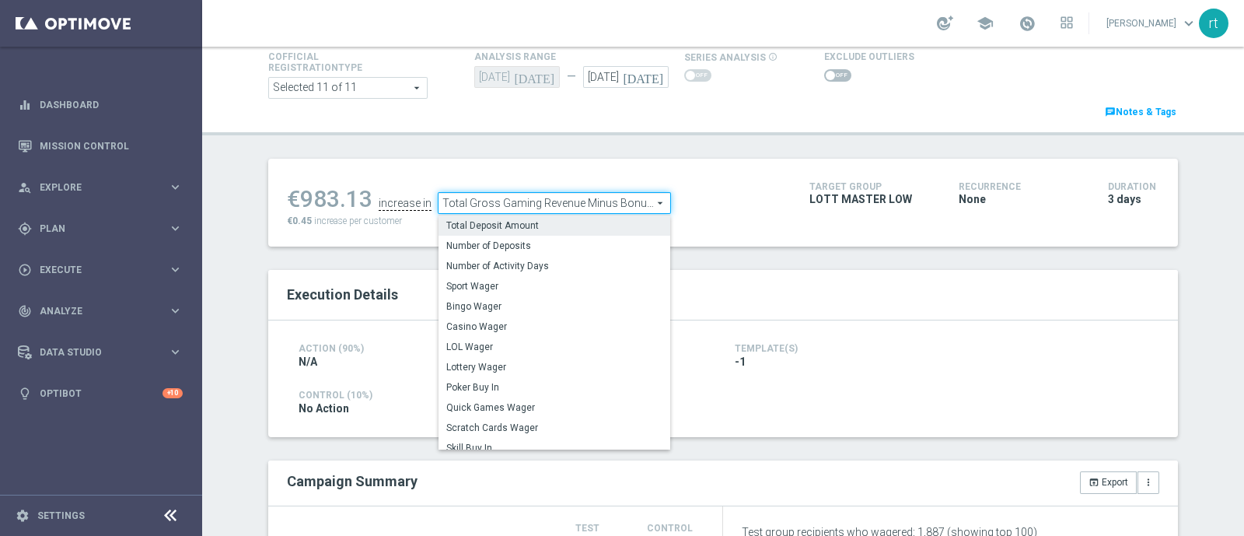
click at [535, 224] on span "Total Deposit Amount" at bounding box center [554, 225] width 216 height 12
type input "Total Deposit Amount"
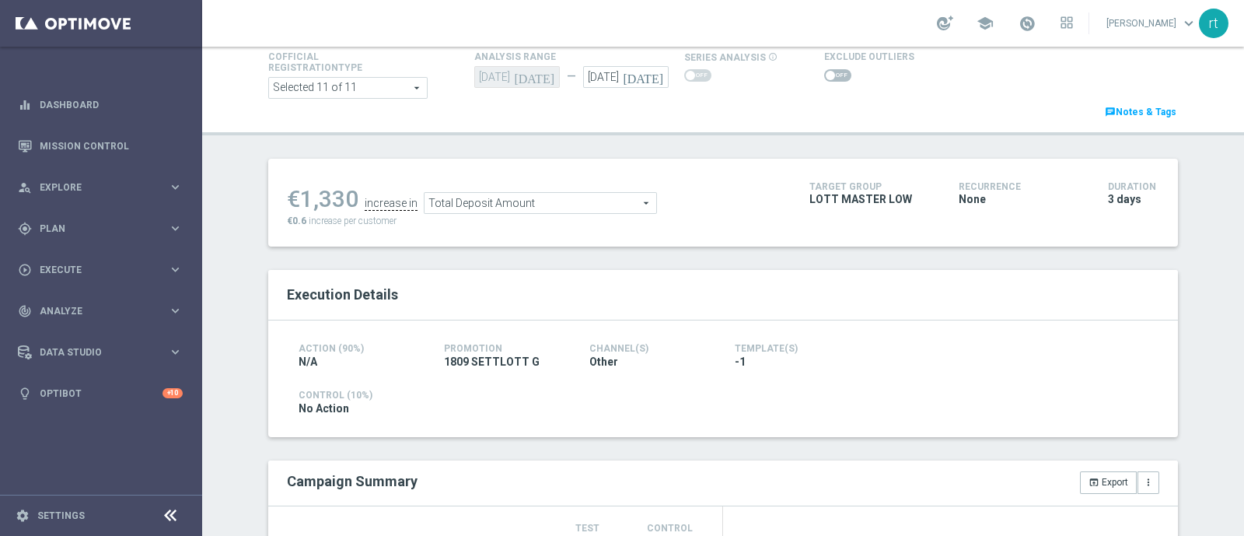
click at [831, 72] on span at bounding box center [837, 75] width 27 height 12
click at [831, 72] on input "checkbox" at bounding box center [837, 75] width 27 height 12
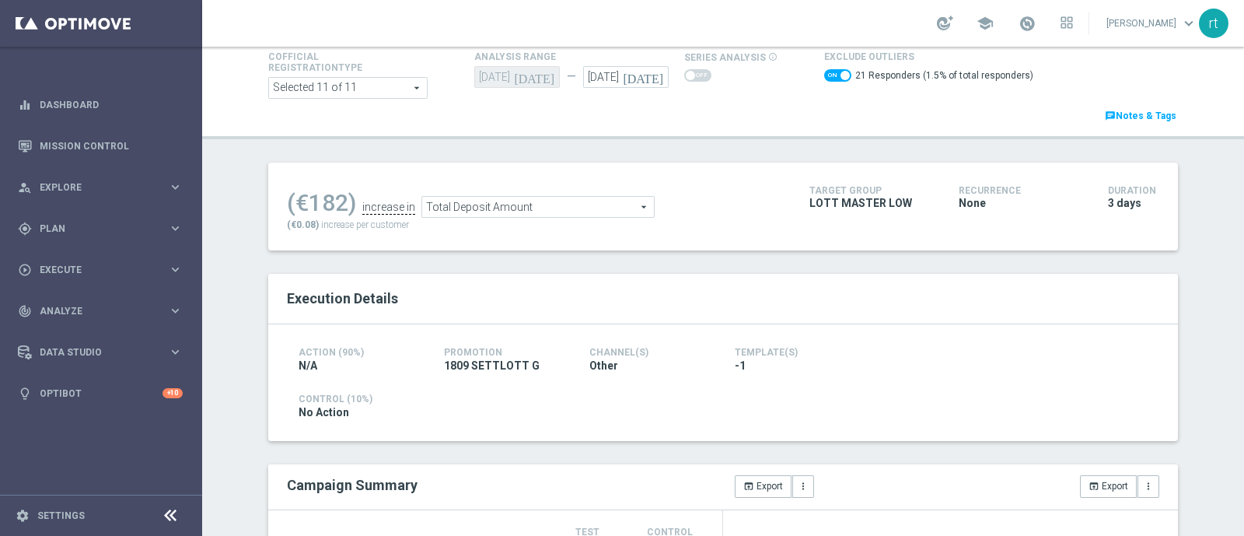
click at [521, 197] on span "Total Deposit Amount" at bounding box center [538, 207] width 232 height 20
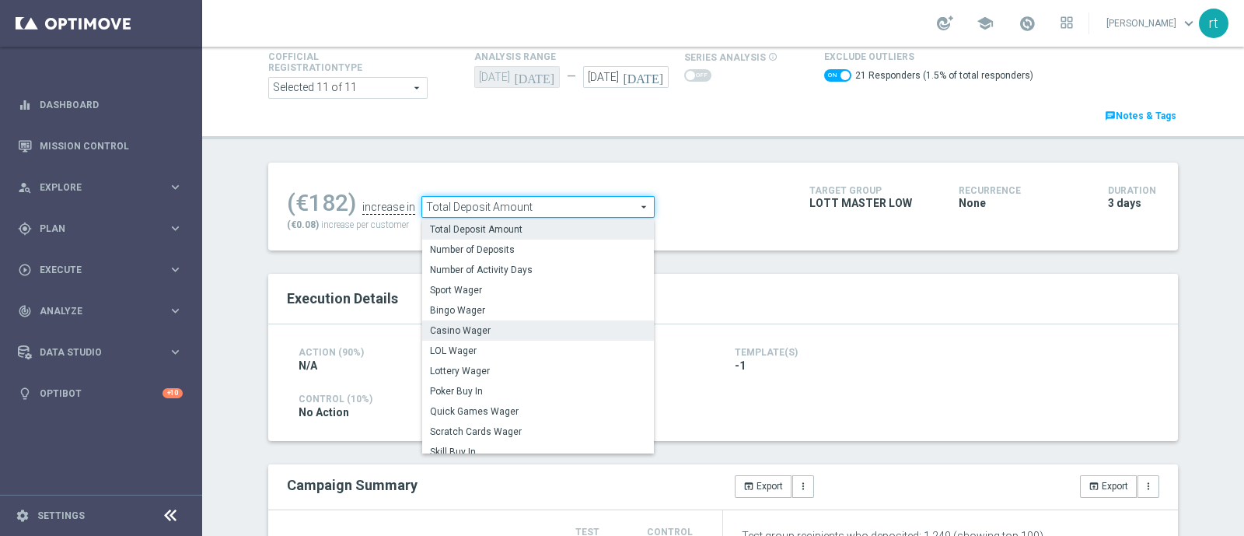
scroll to position [222, 0]
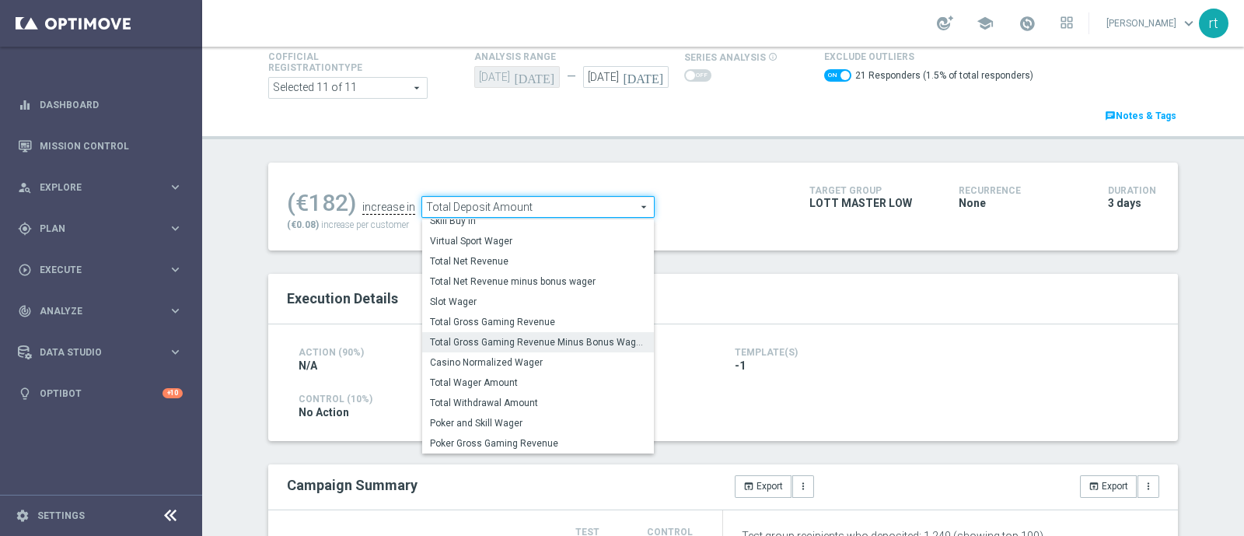
click at [519, 341] on span "Total Gross Gaming Revenue Minus Bonus Wagared" at bounding box center [538, 342] width 216 height 12
checkbox input "false"
type input "Total Gross Gaming Revenue Minus Bonus Wagared"
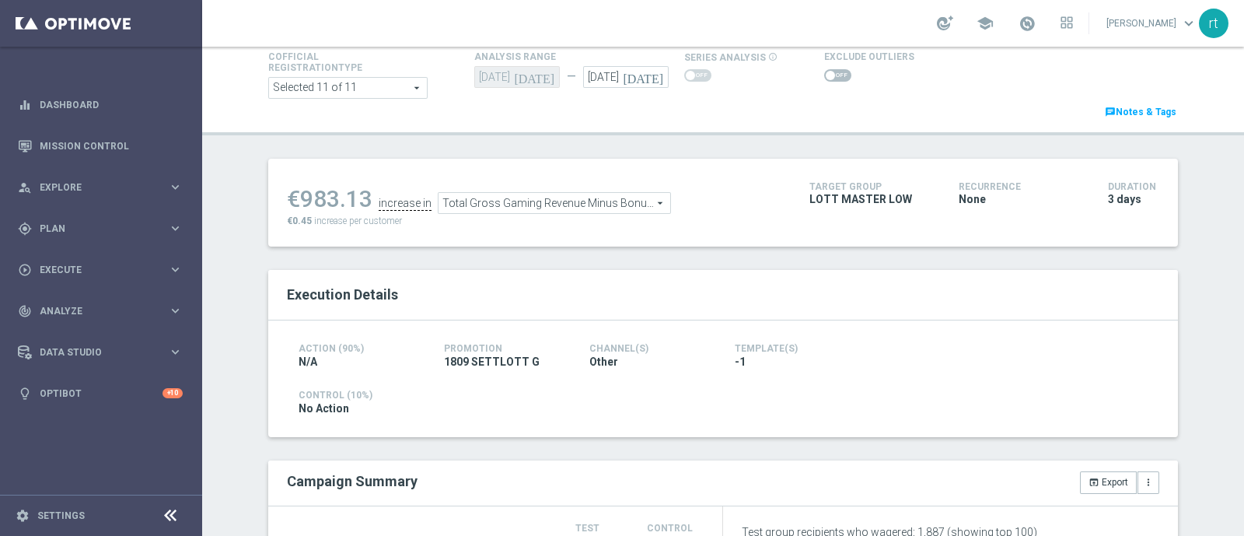
click at [824, 82] on div at bounding box center [869, 75] width 90 height 19
click at [824, 79] on span at bounding box center [837, 75] width 27 height 12
click at [824, 79] on input "checkbox" at bounding box center [837, 75] width 27 height 12
checkbox input "true"
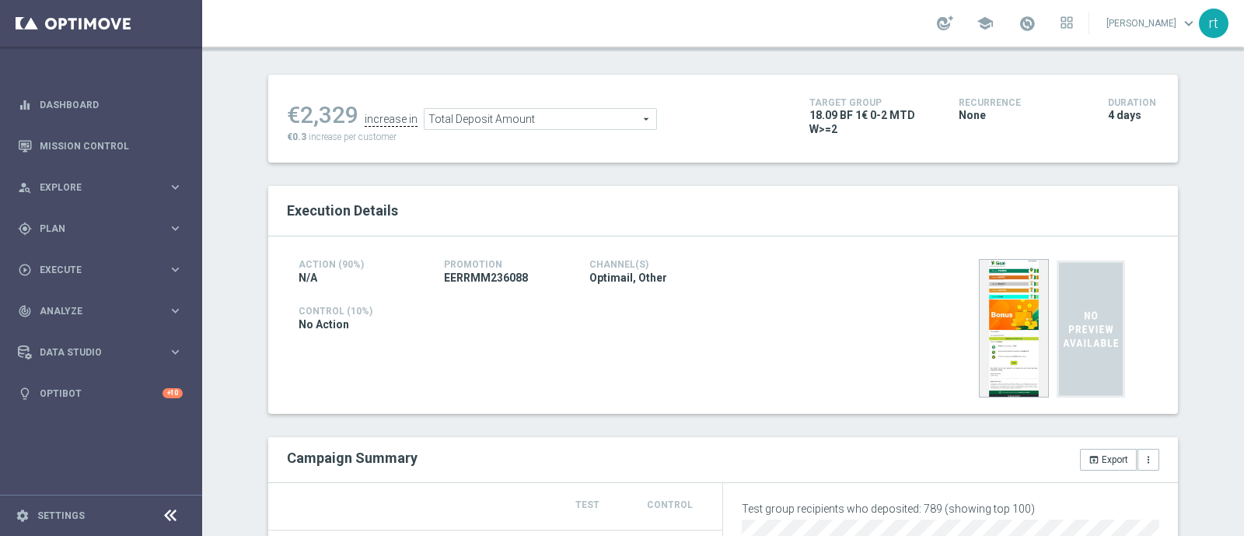
scroll to position [83, 0]
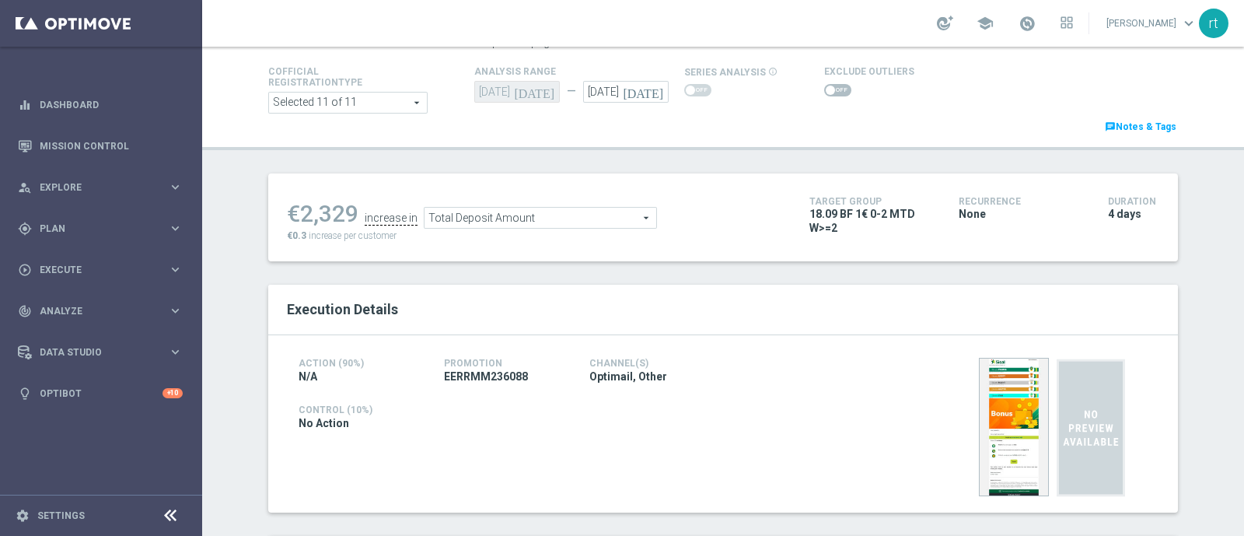
click at [824, 91] on span at bounding box center [837, 90] width 27 height 12
click at [824, 91] on input "checkbox" at bounding box center [837, 90] width 27 height 12
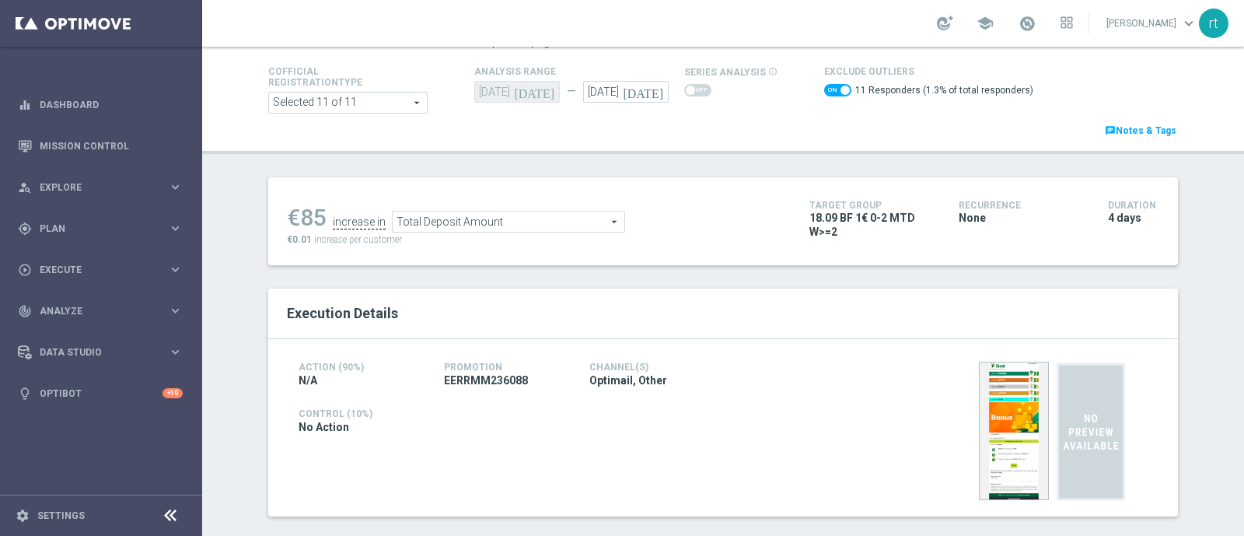
click at [536, 213] on span "Total Deposit Amount" at bounding box center [509, 221] width 232 height 20
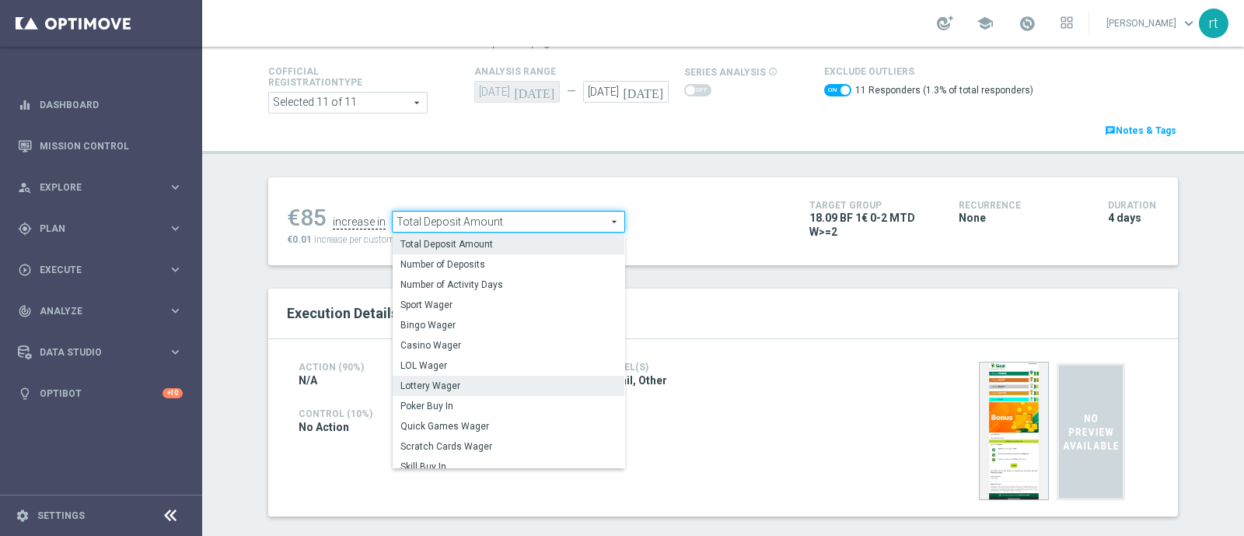
click at [464, 375] on label "Lottery Wager" at bounding box center [509, 385] width 232 height 20
checkbox input "false"
type input "Lottery Wager"
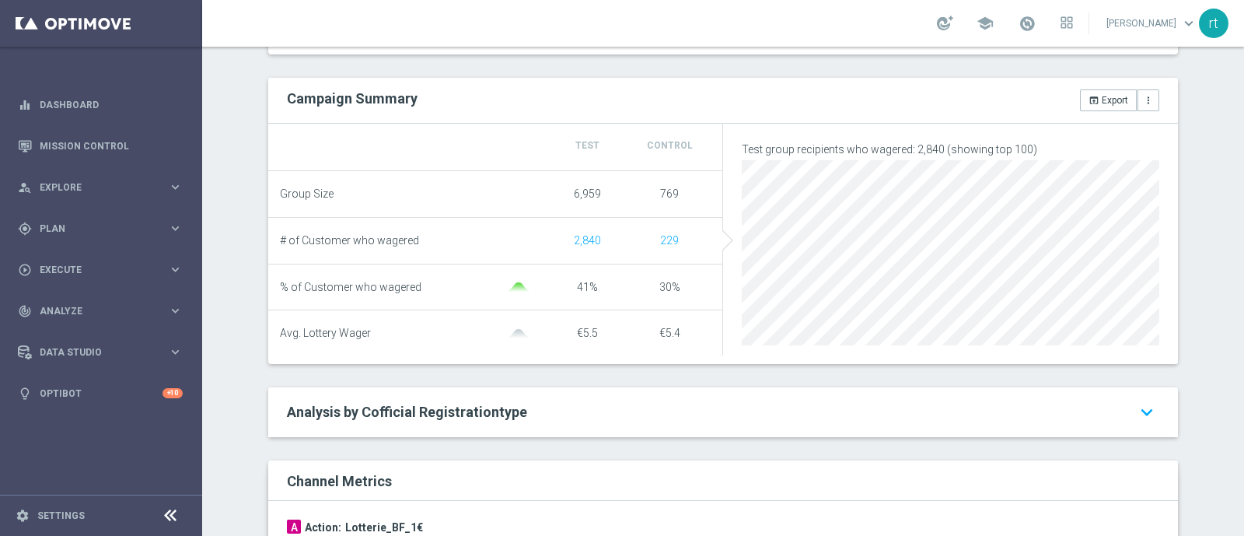
scroll to position [71, 0]
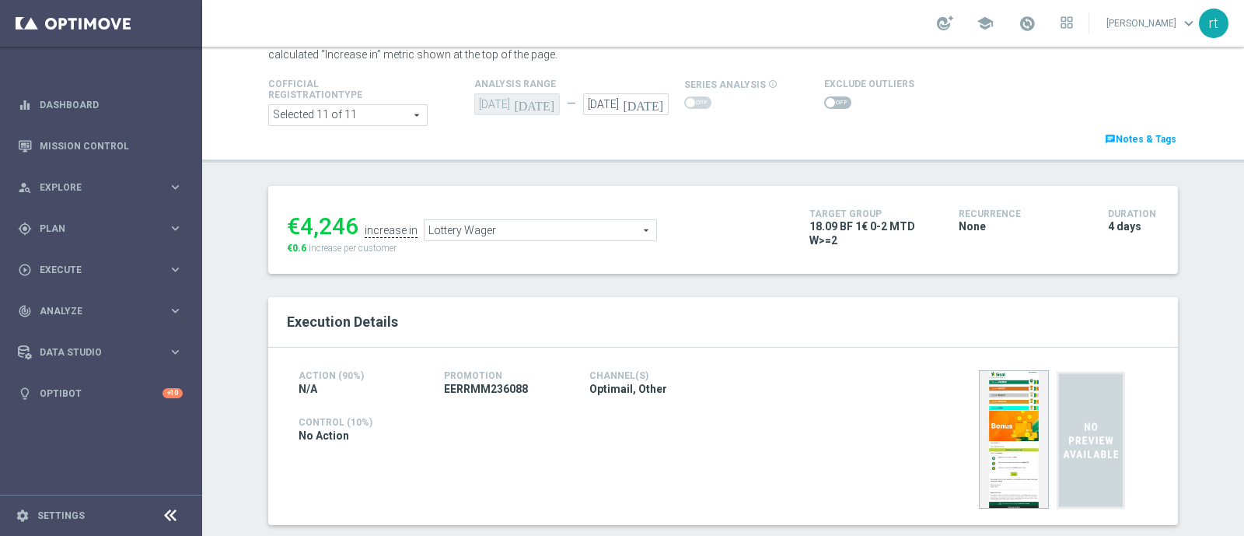
click at [828, 103] on span at bounding box center [837, 102] width 27 height 12
click at [828, 103] on input "checkbox" at bounding box center [837, 102] width 27 height 12
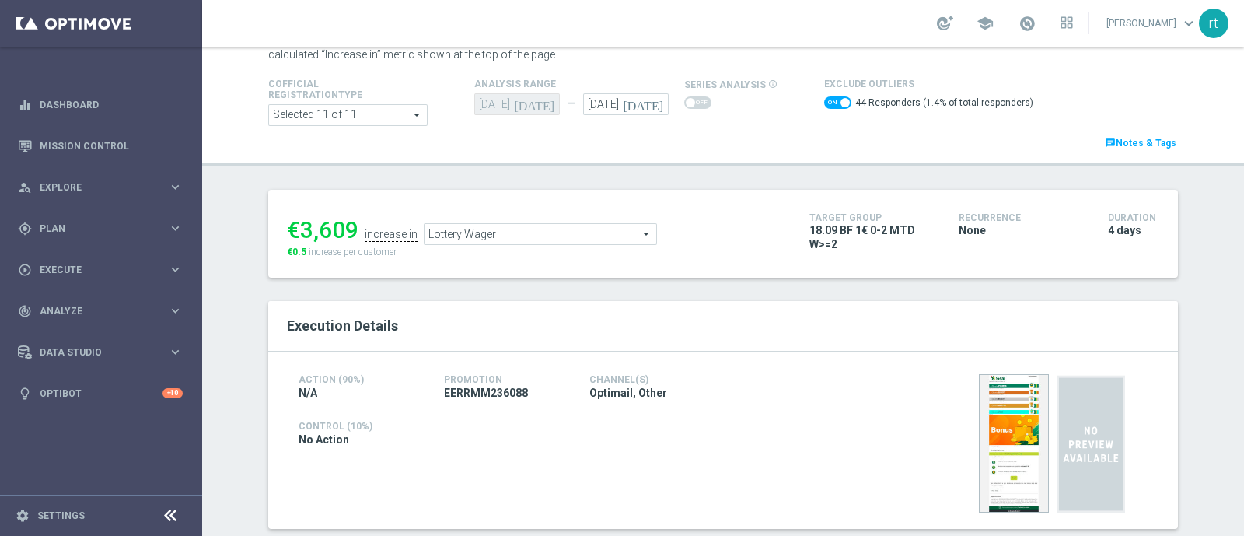
click at [493, 233] on span "Lottery Wager" at bounding box center [540, 234] width 232 height 20
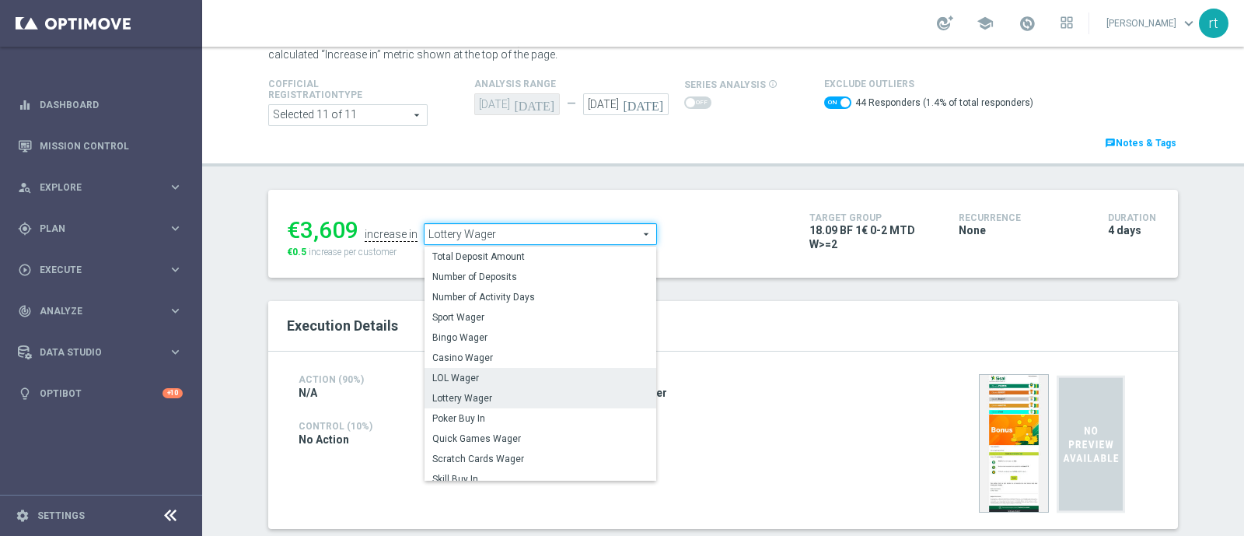
click at [474, 379] on span "LOL Wager" at bounding box center [540, 378] width 216 height 12
checkbox input "false"
type input "LOL Wager"
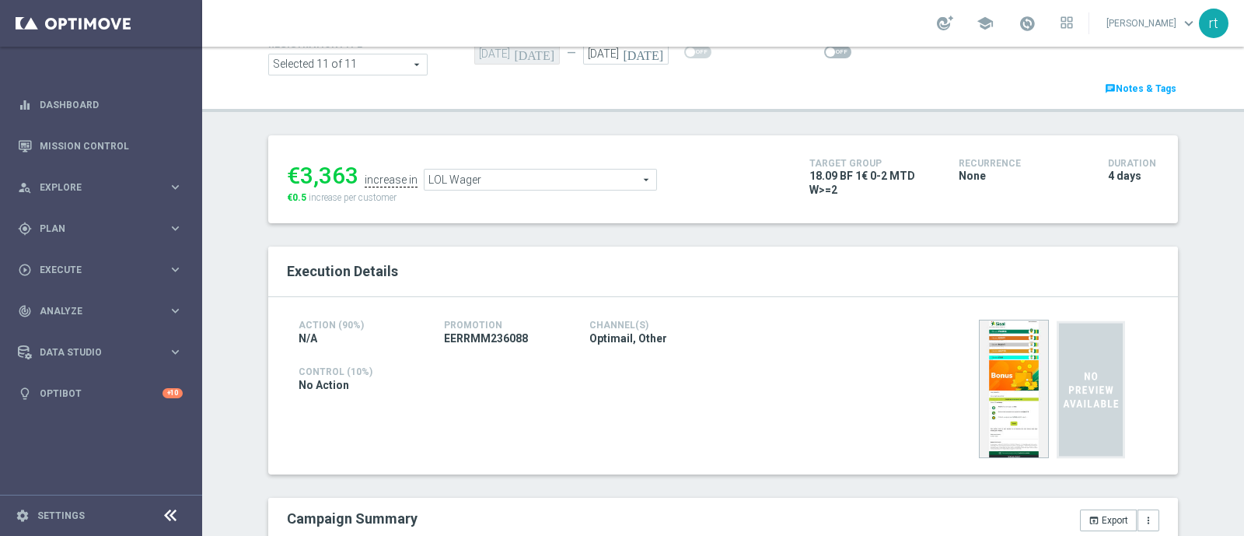
scroll to position [109, 0]
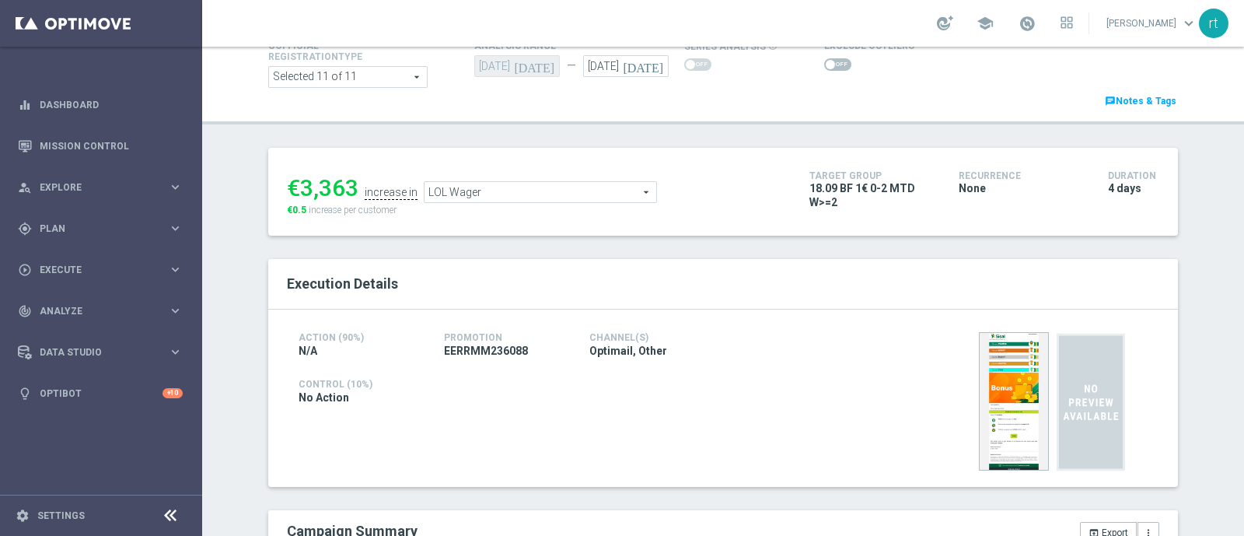
click at [824, 61] on span at bounding box center [837, 64] width 27 height 12
click at [824, 61] on input "checkbox" at bounding box center [837, 64] width 27 height 12
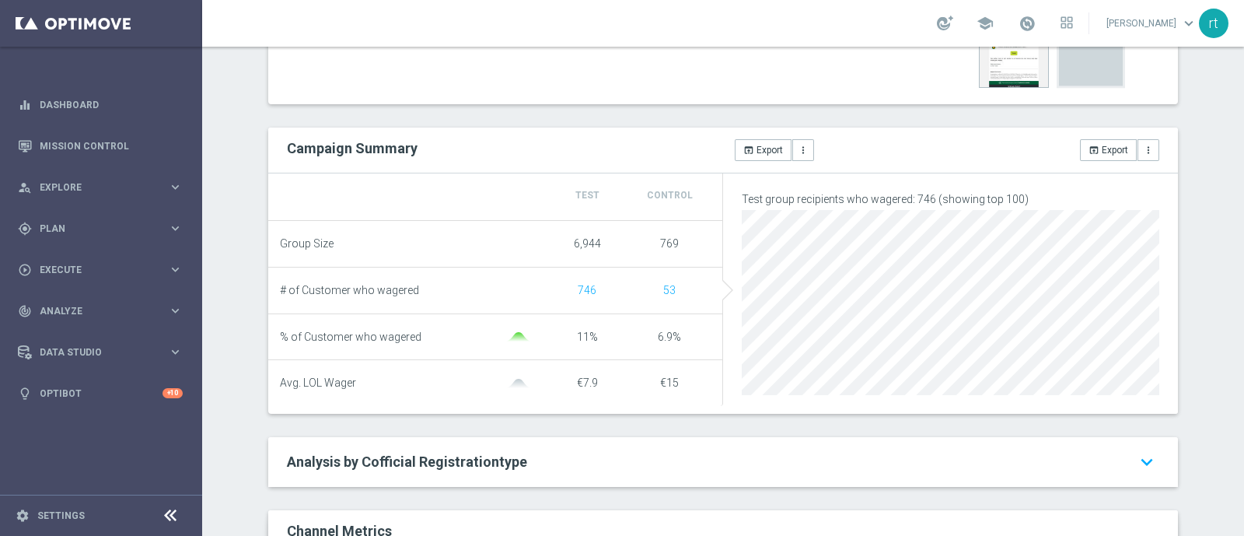
scroll to position [44, 0]
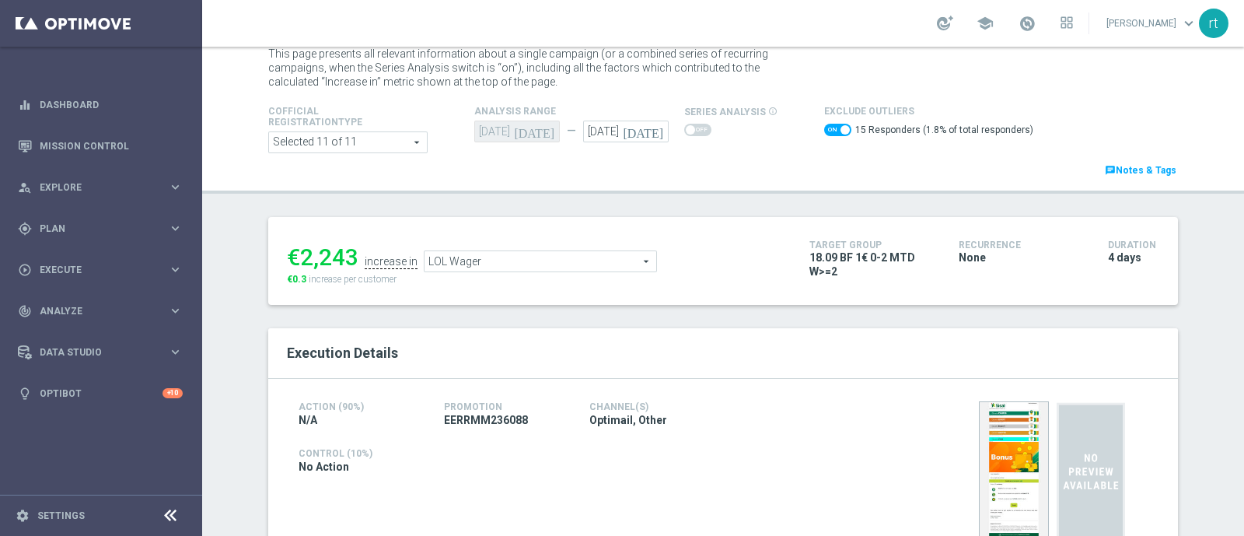
click at [840, 133] on span at bounding box center [844, 129] width 9 height 9
click at [828, 133] on input "checkbox" at bounding box center [837, 130] width 27 height 12
checkbox input "false"
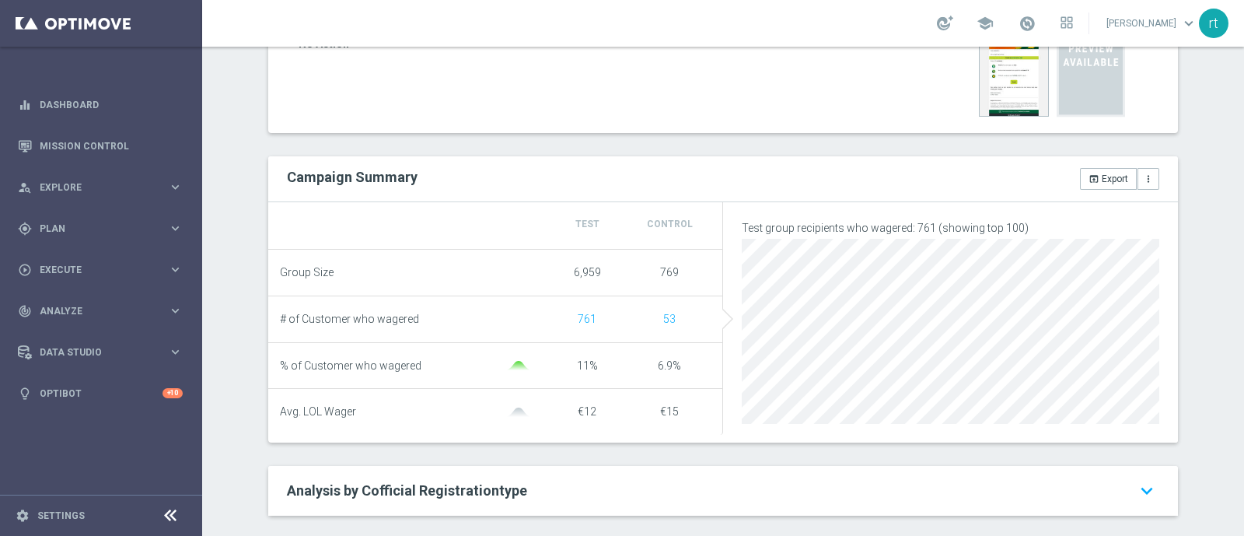
scroll to position [91, 0]
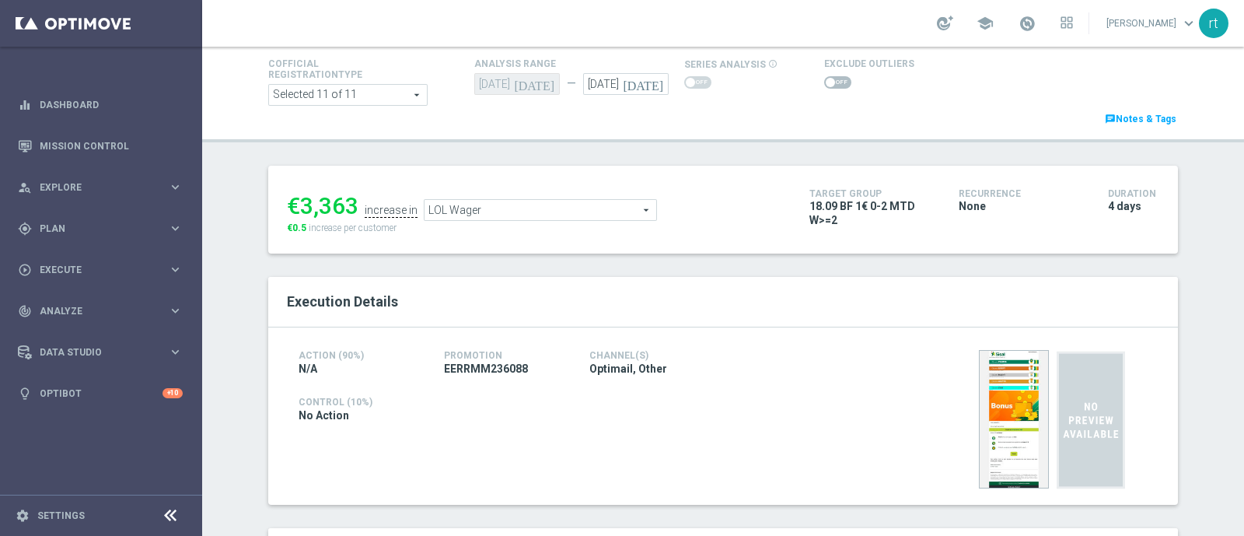
click at [491, 212] on span "LOL Wager" at bounding box center [540, 210] width 232 height 20
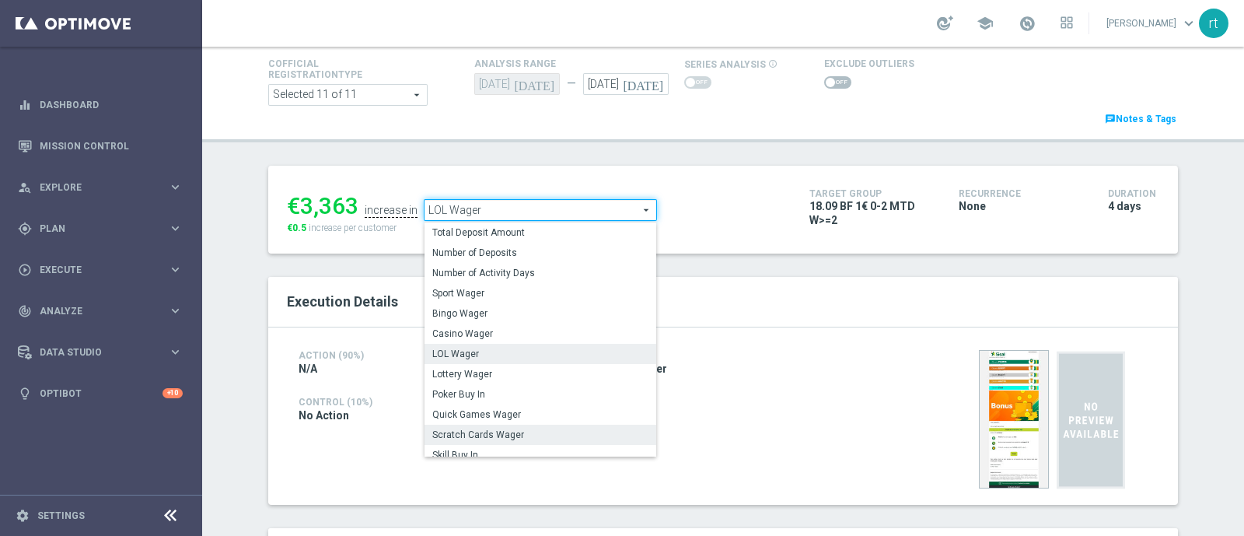
click at [475, 429] on span "Scratch Cards Wager" at bounding box center [540, 434] width 216 height 12
type input "Scratch Cards Wager"
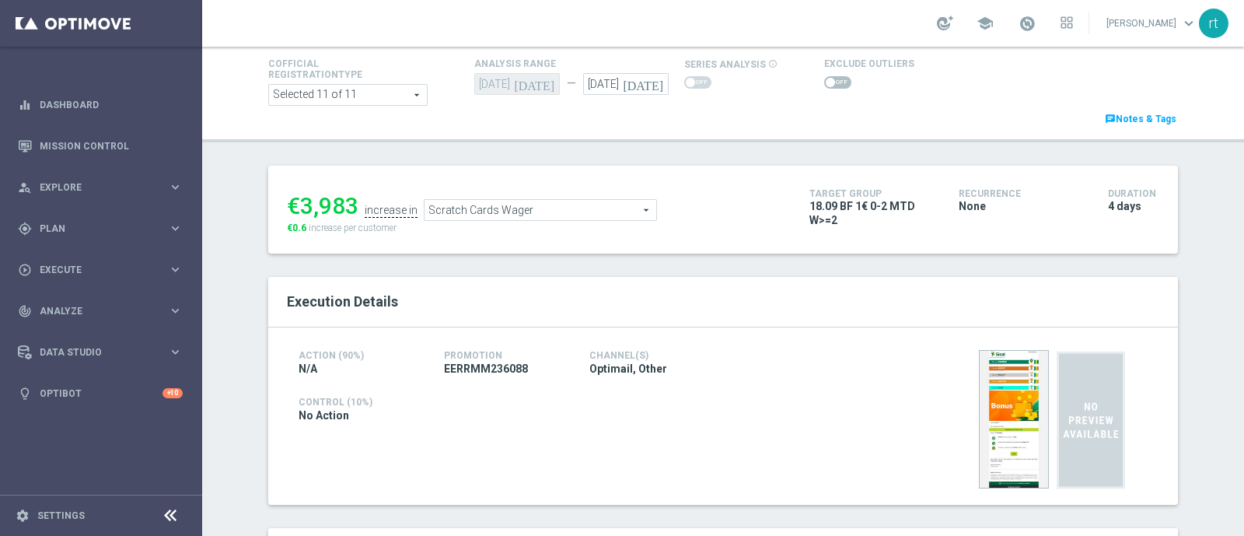
scroll to position [65, 0]
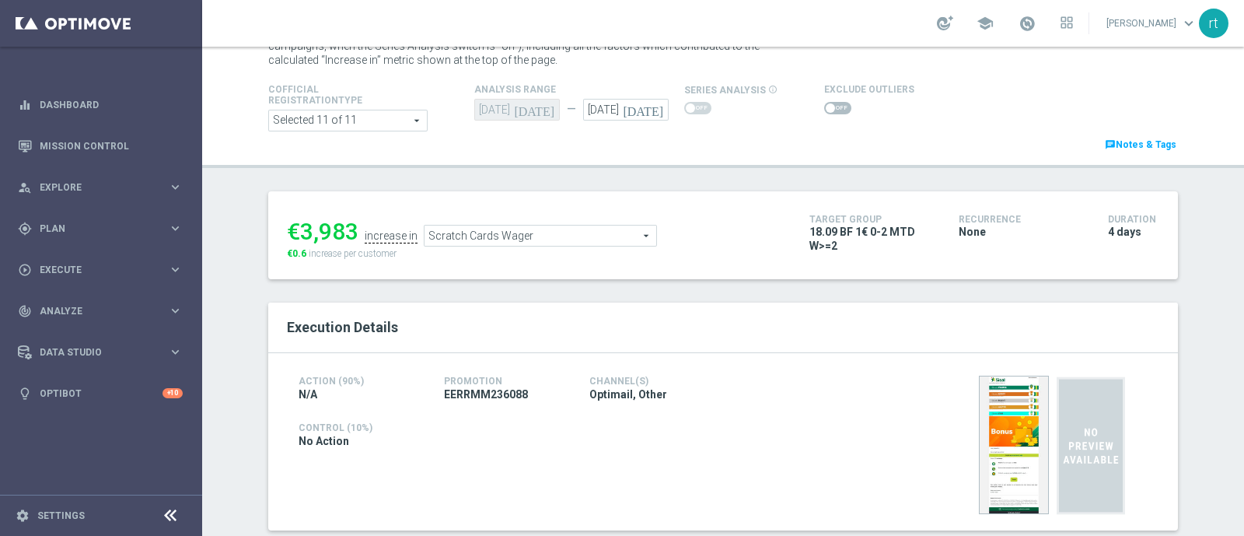
click at [829, 103] on span at bounding box center [837, 108] width 27 height 12
click at [829, 103] on input "checkbox" at bounding box center [837, 108] width 27 height 12
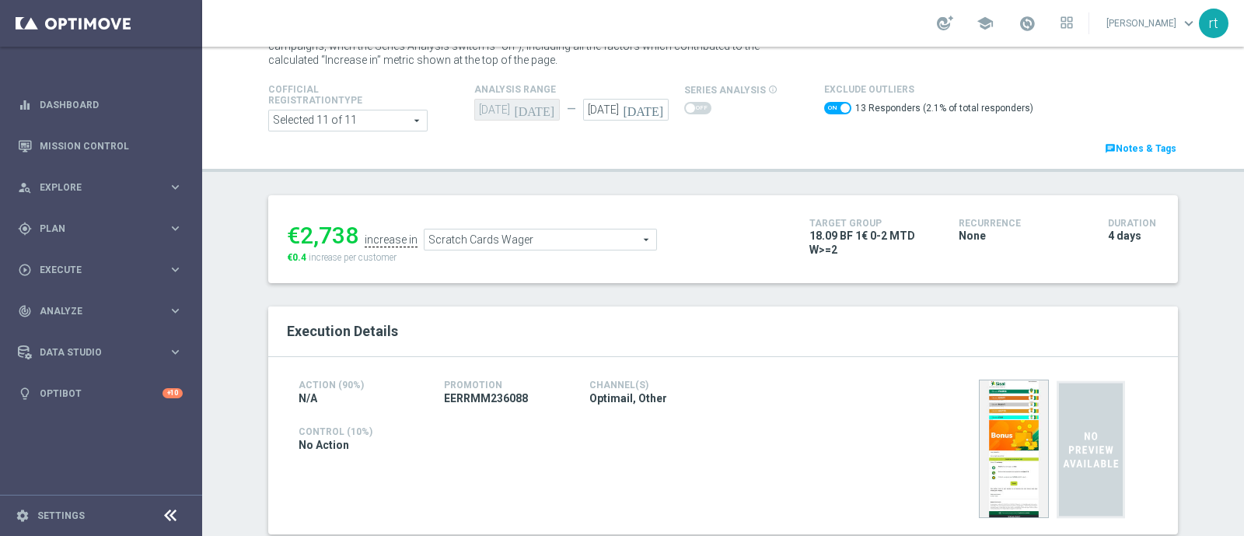
click at [824, 110] on span at bounding box center [837, 108] width 27 height 12
click at [824, 110] on input "checkbox" at bounding box center [837, 108] width 27 height 12
checkbox input "false"
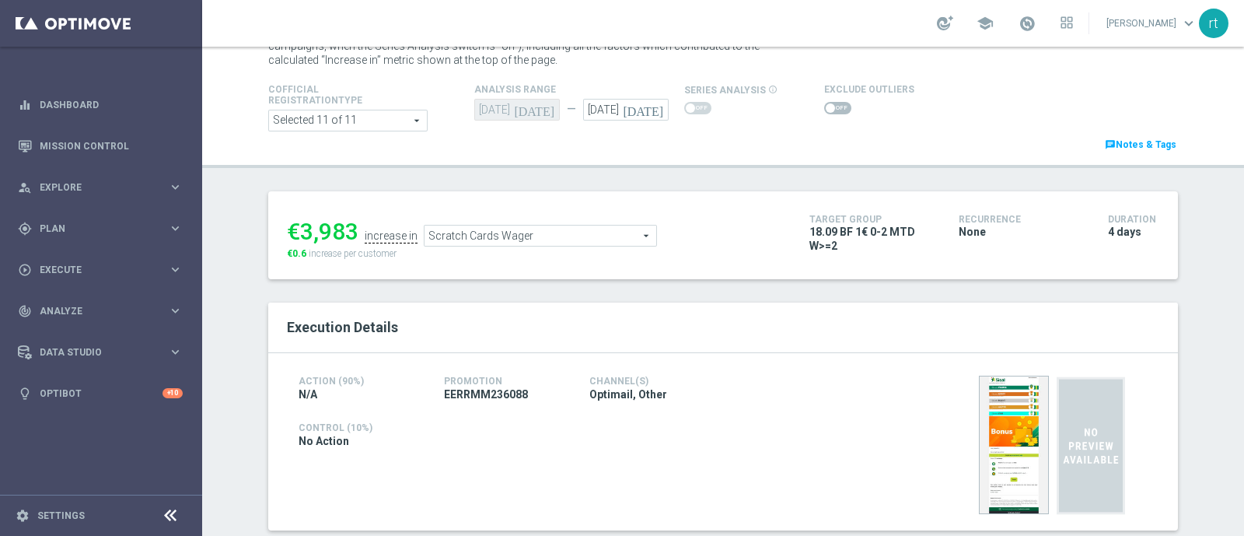
scroll to position [592, 0]
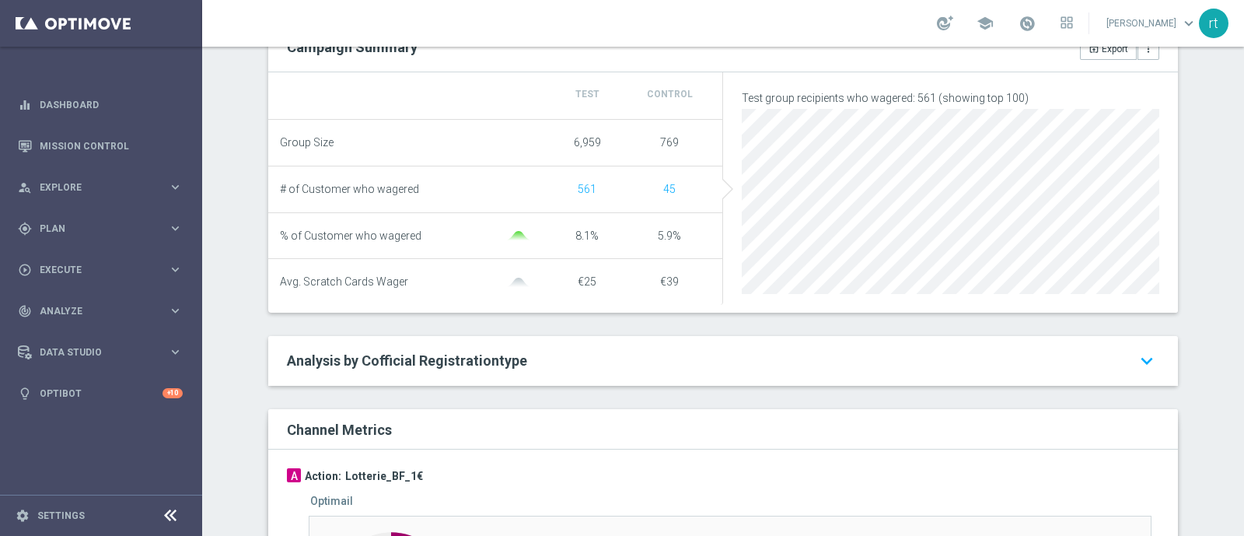
click at [257, 190] on div "€3,983 increase in Scratch Cards Wager Scratch Cards Wager arrow_drop_down sear…" at bounding box center [723, 312] width 933 height 1297
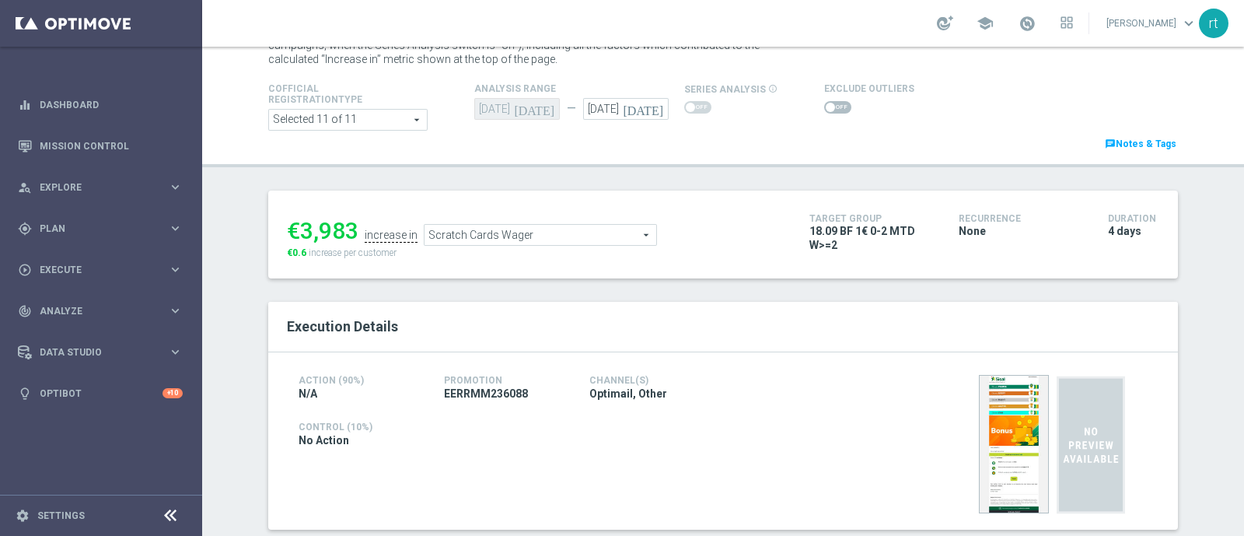
click at [558, 234] on span "Scratch Cards Wager" at bounding box center [540, 235] width 232 height 20
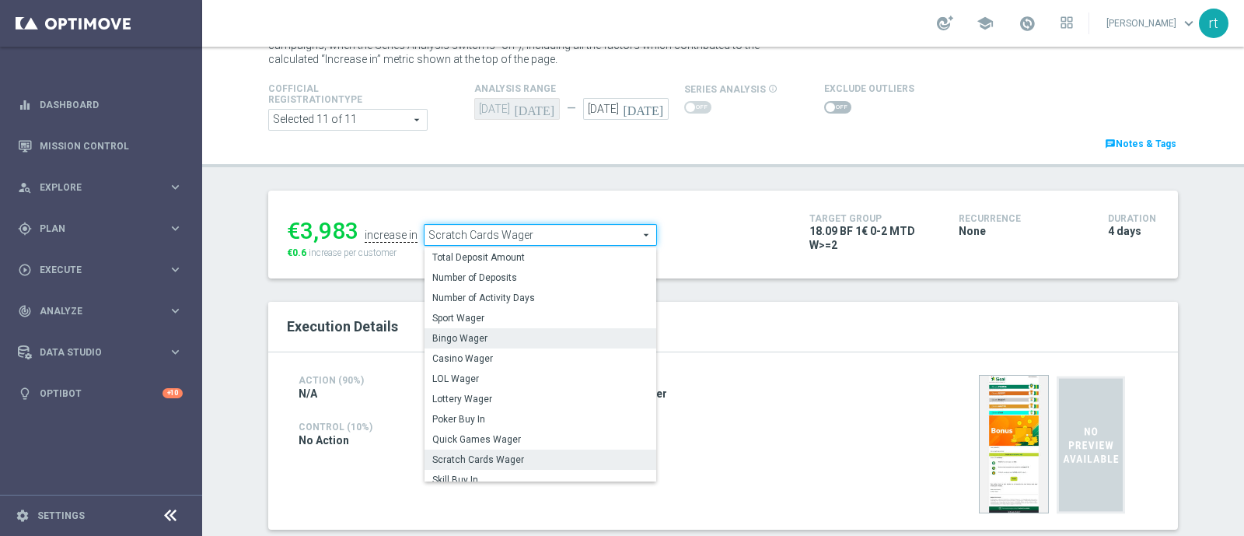
scroll to position [222, 0]
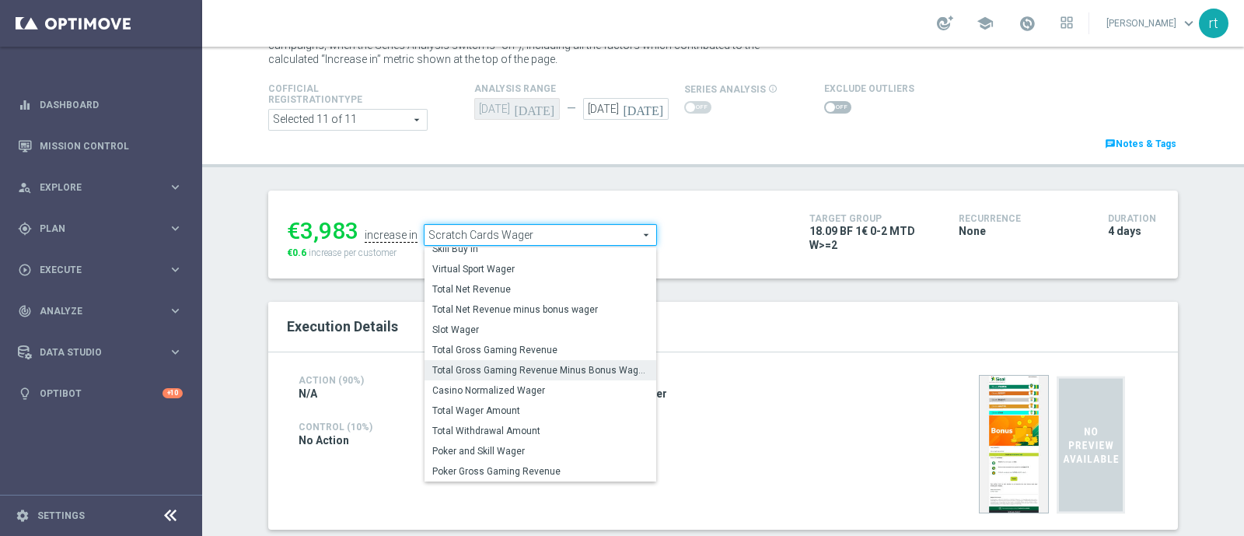
click at [494, 375] on label "Total Gross Gaming Revenue Minus Bonus Wagared" at bounding box center [540, 370] width 232 height 20
type input "Total Gross Gaming Revenue Minus Bonus Wagared"
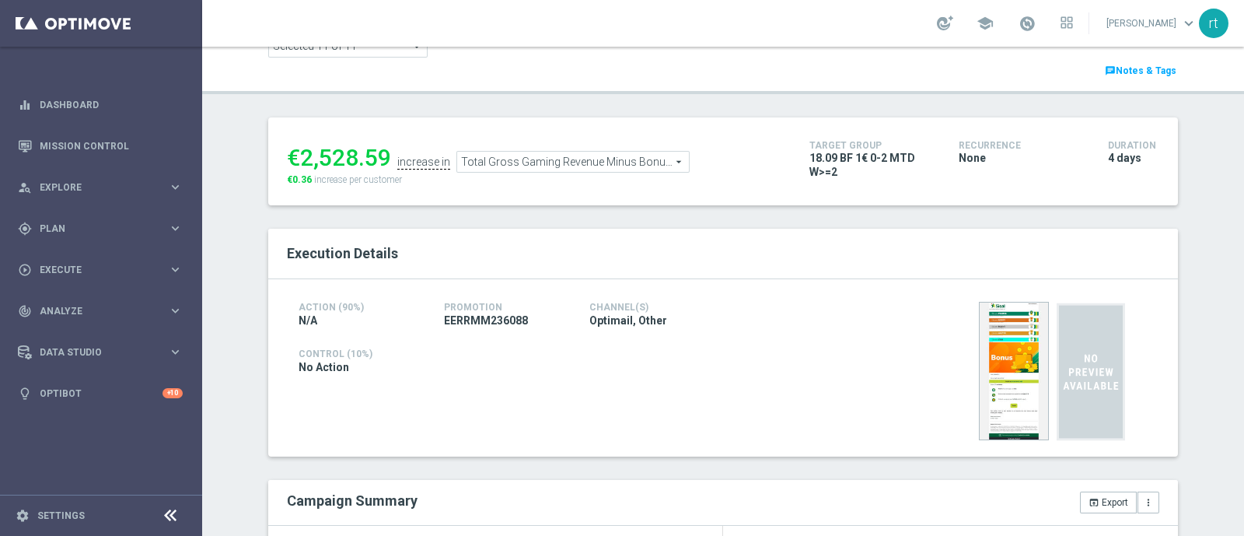
scroll to position [3, 0]
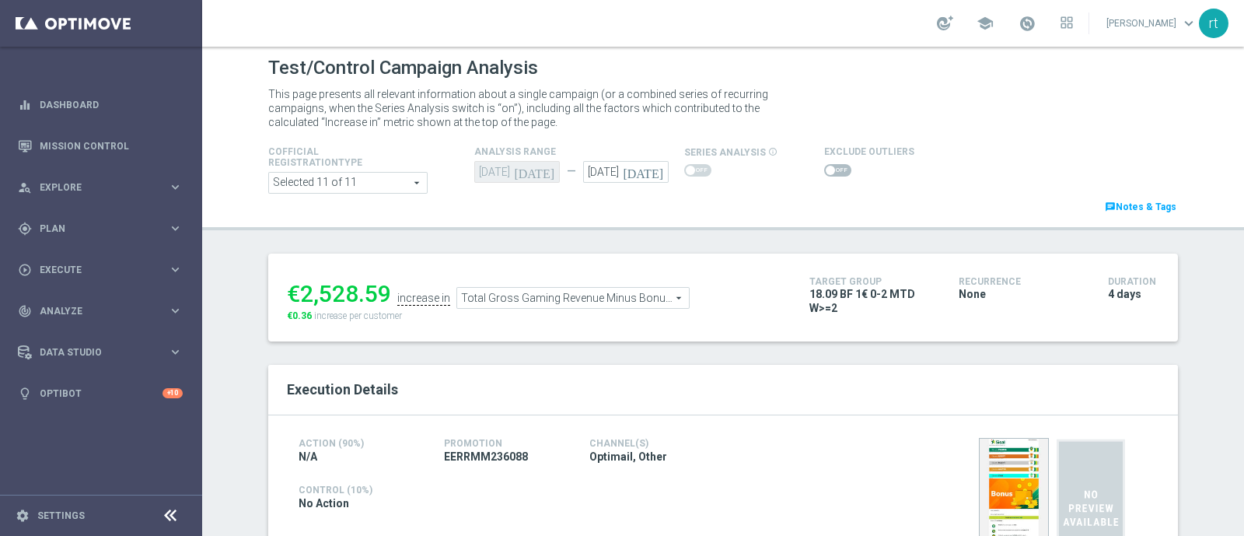
click at [830, 169] on span at bounding box center [837, 170] width 27 height 12
click at [830, 169] on input "checkbox" at bounding box center [837, 170] width 27 height 12
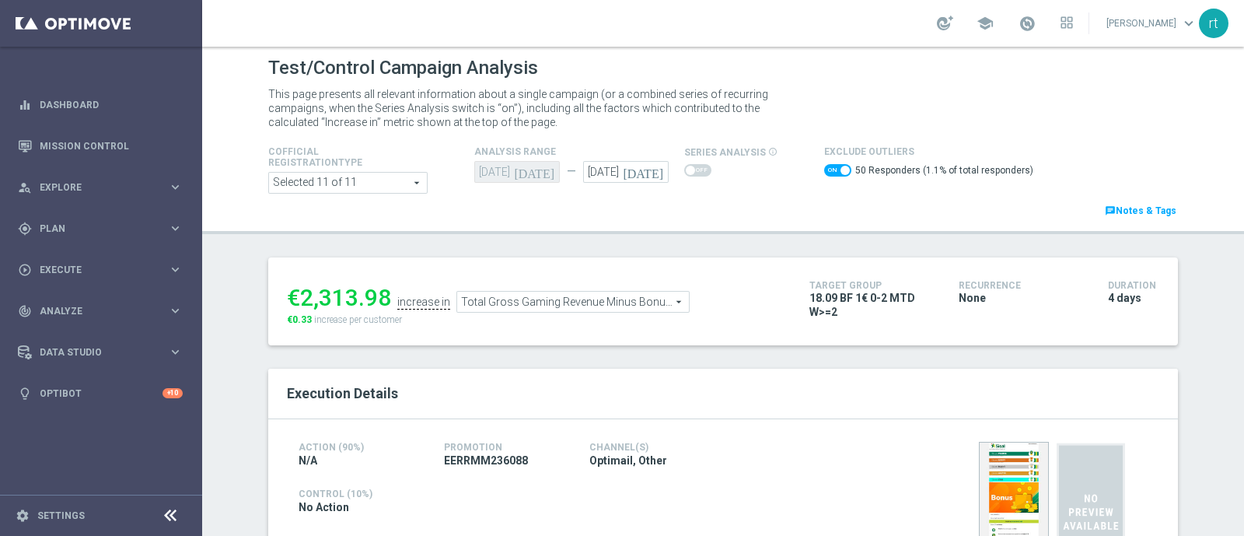
click at [824, 169] on span at bounding box center [837, 170] width 27 height 12
click at [824, 169] on input "checkbox" at bounding box center [837, 170] width 27 height 12
checkbox input "false"
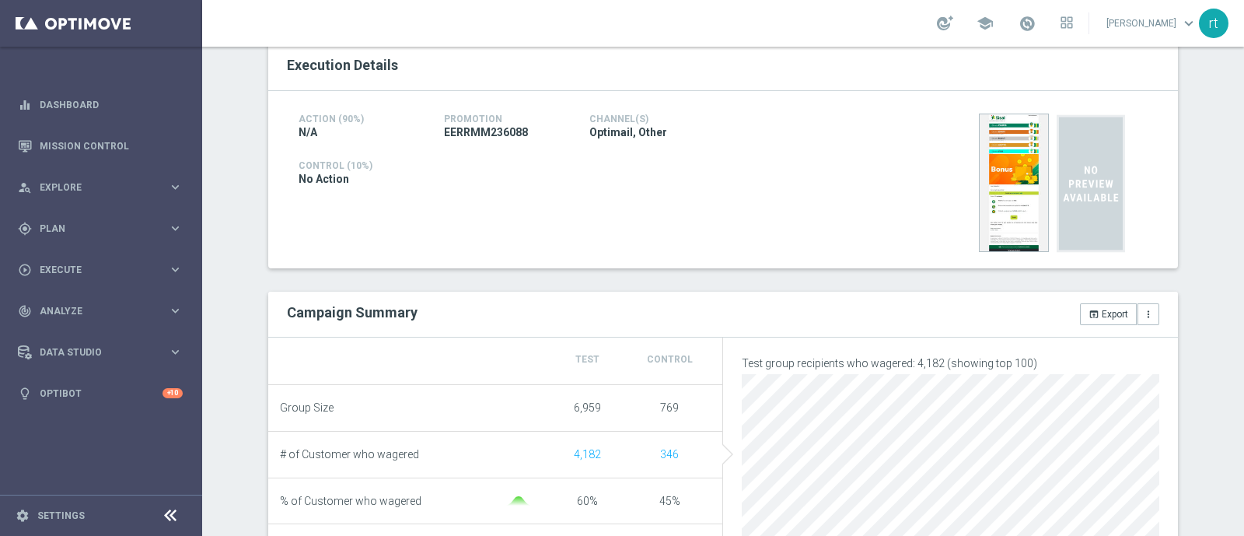
scroll to position [451, 0]
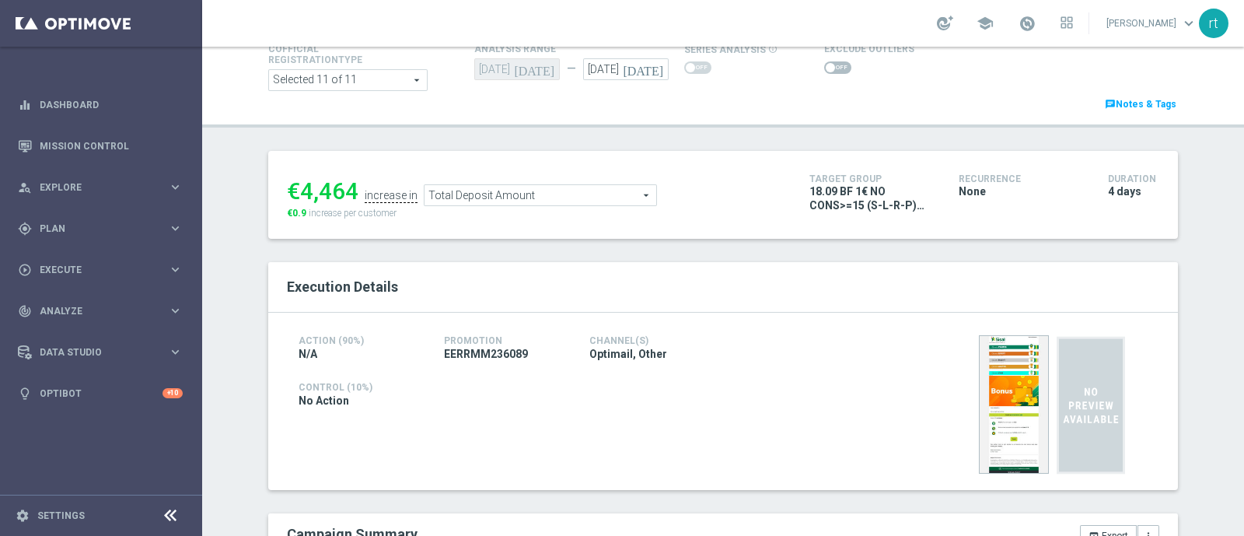
scroll to position [24, 0]
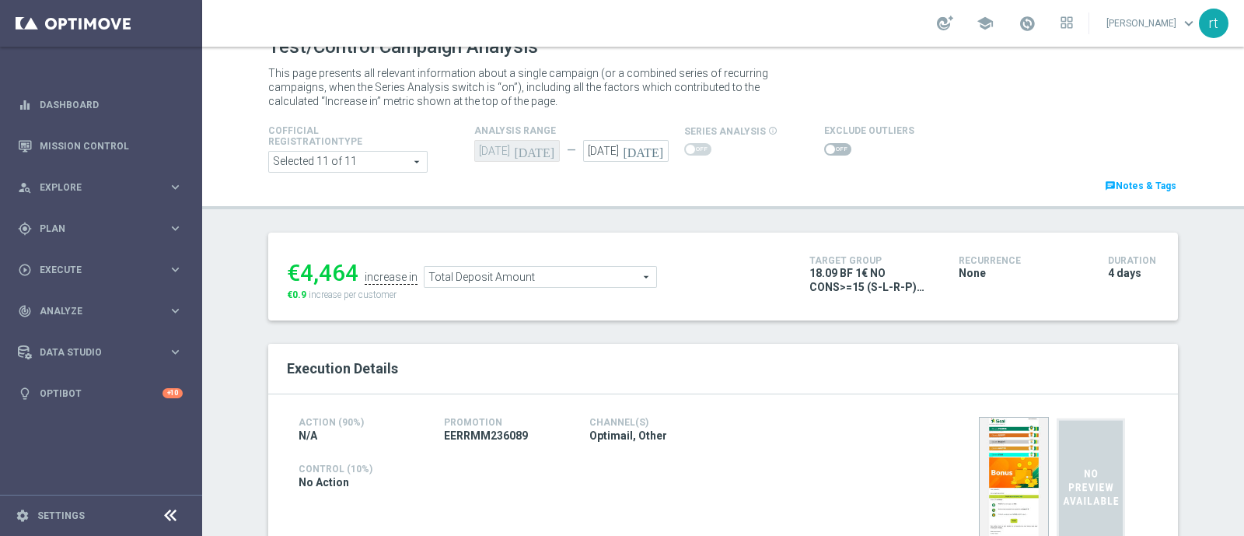
click at [831, 149] on span at bounding box center [837, 149] width 27 height 12
click at [831, 149] on input "checkbox" at bounding box center [837, 149] width 27 height 12
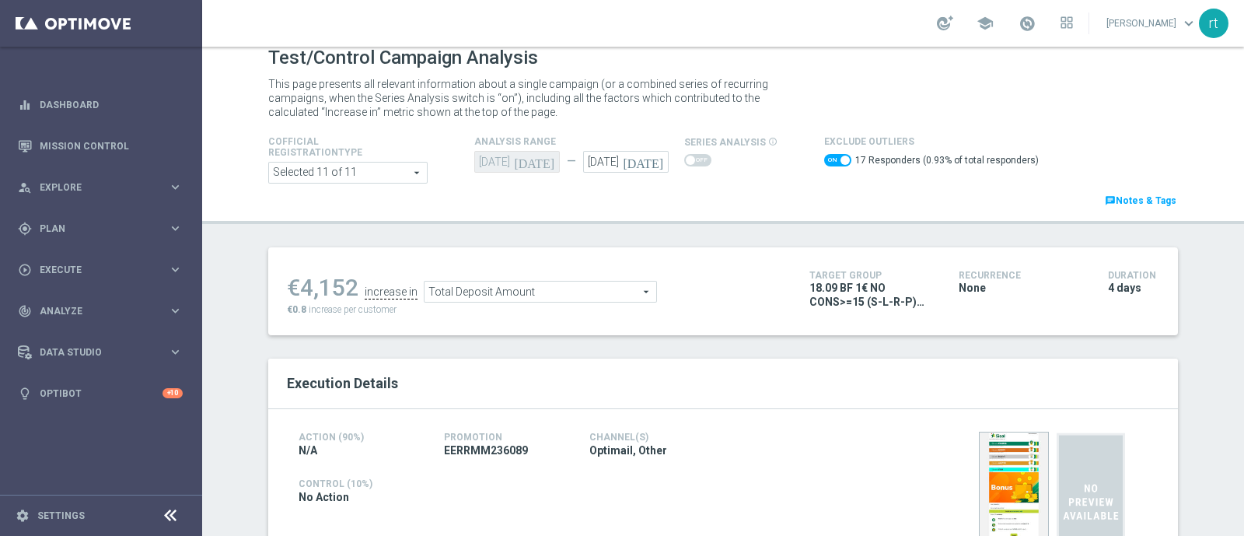
scroll to position [0, 0]
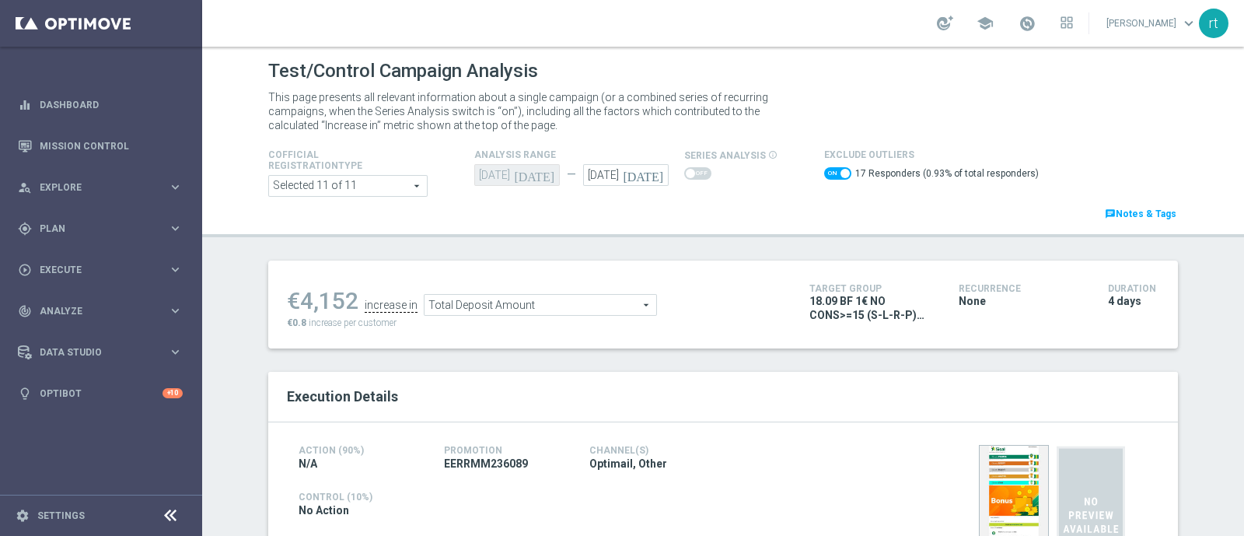
click at [840, 173] on span at bounding box center [844, 173] width 9 height 9
click at [832, 173] on input "checkbox" at bounding box center [837, 173] width 27 height 12
checkbox input "false"
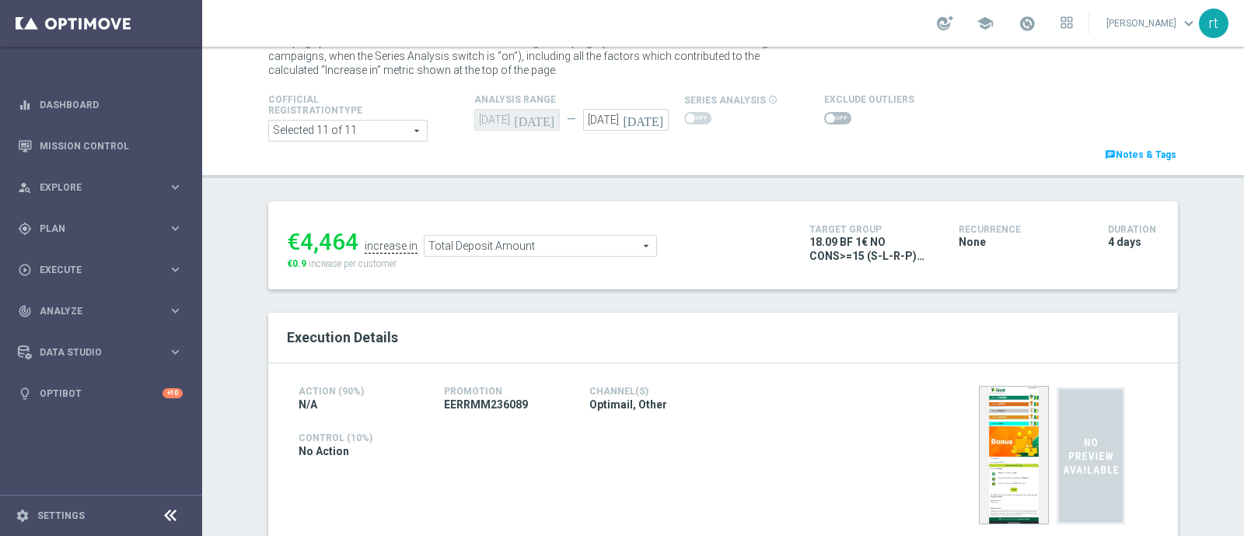
scroll to position [26, 0]
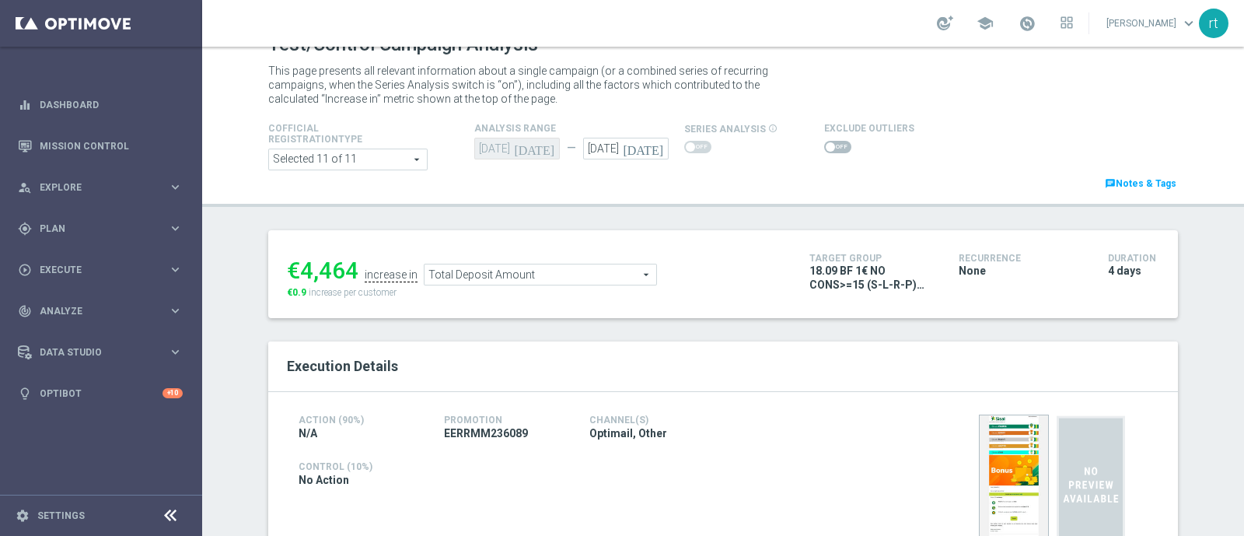
click at [514, 267] on span "Total Deposit Amount" at bounding box center [540, 274] width 232 height 20
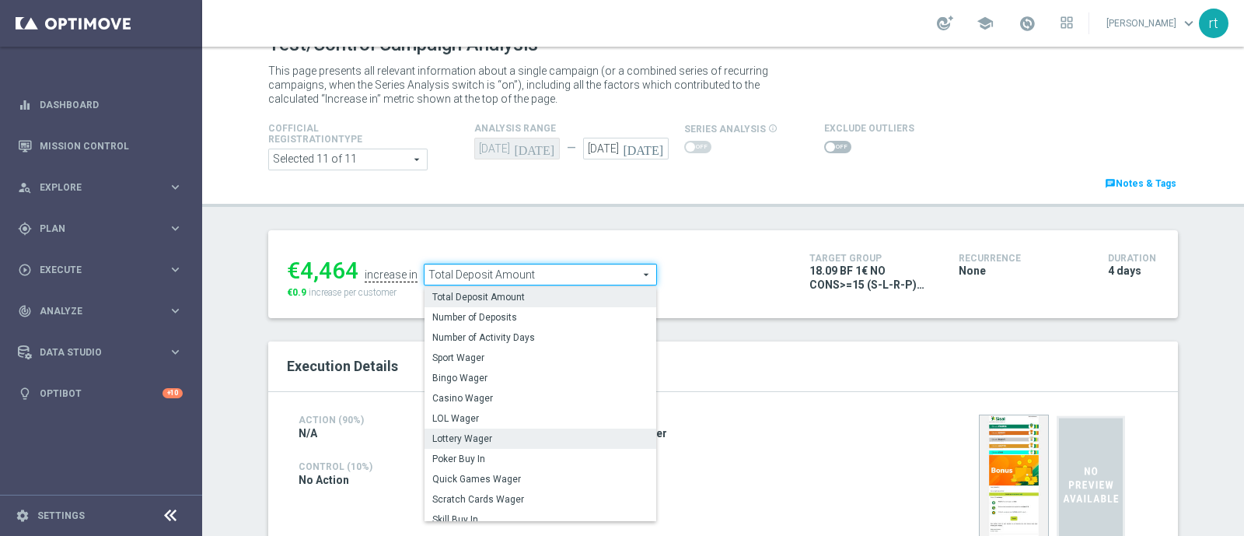
click at [494, 442] on span "Lottery Wager" at bounding box center [540, 438] width 216 height 12
type input "Lottery Wager"
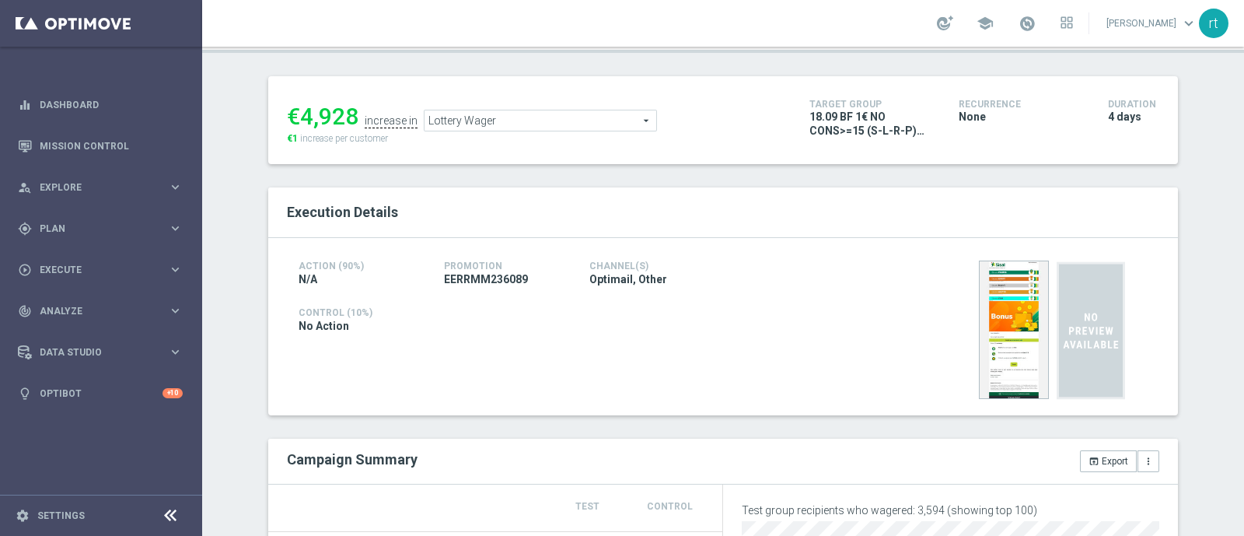
scroll to position [114, 0]
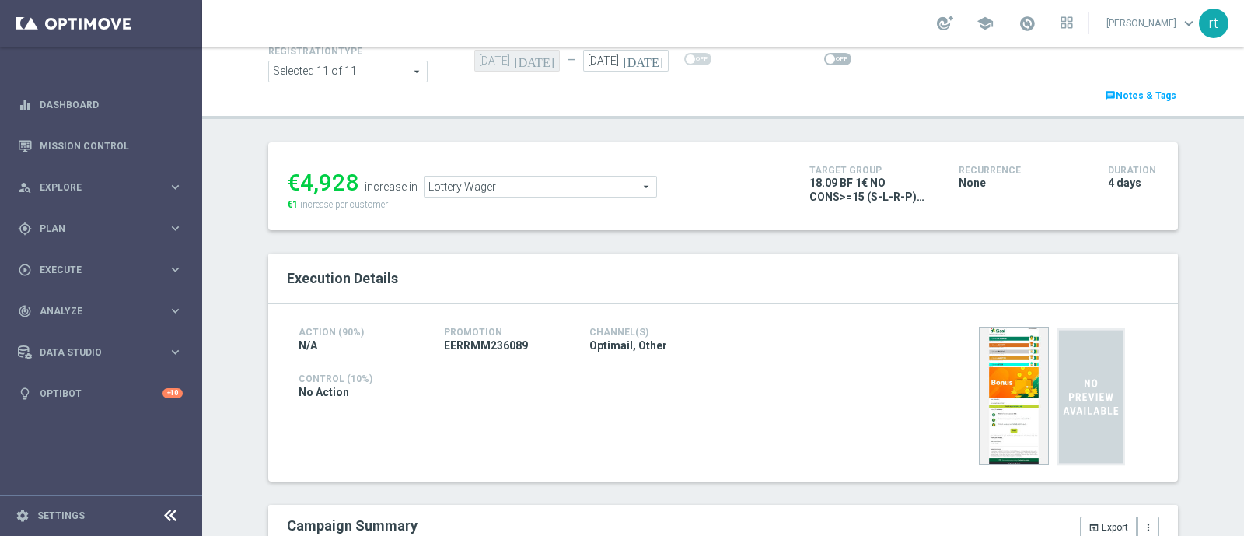
click at [824, 53] on span at bounding box center [837, 59] width 27 height 12
click at [824, 53] on input "checkbox" at bounding box center [837, 59] width 27 height 12
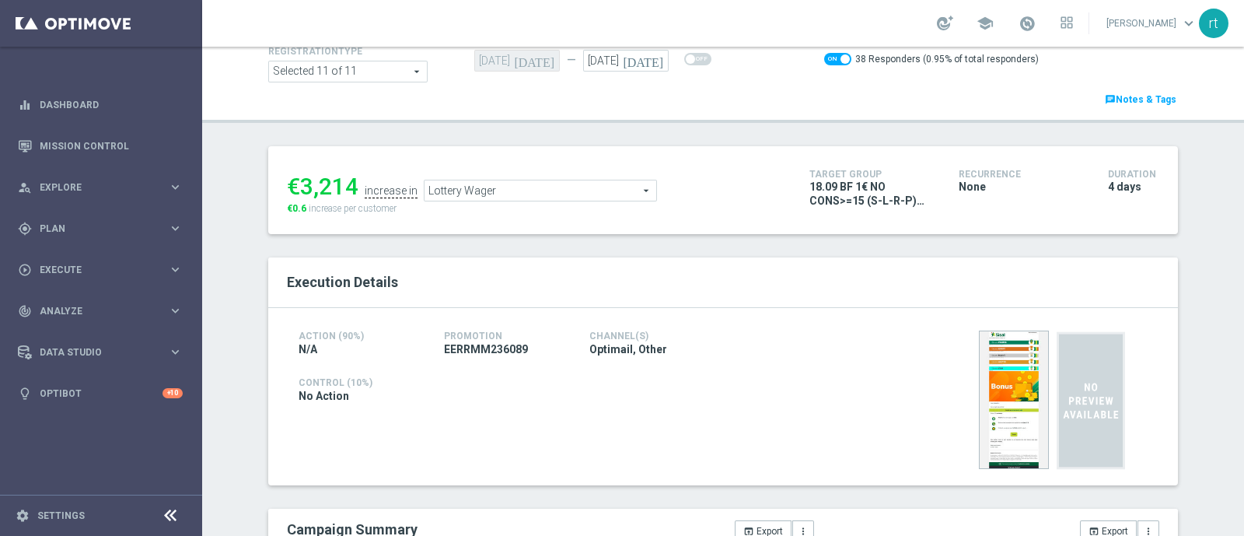
scroll to position [0, 0]
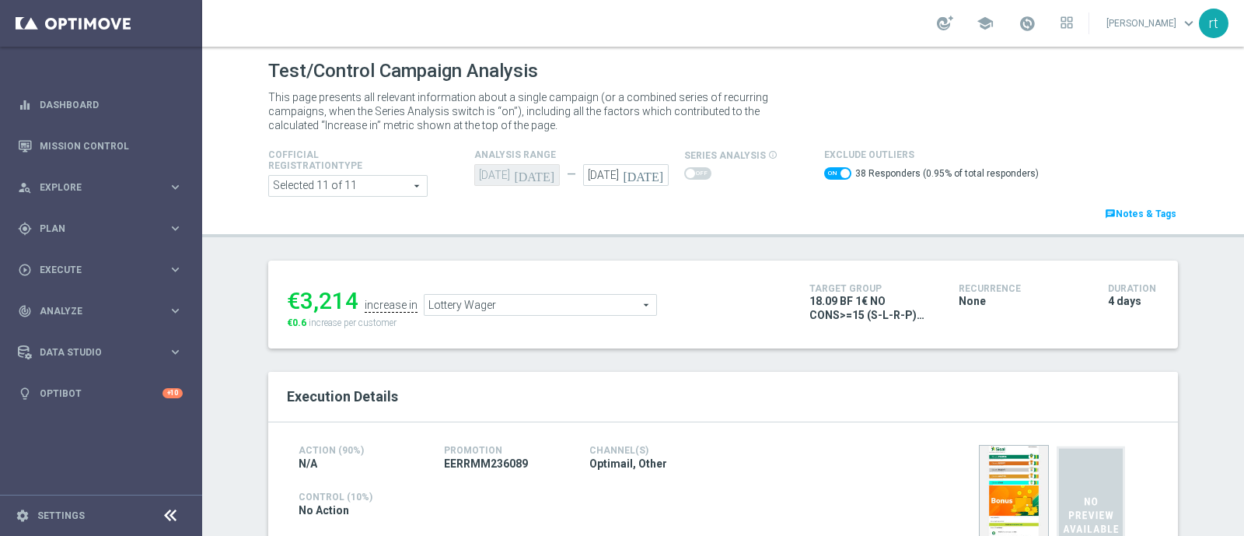
click at [824, 177] on span at bounding box center [837, 173] width 27 height 12
click at [824, 177] on input "checkbox" at bounding box center [837, 173] width 27 height 12
checkbox input "false"
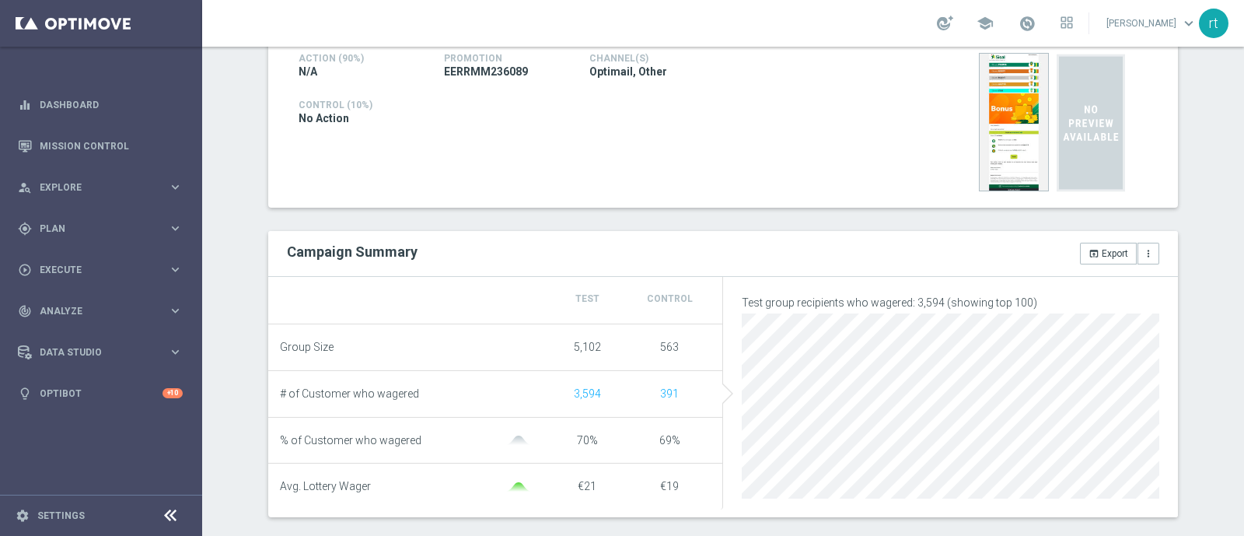
scroll to position [106, 0]
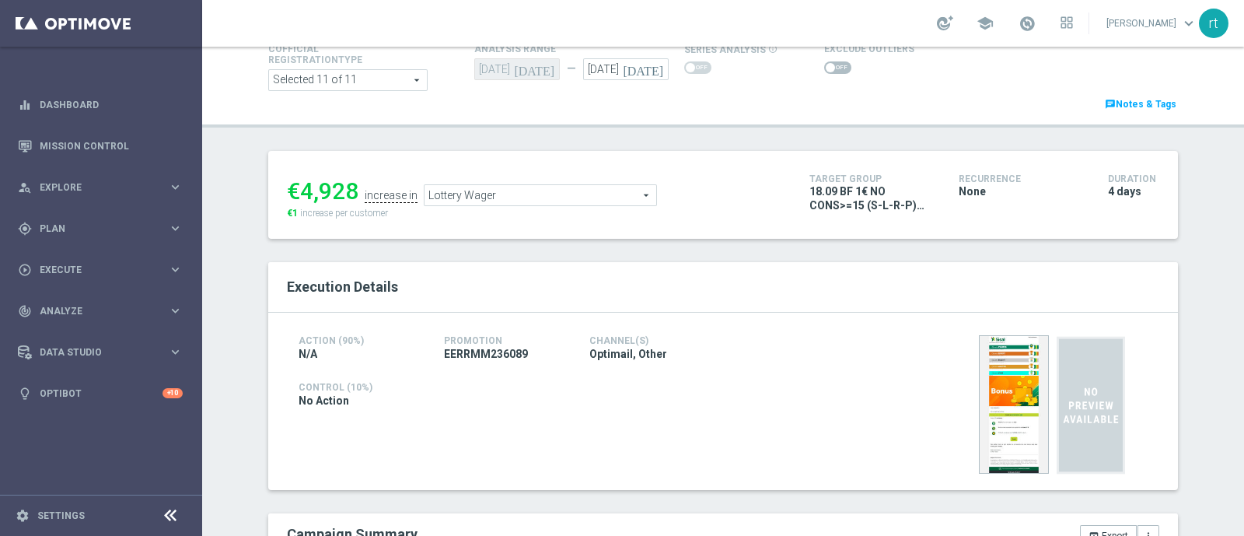
click at [530, 194] on span "Lottery Wager" at bounding box center [540, 195] width 232 height 20
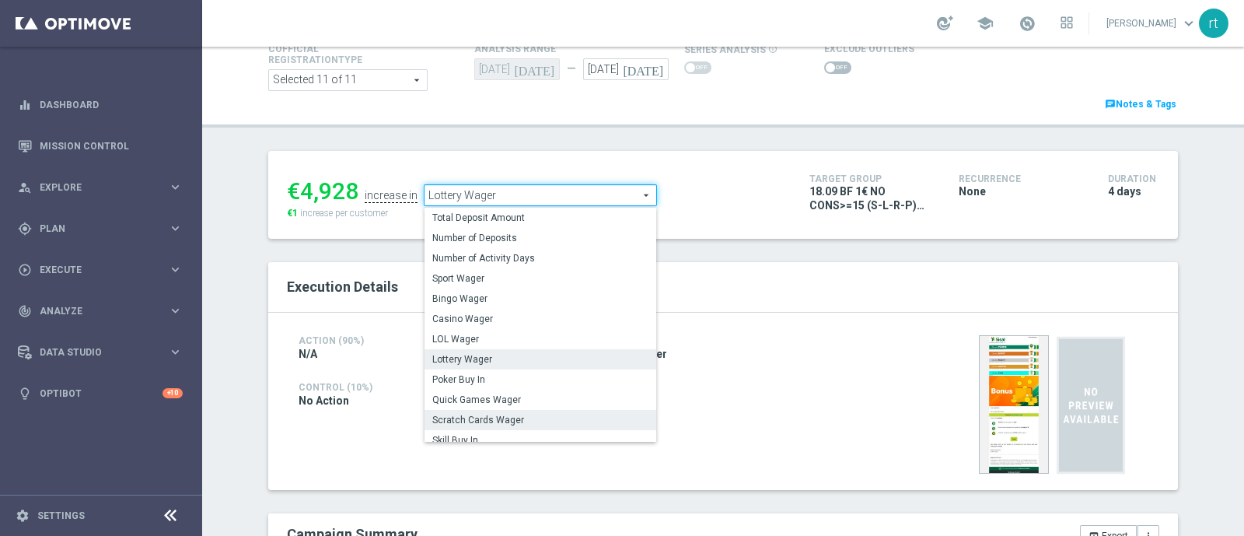
click at [491, 414] on span "Scratch Cards Wager" at bounding box center [540, 420] width 216 height 12
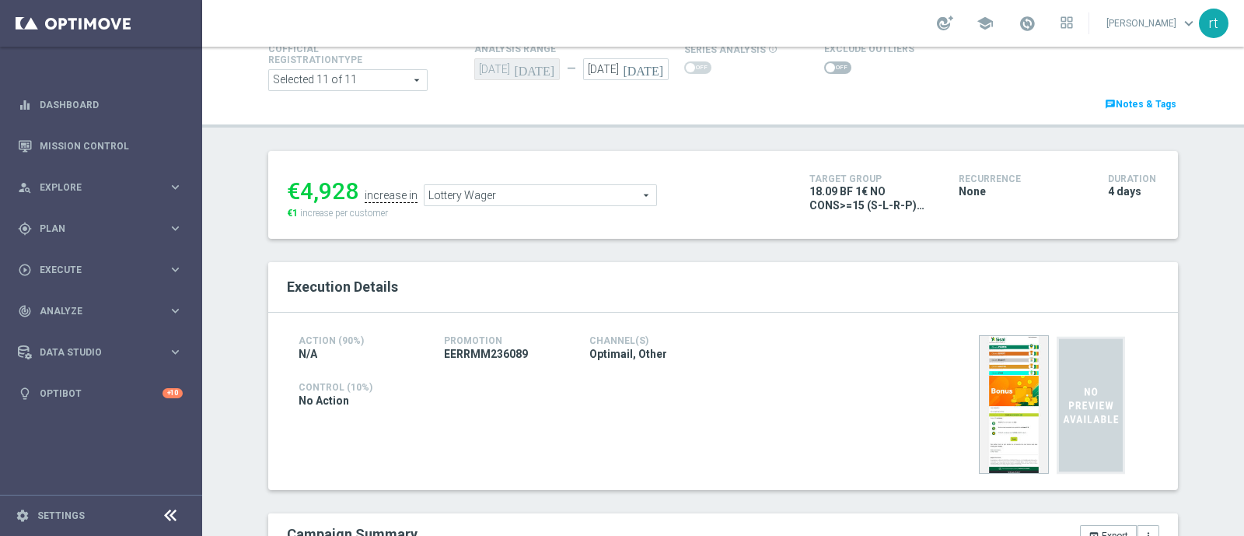
type input "Scratch Cards Wager"
click at [824, 69] on span at bounding box center [837, 67] width 27 height 12
click at [824, 69] on input "checkbox" at bounding box center [837, 67] width 27 height 12
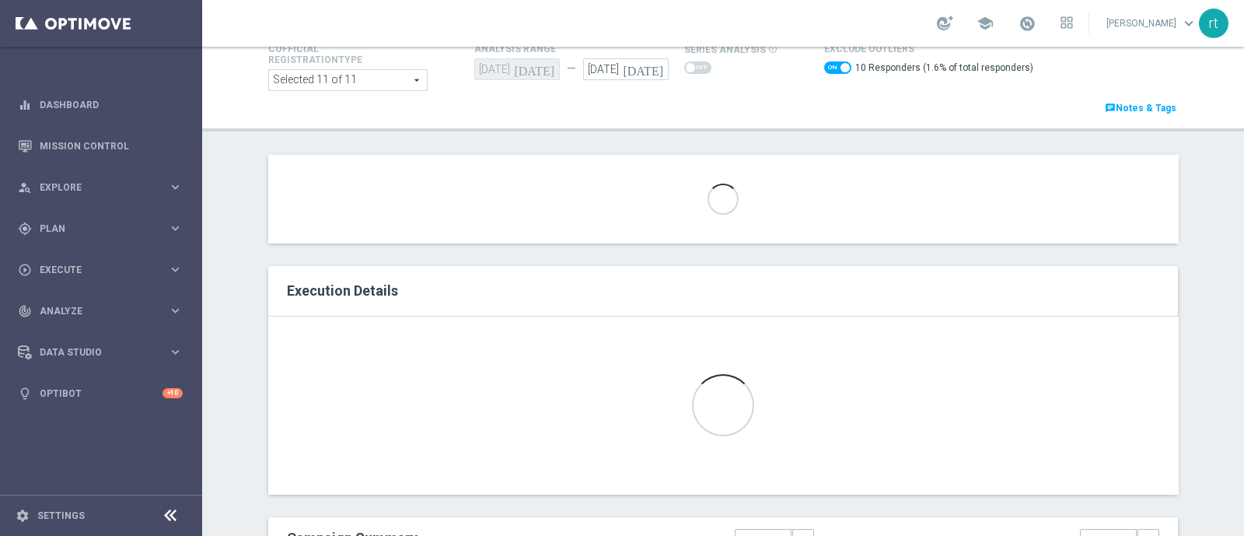
click at [522, 173] on ul "€2,606 increase in Scratch Cards Wager Scratch Cards Wager arrow_drop_down sear…" at bounding box center [536, 191] width 507 height 37
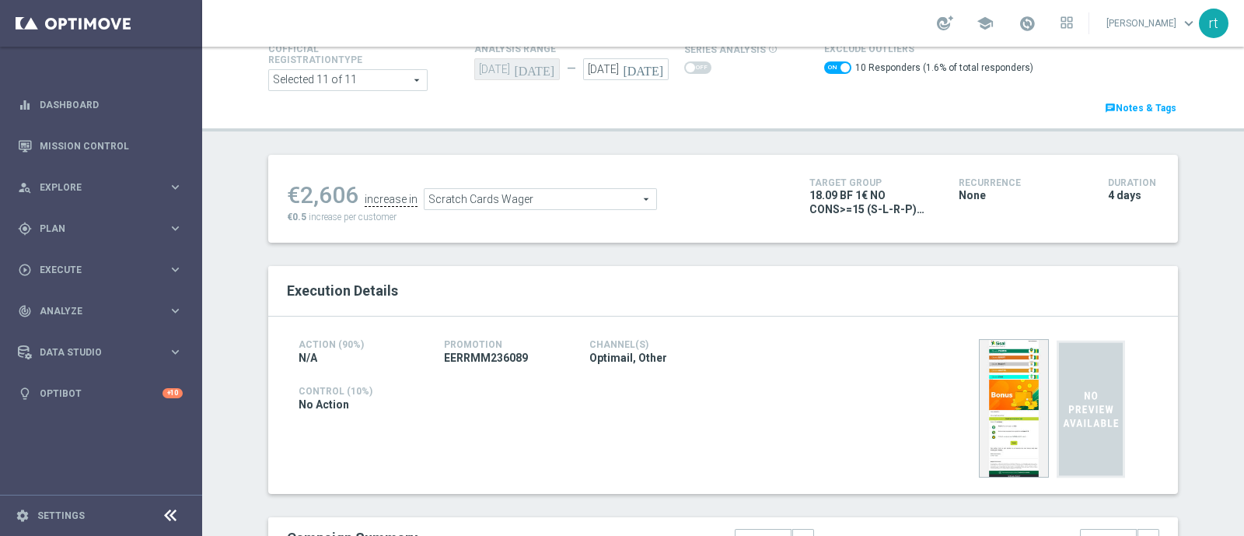
click at [840, 68] on span at bounding box center [844, 67] width 9 height 9
click at [829, 68] on input "checkbox" at bounding box center [837, 67] width 27 height 12
checkbox input "false"
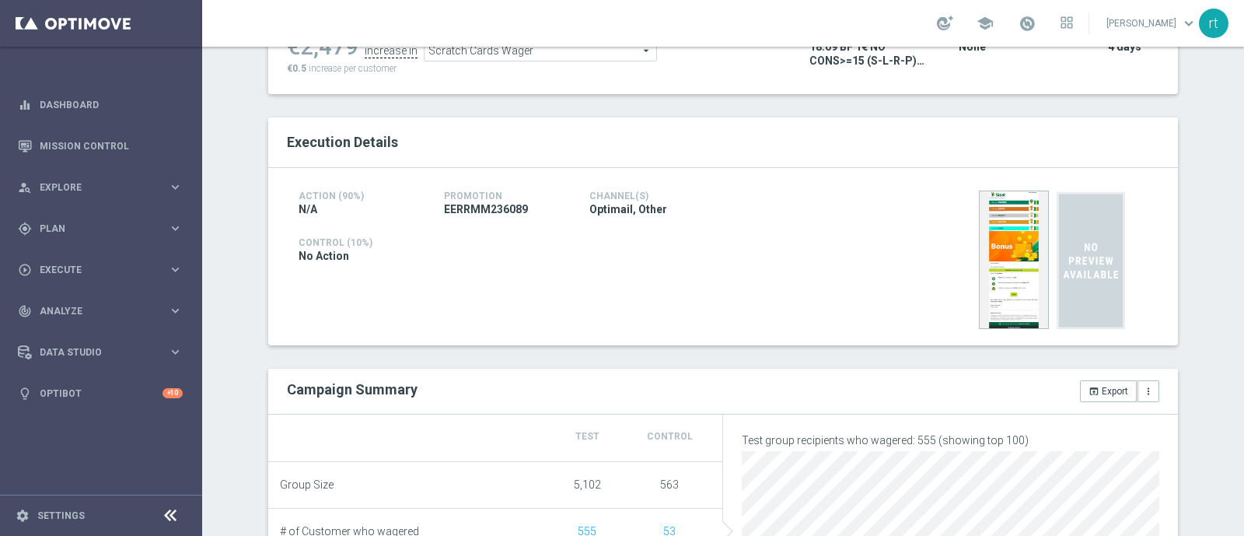
scroll to position [93, 0]
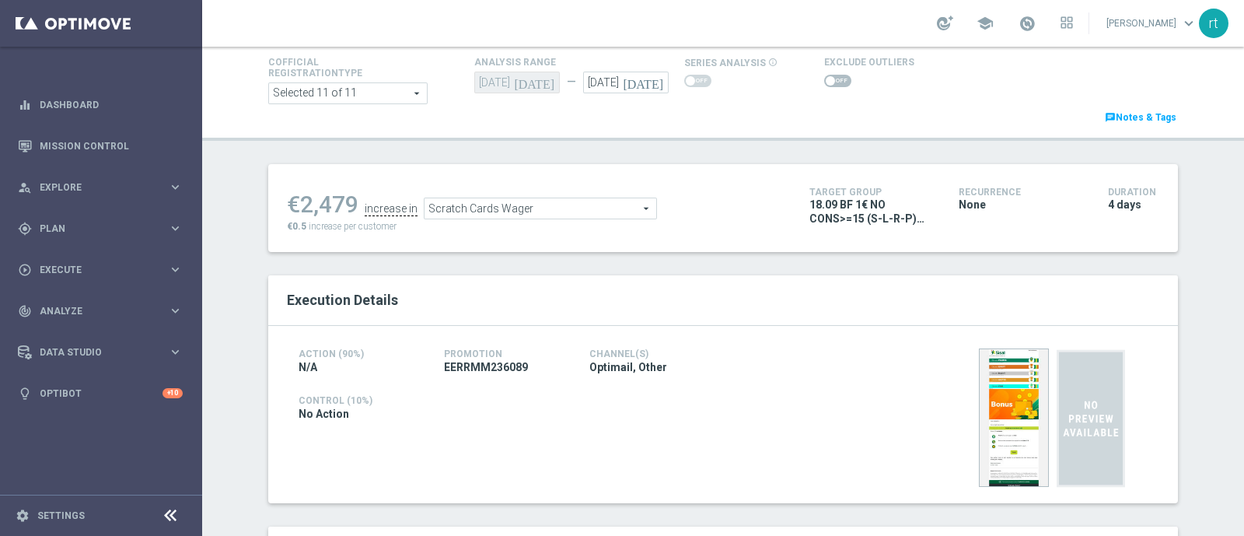
click at [546, 204] on span "Scratch Cards Wager" at bounding box center [540, 208] width 232 height 20
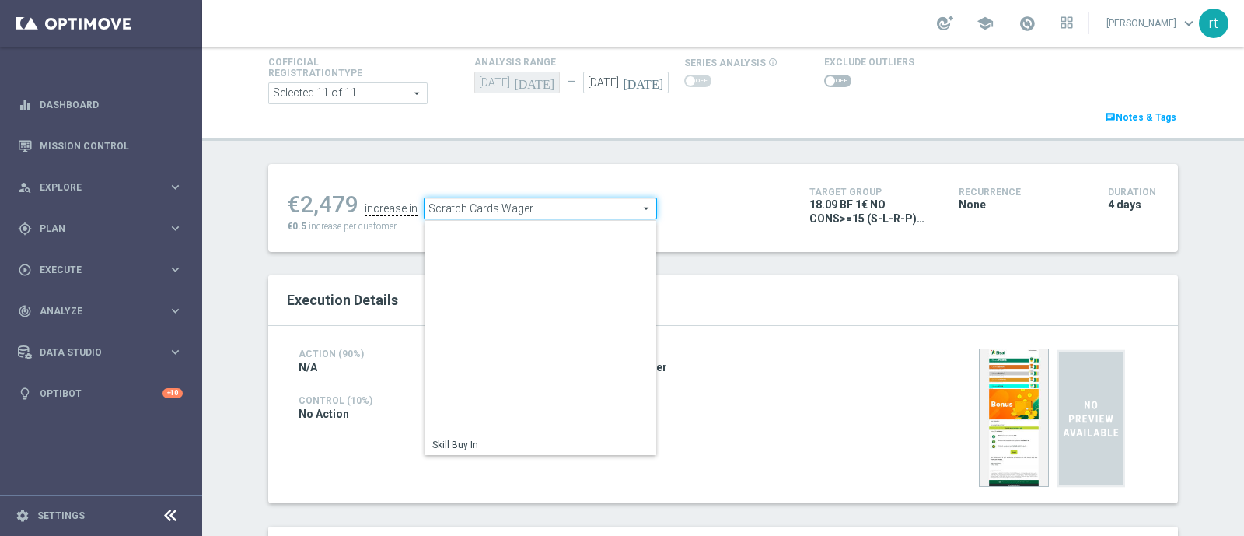
scroll to position [222, 0]
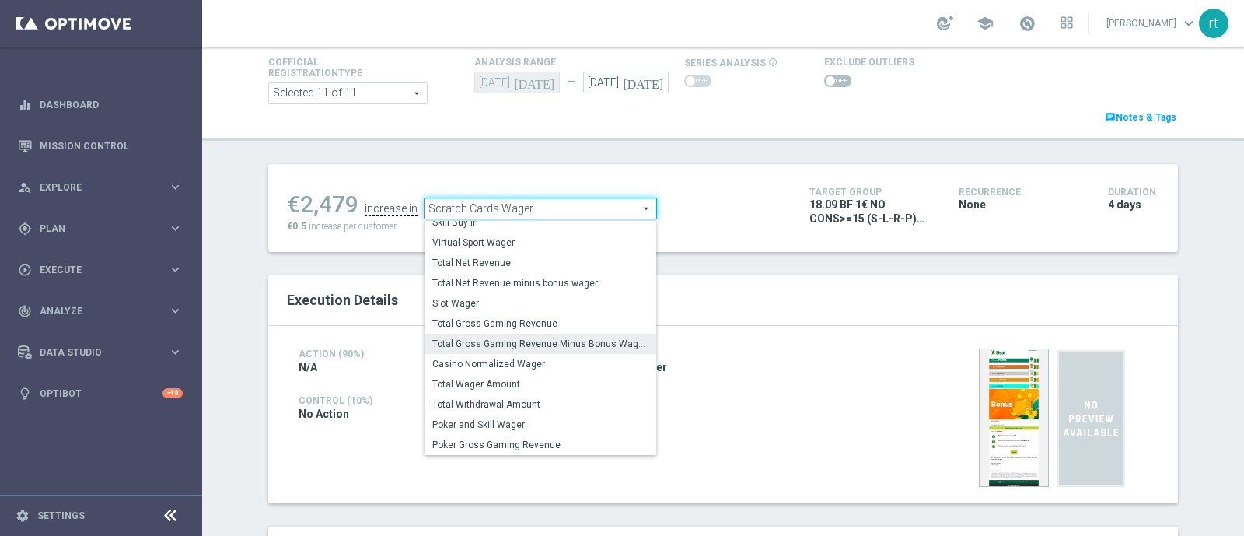
click at [483, 351] on label "Total Gross Gaming Revenue Minus Bonus Wagared" at bounding box center [540, 343] width 232 height 20
type input "Total Gross Gaming Revenue Minus Bonus Wagared"
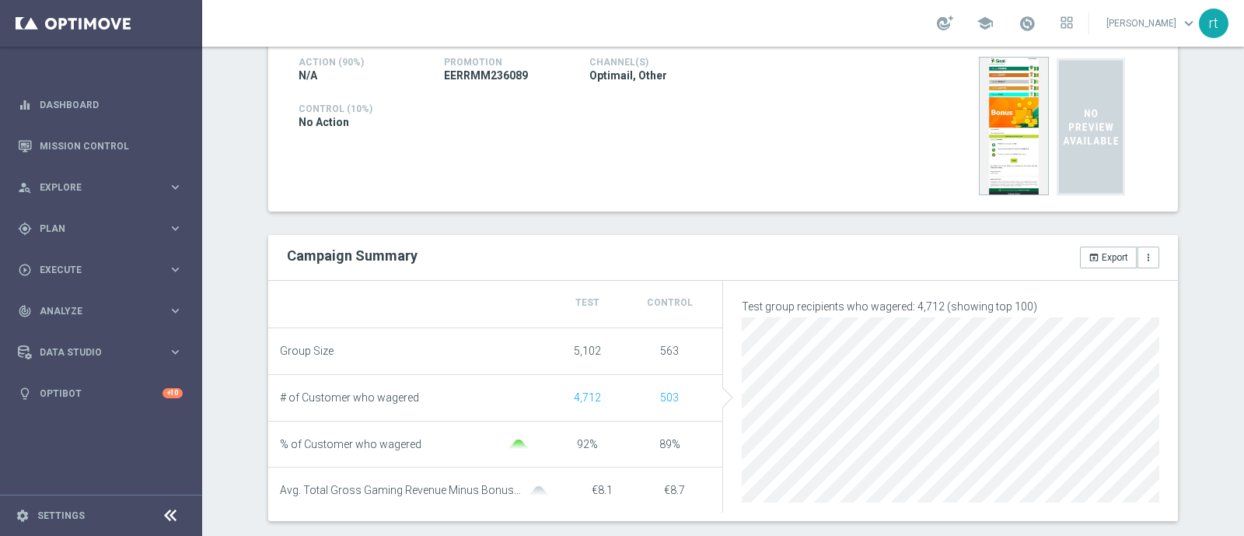
scroll to position [218, 0]
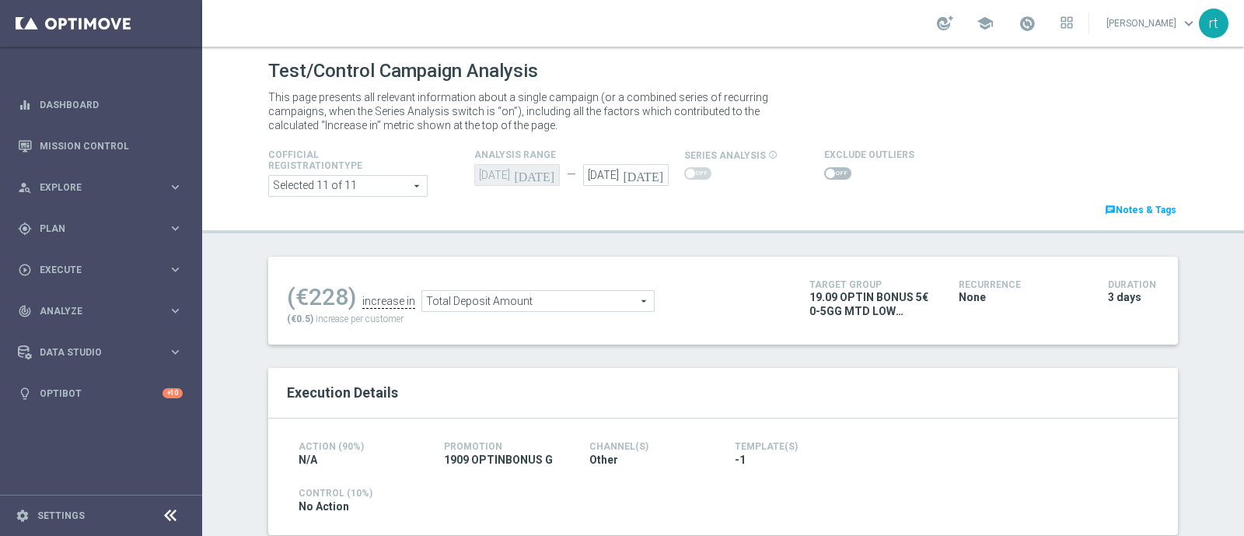
click at [829, 174] on span at bounding box center [837, 173] width 27 height 12
click at [829, 174] on input "checkbox" at bounding box center [837, 173] width 27 height 12
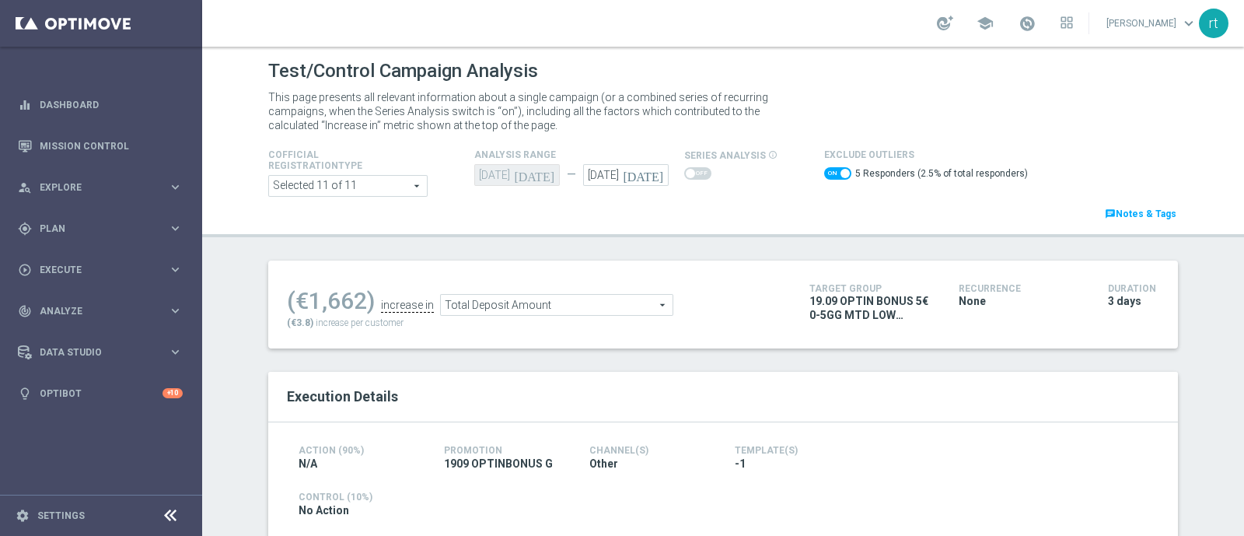
click at [824, 173] on span at bounding box center [837, 173] width 27 height 12
click at [824, 173] on input "checkbox" at bounding box center [837, 173] width 27 height 12
checkbox input "false"
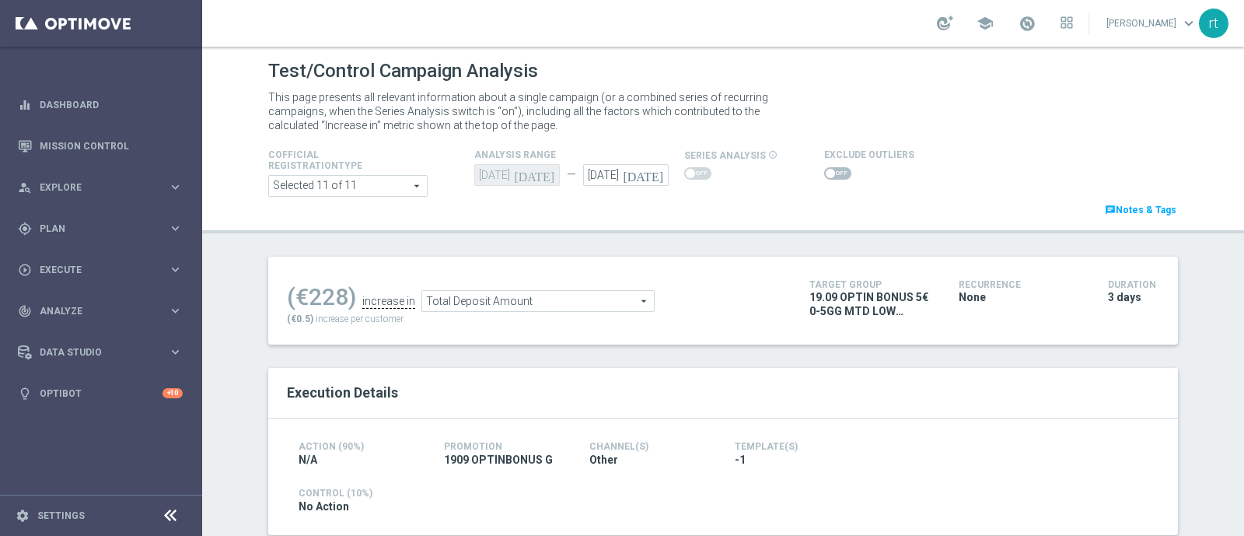
click at [557, 296] on span "Total Deposit Amount" at bounding box center [538, 301] width 232 height 20
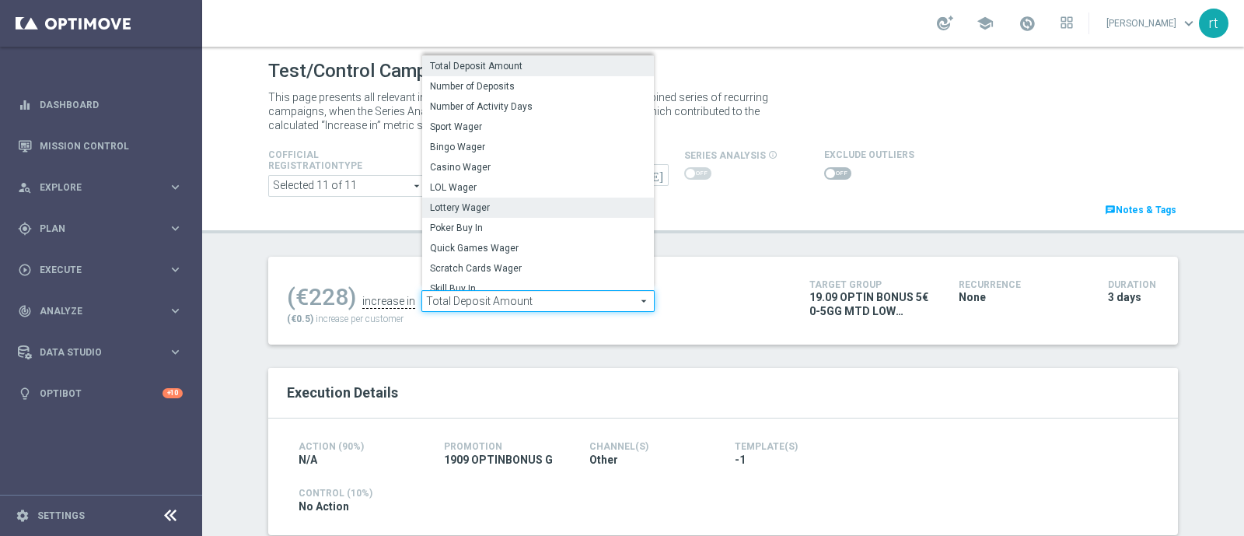
click at [494, 208] on span "Lottery Wager" at bounding box center [538, 207] width 216 height 12
type input "Lottery Wager"
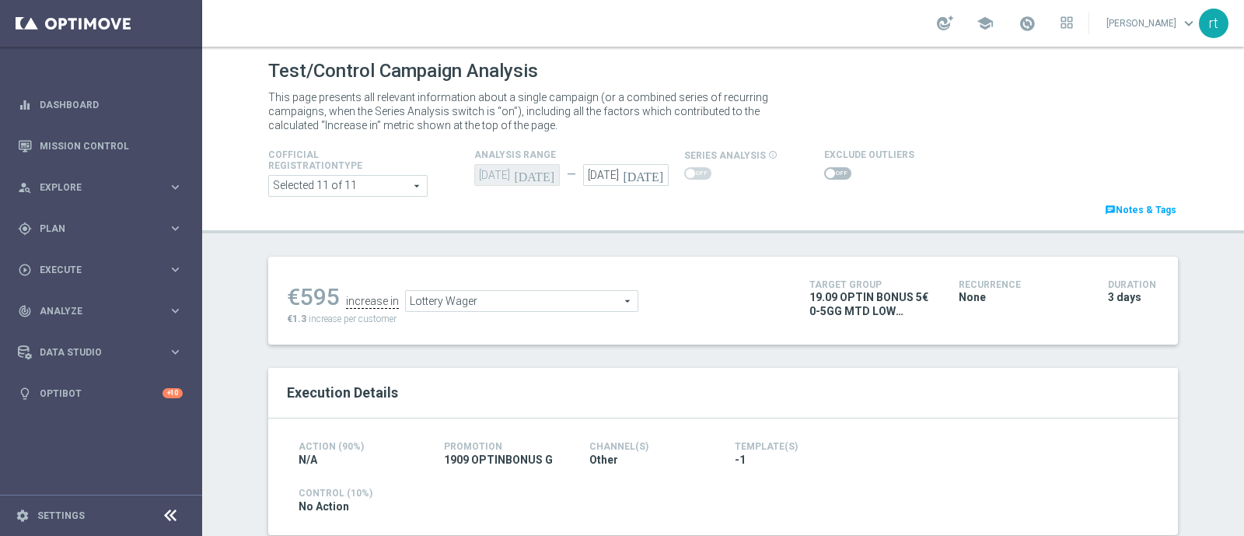
click at [824, 174] on span at bounding box center [837, 173] width 27 height 12
click at [824, 174] on input "checkbox" at bounding box center [837, 173] width 27 height 12
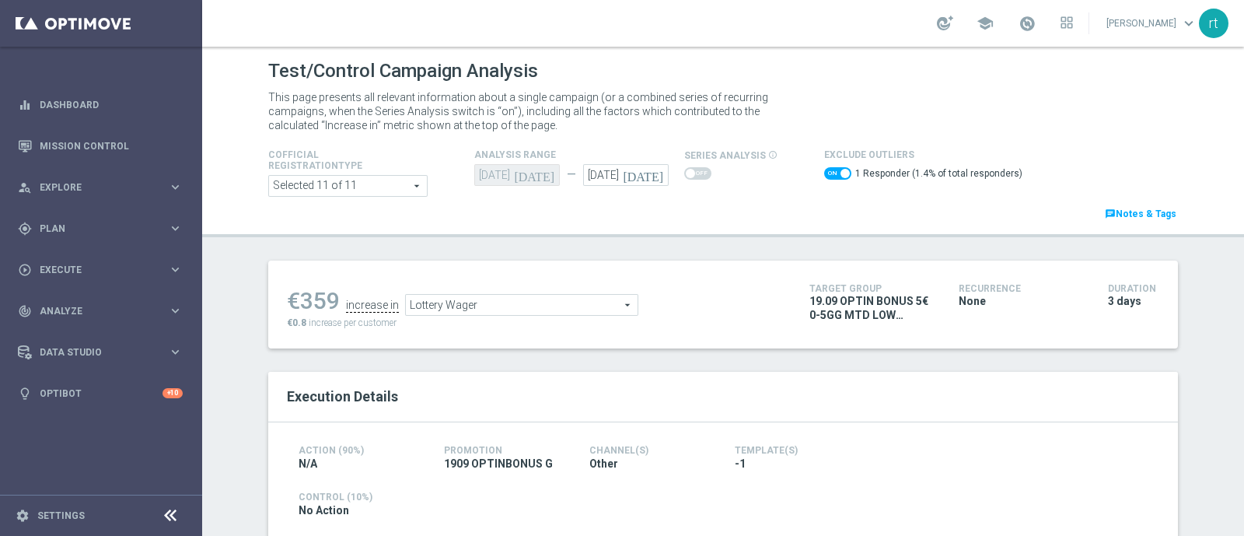
click at [826, 169] on span at bounding box center [837, 173] width 27 height 12
click at [826, 169] on input "checkbox" at bounding box center [837, 173] width 27 height 12
checkbox input "false"
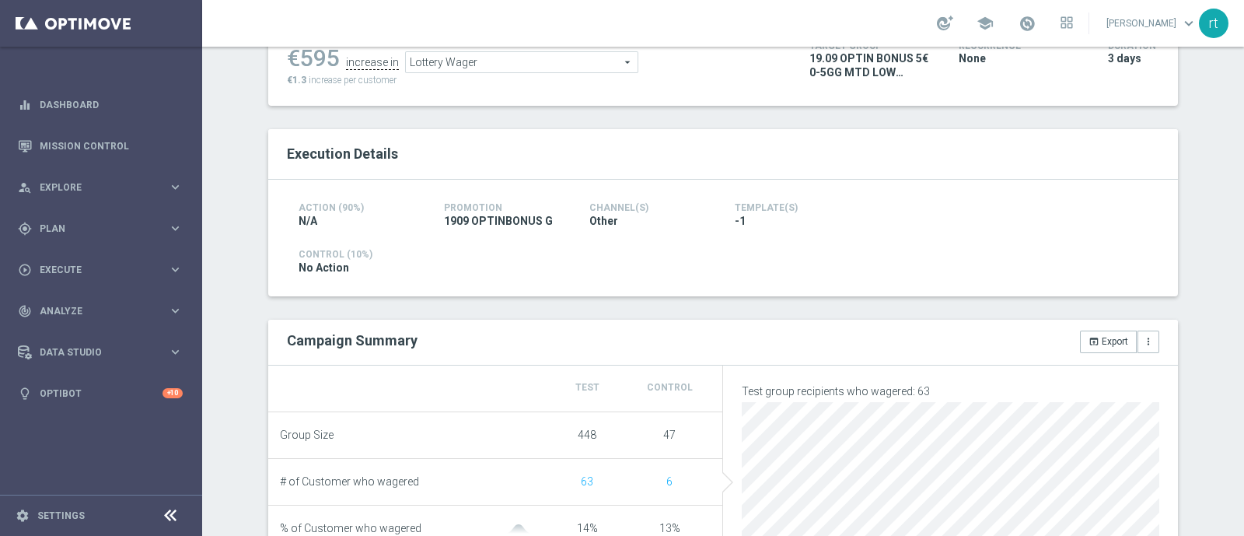
scroll to position [131, 0]
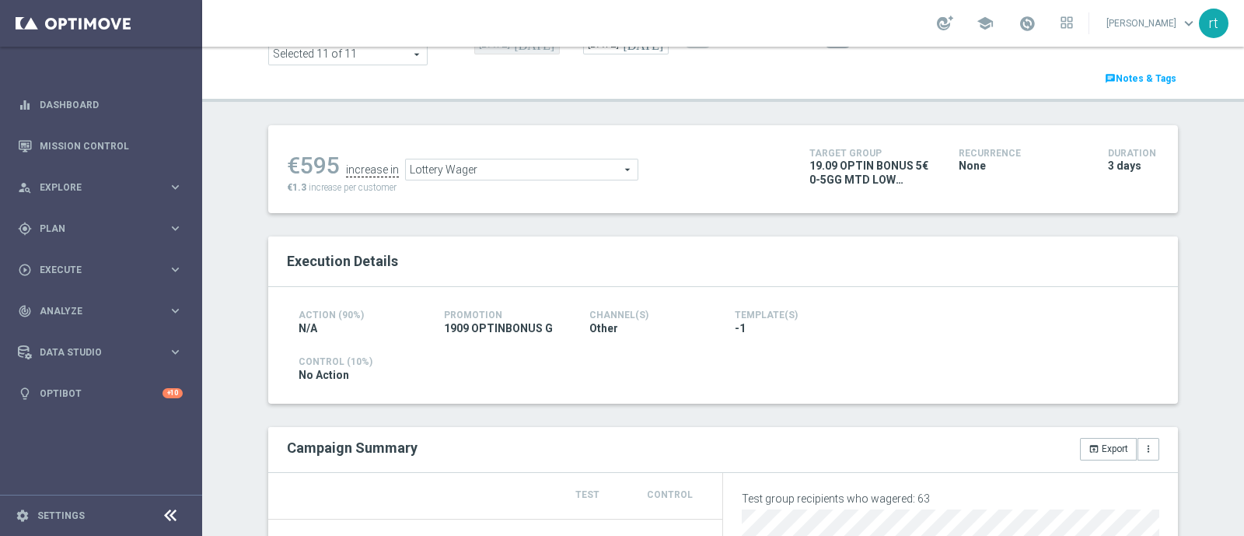
click at [466, 169] on span "Lottery Wager" at bounding box center [522, 169] width 232 height 20
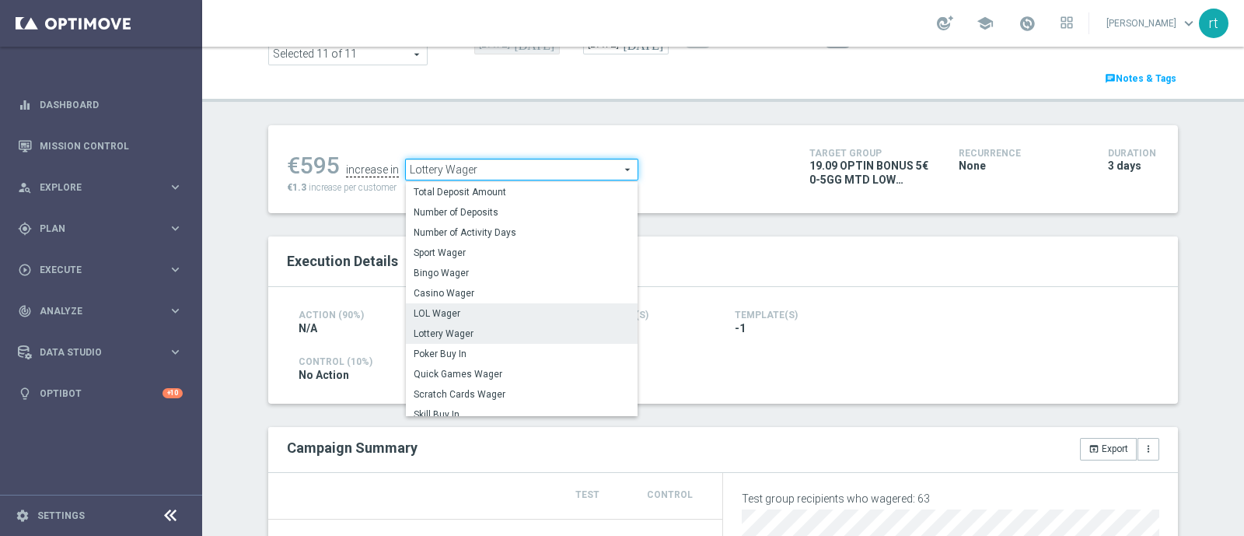
click at [459, 305] on label "LOL Wager" at bounding box center [522, 313] width 232 height 20
type input "LOL Wager"
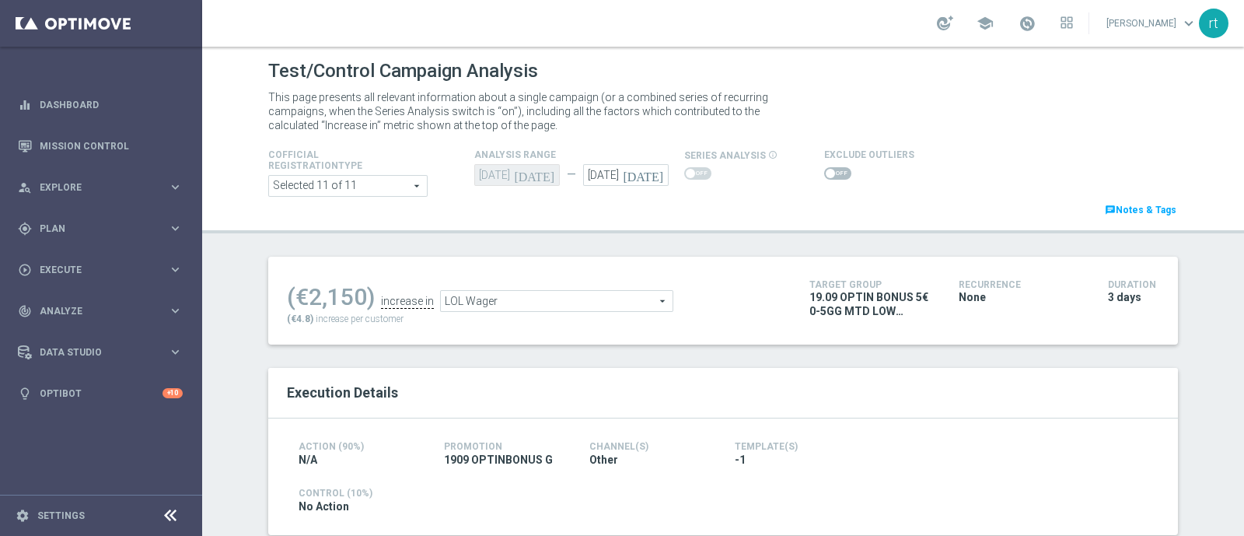
click at [826, 173] on span at bounding box center [830, 173] width 9 height 9
click at [824, 173] on input "checkbox" at bounding box center [837, 173] width 27 height 12
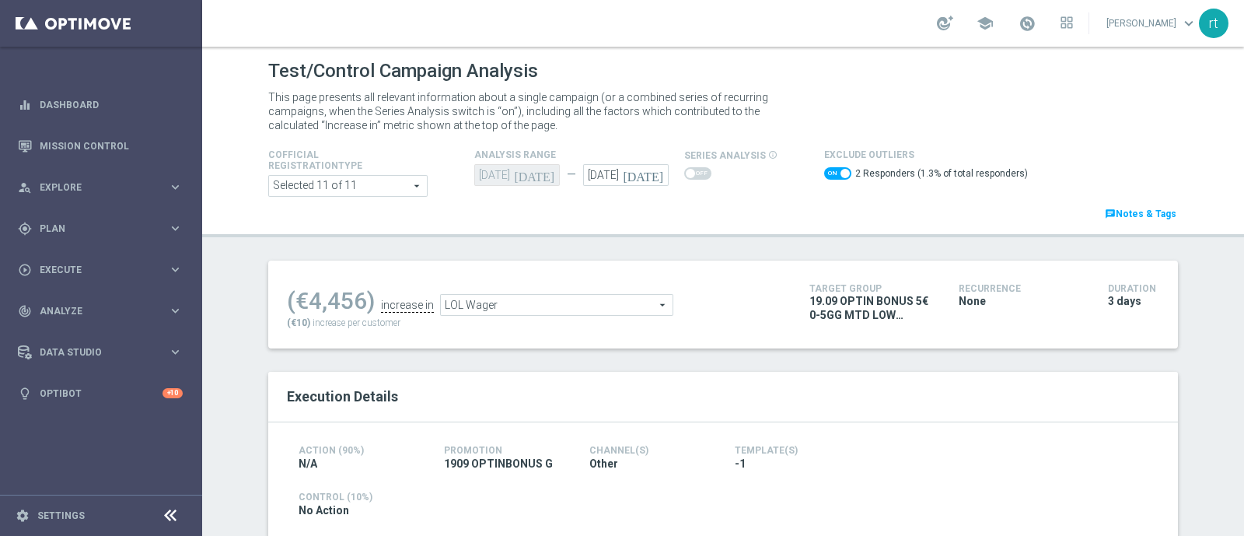
click at [824, 172] on span at bounding box center [837, 173] width 27 height 12
click at [824, 172] on input "checkbox" at bounding box center [837, 173] width 27 height 12
checkbox input "false"
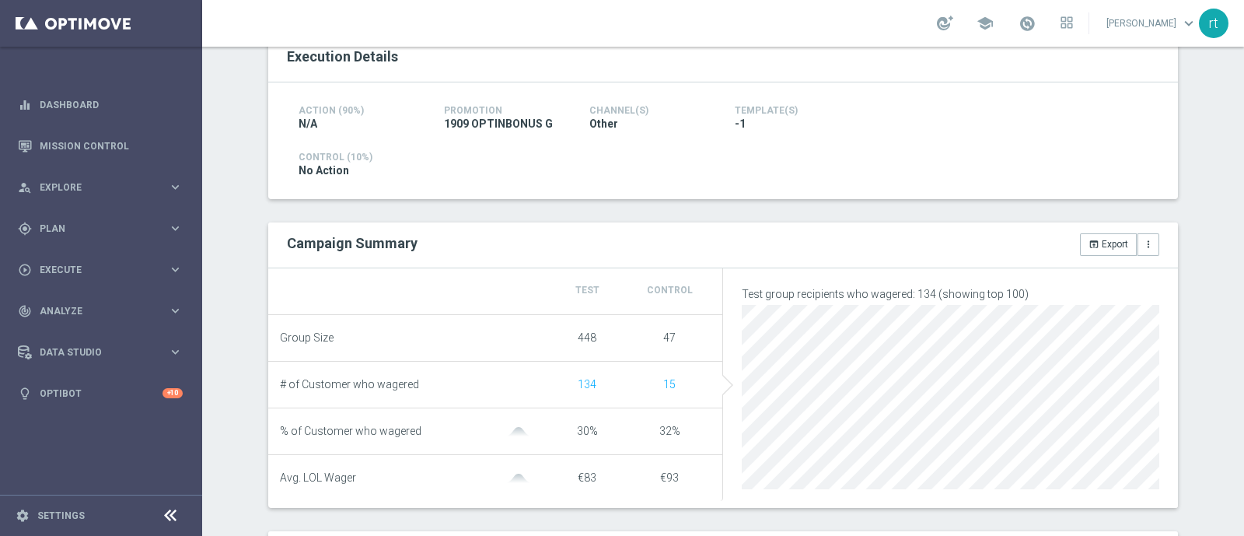
scroll to position [105, 0]
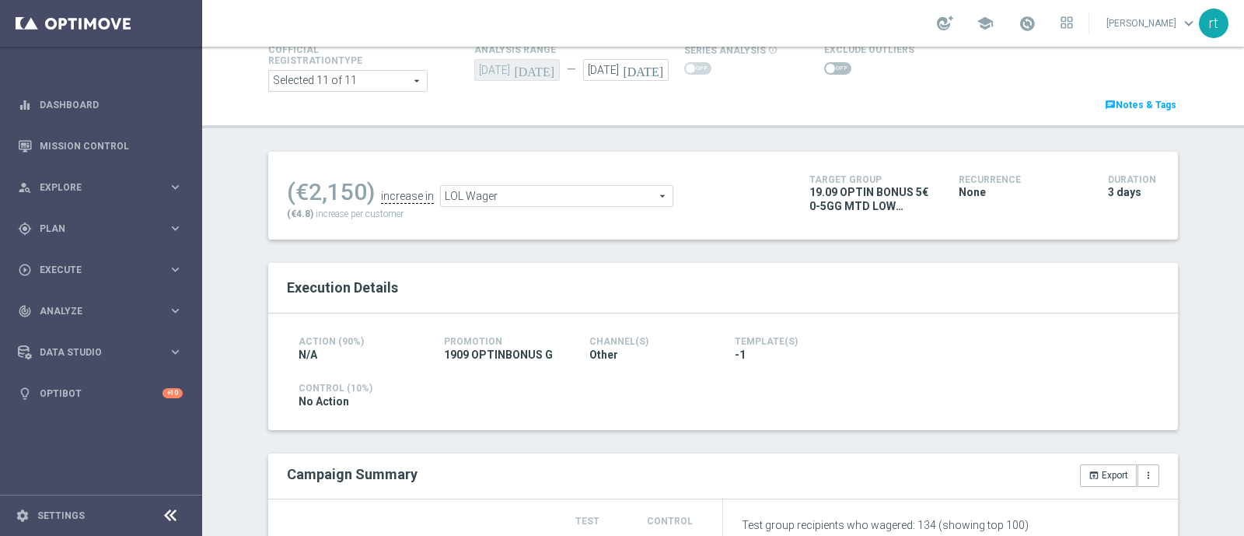
click at [513, 197] on span "LOL Wager" at bounding box center [557, 196] width 232 height 20
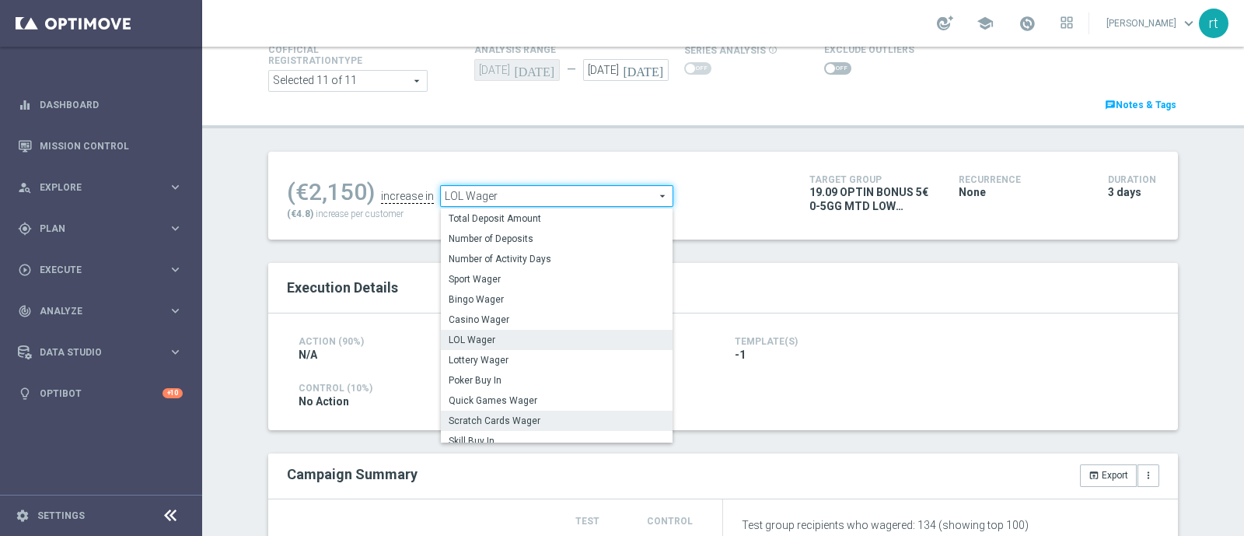
click at [505, 417] on span "Scratch Cards Wager" at bounding box center [557, 420] width 216 height 12
type input "Scratch Cards Wager"
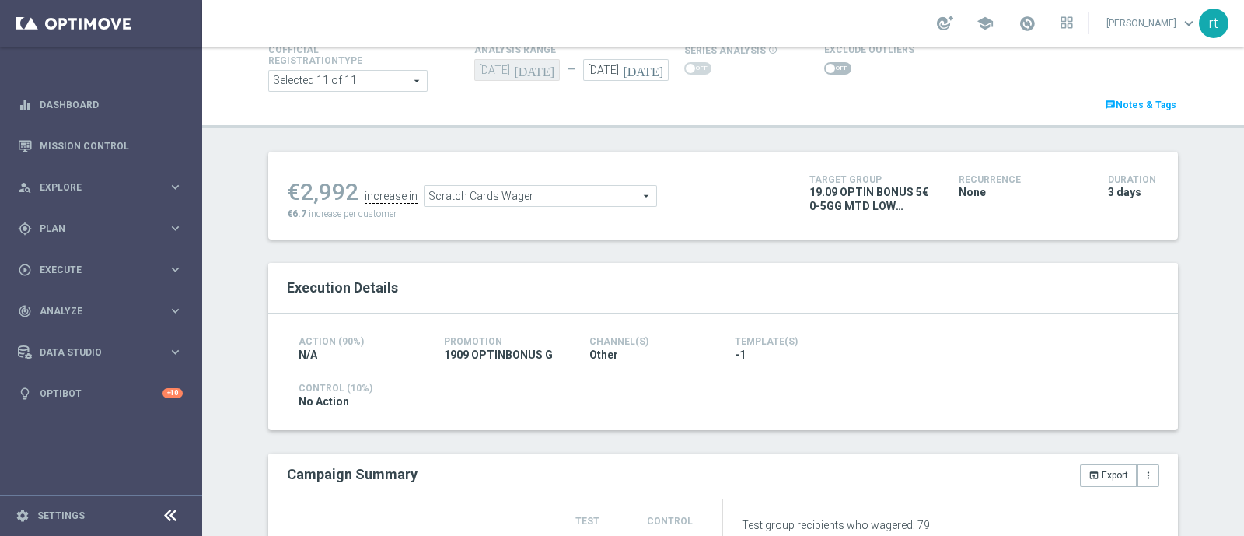
click at [829, 68] on span at bounding box center [837, 68] width 27 height 12
click at [829, 68] on input "checkbox" at bounding box center [837, 68] width 27 height 12
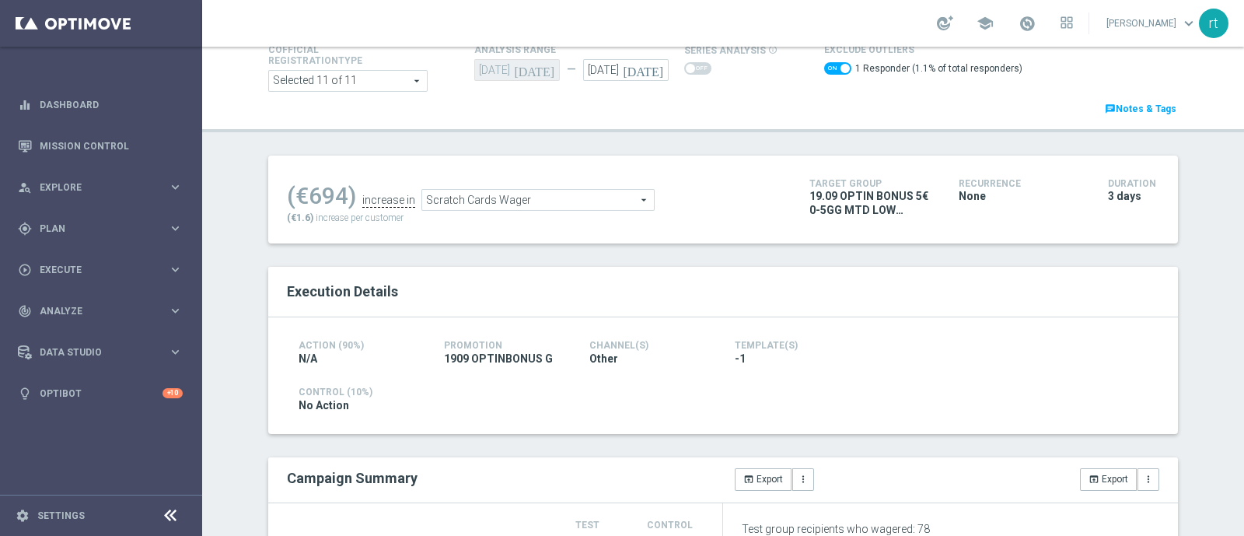
click at [824, 69] on span at bounding box center [837, 68] width 27 height 12
click at [824, 69] on input "checkbox" at bounding box center [837, 68] width 27 height 12
checkbox input "false"
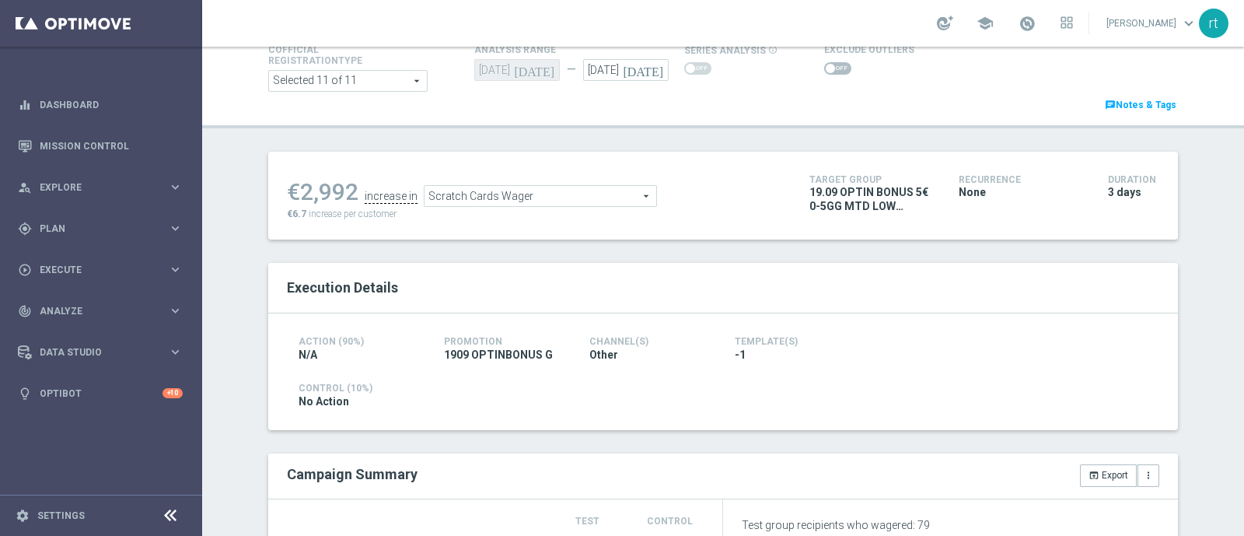
scroll to position [153, 0]
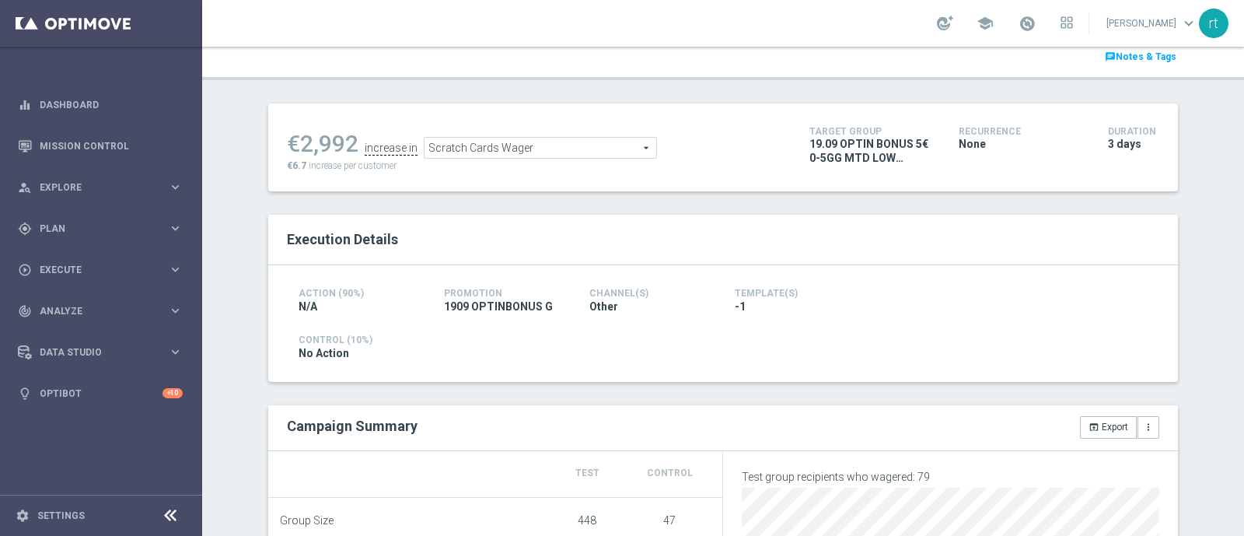
click at [544, 138] on span "Scratch Cards Wager" at bounding box center [540, 148] width 232 height 20
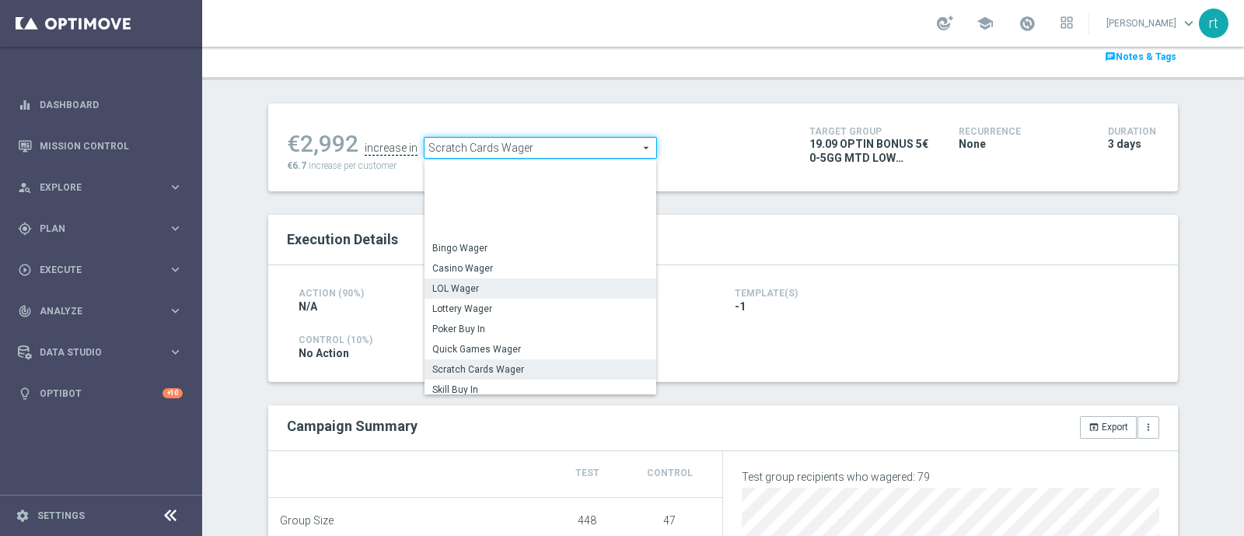
scroll to position [222, 0]
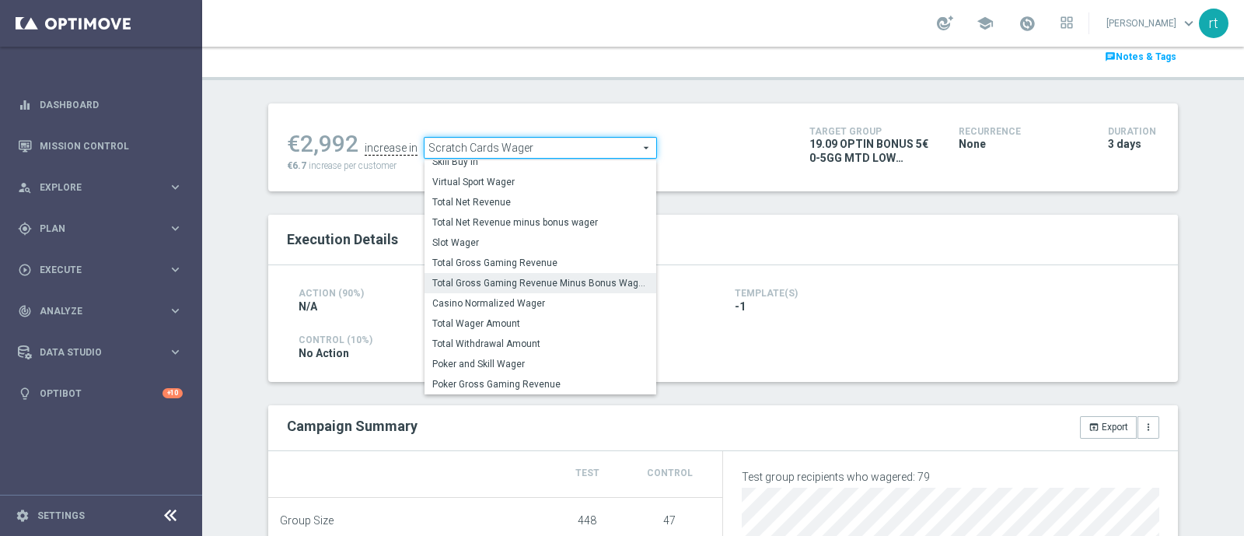
click at [483, 281] on span "Total Gross Gaming Revenue Minus Bonus Wagared" at bounding box center [540, 283] width 216 height 12
type input "Total Gross Gaming Revenue Minus Bonus Wagared"
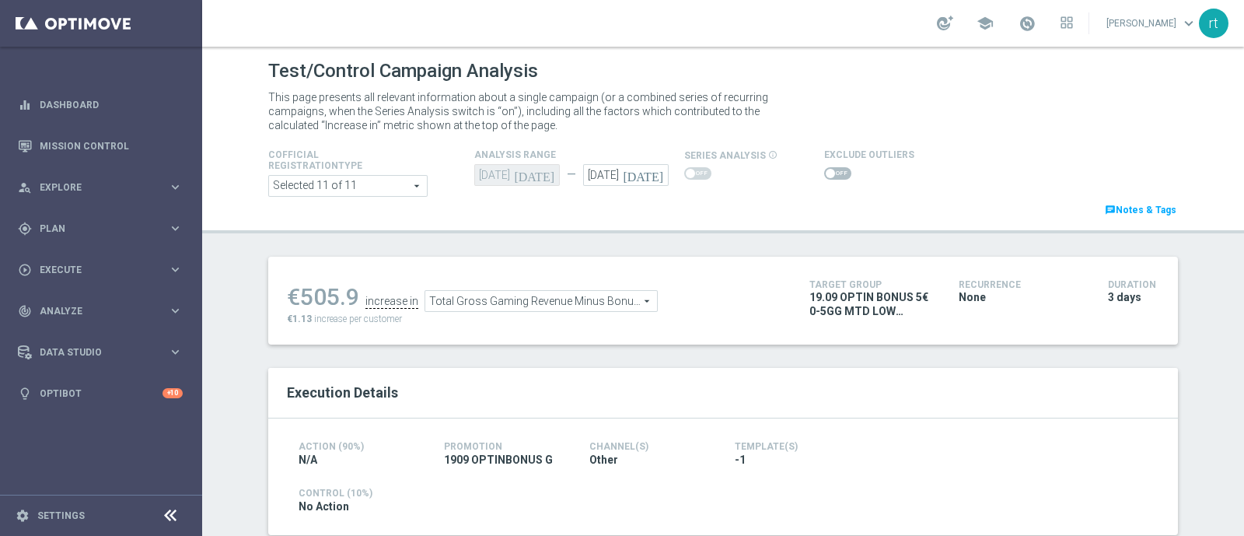
click at [824, 179] on span at bounding box center [837, 173] width 27 height 12
click at [824, 179] on input "checkbox" at bounding box center [837, 173] width 27 height 12
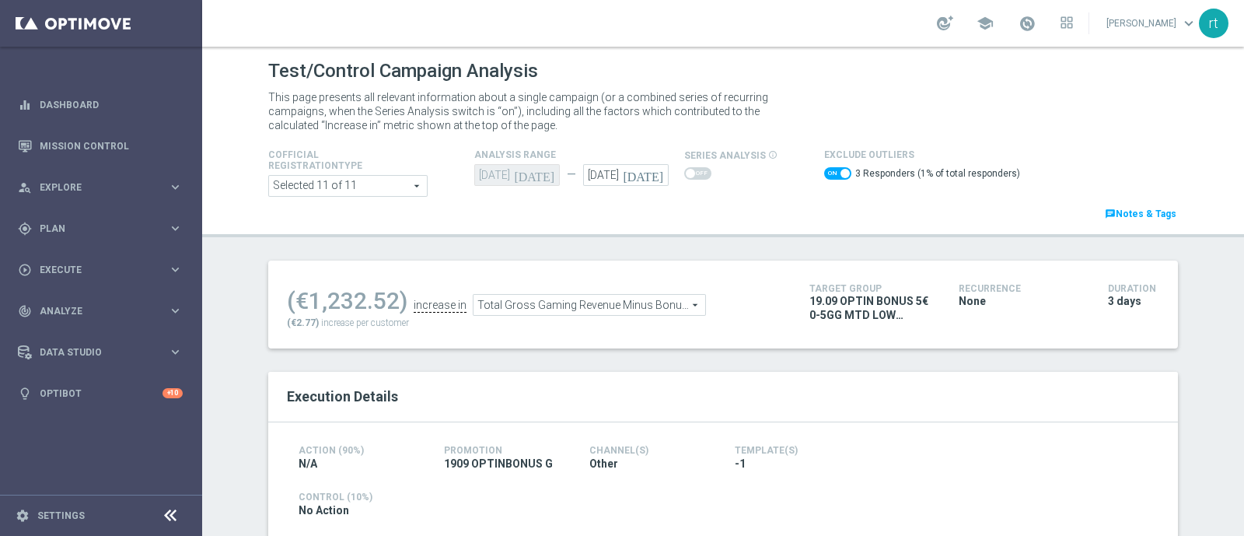
click at [829, 167] on span at bounding box center [837, 173] width 27 height 12
click at [829, 167] on input "checkbox" at bounding box center [837, 173] width 27 height 12
checkbox input "false"
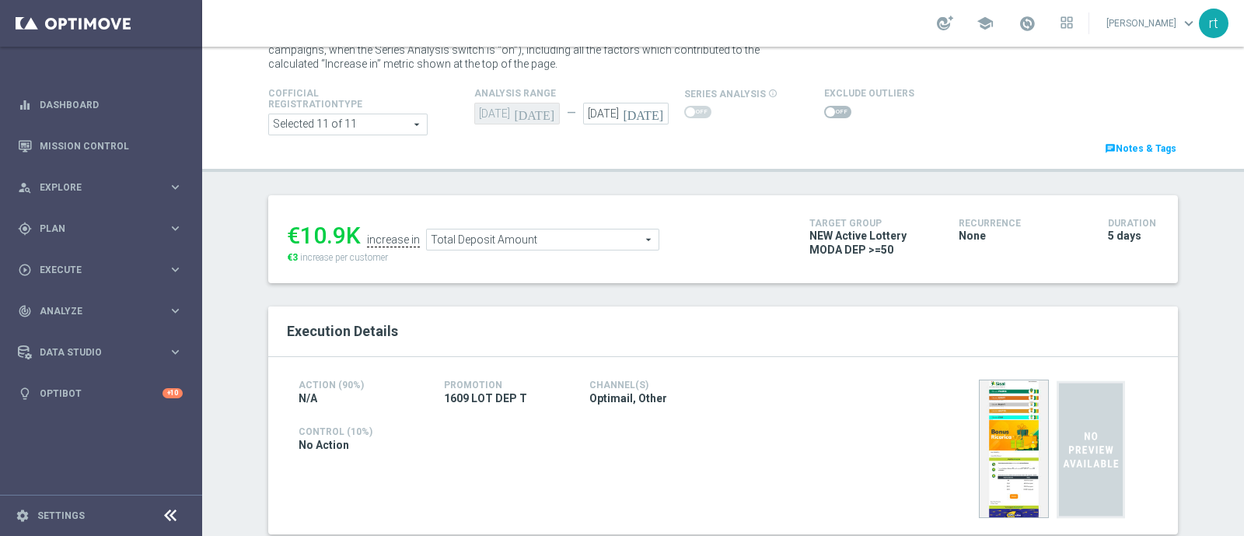
scroll to position [60, 0]
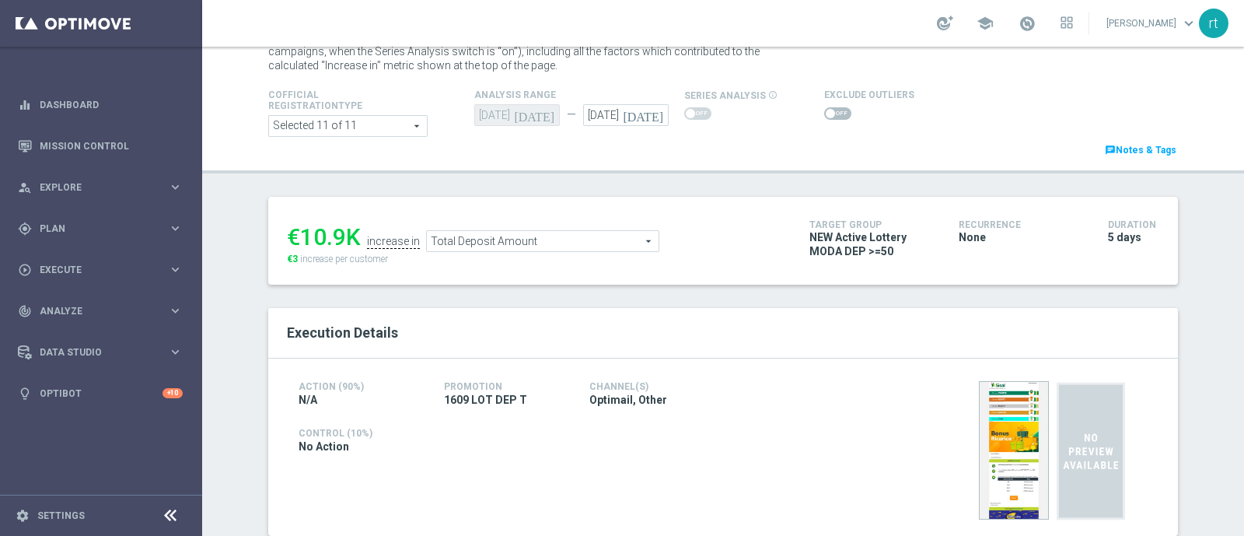
click at [824, 107] on span at bounding box center [837, 113] width 27 height 12
click at [824, 107] on input "checkbox" at bounding box center [837, 113] width 27 height 12
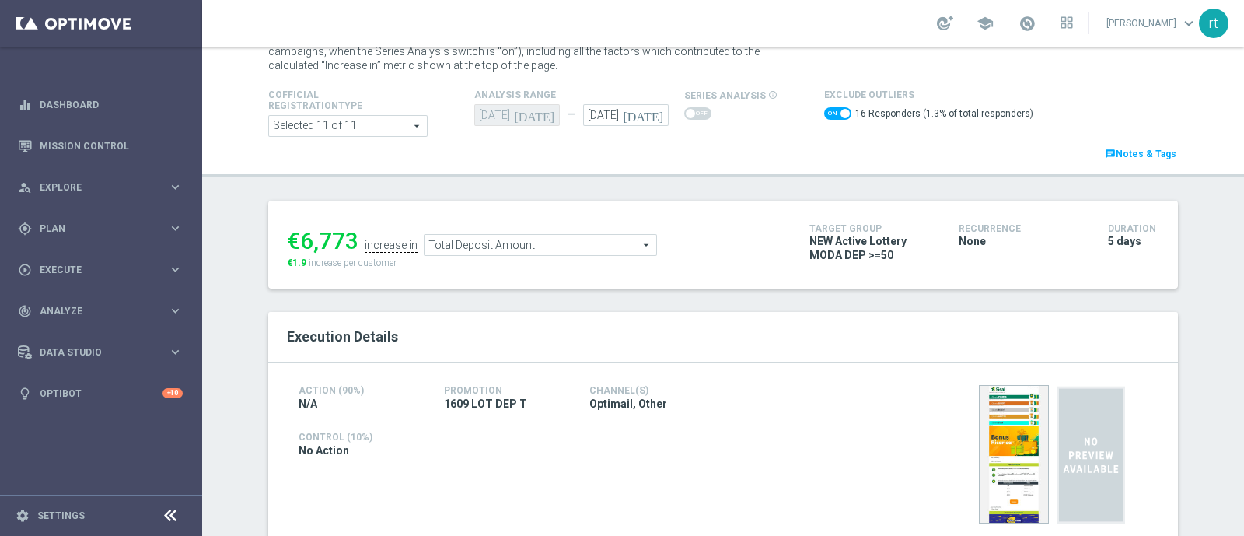
click at [529, 244] on span "Total Deposit Amount" at bounding box center [540, 245] width 232 height 20
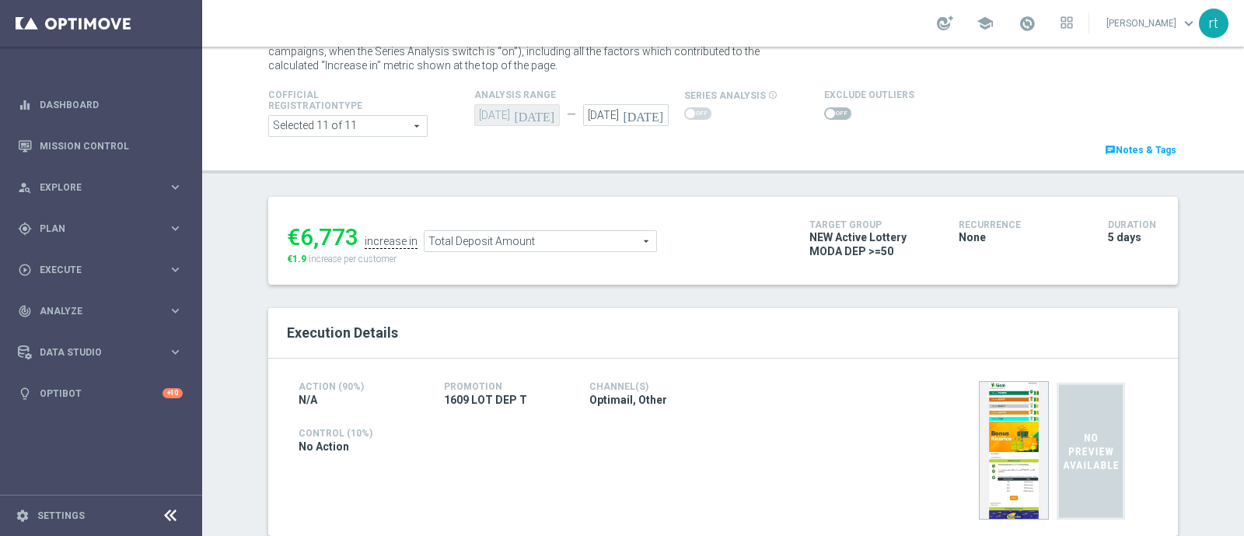
checkbox input "false"
type input "Lottery Wager"
click at [652, 208] on div "€6,773 increase in Lottery Wager Lottery Wager arrow_drop_down search €1.9 incr…" at bounding box center [723, 241] width 910 height 88
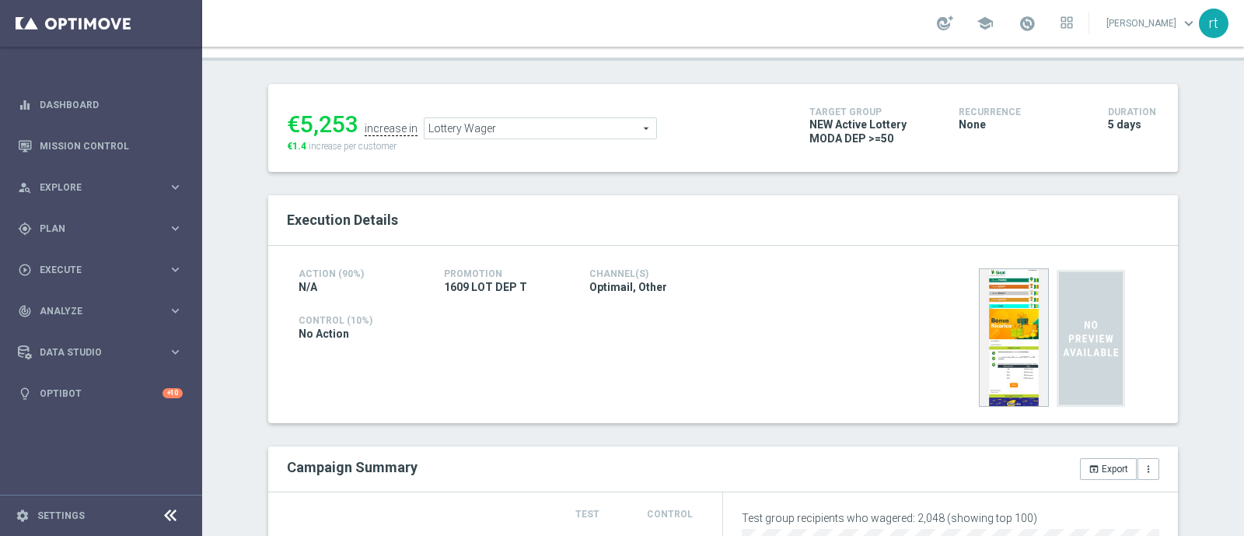
scroll to position [27, 0]
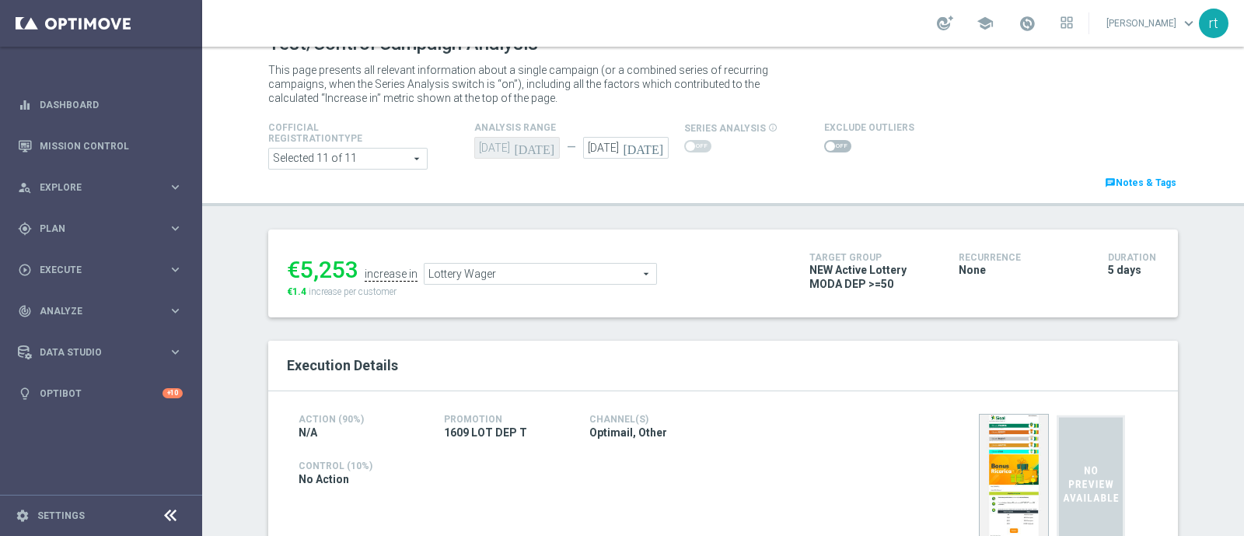
click at [826, 143] on span at bounding box center [830, 145] width 9 height 9
click at [824, 143] on input "checkbox" at bounding box center [837, 146] width 27 height 12
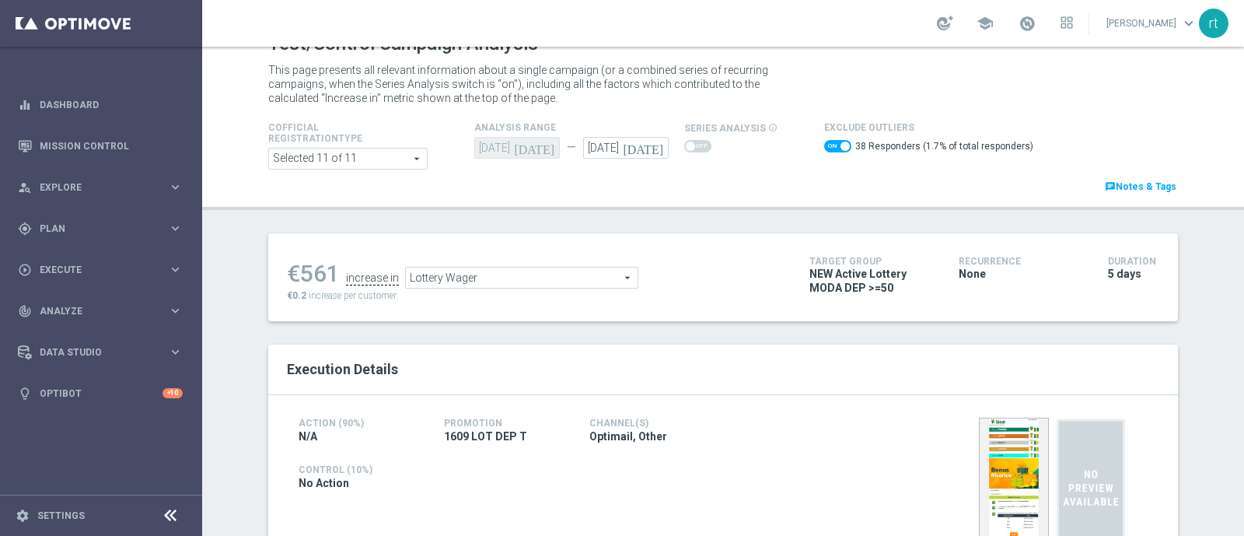
click at [522, 274] on span "Lottery Wager" at bounding box center [522, 277] width 232 height 20
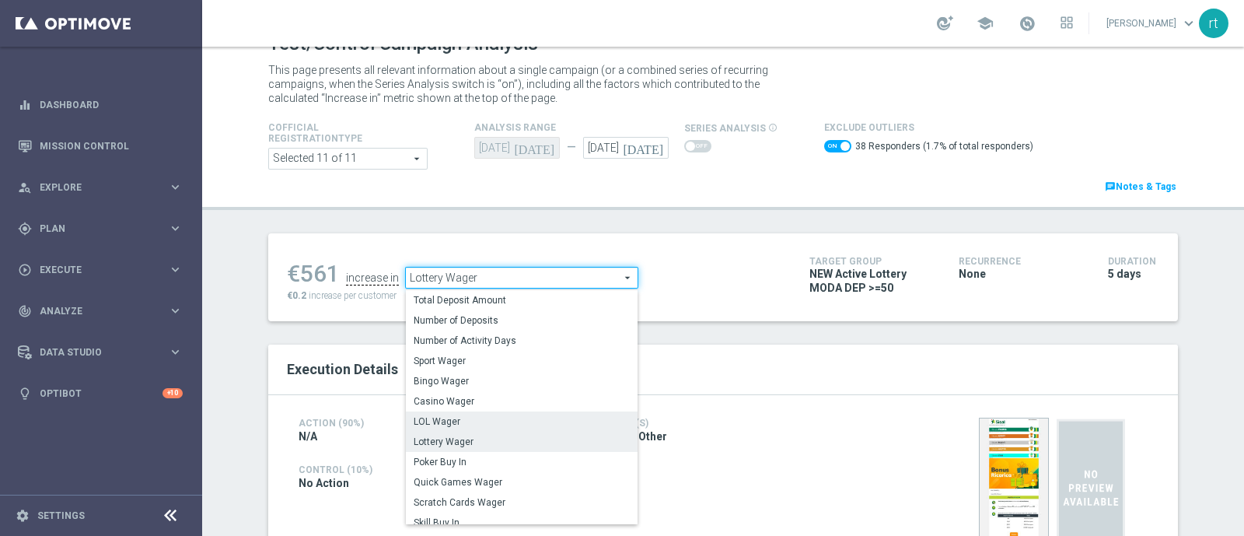
click at [459, 425] on span "LOL Wager" at bounding box center [522, 421] width 216 height 12
checkbox input "false"
type input "LOL Wager"
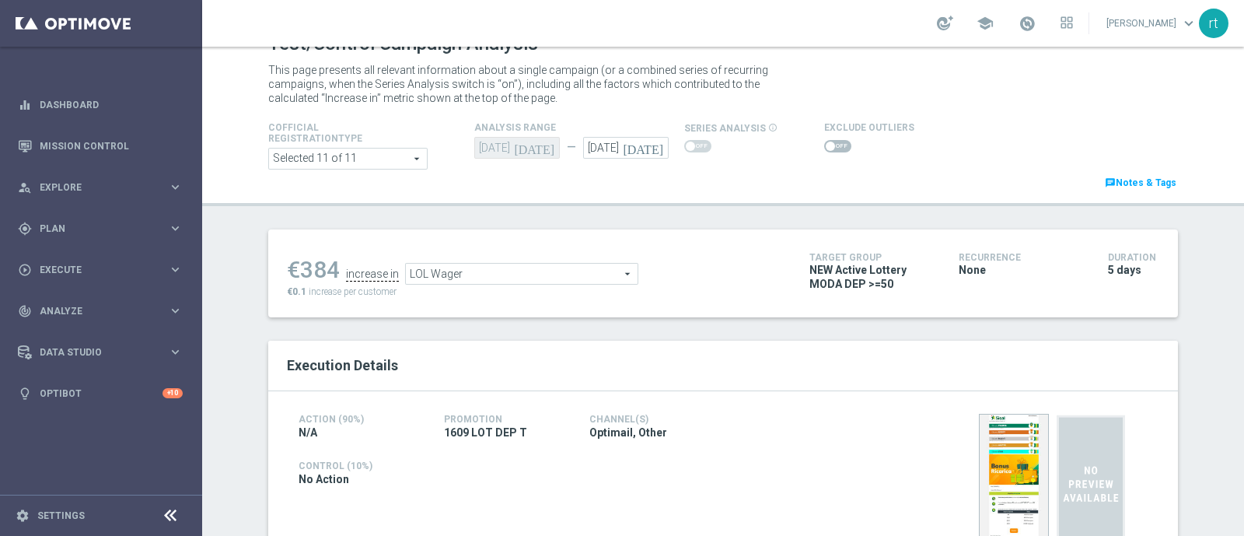
click at [826, 148] on span at bounding box center [830, 145] width 9 height 9
click at [824, 148] on input "checkbox" at bounding box center [837, 146] width 27 height 12
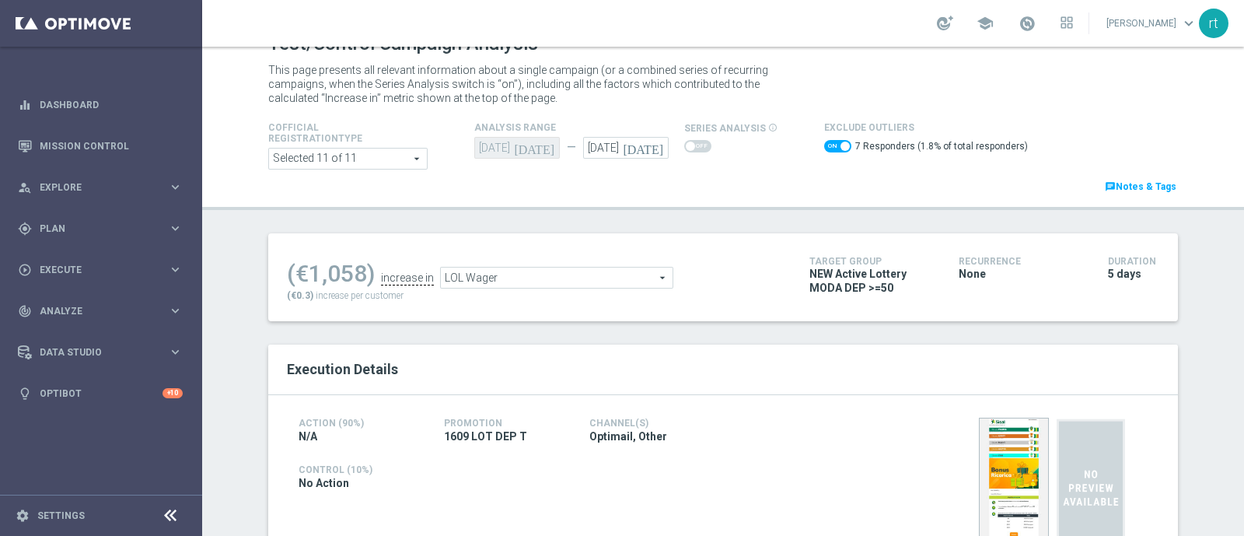
click at [571, 273] on span "LOL Wager" at bounding box center [557, 277] width 232 height 20
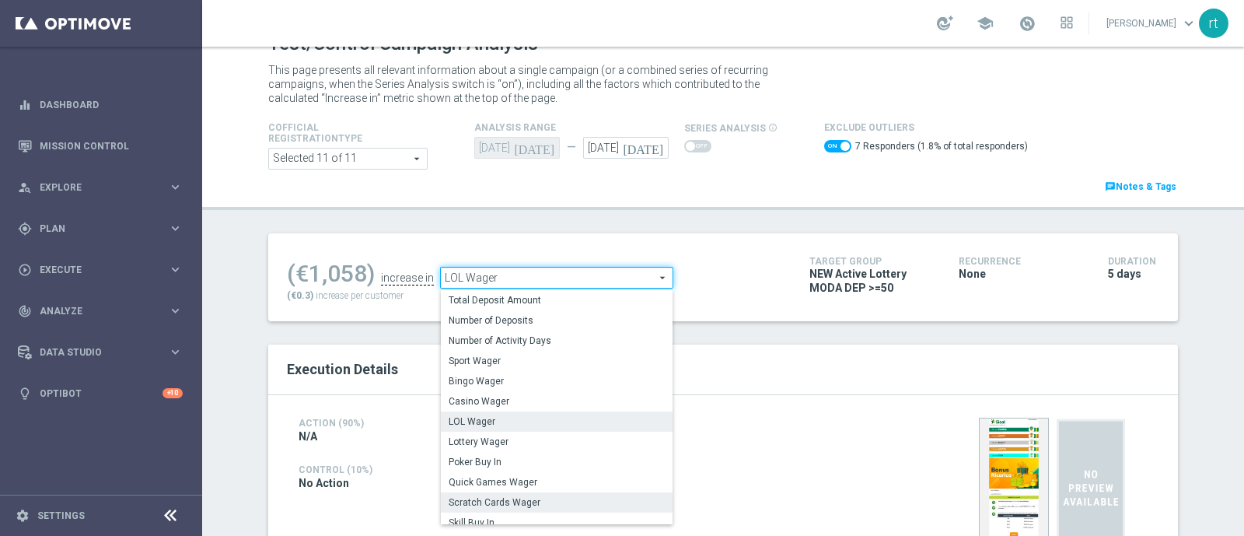
click at [500, 493] on label "Scratch Cards Wager" at bounding box center [557, 502] width 232 height 20
checkbox input "false"
type input "Scratch Cards Wager"
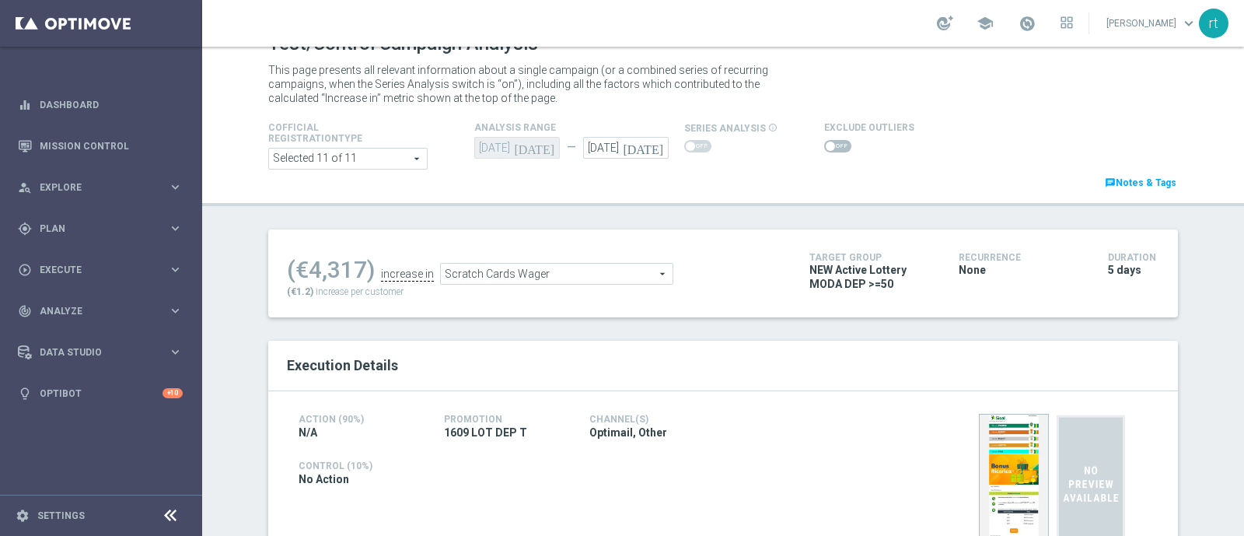
click at [824, 145] on span at bounding box center [837, 146] width 27 height 12
click at [824, 145] on input "checkbox" at bounding box center [837, 146] width 27 height 12
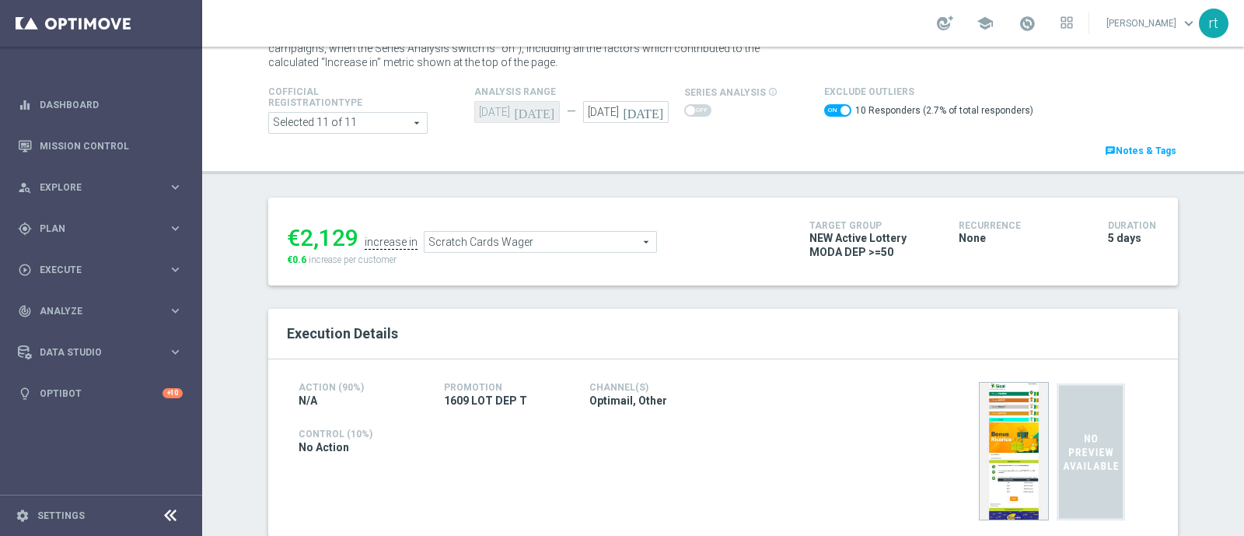
scroll to position [13, 0]
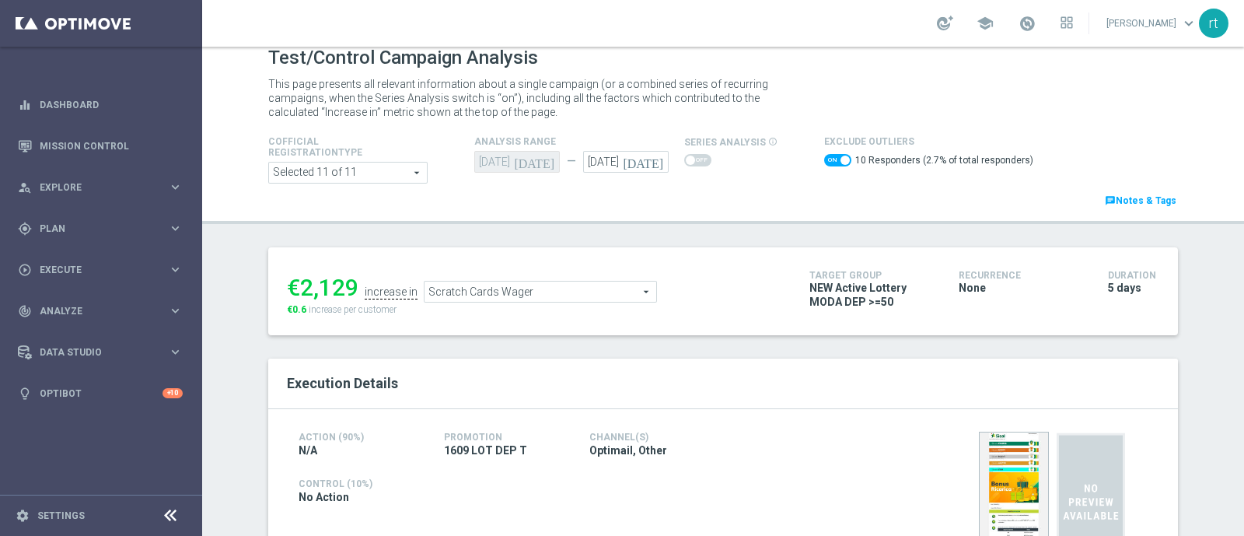
click at [824, 159] on span at bounding box center [837, 160] width 27 height 12
click at [824, 159] on input "checkbox" at bounding box center [837, 160] width 27 height 12
checkbox input "false"
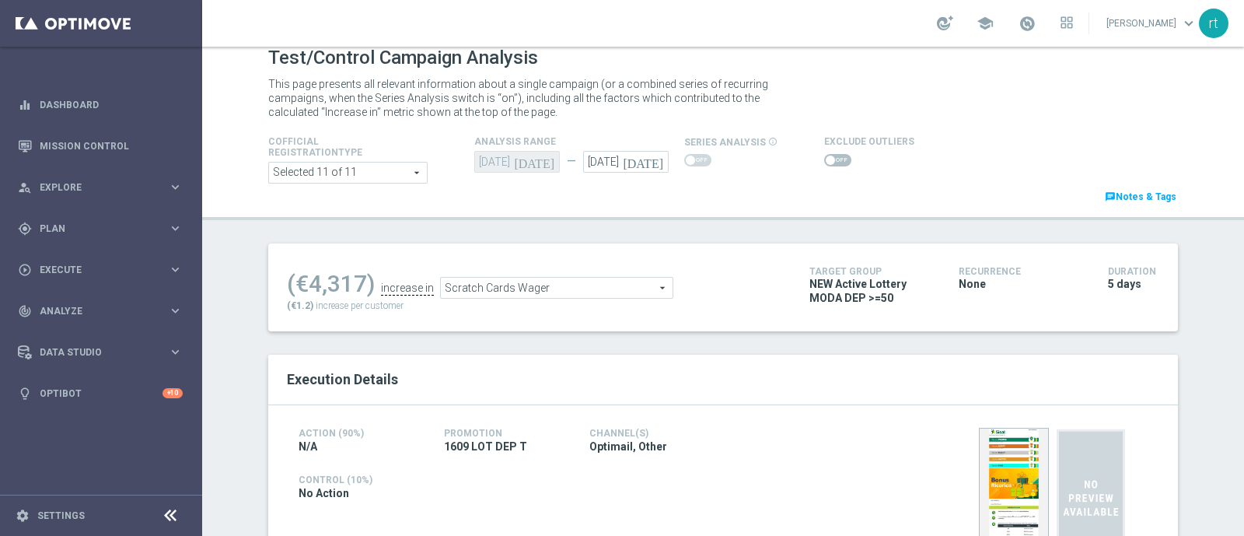
click at [501, 285] on span "Scratch Cards Wager" at bounding box center [557, 288] width 232 height 20
type input "Total Gross Gaming Revenue Minus Bonus Wagared"
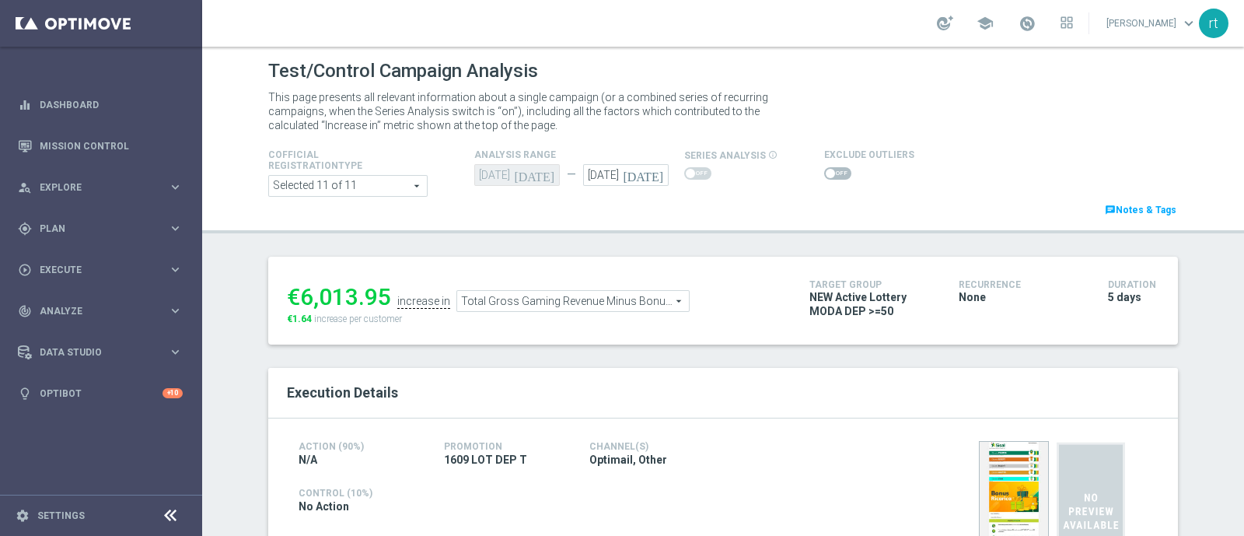
click at [824, 169] on span at bounding box center [837, 173] width 27 height 12
click at [824, 169] on input "checkbox" at bounding box center [837, 173] width 27 height 12
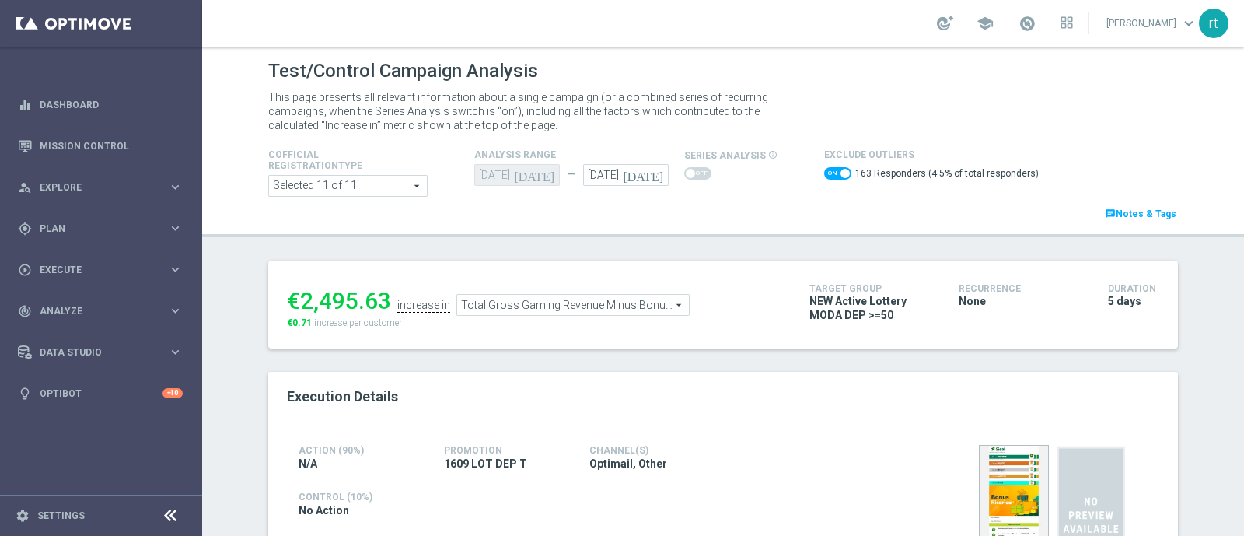
click at [826, 173] on span at bounding box center [837, 173] width 27 height 12
click at [826, 173] on input "checkbox" at bounding box center [837, 173] width 27 height 12
checkbox input "false"
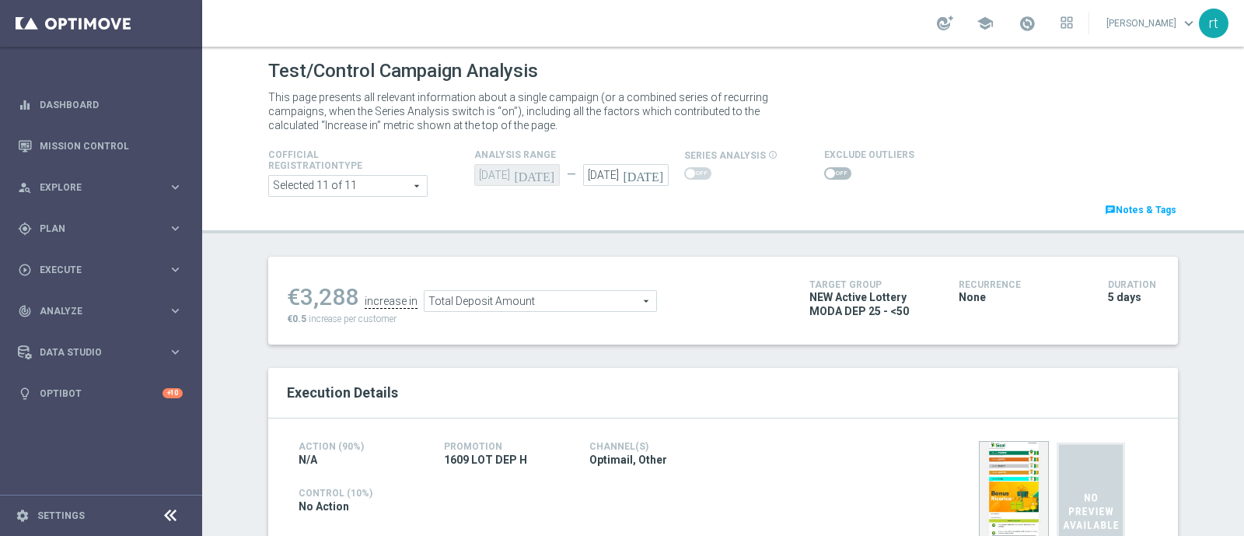
click at [824, 175] on span at bounding box center [837, 173] width 27 height 12
click at [824, 175] on input "checkbox" at bounding box center [837, 173] width 27 height 12
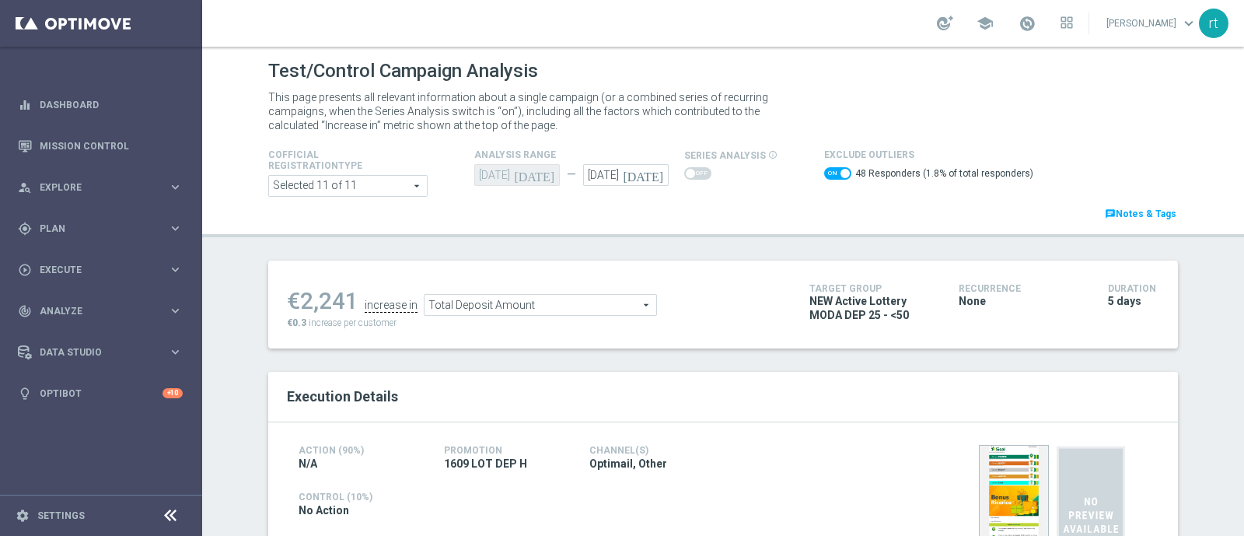
click at [540, 300] on span "Total Deposit Amount" at bounding box center [540, 305] width 232 height 20
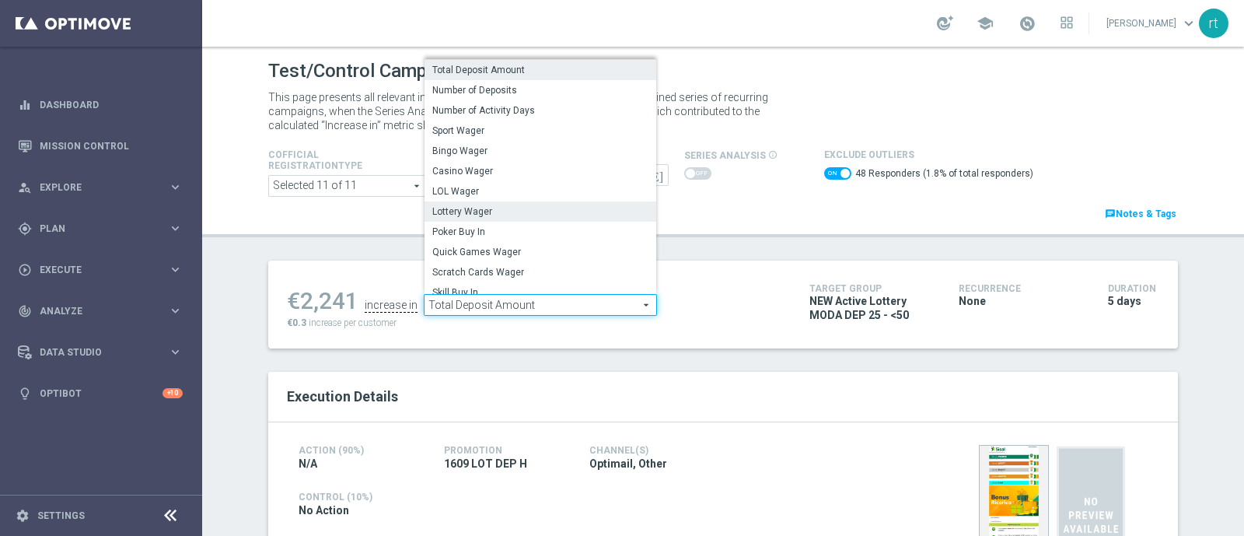
click at [487, 208] on span "Lottery Wager" at bounding box center [540, 211] width 216 height 12
checkbox input "false"
type input "Lottery Wager"
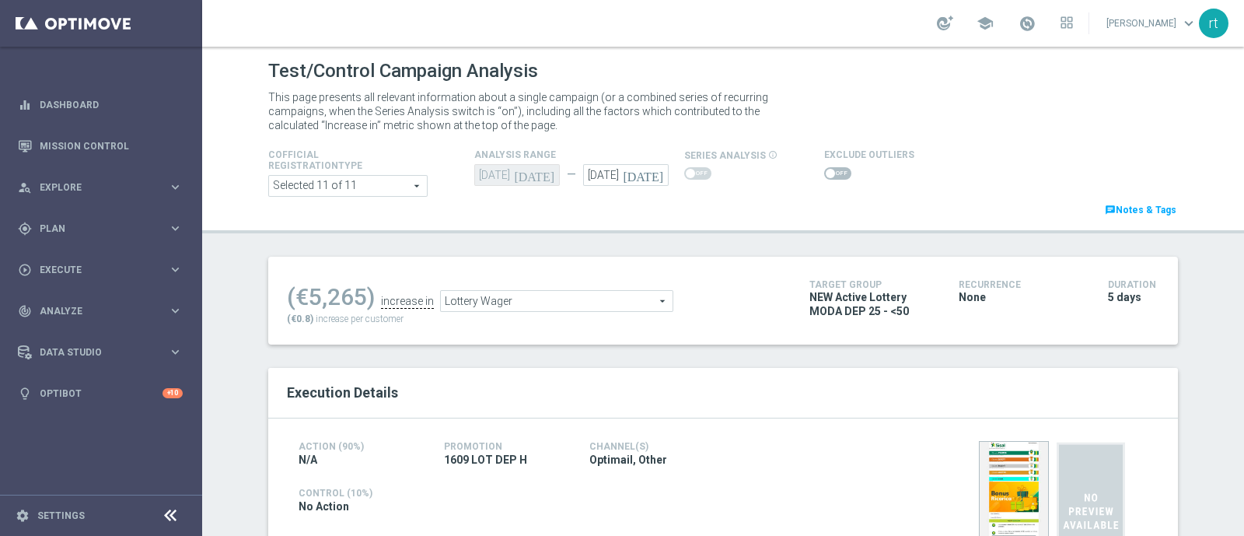
click at [832, 174] on span at bounding box center [837, 173] width 27 height 12
click at [832, 174] on input "checkbox" at bounding box center [837, 173] width 27 height 12
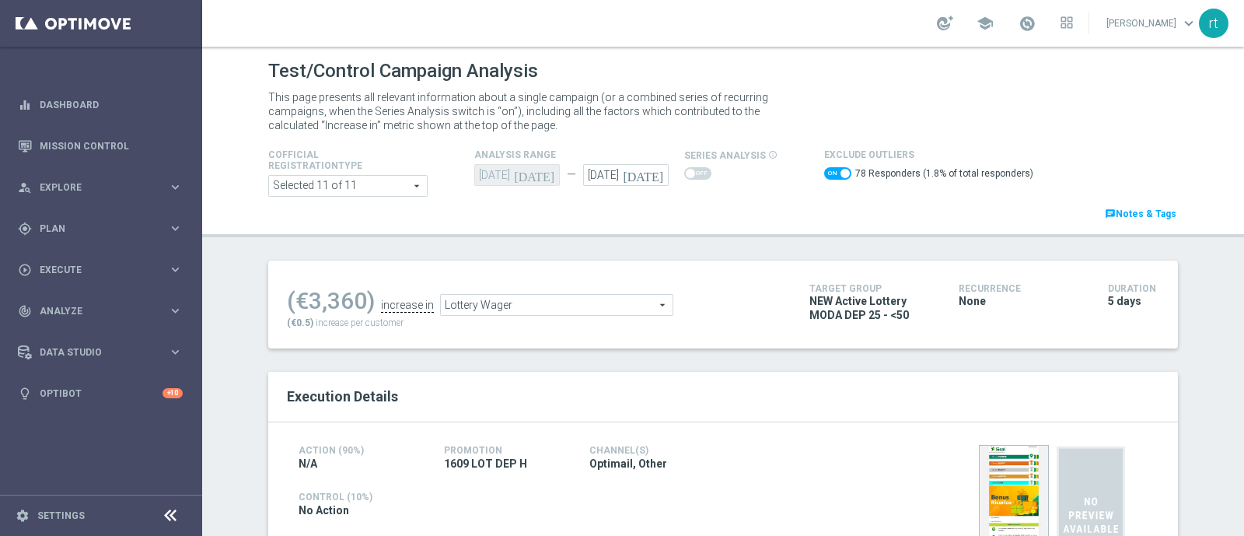
click at [603, 303] on span "Lottery Wager" at bounding box center [557, 305] width 232 height 20
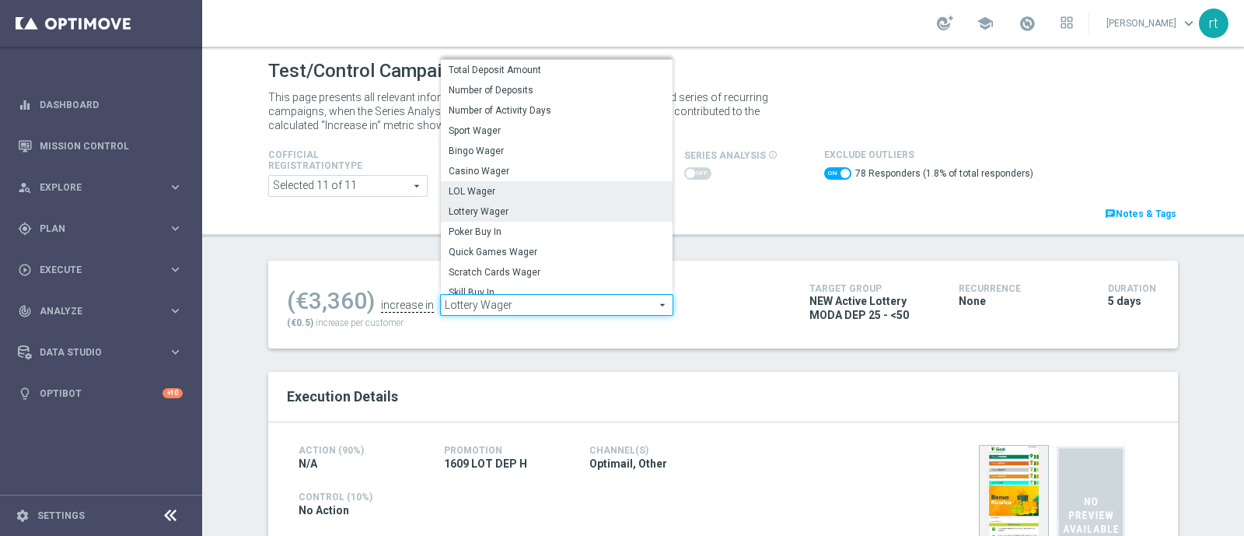
click at [472, 194] on span "LOL Wager" at bounding box center [557, 191] width 216 height 12
checkbox input "false"
type input "LOL Wager"
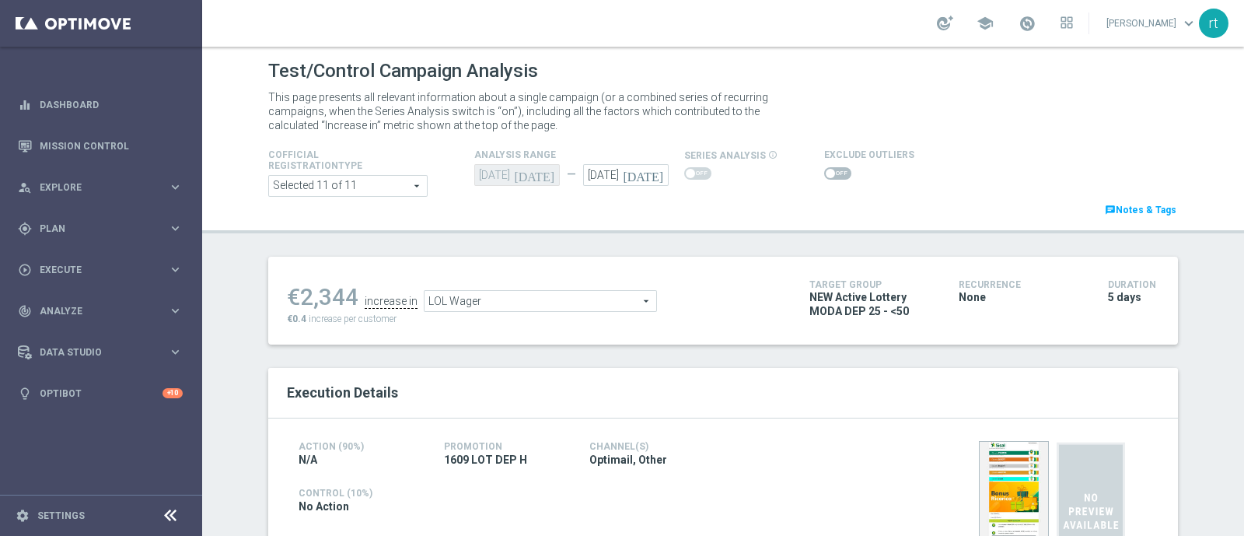
click at [824, 176] on span at bounding box center [837, 173] width 27 height 12
click at [824, 176] on input "checkbox" at bounding box center [837, 173] width 27 height 12
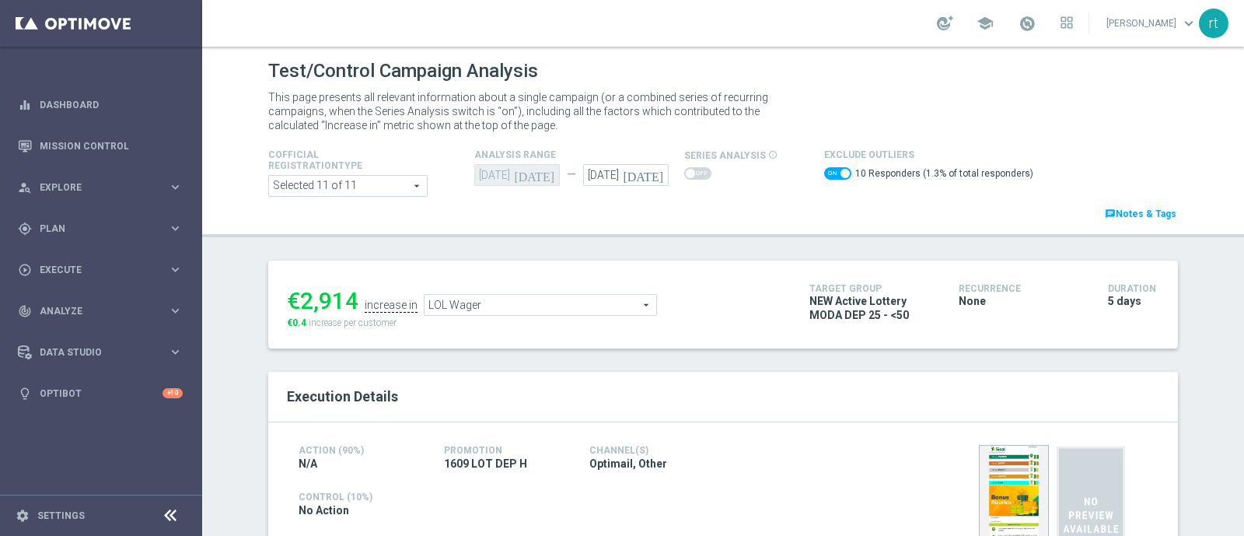
click at [535, 316] on div "€2,914 increase in LOL Wager LOL Wager arrow_drop_down search €0.4 increase per…" at bounding box center [536, 304] width 499 height 51
click at [526, 307] on span "LOL Wager" at bounding box center [540, 305] width 232 height 20
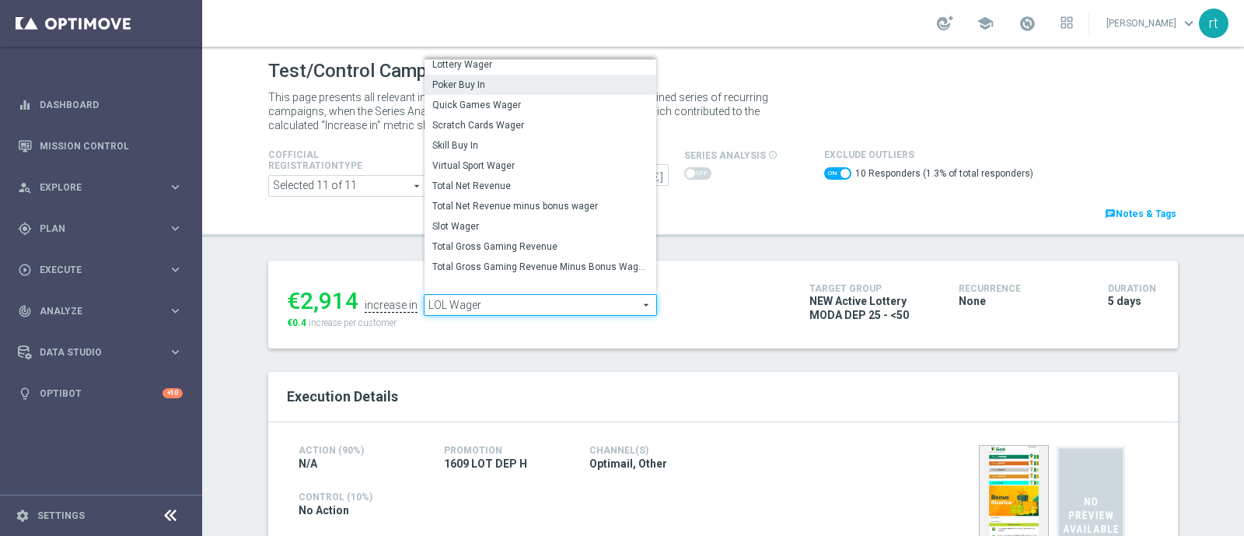
scroll to position [110, 0]
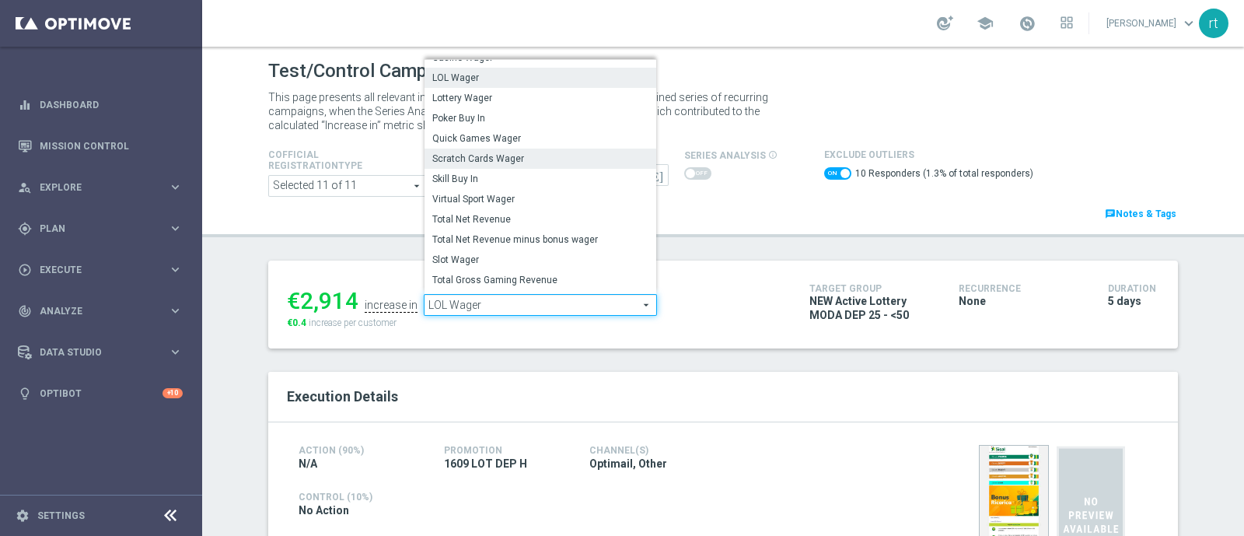
click at [501, 159] on span "Scratch Cards Wager" at bounding box center [540, 158] width 216 height 12
checkbox input "false"
type input "Scratch Cards Wager"
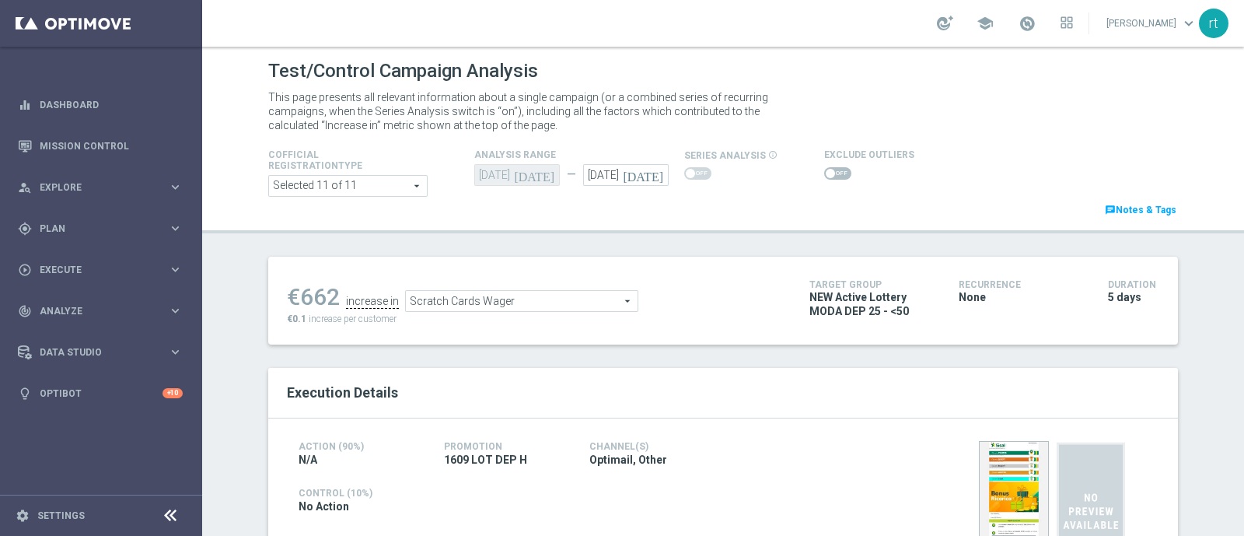
click at [824, 157] on h4 "Exclude Outliers" at bounding box center [869, 154] width 90 height 11
click at [824, 169] on span at bounding box center [837, 173] width 27 height 12
click at [824, 169] on input "checkbox" at bounding box center [837, 173] width 27 height 12
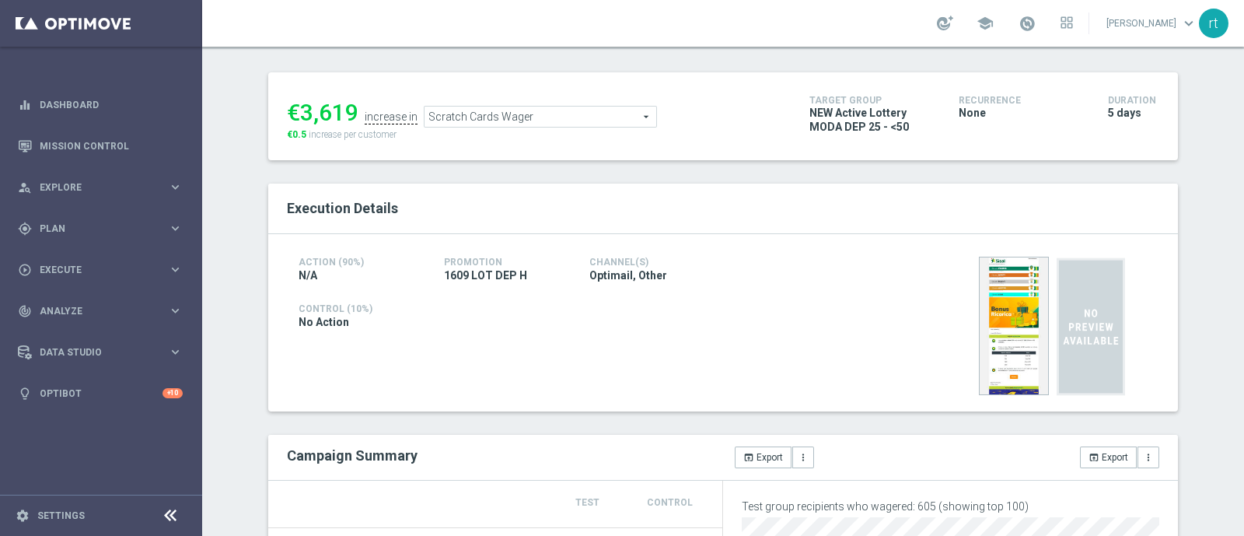
scroll to position [66, 0]
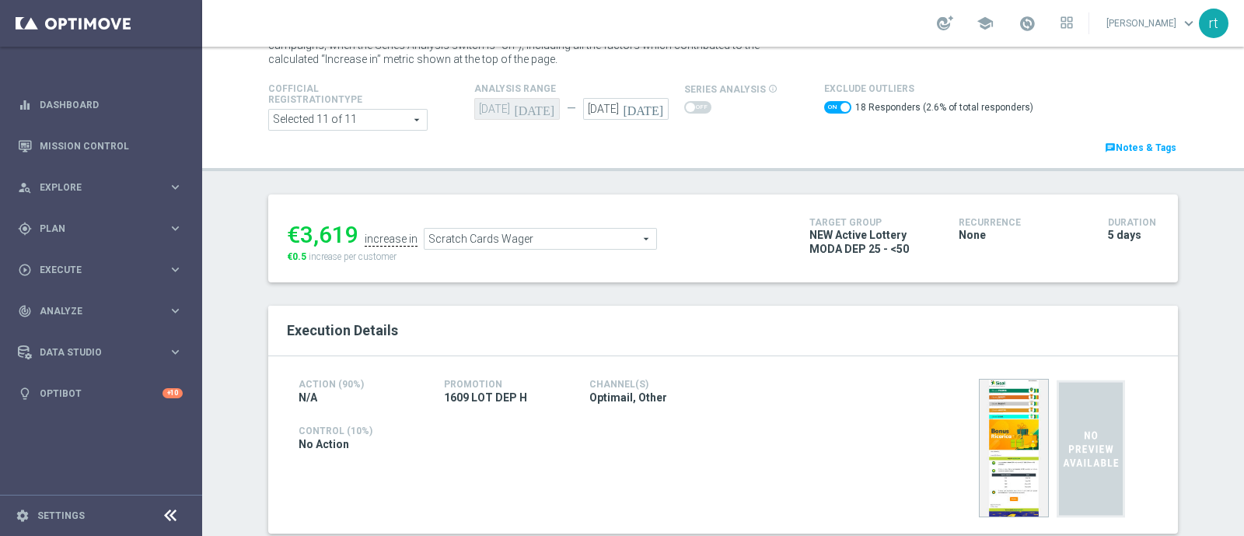
click at [595, 238] on span "Scratch Cards Wager" at bounding box center [540, 239] width 232 height 20
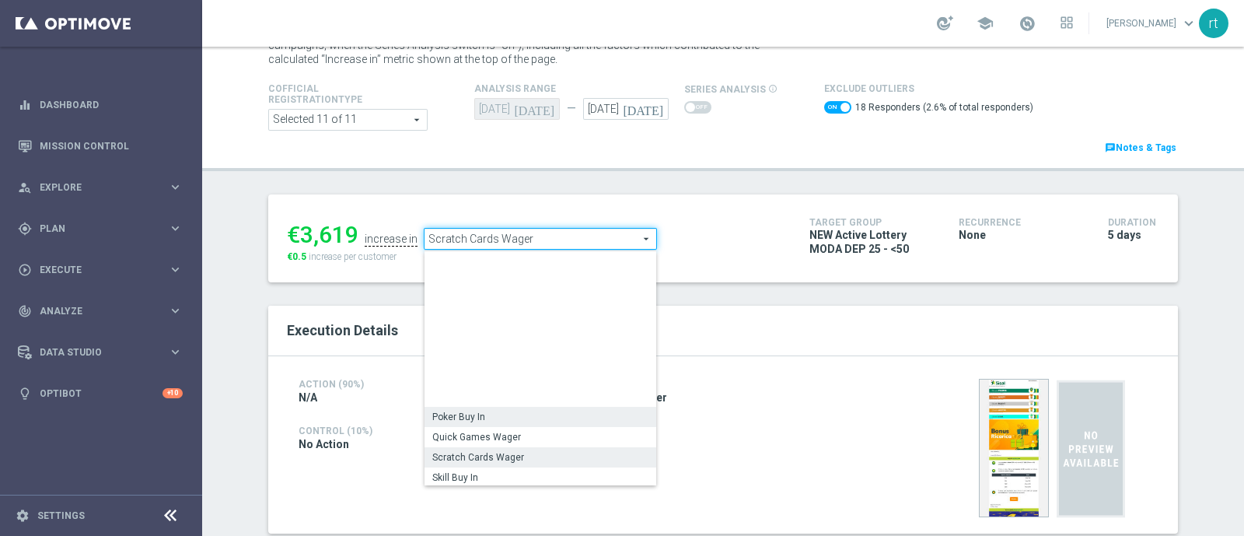
scroll to position [172, 0]
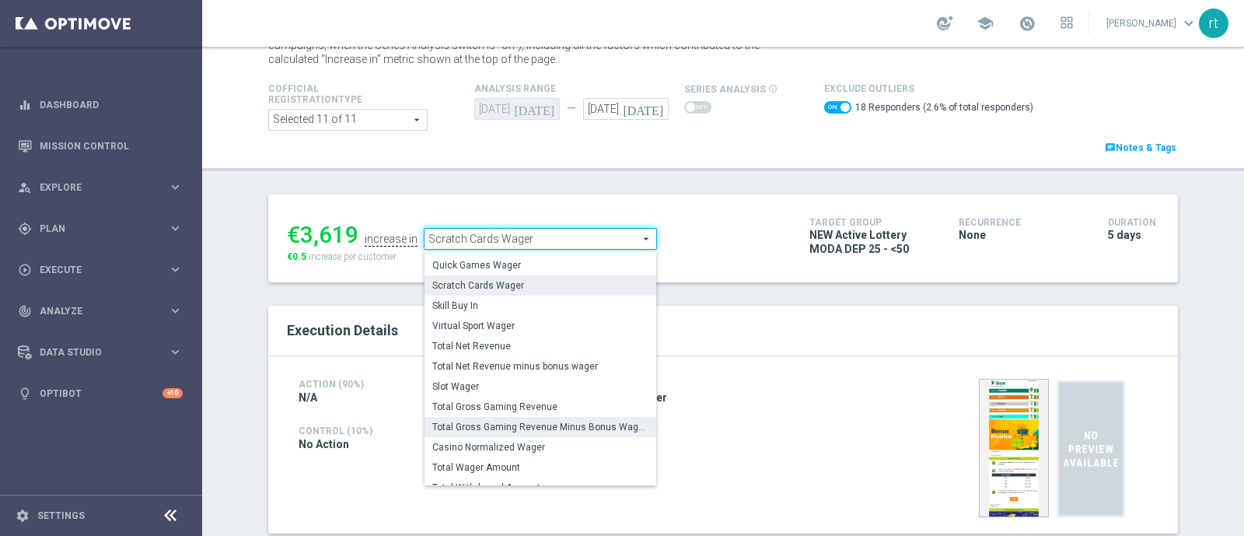
click at [513, 424] on span "Total Gross Gaming Revenue Minus Bonus Wagared" at bounding box center [540, 427] width 216 height 12
checkbox input "false"
type input "Total Gross Gaming Revenue Minus Bonus Wagared"
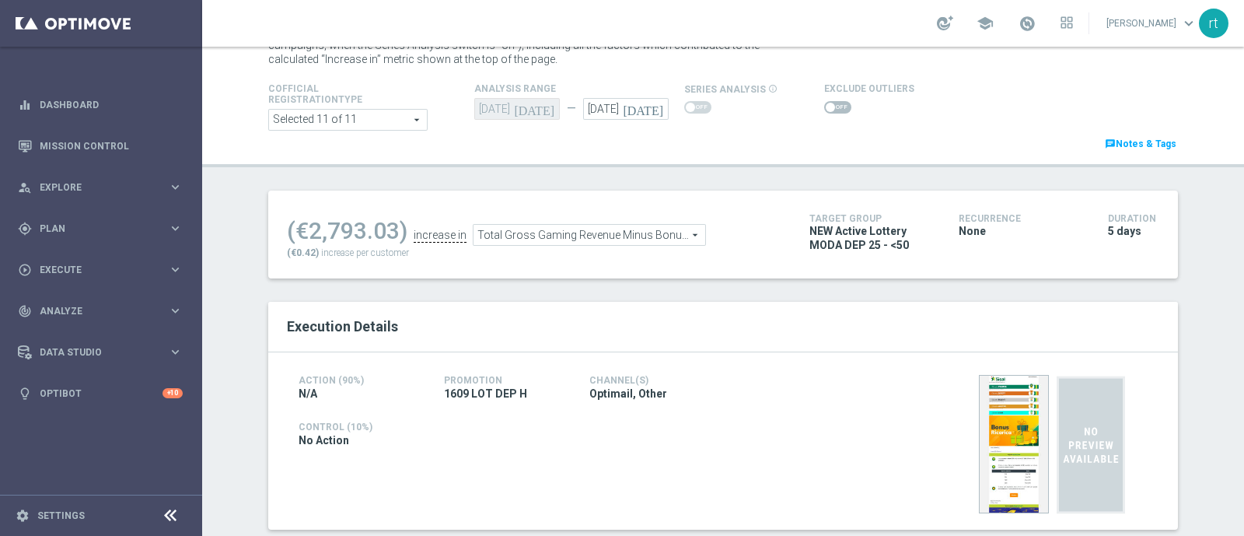
click at [824, 109] on span at bounding box center [837, 107] width 27 height 12
click at [824, 109] on input "checkbox" at bounding box center [837, 107] width 27 height 12
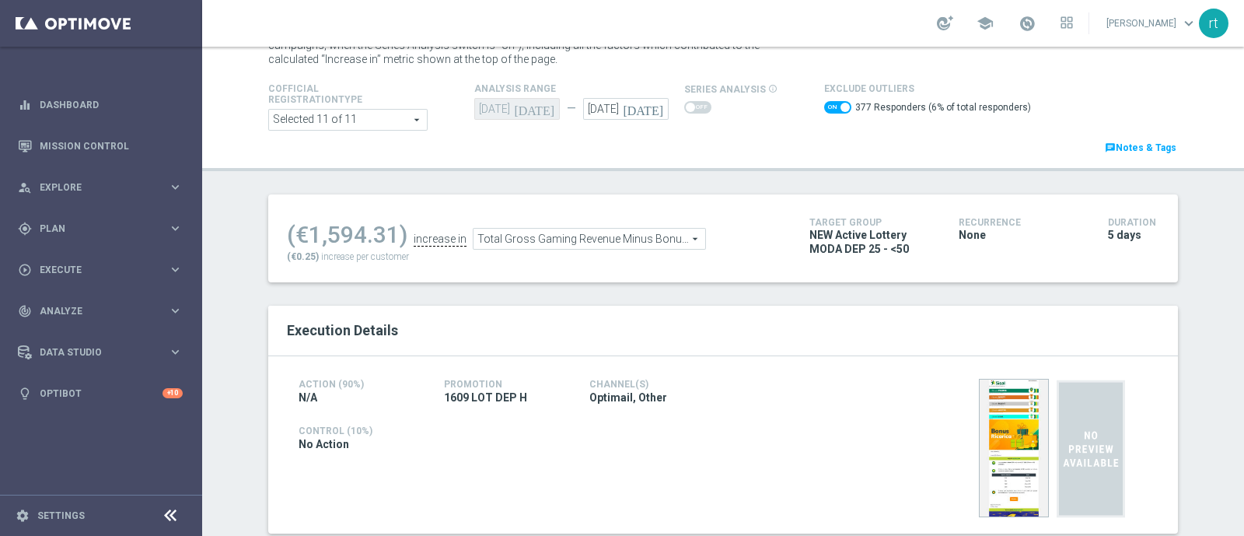
click at [824, 109] on span at bounding box center [837, 107] width 27 height 12
click at [824, 109] on input "checkbox" at bounding box center [837, 107] width 27 height 12
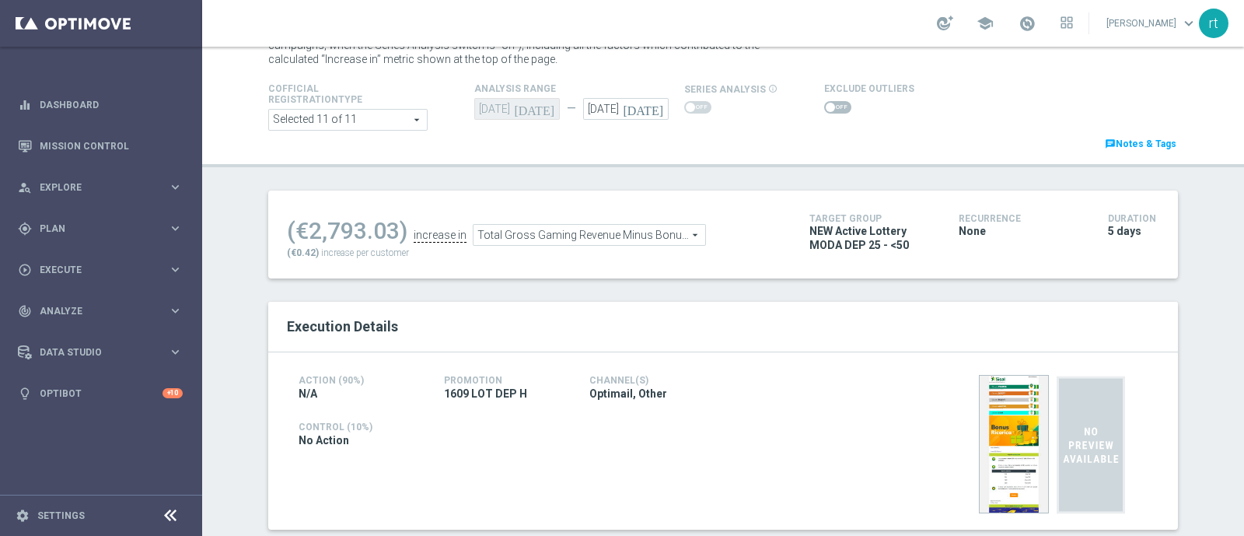
click at [827, 105] on span at bounding box center [837, 107] width 27 height 12
click at [827, 105] on input "checkbox" at bounding box center [837, 107] width 27 height 12
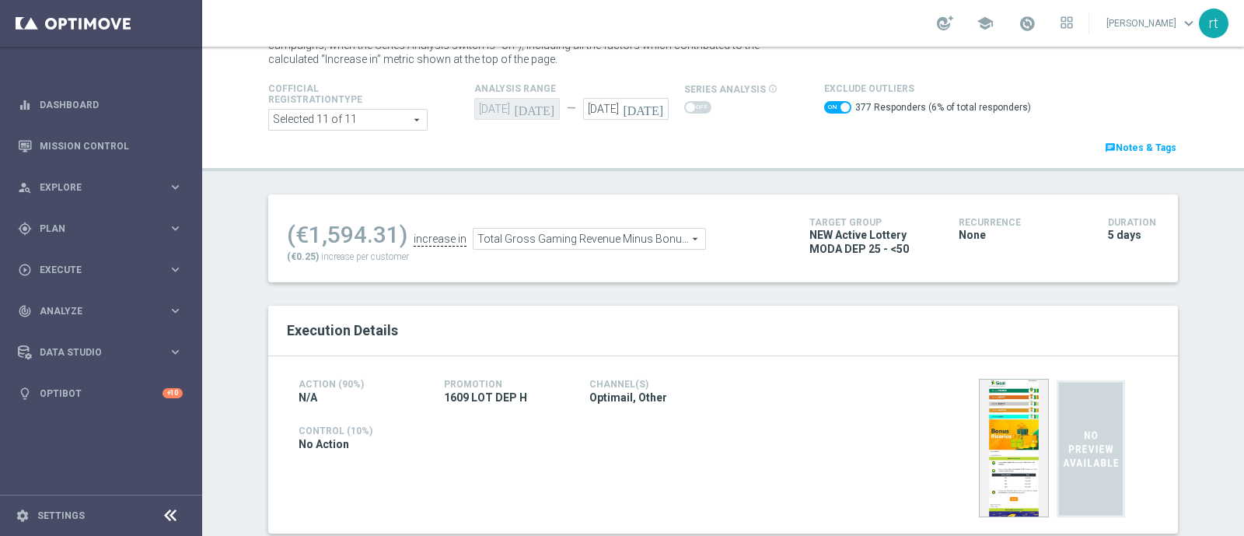
click at [596, 239] on span "Total Gross Gaming Revenue Minus Bonus Wagared" at bounding box center [589, 239] width 232 height 20
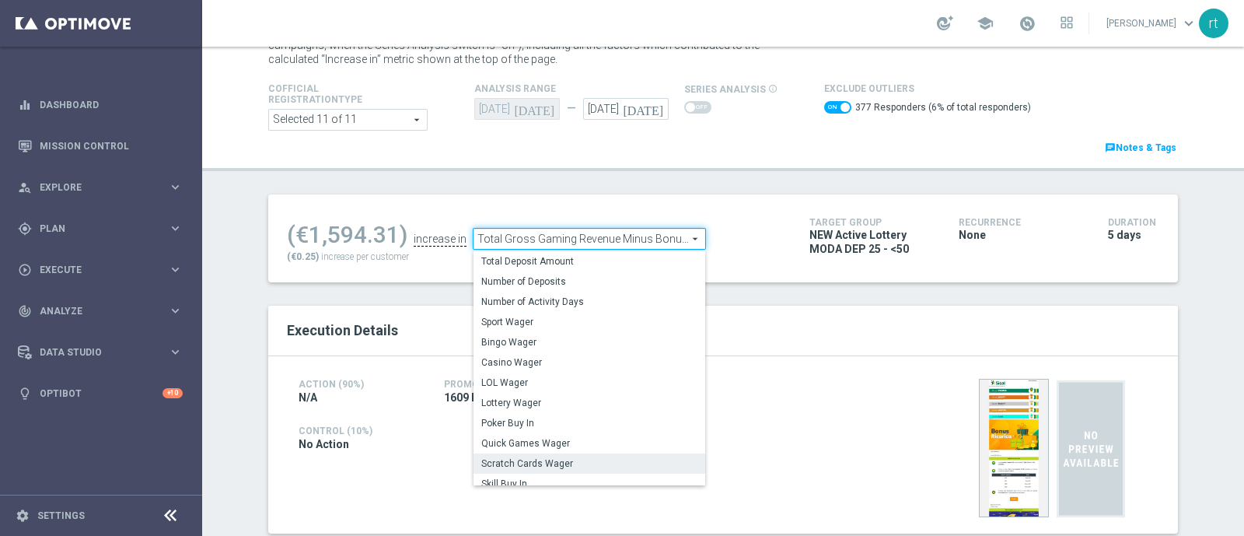
click at [529, 458] on span "Scratch Cards Wager" at bounding box center [589, 463] width 216 height 12
checkbox input "false"
type input "Scratch Cards Wager"
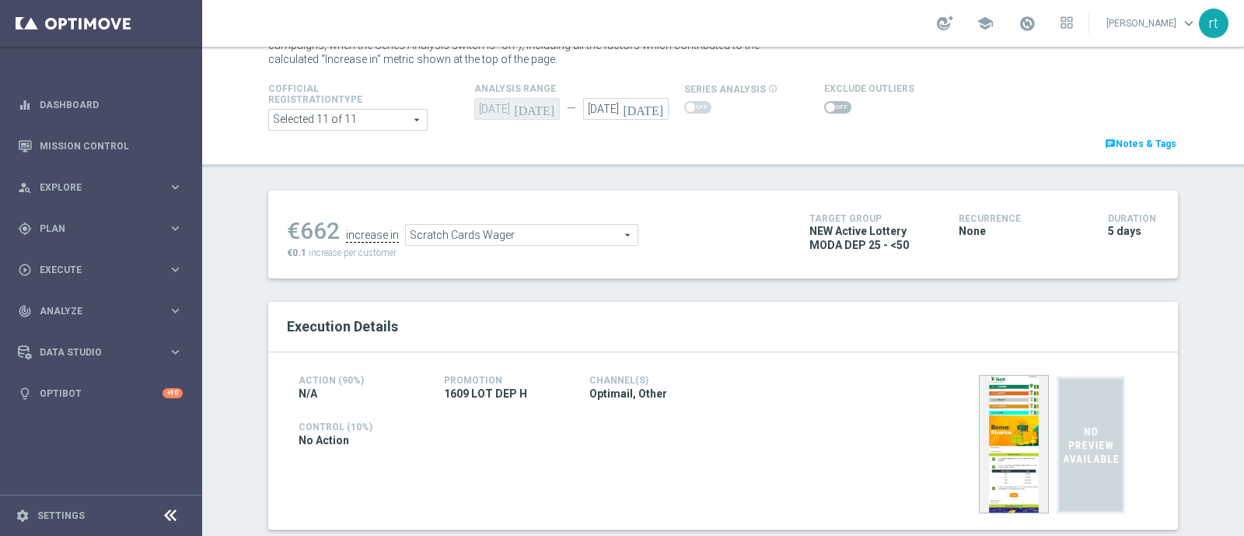
click at [826, 103] on span at bounding box center [830, 107] width 9 height 9
click at [824, 103] on input "checkbox" at bounding box center [837, 107] width 27 height 12
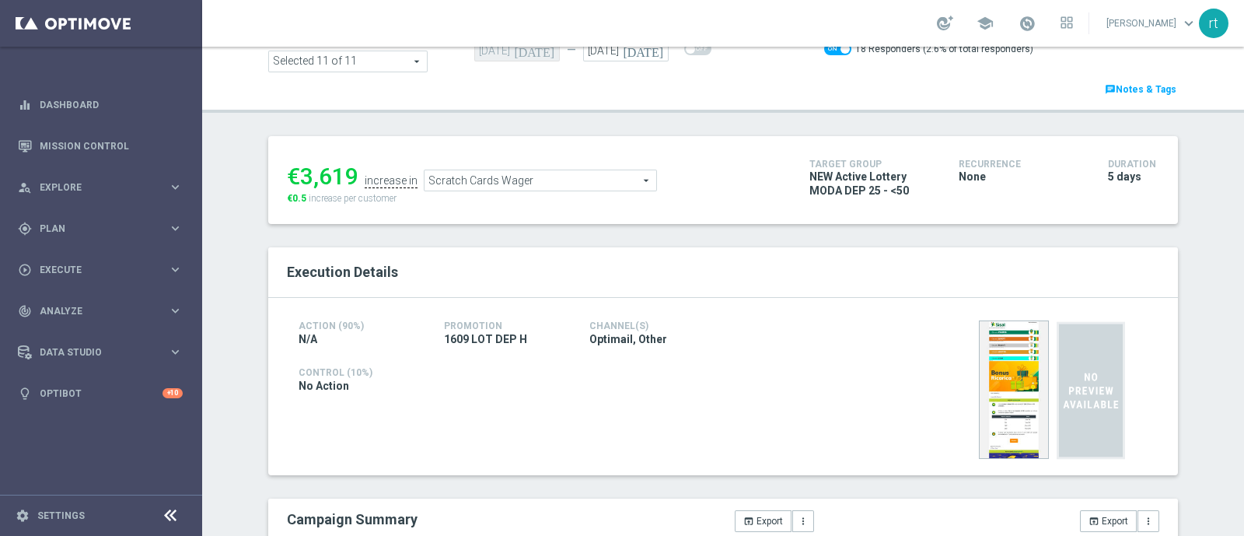
scroll to position [21, 0]
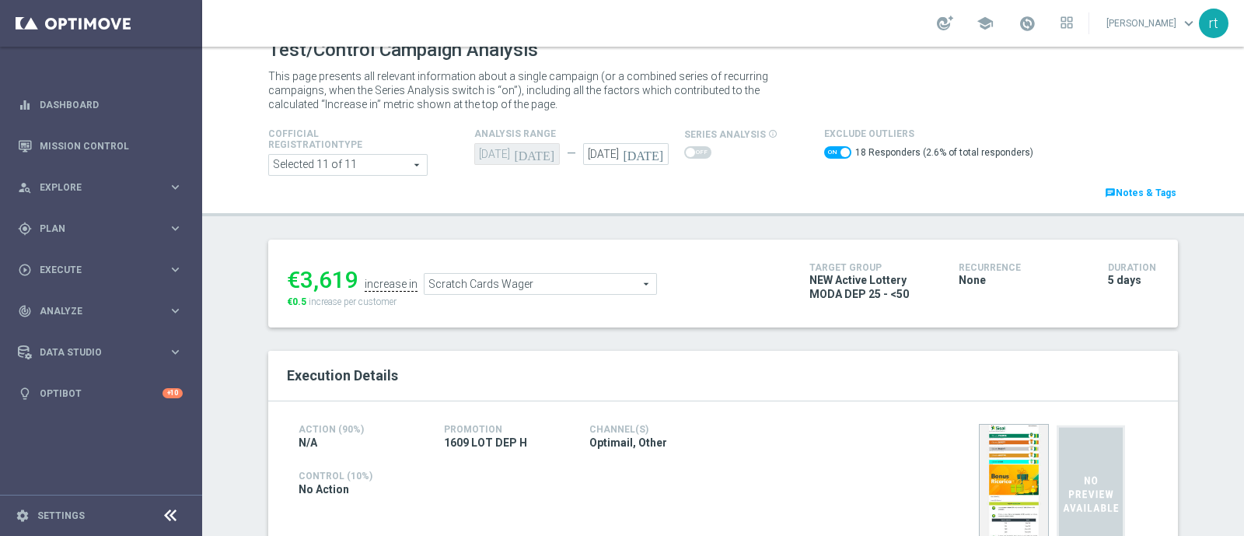
click at [824, 155] on span at bounding box center [837, 152] width 27 height 12
click at [824, 155] on input "checkbox" at bounding box center [837, 152] width 27 height 12
checkbox input "false"
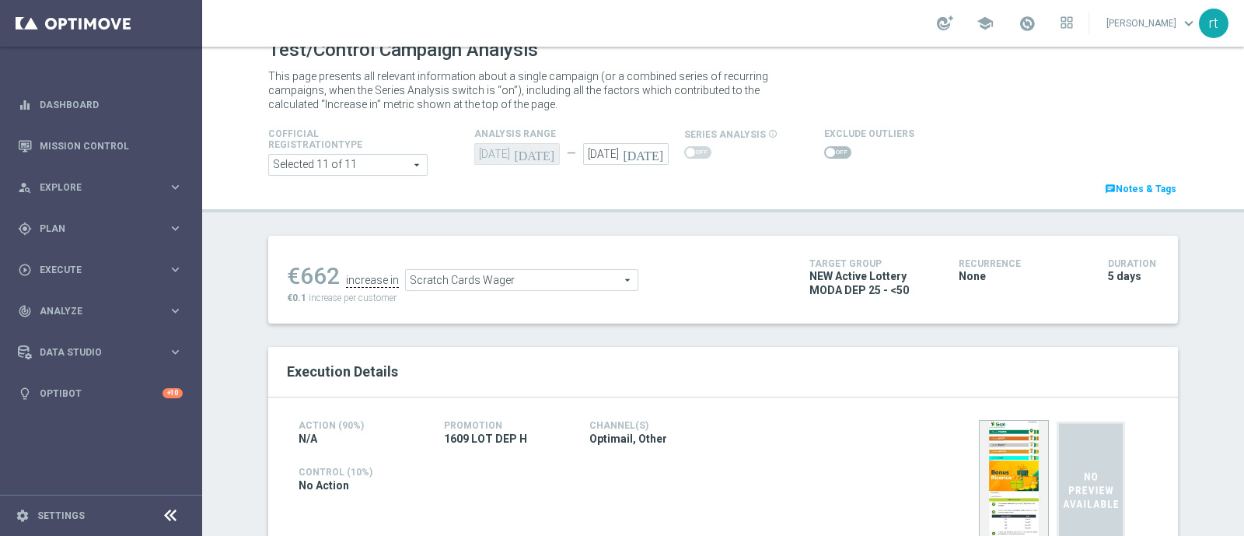
click at [567, 274] on span "Scratch Cards Wager" at bounding box center [522, 280] width 232 height 20
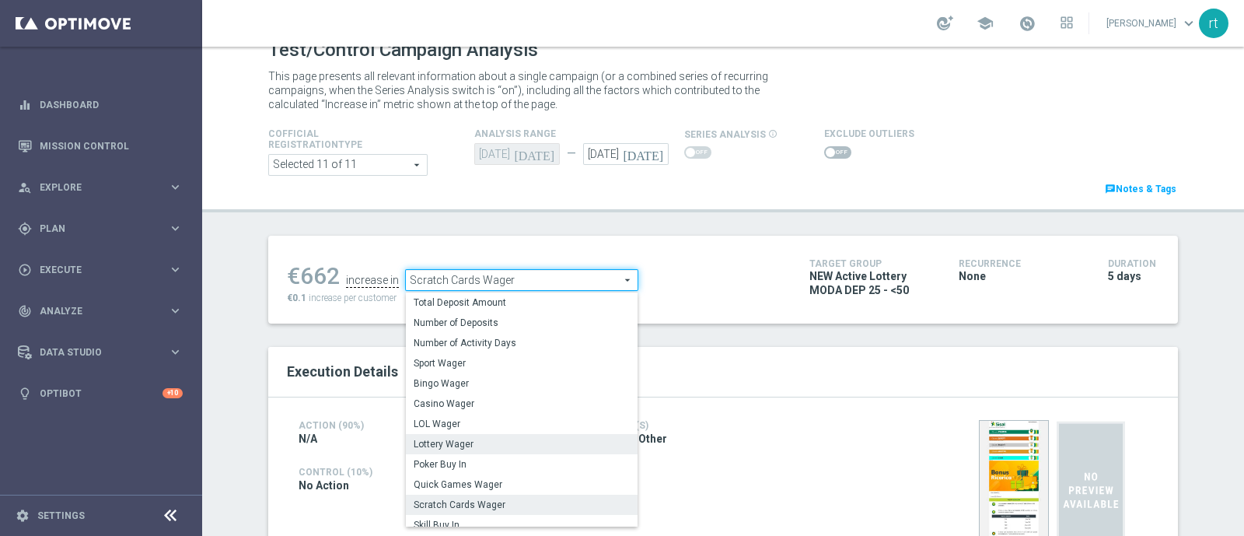
click at [470, 434] on label "Lottery Wager" at bounding box center [522, 444] width 232 height 20
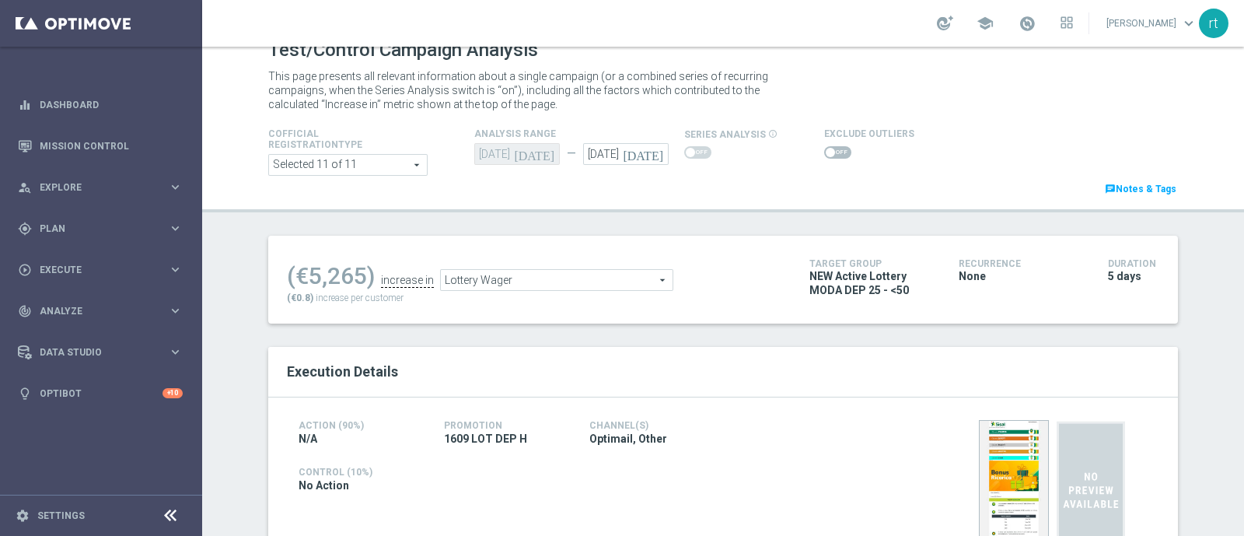
click at [452, 285] on span "Lottery Wager" at bounding box center [557, 280] width 232 height 20
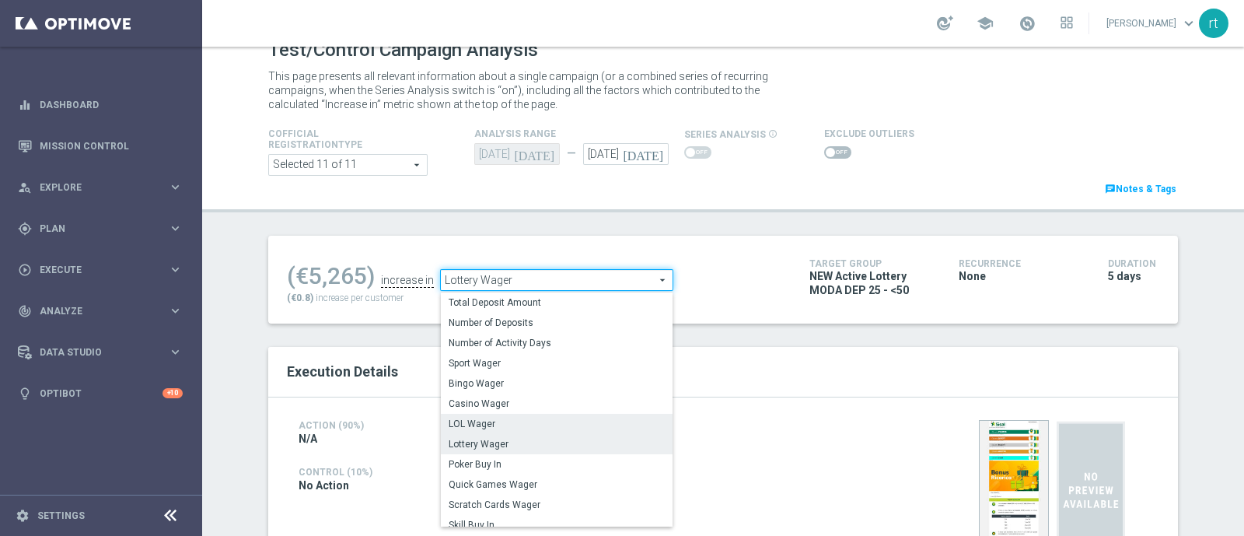
click at [466, 429] on label "LOL Wager" at bounding box center [557, 424] width 232 height 20
type input "LOL Wager"
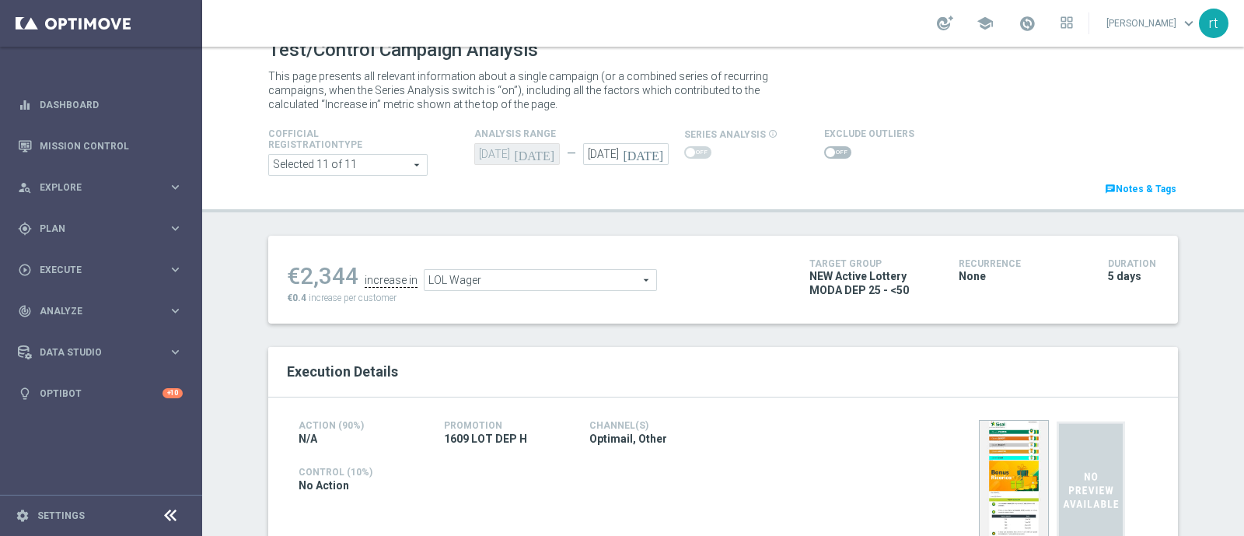
click at [832, 153] on span at bounding box center [837, 152] width 27 height 12
click at [832, 153] on input "checkbox" at bounding box center [837, 152] width 27 height 12
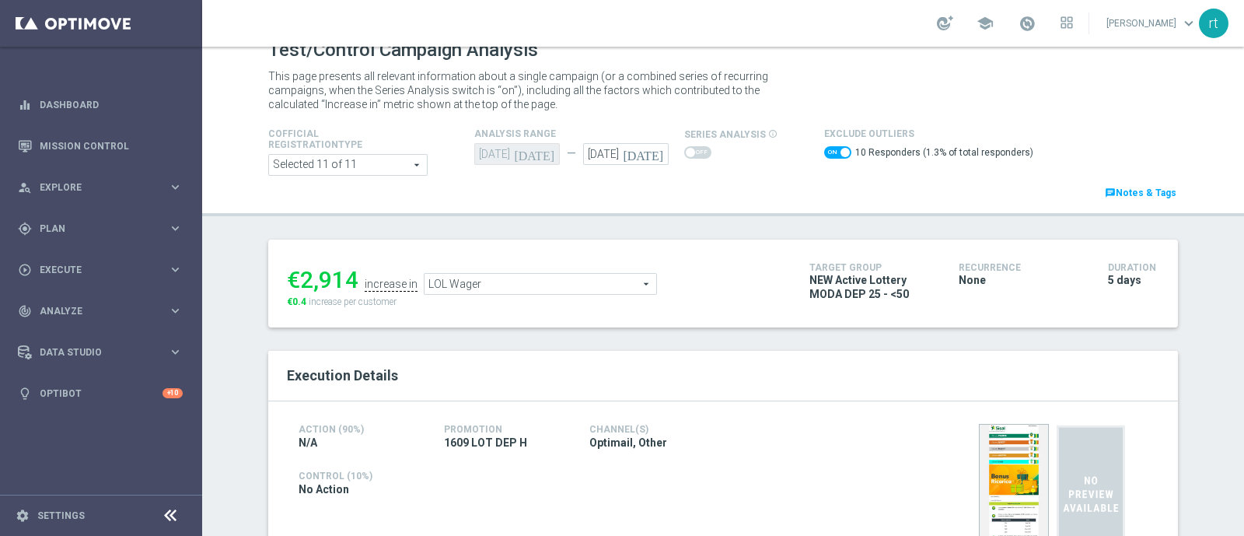
click at [574, 284] on span "LOL Wager" at bounding box center [540, 284] width 232 height 20
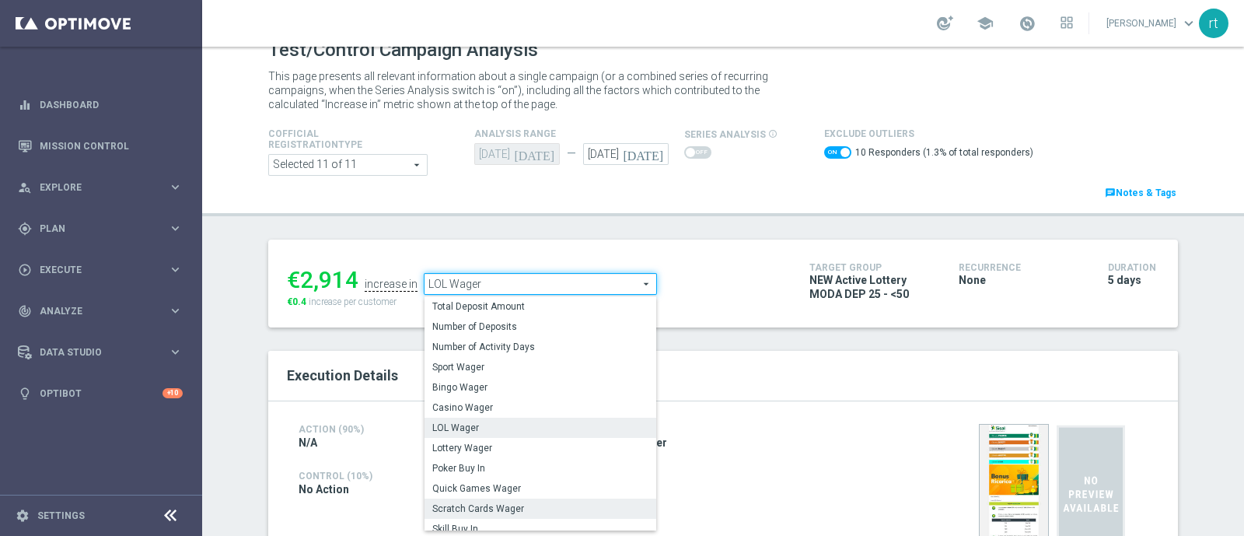
click at [491, 499] on label "Scratch Cards Wager" at bounding box center [540, 508] width 232 height 20
checkbox input "false"
type input "Scratch Cards Wager"
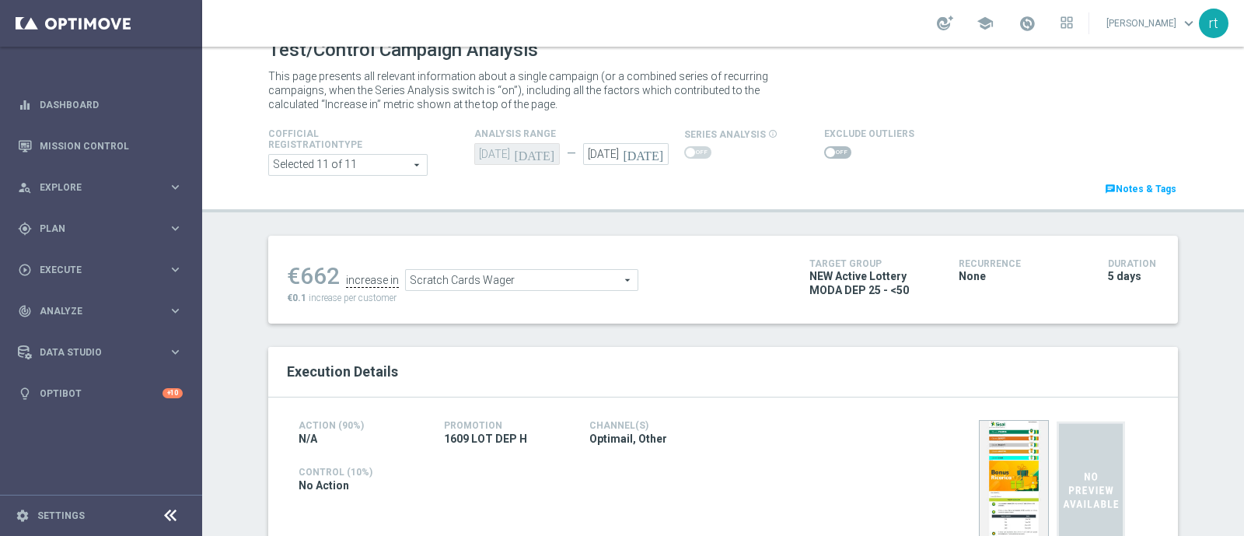
click at [826, 152] on span at bounding box center [830, 152] width 9 height 9
click at [824, 152] on input "checkbox" at bounding box center [837, 152] width 27 height 12
checkbox input "true"
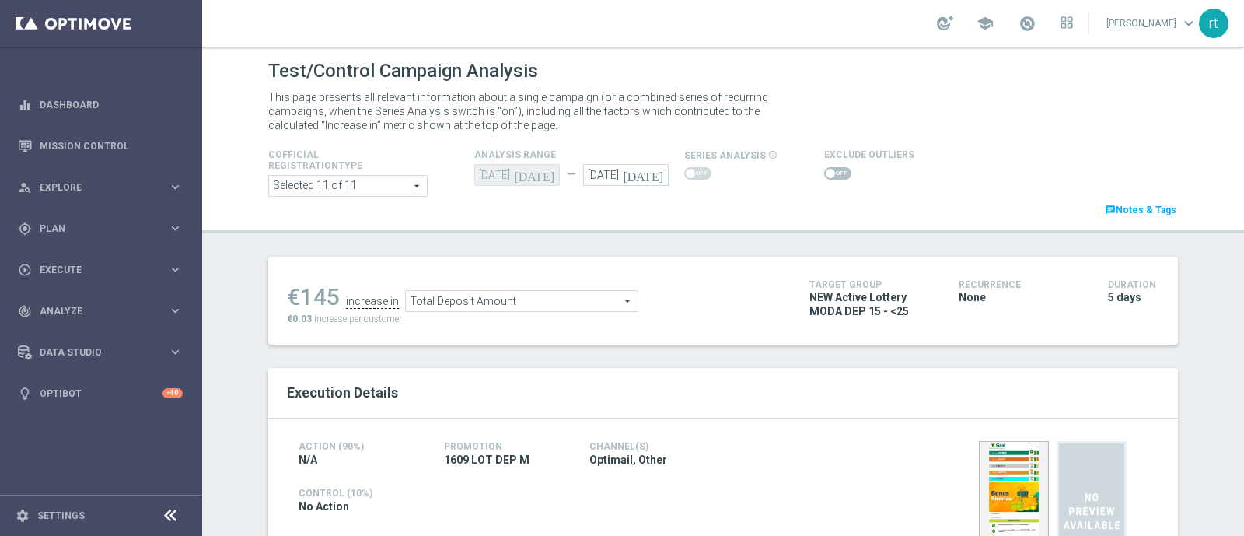
click at [824, 175] on span at bounding box center [837, 173] width 27 height 12
click at [824, 175] on input "checkbox" at bounding box center [837, 173] width 27 height 12
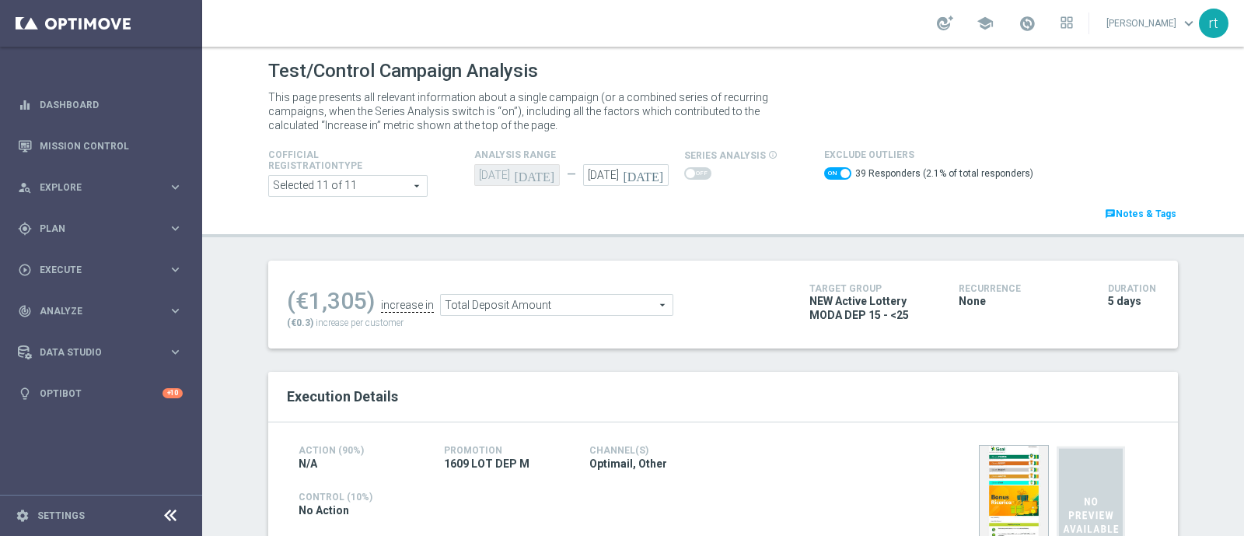
click at [585, 295] on span "Total Deposit Amount" at bounding box center [557, 305] width 232 height 20
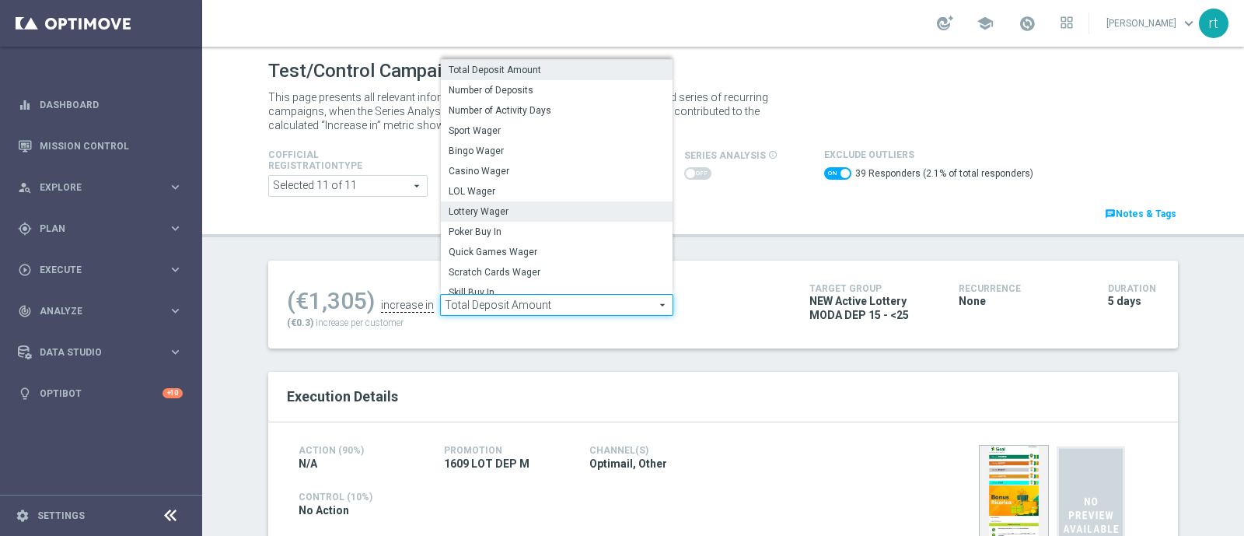
click at [496, 211] on span "Lottery Wager" at bounding box center [557, 211] width 216 height 12
checkbox input "false"
type input "Lottery Wager"
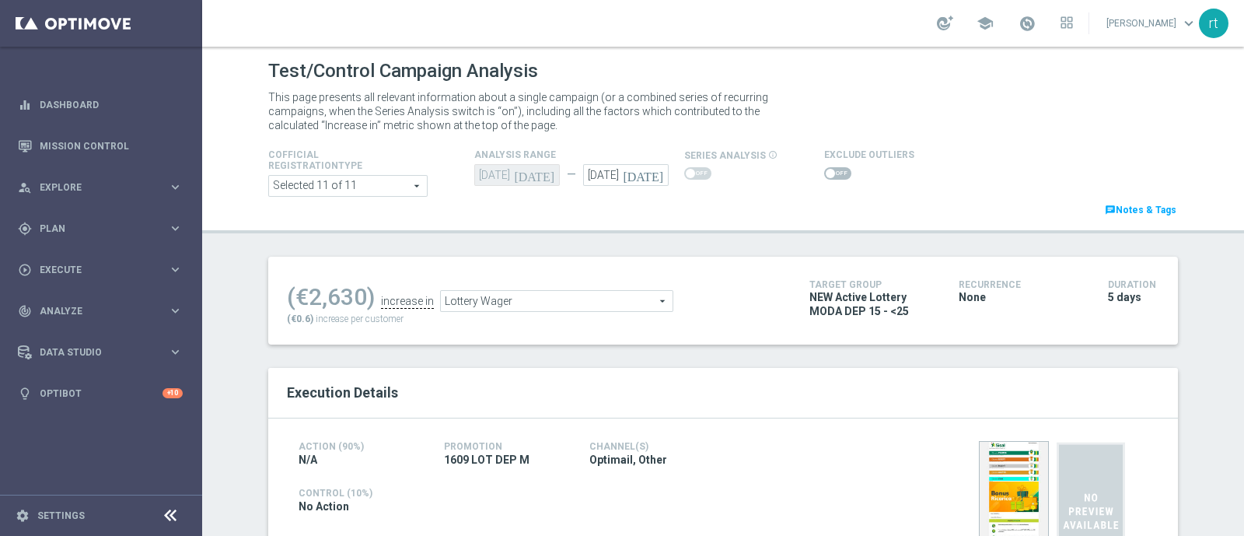
click at [831, 170] on span at bounding box center [837, 173] width 27 height 12
click at [831, 170] on input "checkbox" at bounding box center [837, 173] width 27 height 12
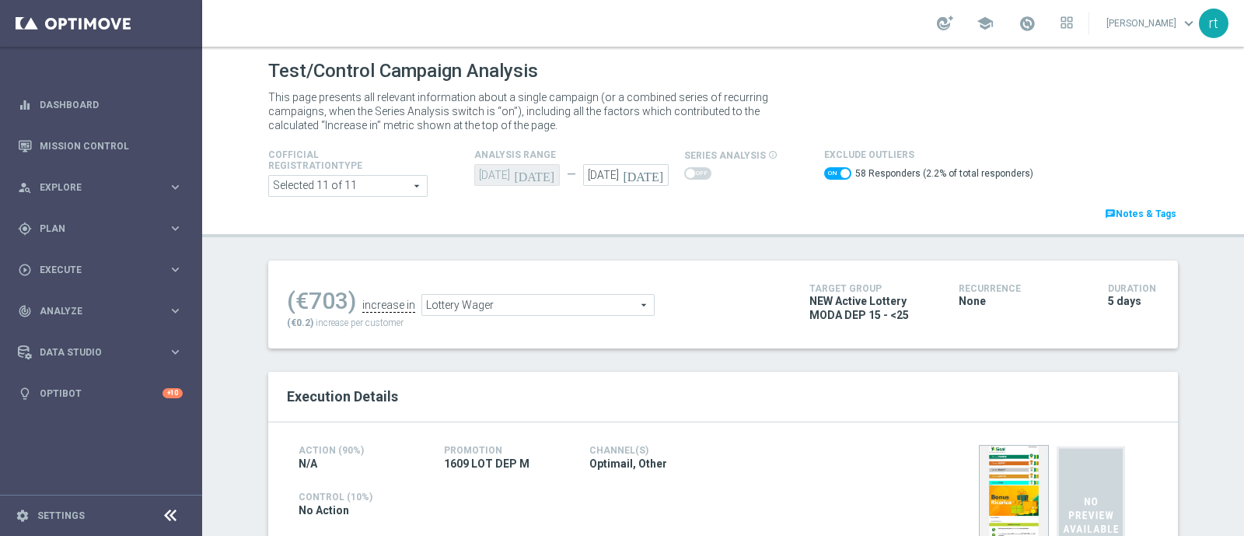
click at [559, 298] on span "Lottery Wager" at bounding box center [538, 305] width 232 height 20
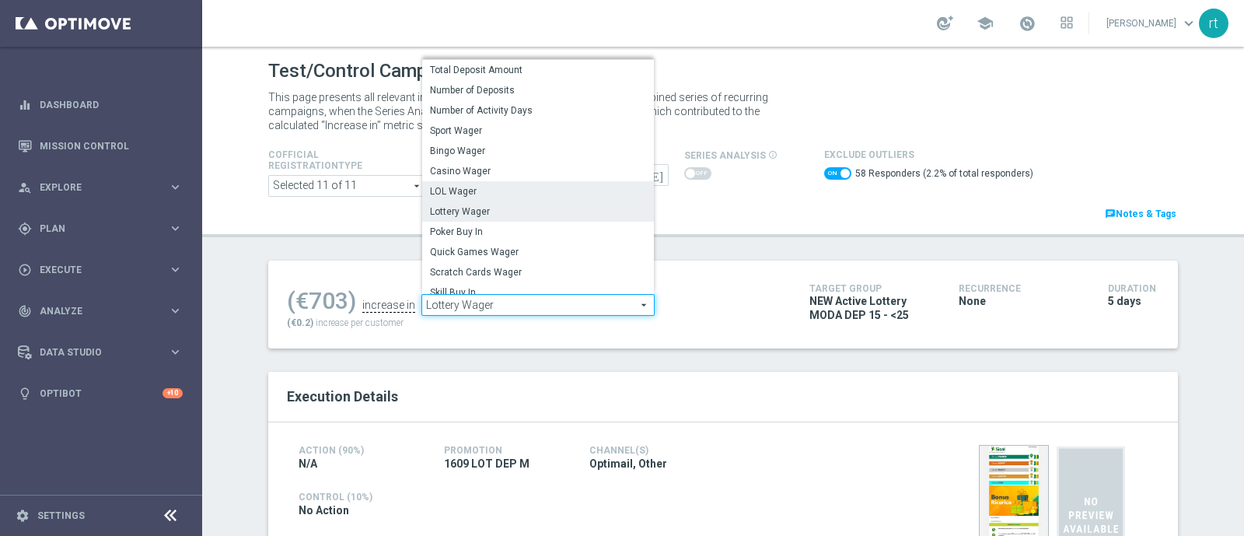
click at [463, 185] on span "LOL Wager" at bounding box center [538, 191] width 216 height 12
checkbox input "false"
type input "LOL Wager"
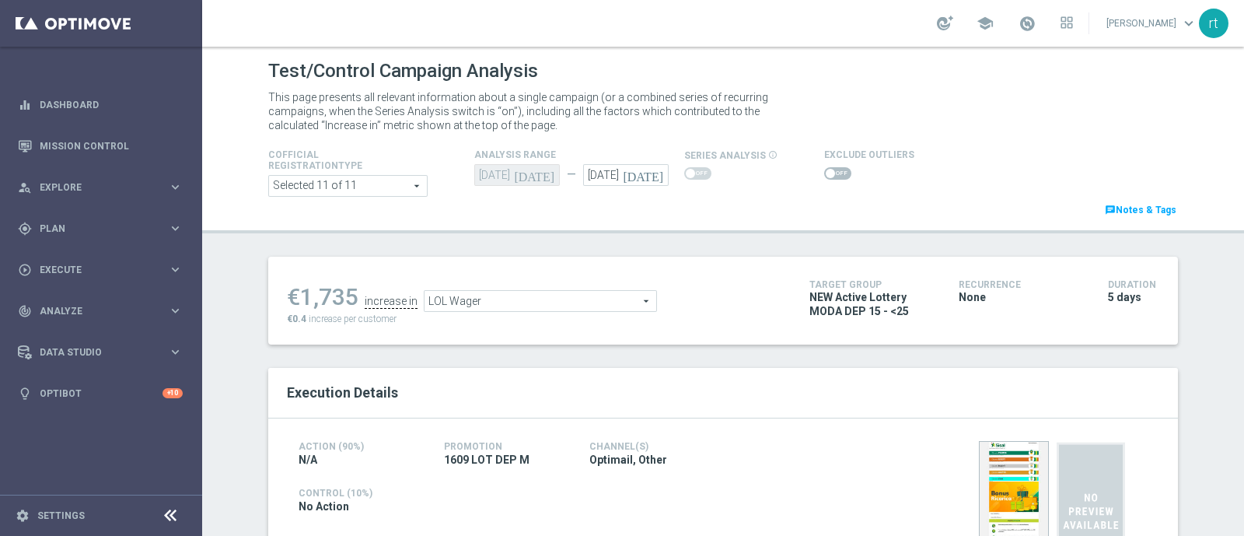
click at [826, 170] on span at bounding box center [830, 173] width 9 height 9
click at [824, 170] on input "checkbox" at bounding box center [837, 173] width 27 height 12
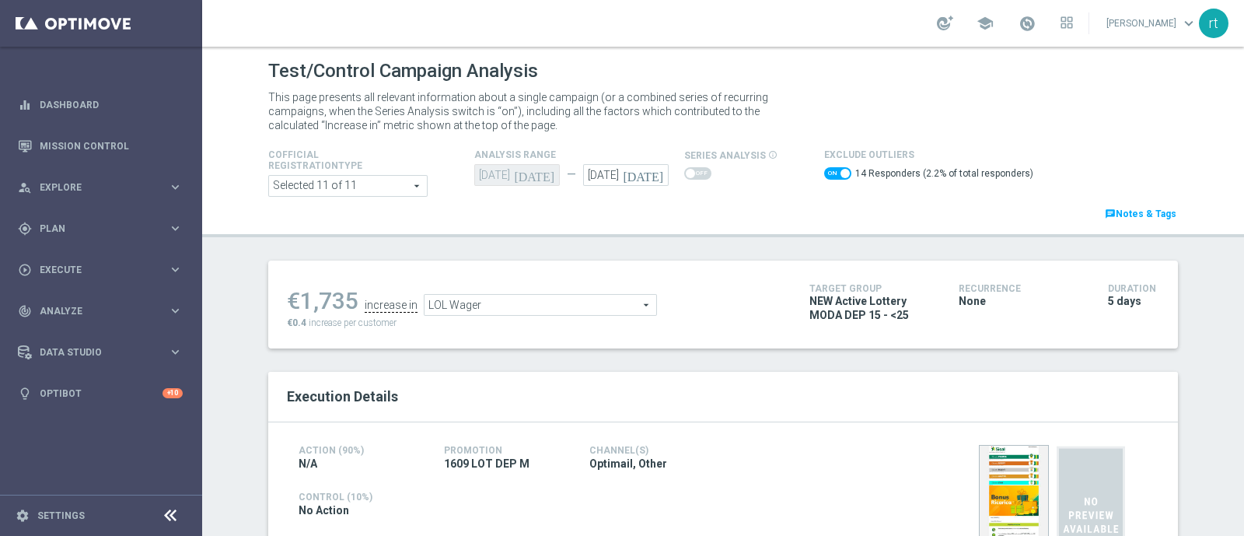
click at [435, 307] on span "LOL Wager" at bounding box center [540, 305] width 232 height 20
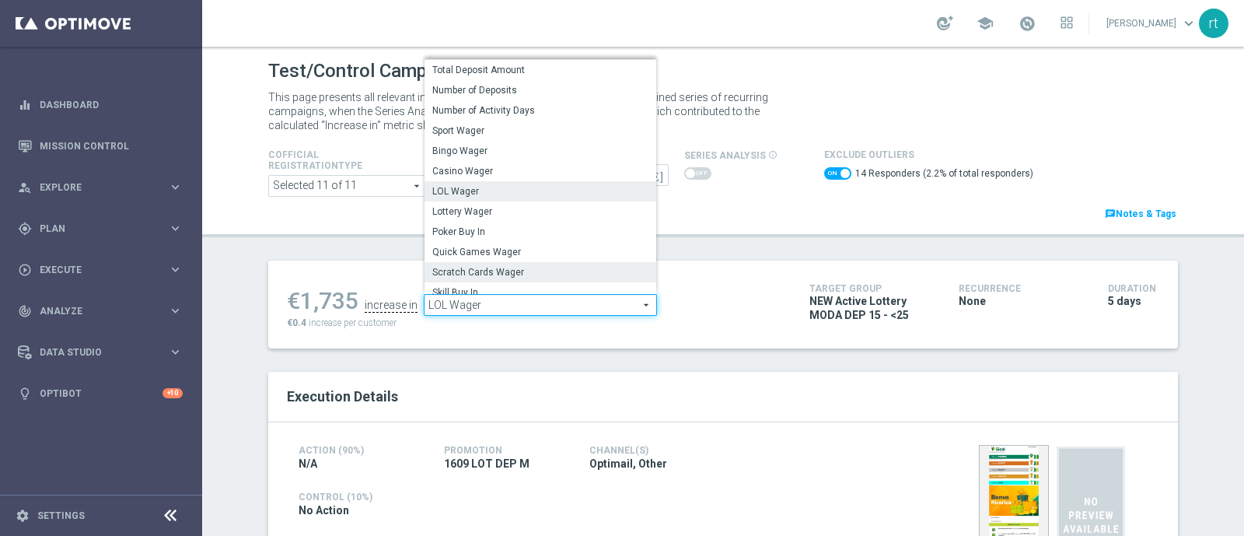
click at [478, 276] on span "Scratch Cards Wager" at bounding box center [540, 272] width 216 height 12
checkbox input "false"
type input "Scratch Cards Wager"
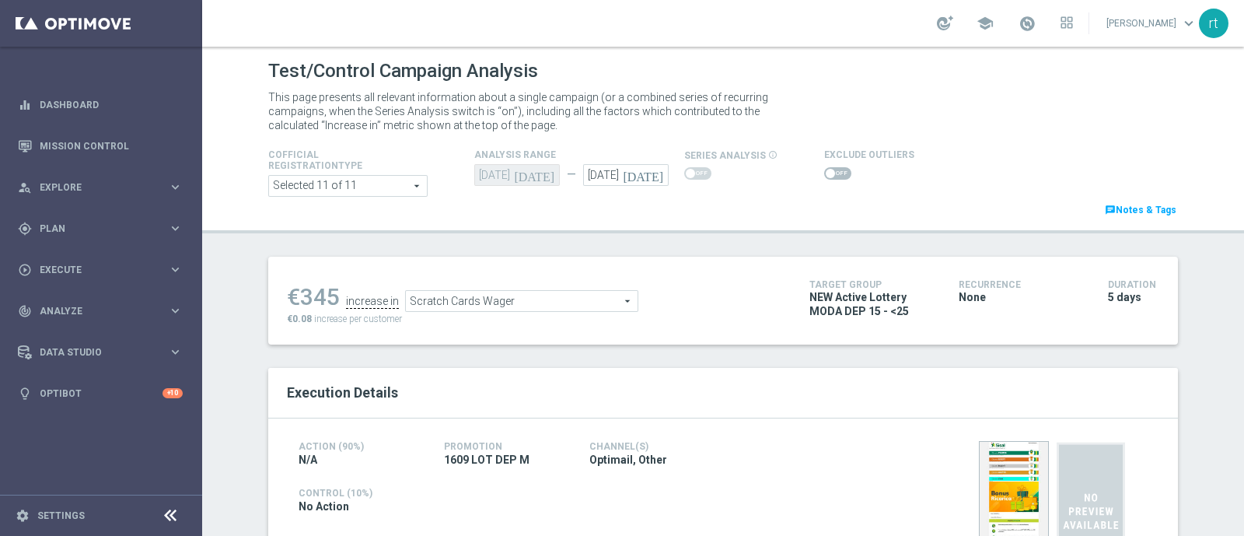
click at [824, 173] on span at bounding box center [837, 173] width 27 height 12
click at [824, 173] on input "checkbox" at bounding box center [837, 173] width 27 height 12
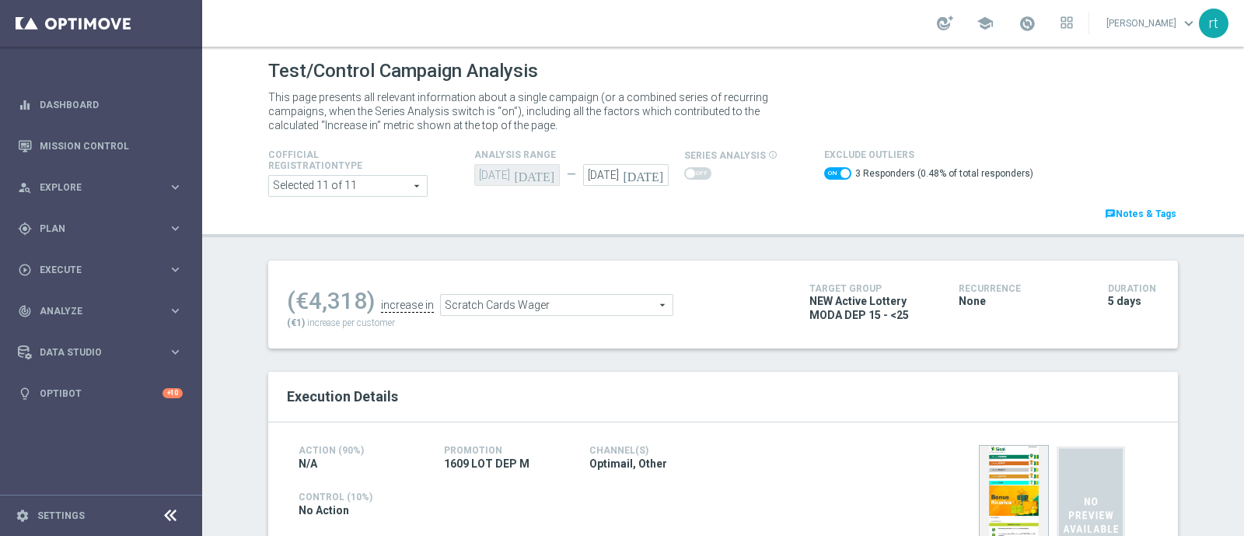
click at [451, 303] on span "Scratch Cards Wager" at bounding box center [557, 305] width 232 height 20
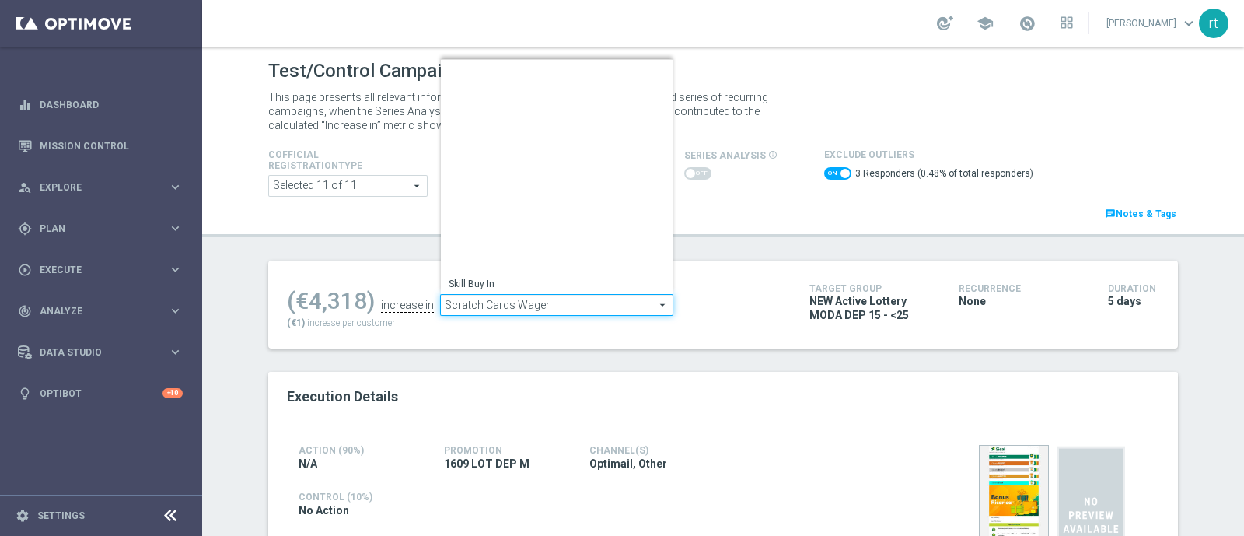
scroll to position [222, 0]
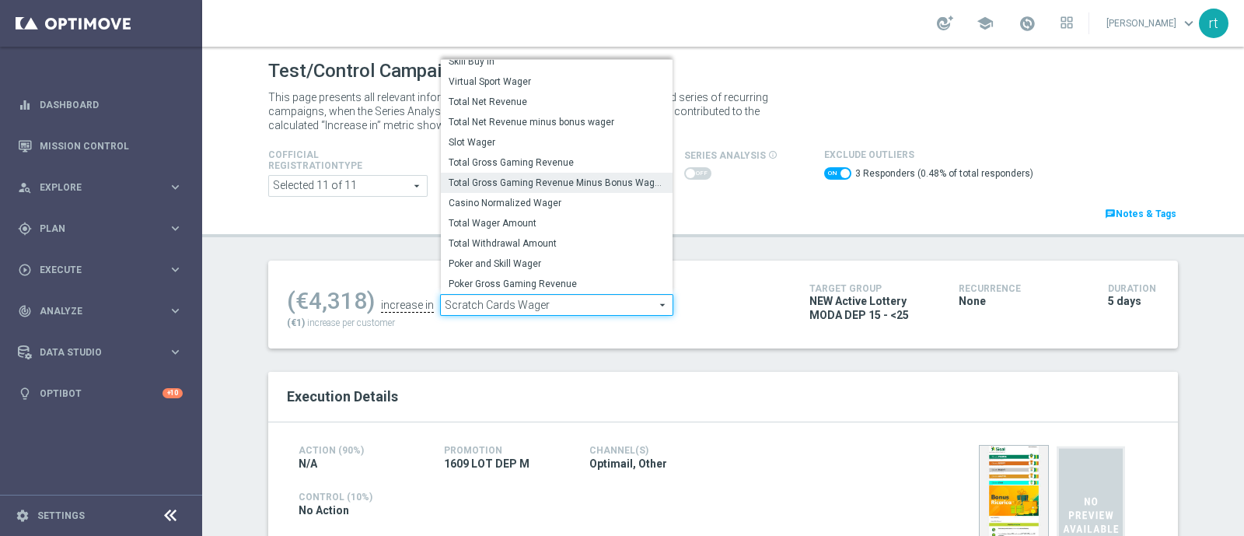
click at [487, 177] on span "Total Gross Gaming Revenue Minus Bonus Wagared" at bounding box center [557, 182] width 216 height 12
checkbox input "false"
type input "Total Gross Gaming Revenue Minus Bonus Wagared"
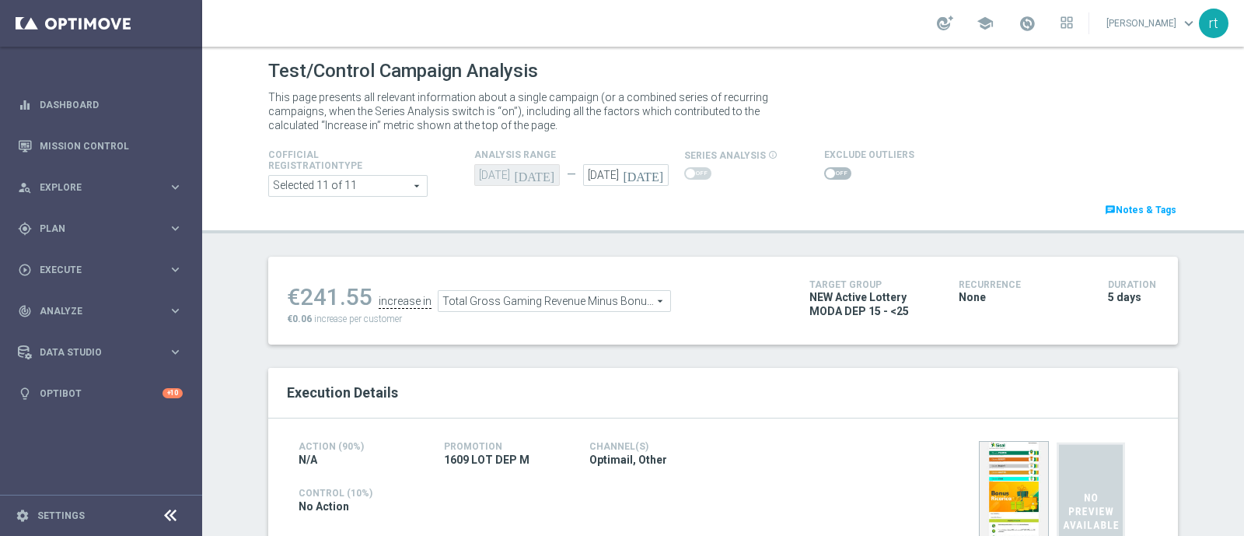
click at [824, 167] on input "checkbox" at bounding box center [837, 173] width 27 height 12
checkbox input "true"
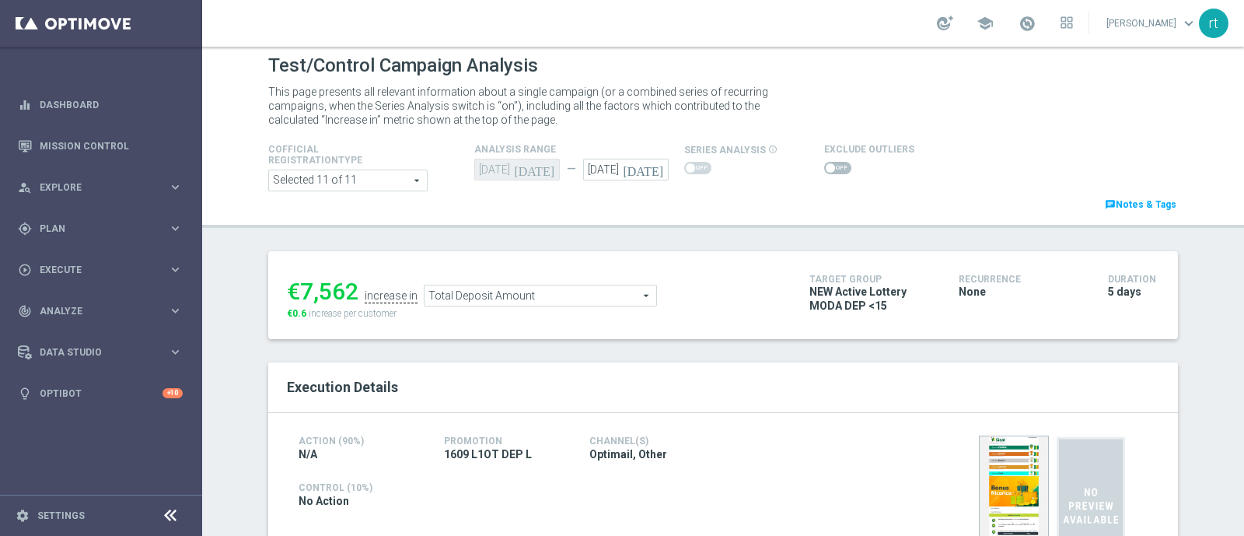
scroll to position [5, 0]
click at [829, 168] on span at bounding box center [837, 168] width 27 height 12
click at [829, 168] on input "checkbox" at bounding box center [837, 168] width 27 height 12
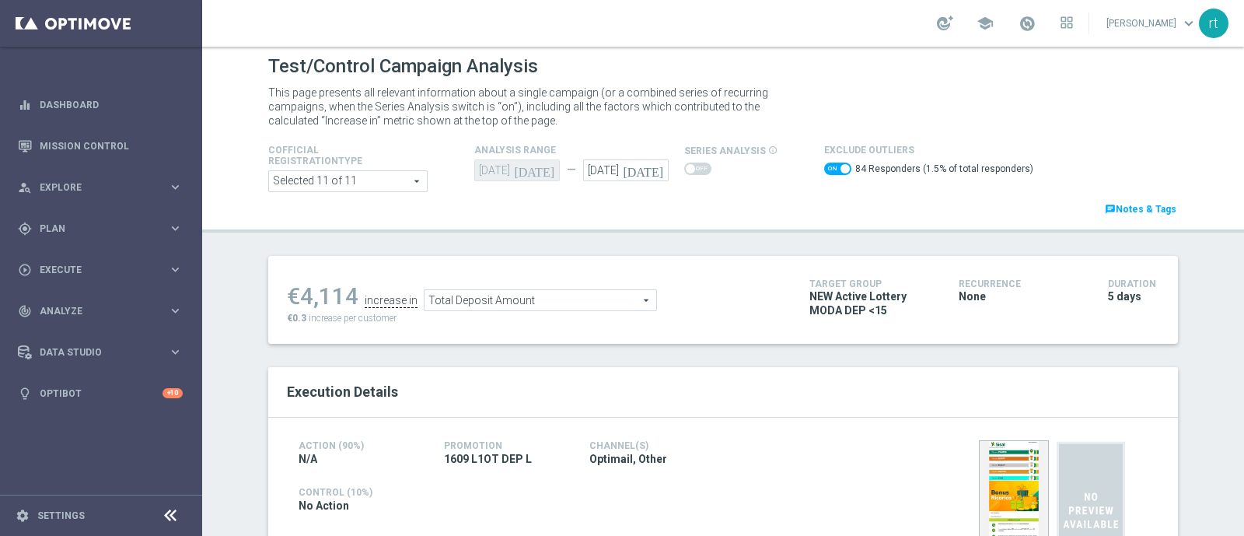
click at [521, 299] on span "Total Deposit Amount" at bounding box center [540, 300] width 232 height 20
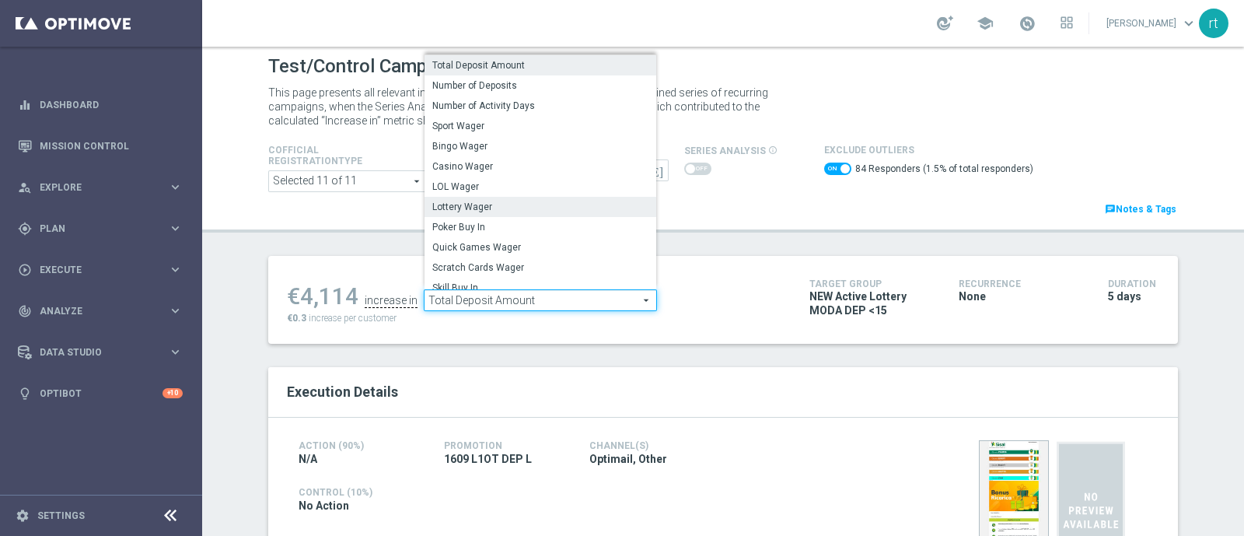
click at [481, 206] on span "Lottery Wager" at bounding box center [540, 207] width 216 height 12
checkbox input "false"
type input "Lottery Wager"
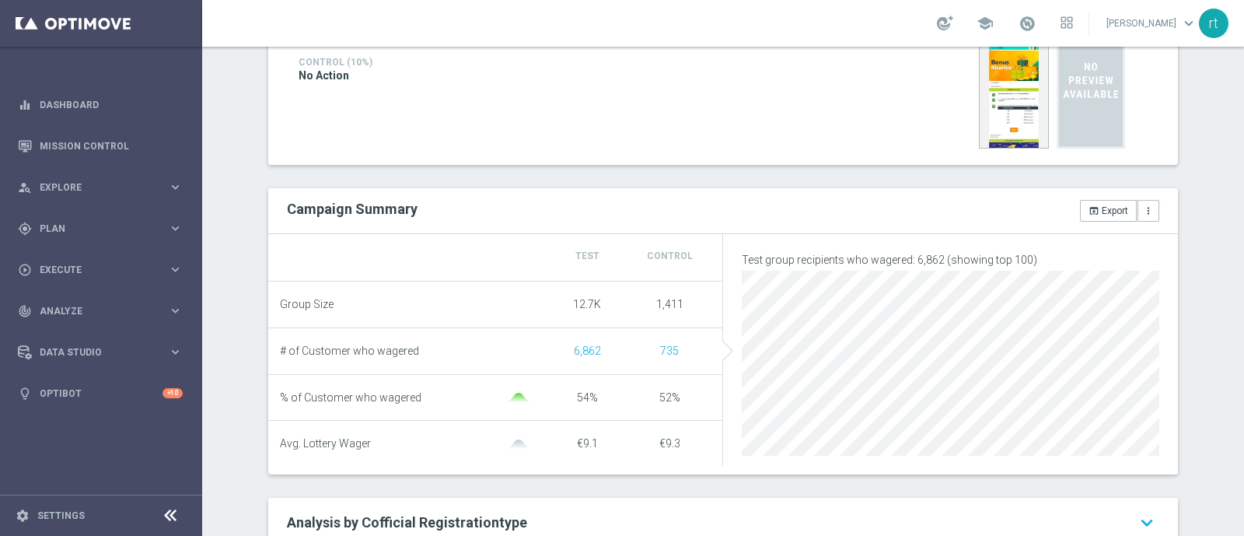
scroll to position [48, 0]
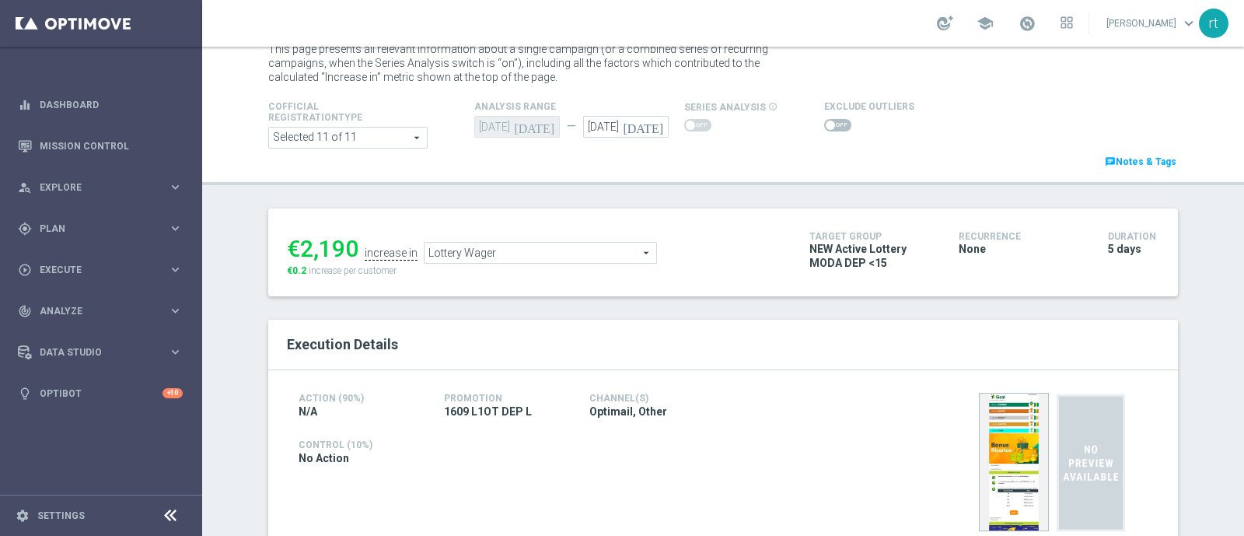
click at [824, 122] on span at bounding box center [837, 125] width 27 height 12
click at [824, 122] on input "checkbox" at bounding box center [837, 125] width 27 height 12
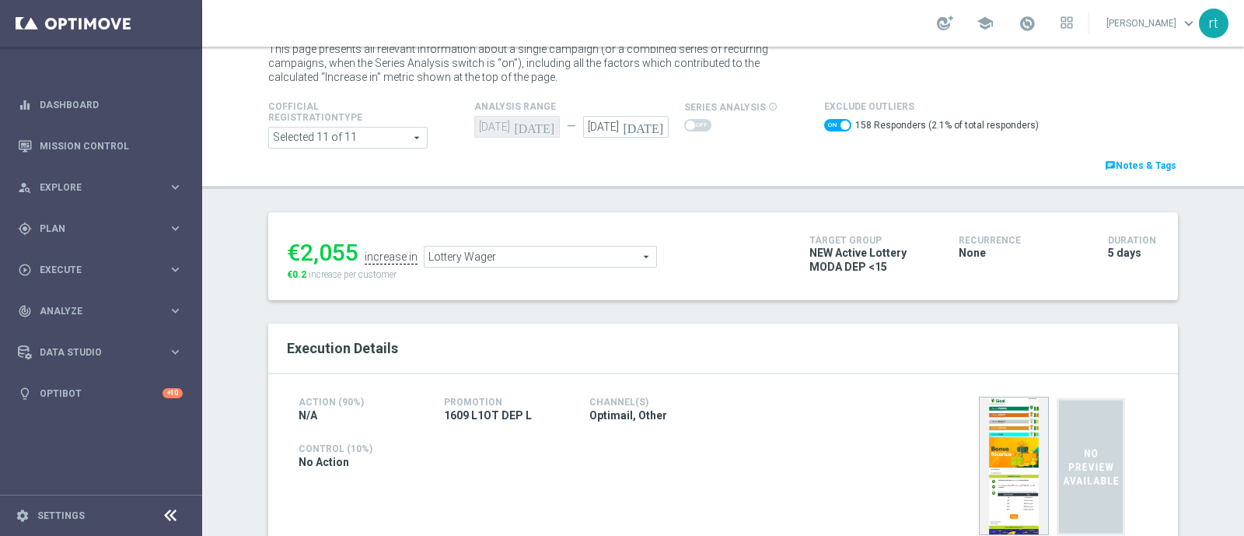
click at [502, 253] on span "Lottery Wager" at bounding box center [540, 256] width 232 height 20
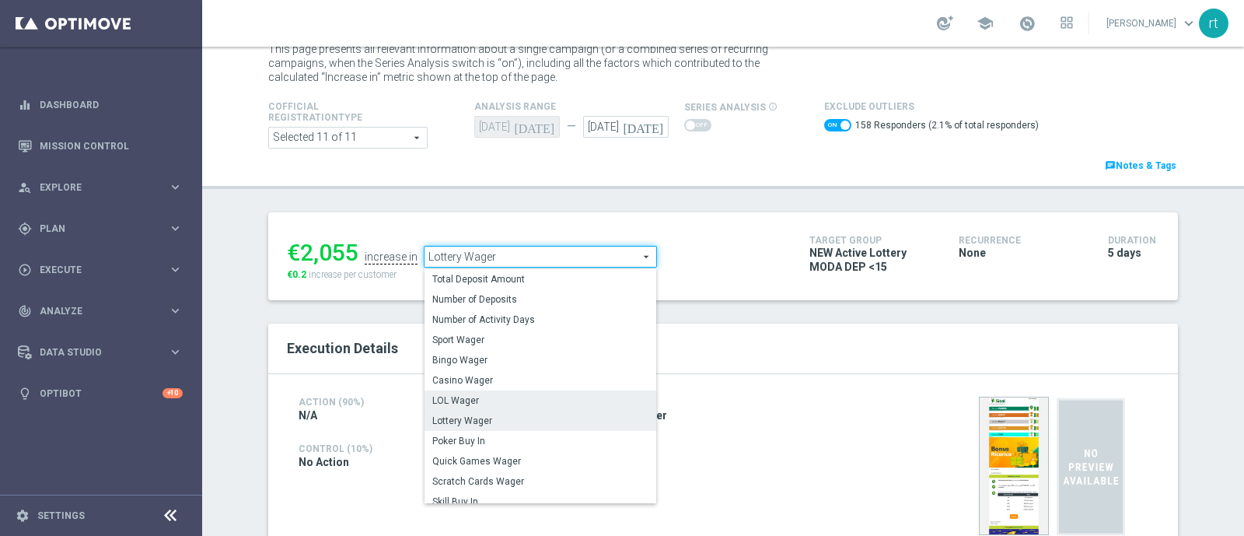
click at [470, 396] on span "LOL Wager" at bounding box center [540, 400] width 216 height 12
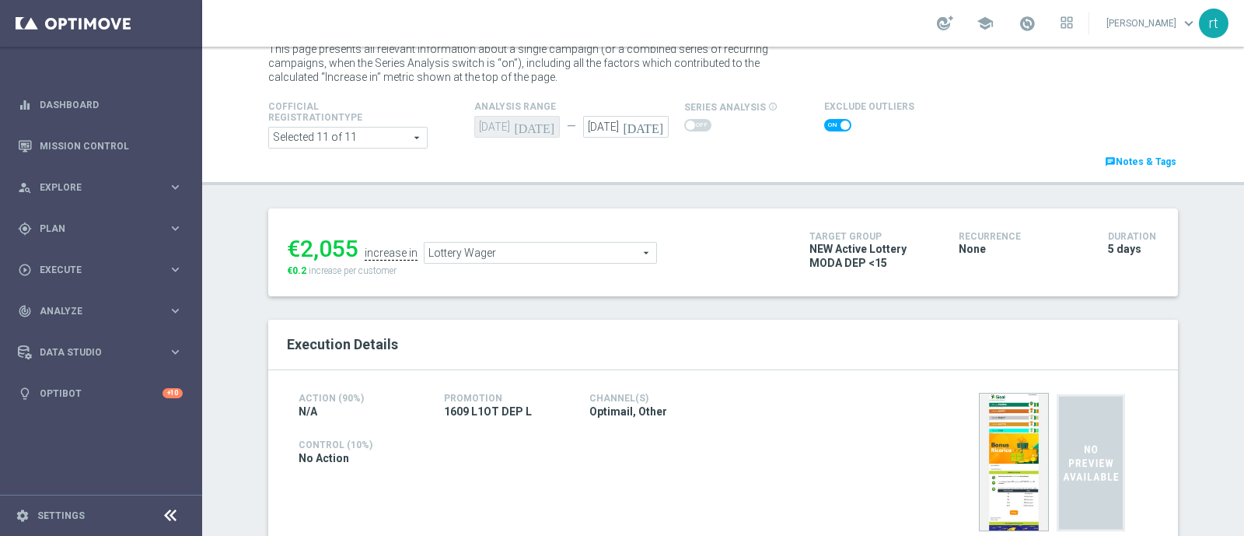
checkbox input "false"
type input "LOL Wager"
click at [828, 120] on span at bounding box center [837, 125] width 27 height 12
click at [828, 120] on input "checkbox" at bounding box center [837, 125] width 27 height 12
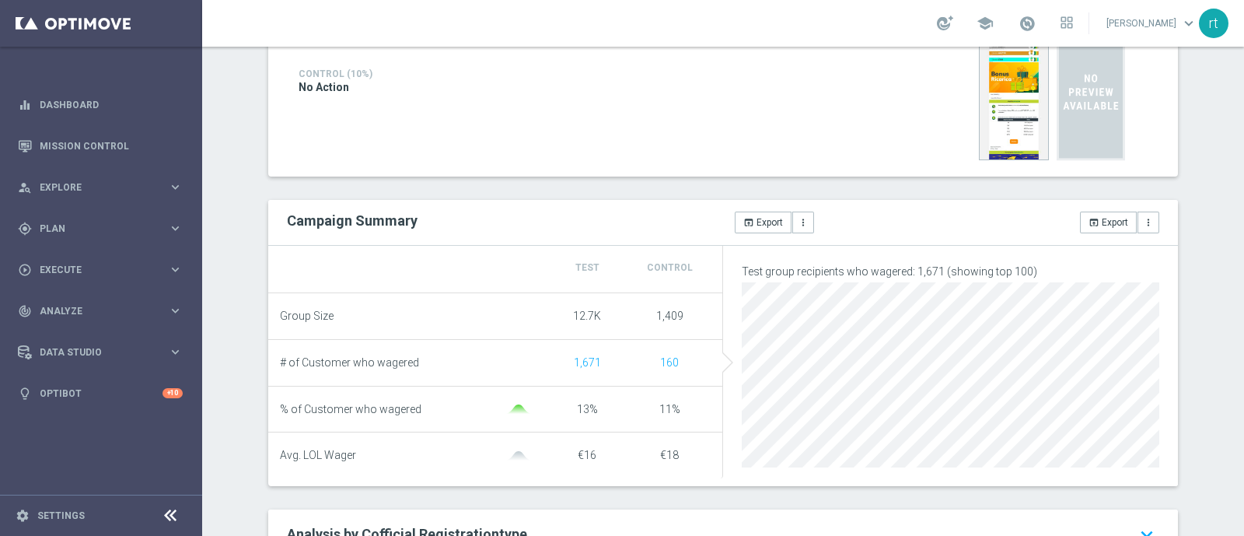
scroll to position [108, 0]
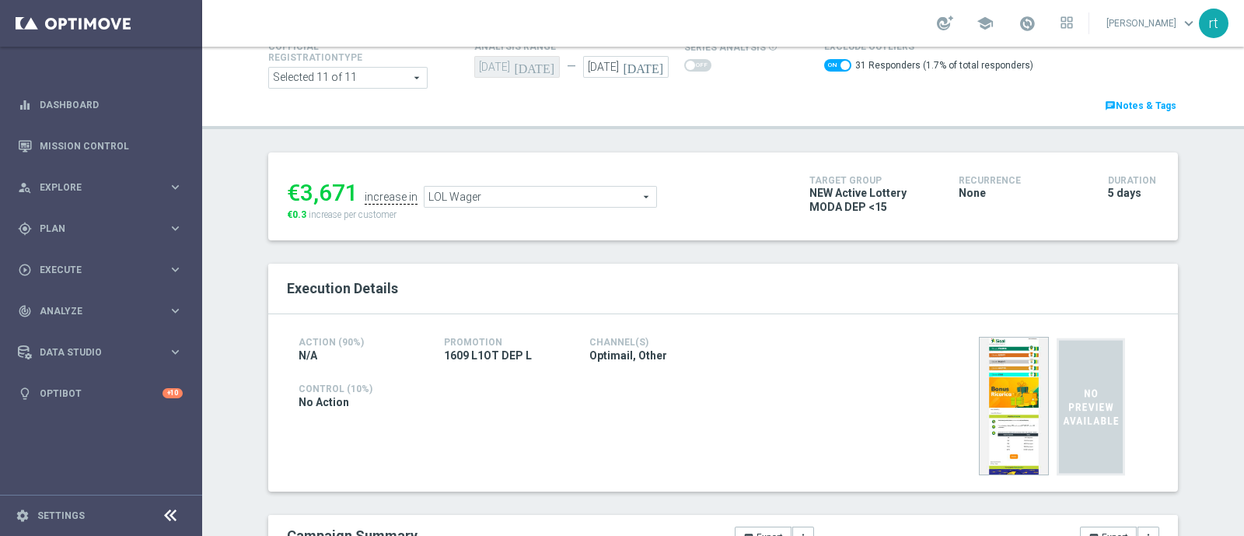
click at [824, 66] on span at bounding box center [837, 65] width 27 height 12
click at [824, 66] on input "checkbox" at bounding box center [837, 65] width 27 height 12
checkbox input "false"
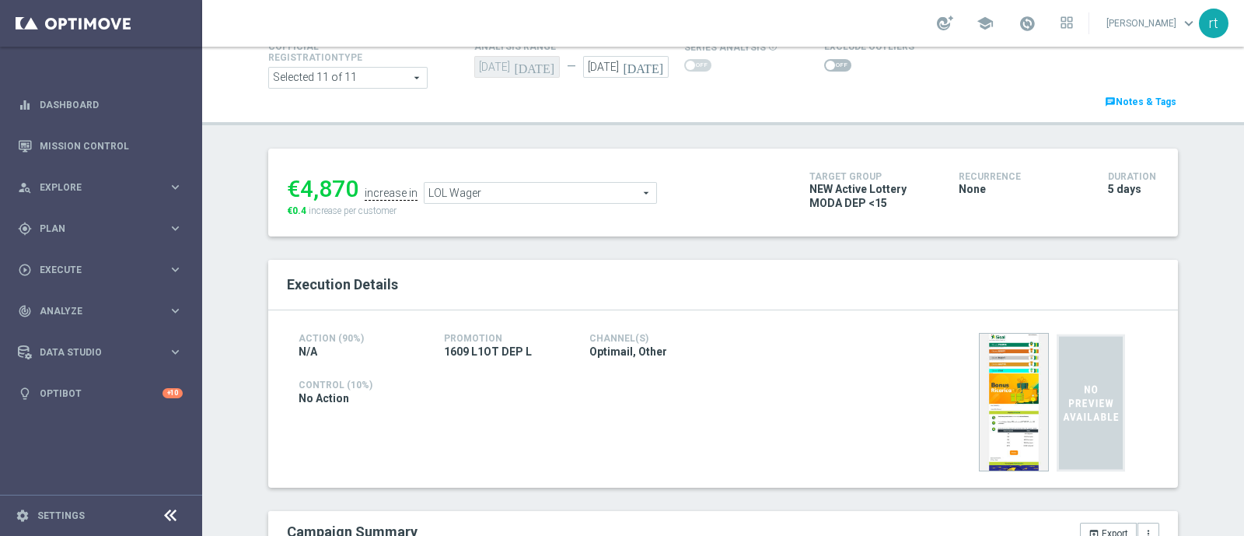
click at [459, 190] on span "LOL Wager" at bounding box center [540, 193] width 232 height 20
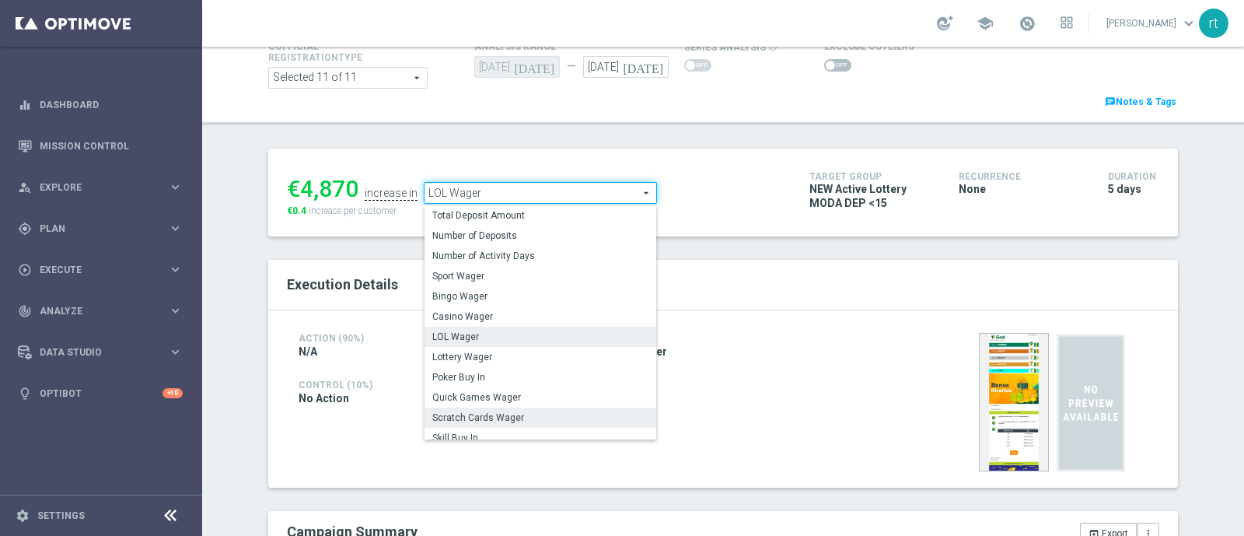
click at [455, 408] on label "Scratch Cards Wager" at bounding box center [540, 417] width 232 height 20
type input "Scratch Cards Wager"
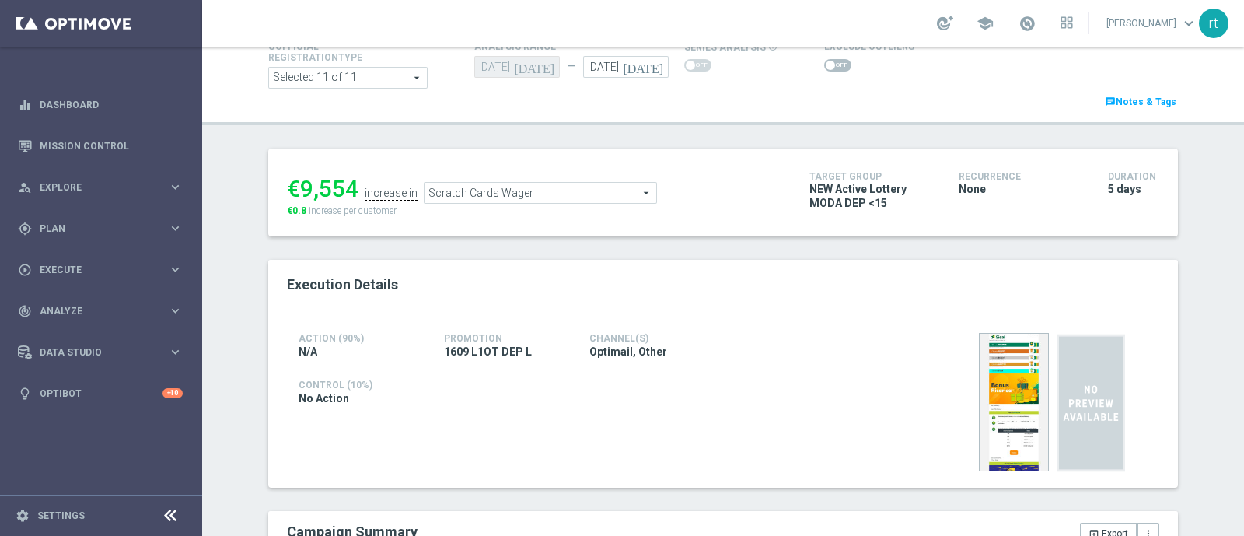
click at [824, 65] on span at bounding box center [837, 65] width 27 height 12
click at [824, 65] on input "checkbox" at bounding box center [837, 65] width 27 height 12
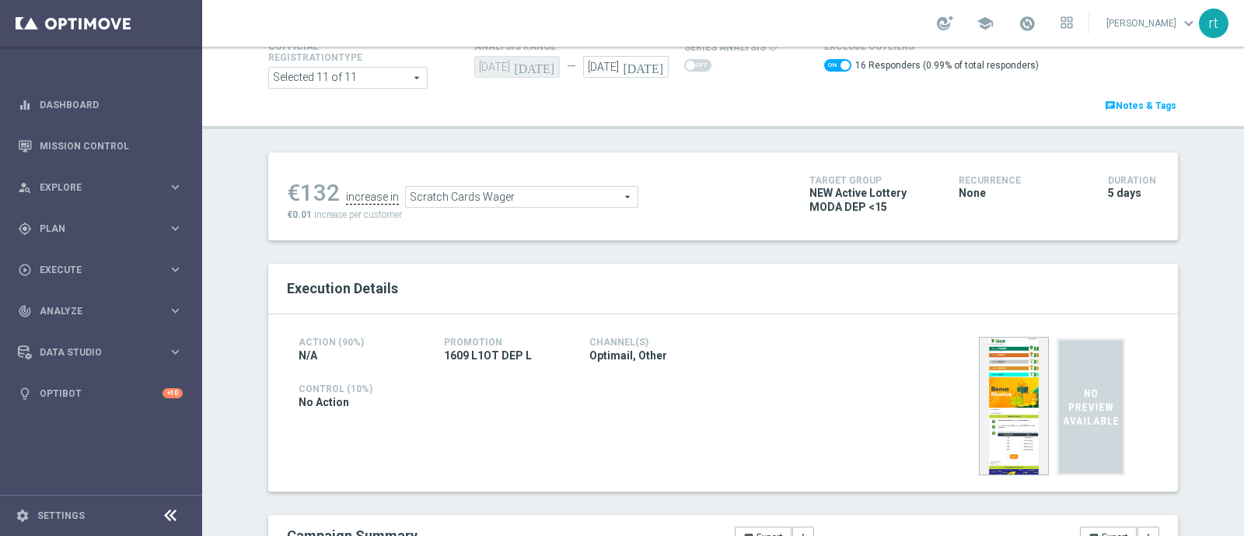
click at [589, 197] on span "Scratch Cards Wager" at bounding box center [522, 197] width 232 height 20
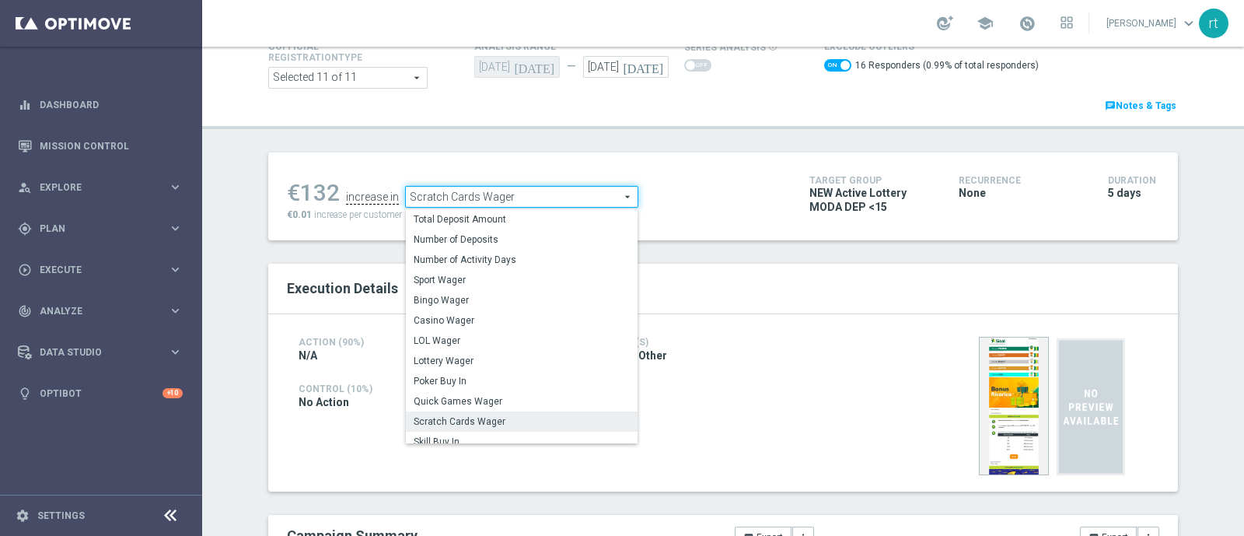
click at [480, 419] on span "Scratch Cards Wager" at bounding box center [522, 421] width 216 height 12
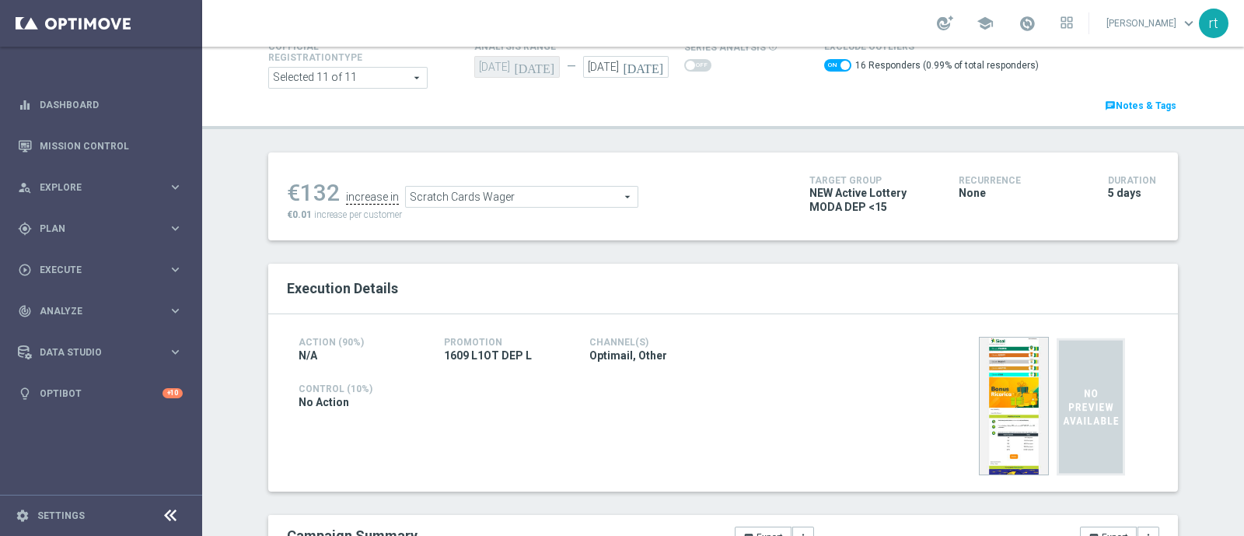
click at [840, 64] on span at bounding box center [844, 65] width 9 height 9
click at [826, 64] on input "checkbox" at bounding box center [837, 65] width 27 height 12
checkbox input "false"
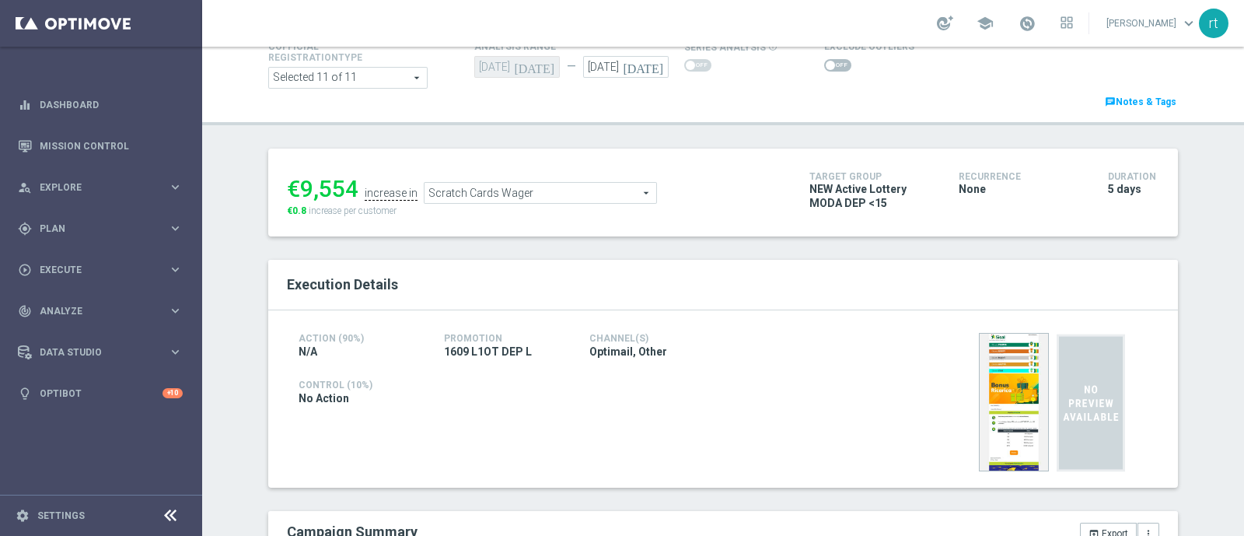
click at [520, 192] on span "Scratch Cards Wager" at bounding box center [540, 193] width 232 height 20
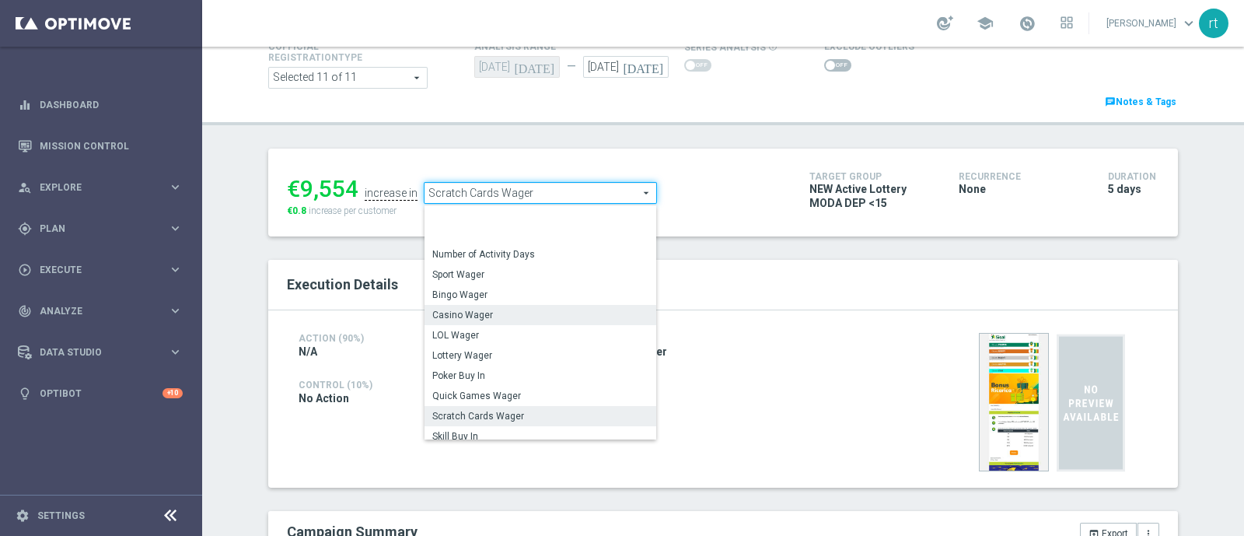
scroll to position [222, 0]
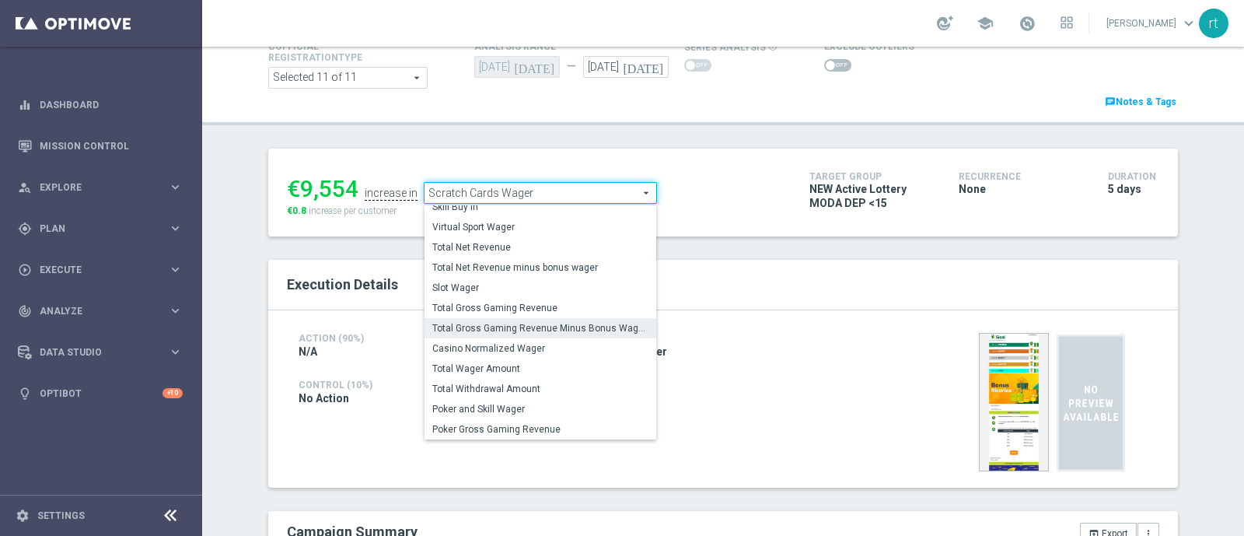
click at [494, 332] on span "Total Gross Gaming Revenue Minus Bonus Wagared" at bounding box center [540, 328] width 216 height 12
type input "Total Gross Gaming Revenue Minus Bonus Wagared"
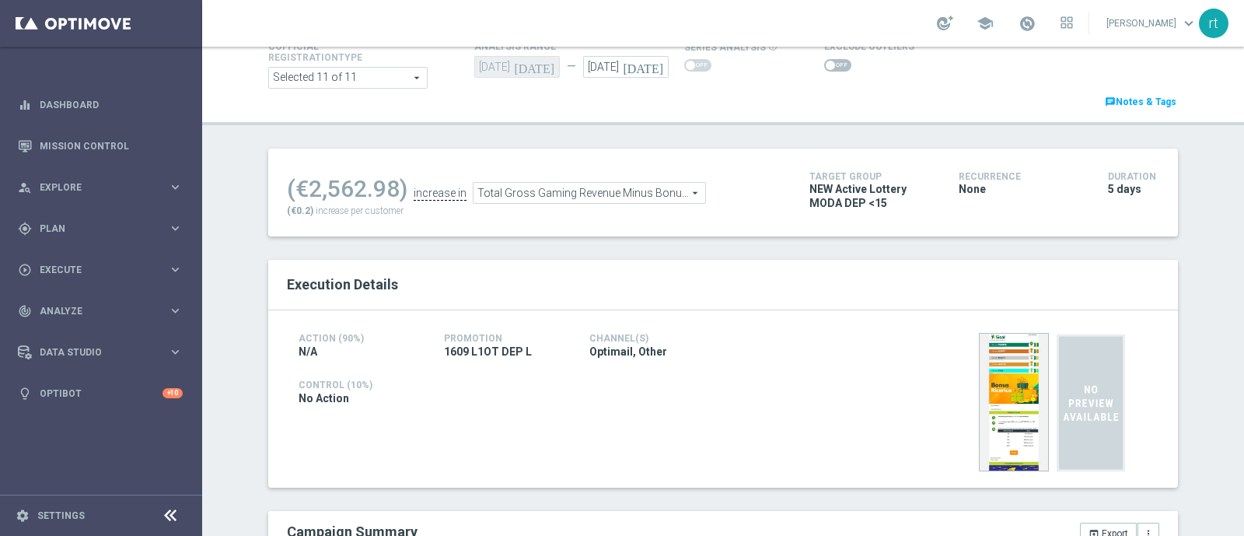
click at [824, 68] on span at bounding box center [837, 65] width 27 height 12
click at [824, 68] on input "checkbox" at bounding box center [837, 65] width 27 height 12
checkbox input "true"
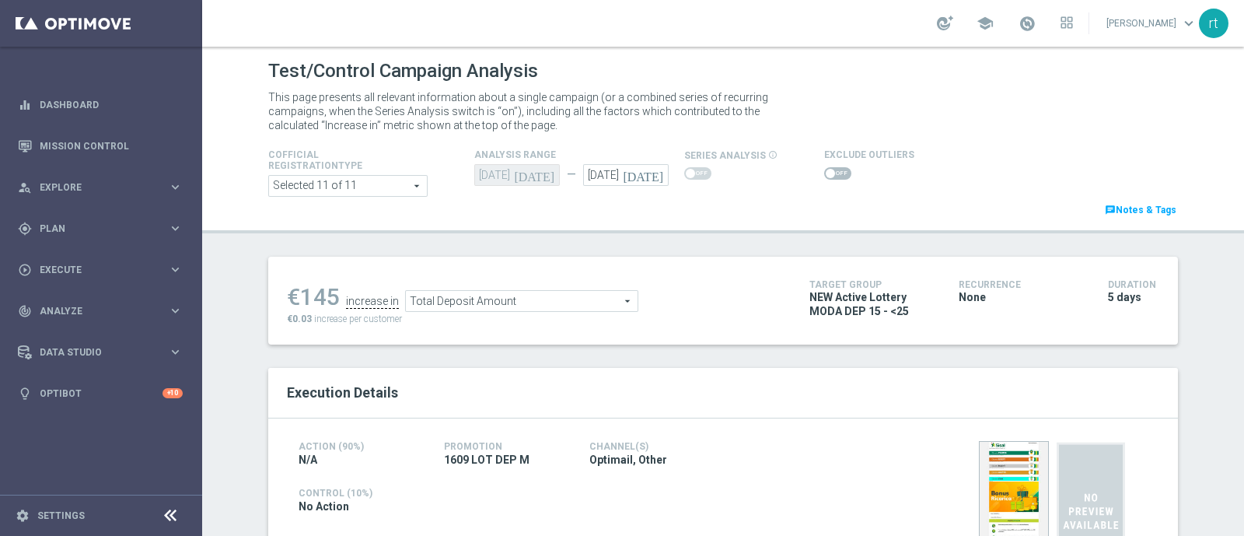
click at [824, 170] on span at bounding box center [837, 173] width 27 height 12
click at [824, 170] on input "checkbox" at bounding box center [837, 173] width 27 height 12
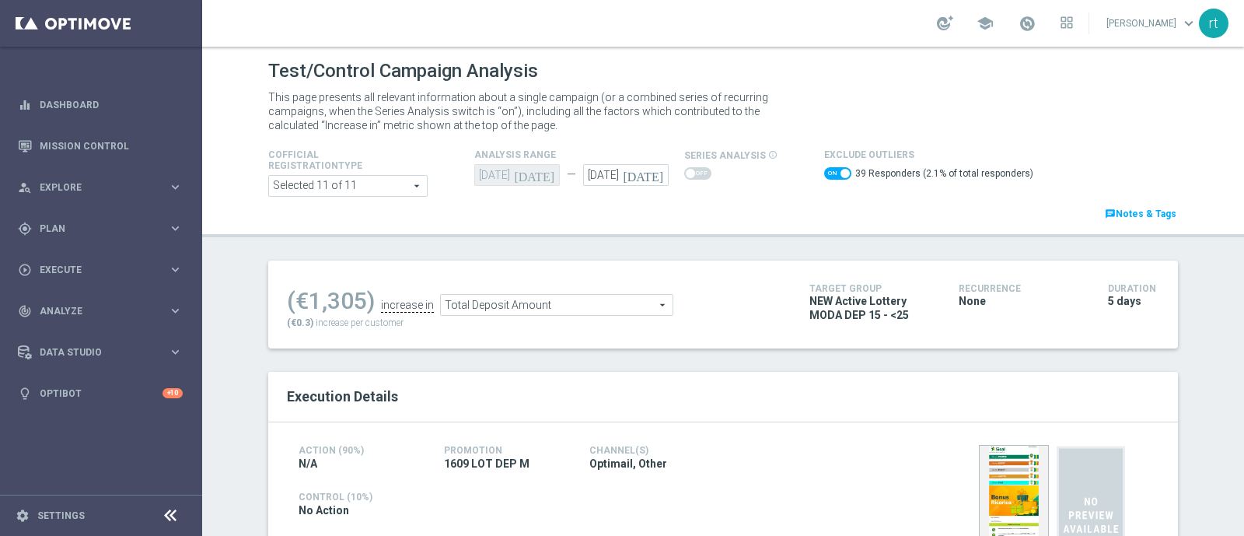
click at [824, 170] on span at bounding box center [837, 173] width 27 height 12
click at [824, 170] on input "checkbox" at bounding box center [837, 173] width 27 height 12
checkbox input "false"
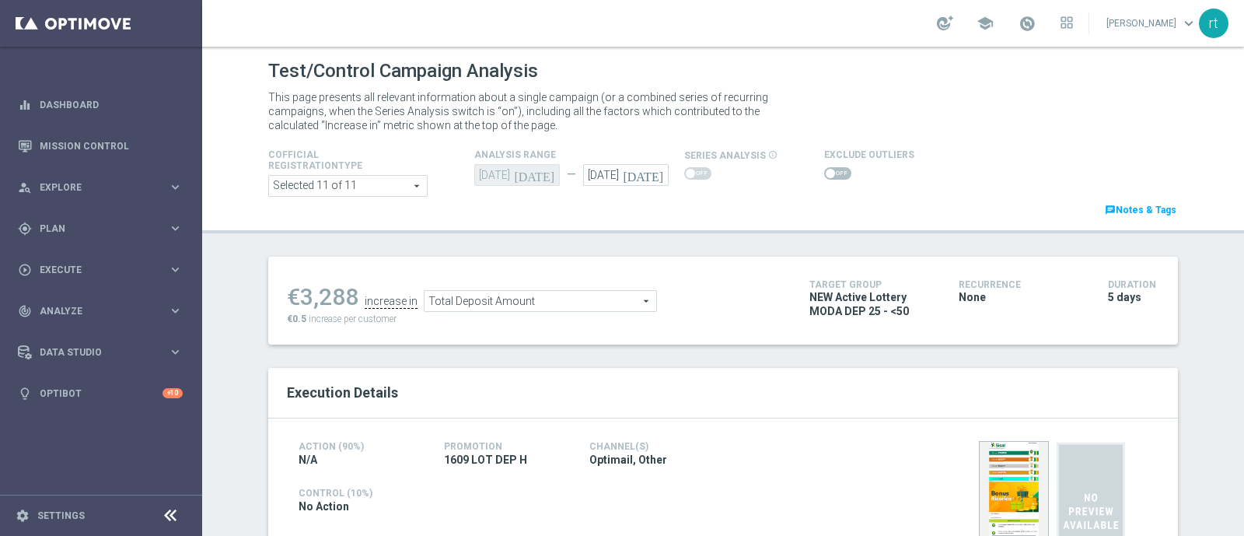
click at [828, 169] on span at bounding box center [837, 173] width 27 height 12
click at [828, 169] on input "checkbox" at bounding box center [837, 173] width 27 height 12
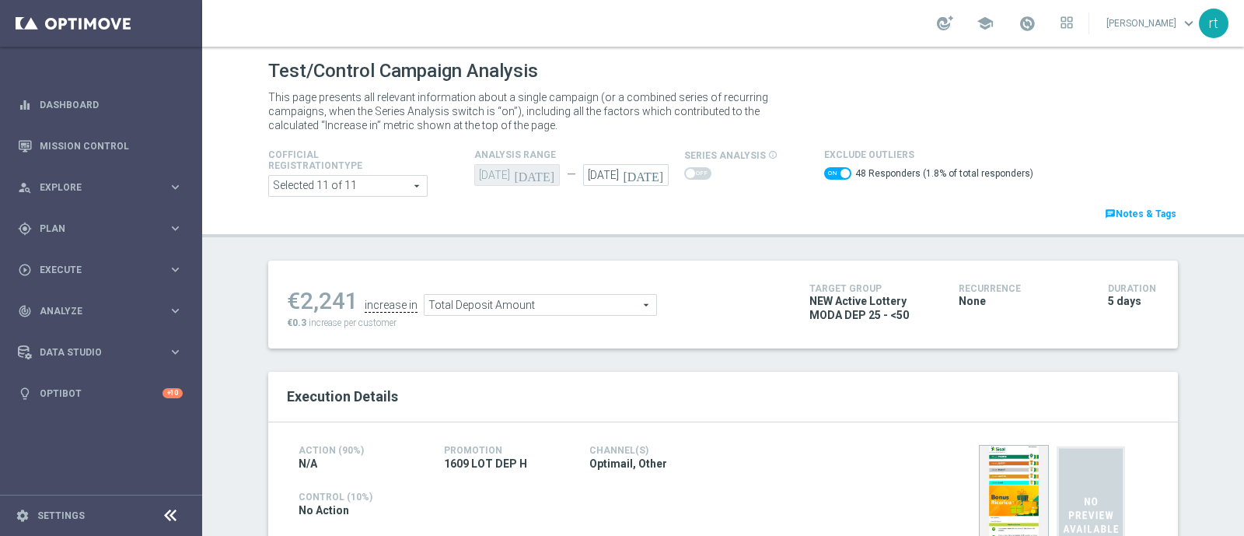
click at [840, 169] on span at bounding box center [844, 173] width 9 height 9
click at [832, 168] on input "checkbox" at bounding box center [837, 173] width 27 height 12
checkbox input "false"
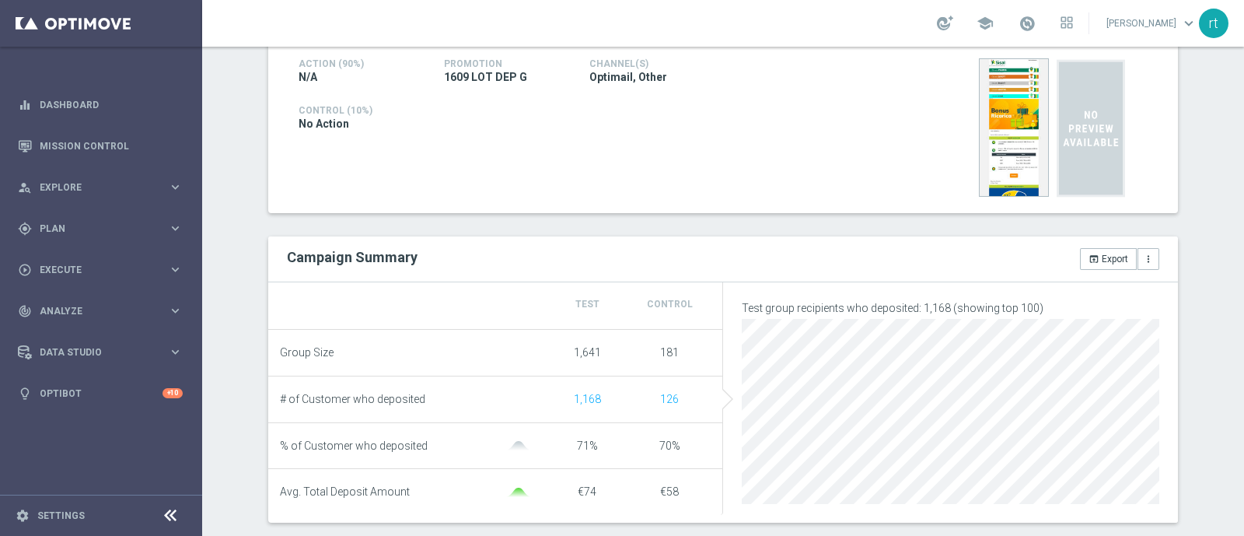
scroll to position [59, 0]
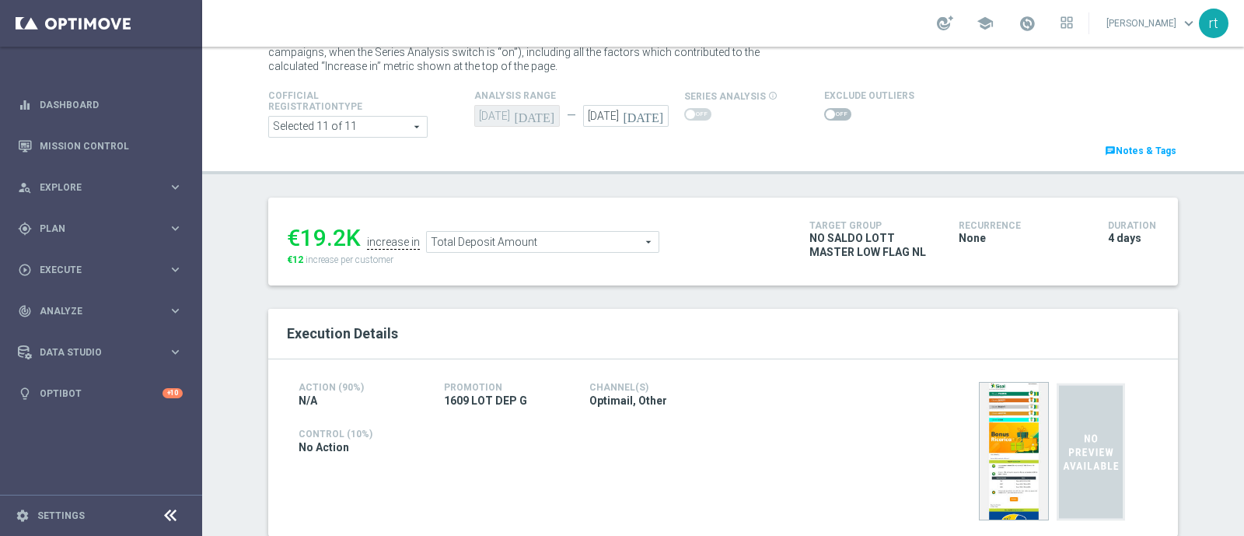
click at [826, 111] on span at bounding box center [837, 114] width 27 height 12
click at [826, 111] on input "checkbox" at bounding box center [837, 114] width 27 height 12
checkbox input "true"
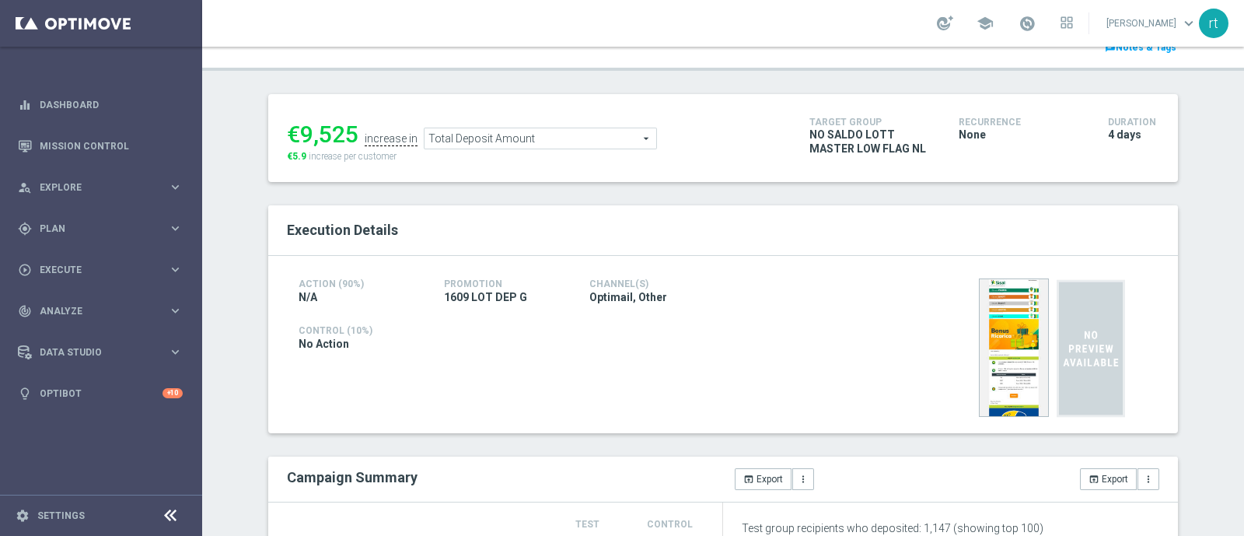
scroll to position [165, 0]
